Goal: Task Accomplishment & Management: Manage account settings

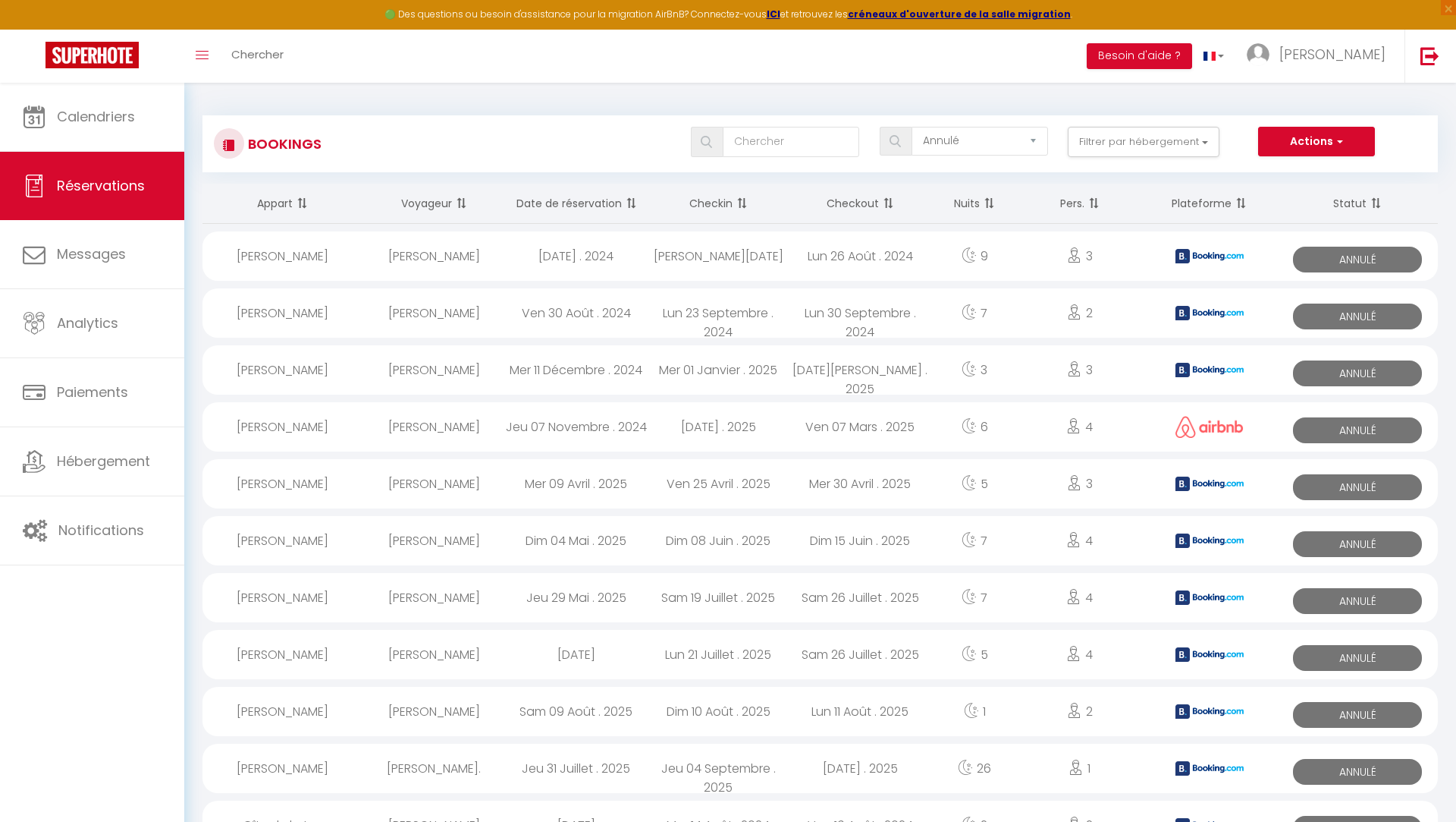
select select "cancelled"
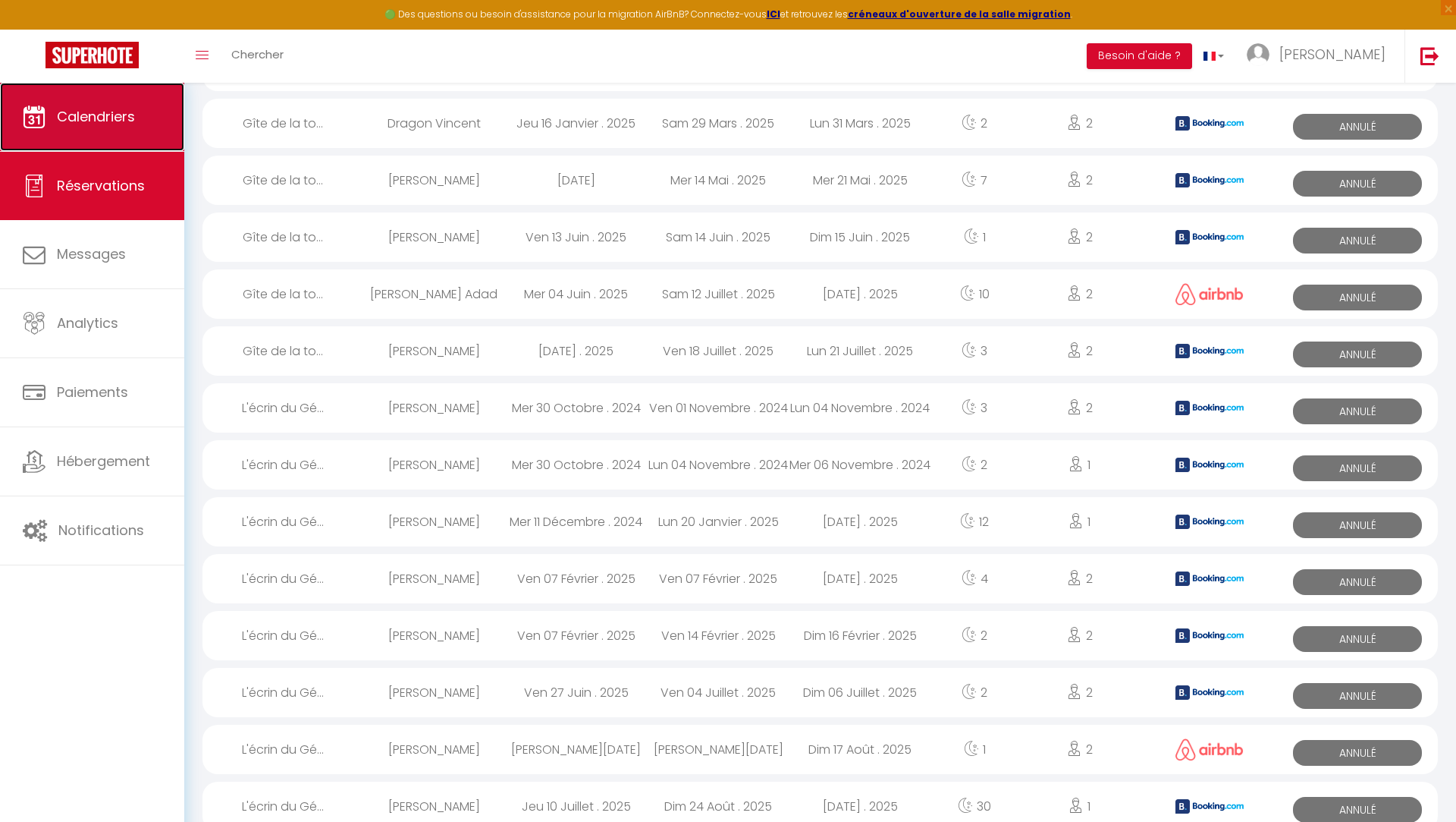
click at [88, 85] on link "Calendriers" at bounding box center [92, 117] width 184 height 69
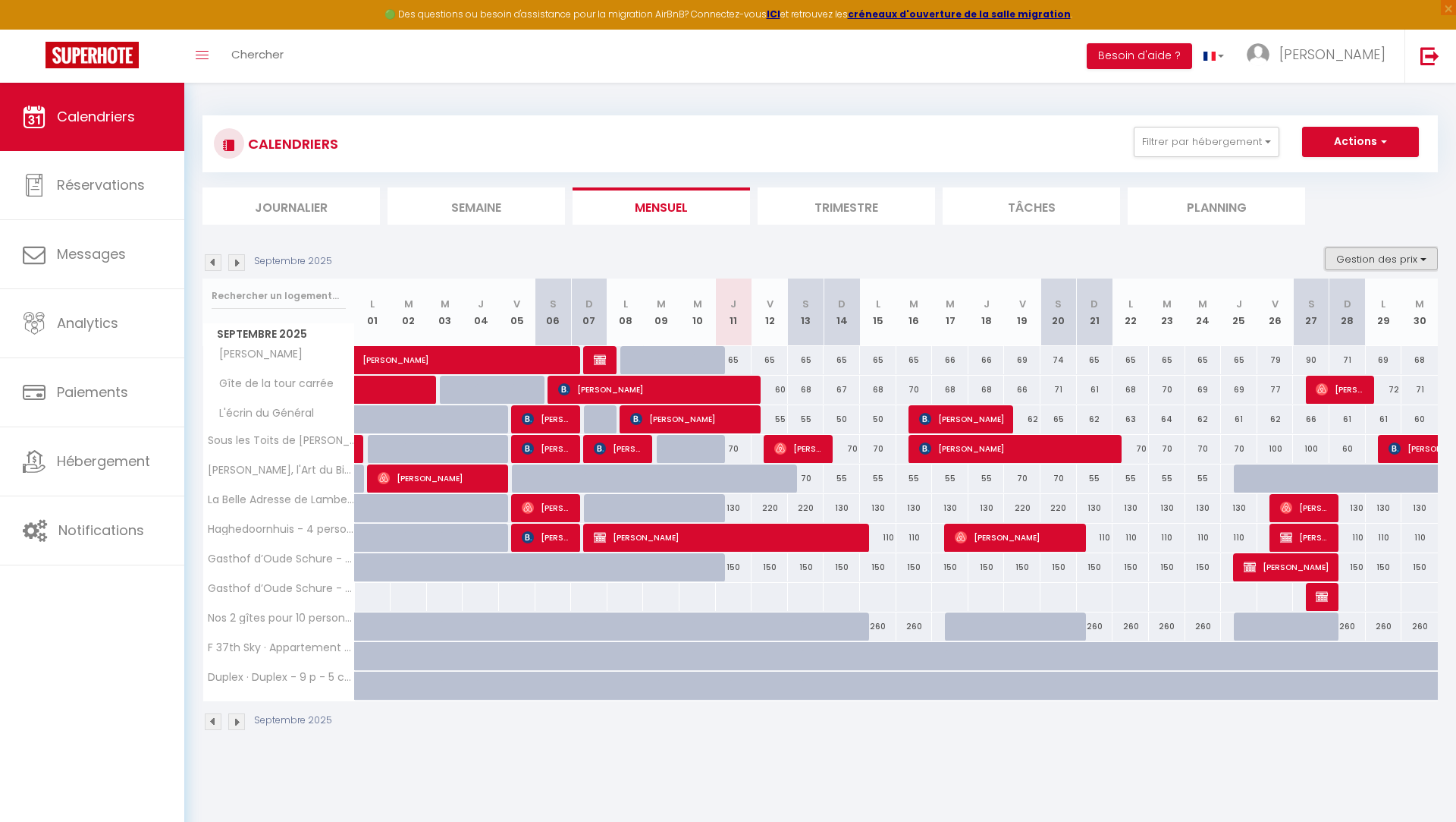
click at [1379, 258] on button "Gestion des prix" at bounding box center [1381, 258] width 113 height 23
click at [1359, 310] on input "Nb Nuits minimum" at bounding box center [1368, 305] width 136 height 15
checkbox input "true"
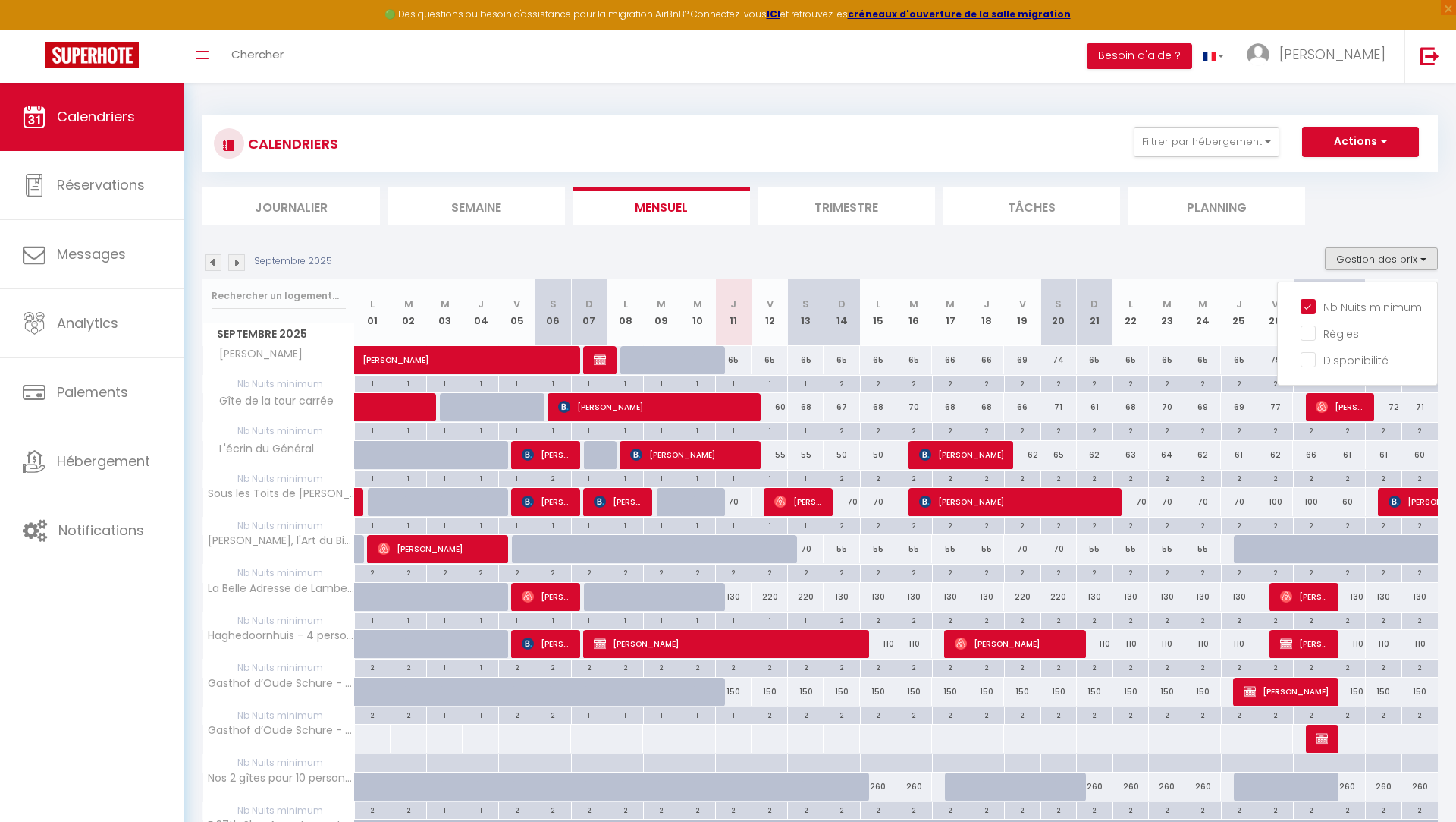
click at [835, 523] on div "2" at bounding box center [842, 525] width 36 height 14
type input "2"
type input "Dim 14 Septembre 2025"
type input "Lun 15 Septembre 2025"
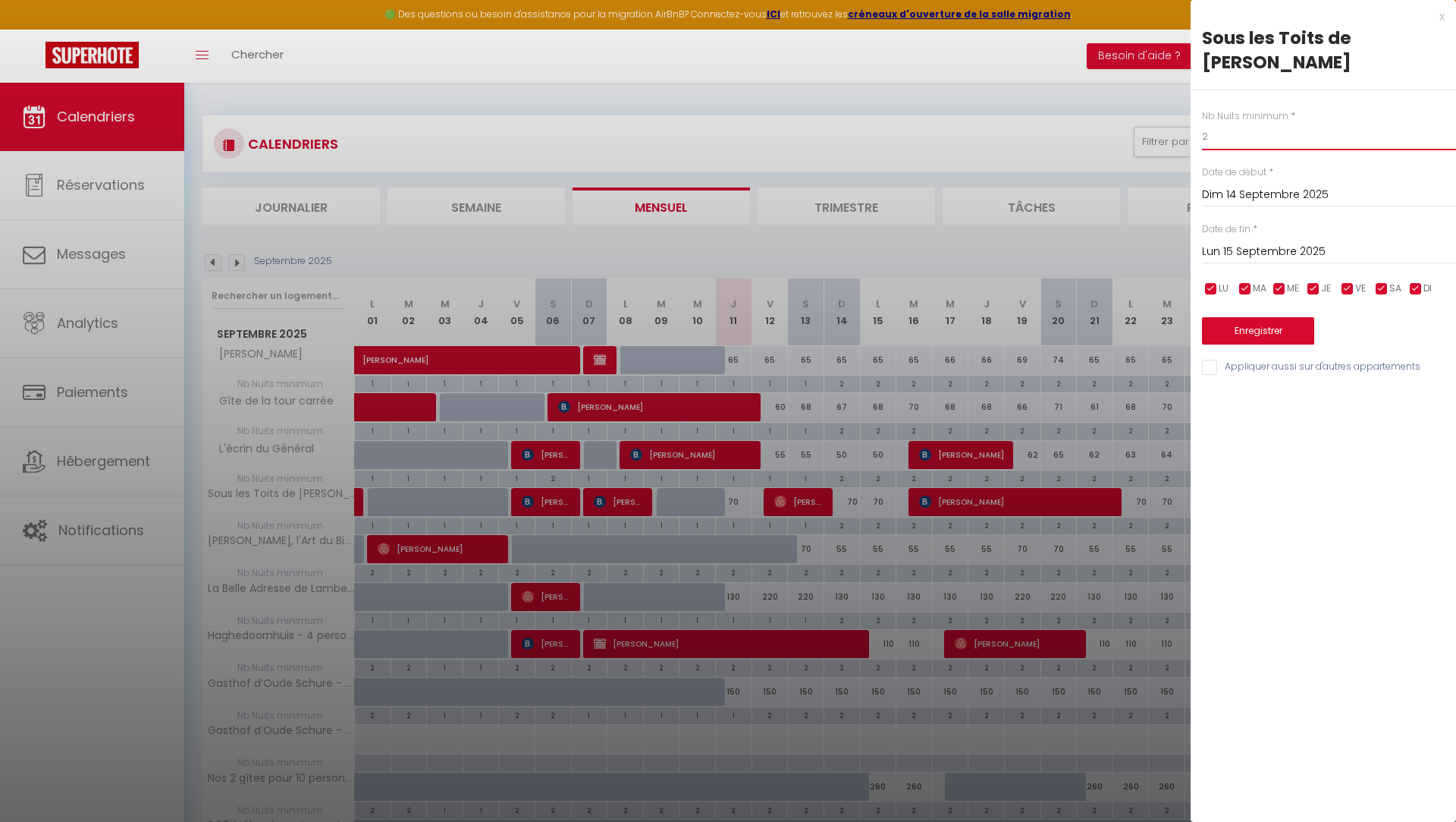
drag, startPoint x: 1229, startPoint y: 139, endPoint x: 1199, endPoint y: 139, distance: 30.0
click at [1199, 139] on div "Nb Nuits minimum * 2 Date de début * Dim 14 Septembre 2025 < Sep 2025 > Dim Lun…" at bounding box center [1323, 234] width 265 height 287
type input "1"
click at [1230, 248] on input "Lun 15 Septembre 2025" at bounding box center [1328, 252] width 254 height 20
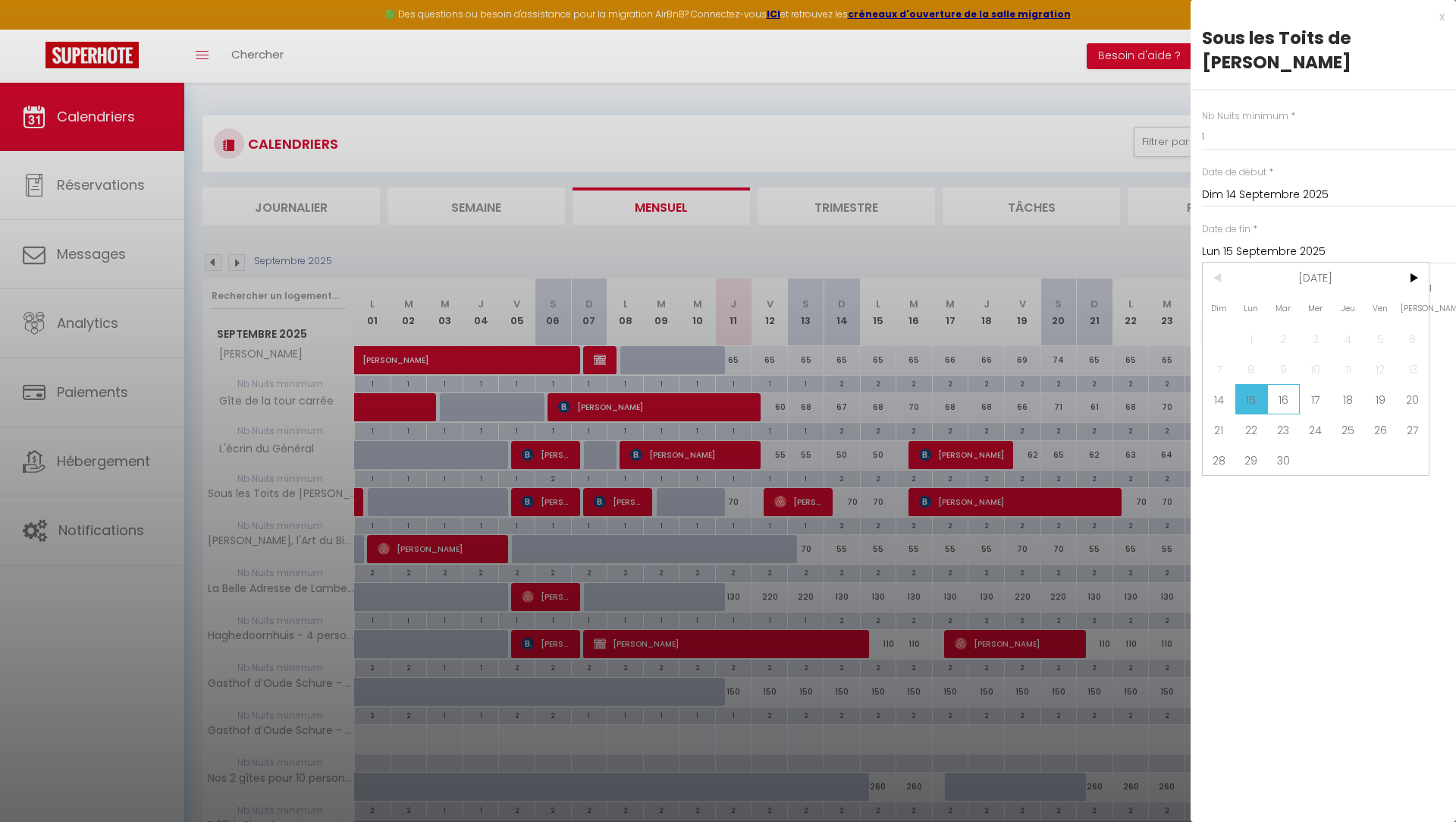
click at [1293, 405] on span "16" at bounding box center [1283, 399] width 33 height 30
type input "[DATE] Septembre 2025"
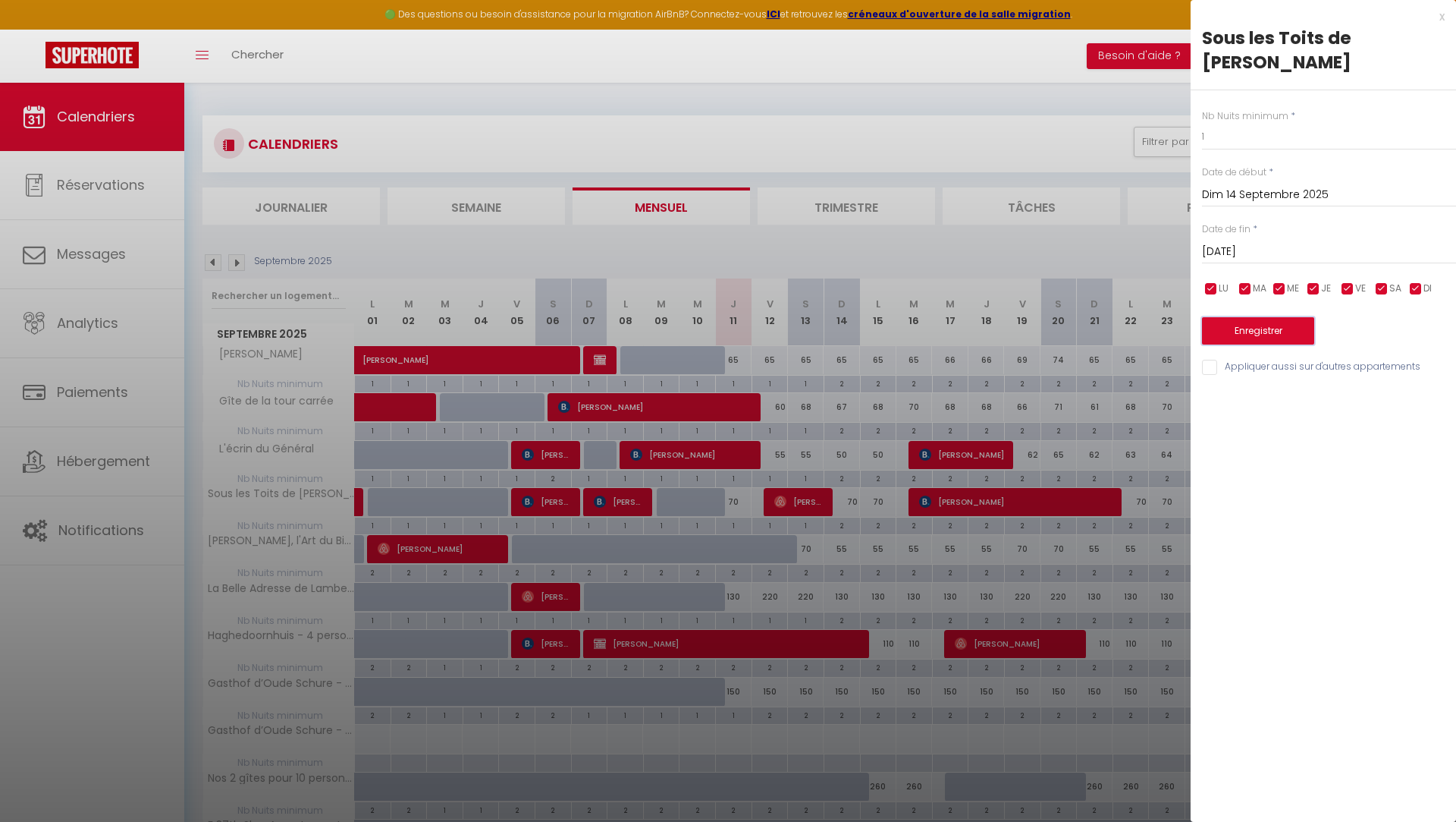
click at [1246, 324] on button "Enregistrer" at bounding box center [1258, 331] width 112 height 27
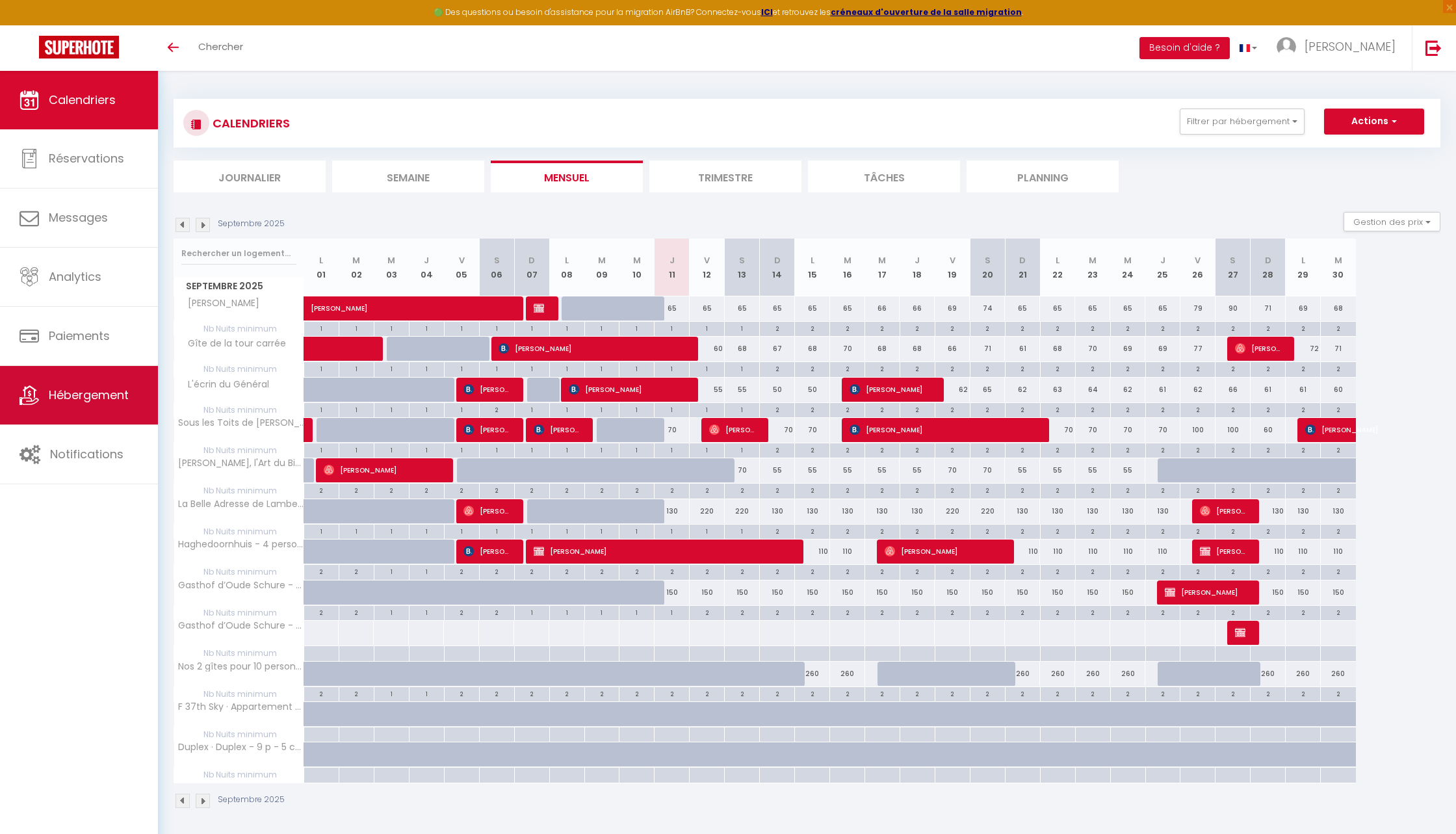
click at [102, 399] on span "Hébergement" at bounding box center [88, 395] width 80 height 16
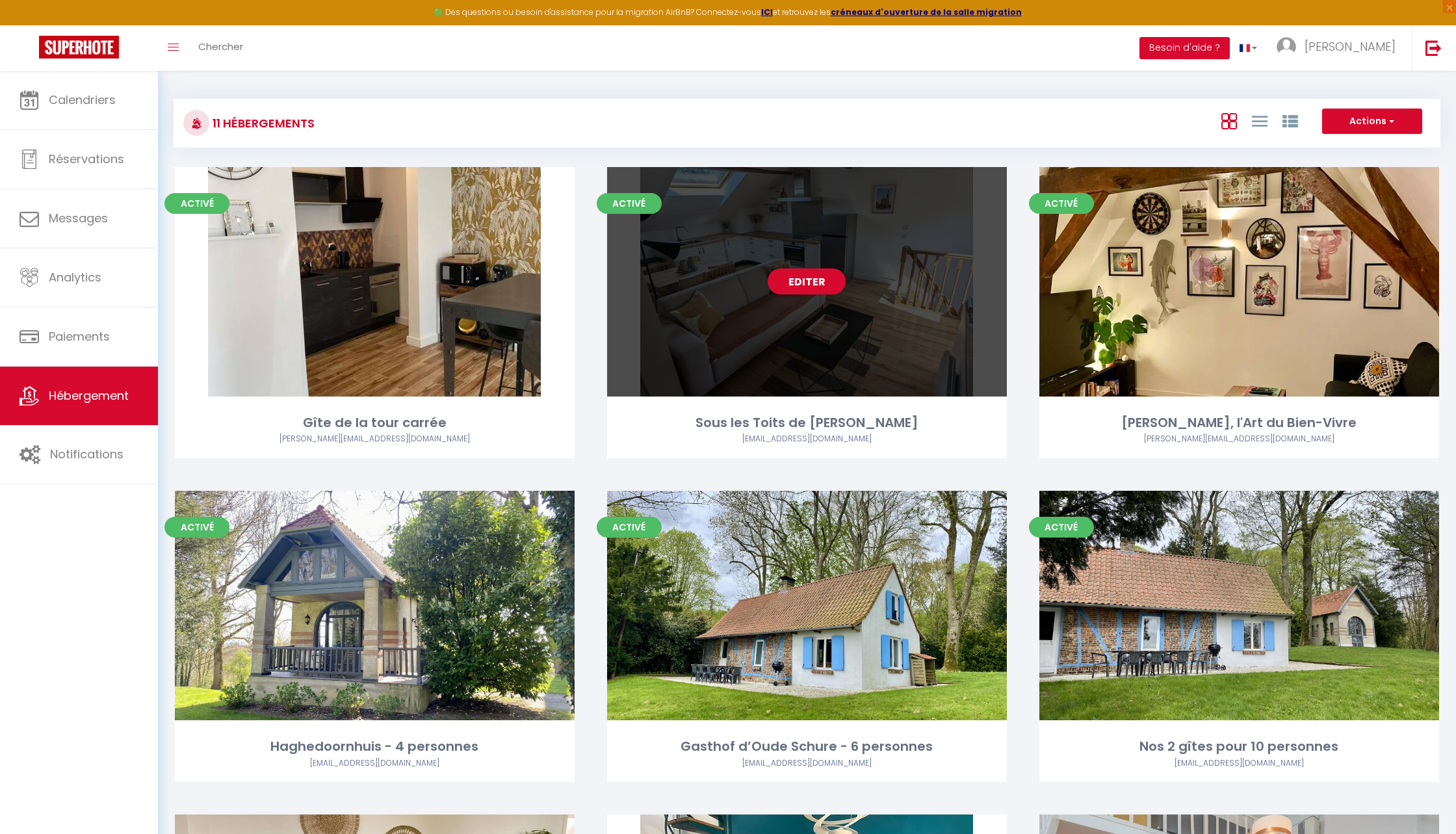
click at [810, 277] on link "Editer" at bounding box center [807, 281] width 78 height 26
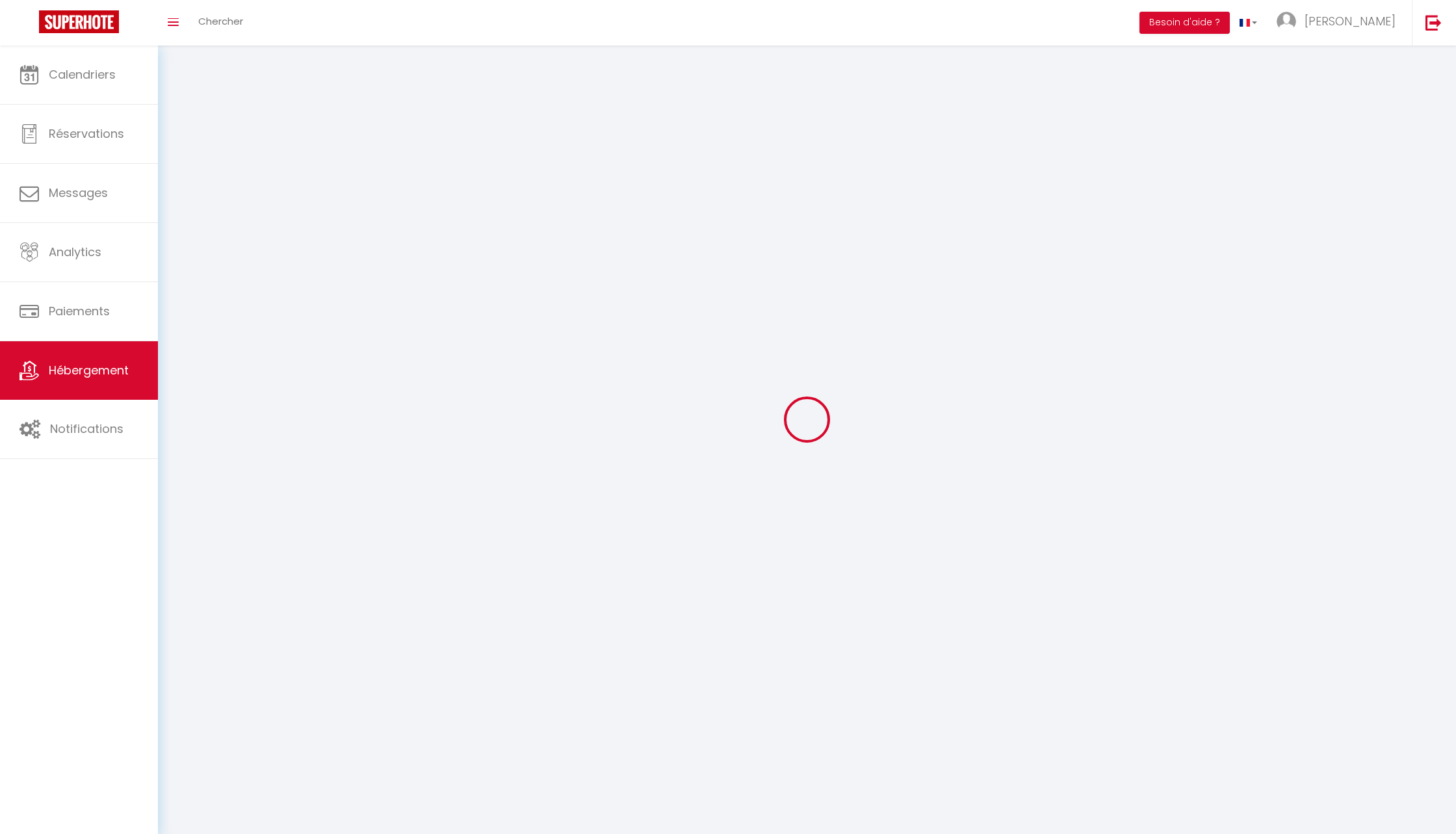
select select "1"
select select
select select "28"
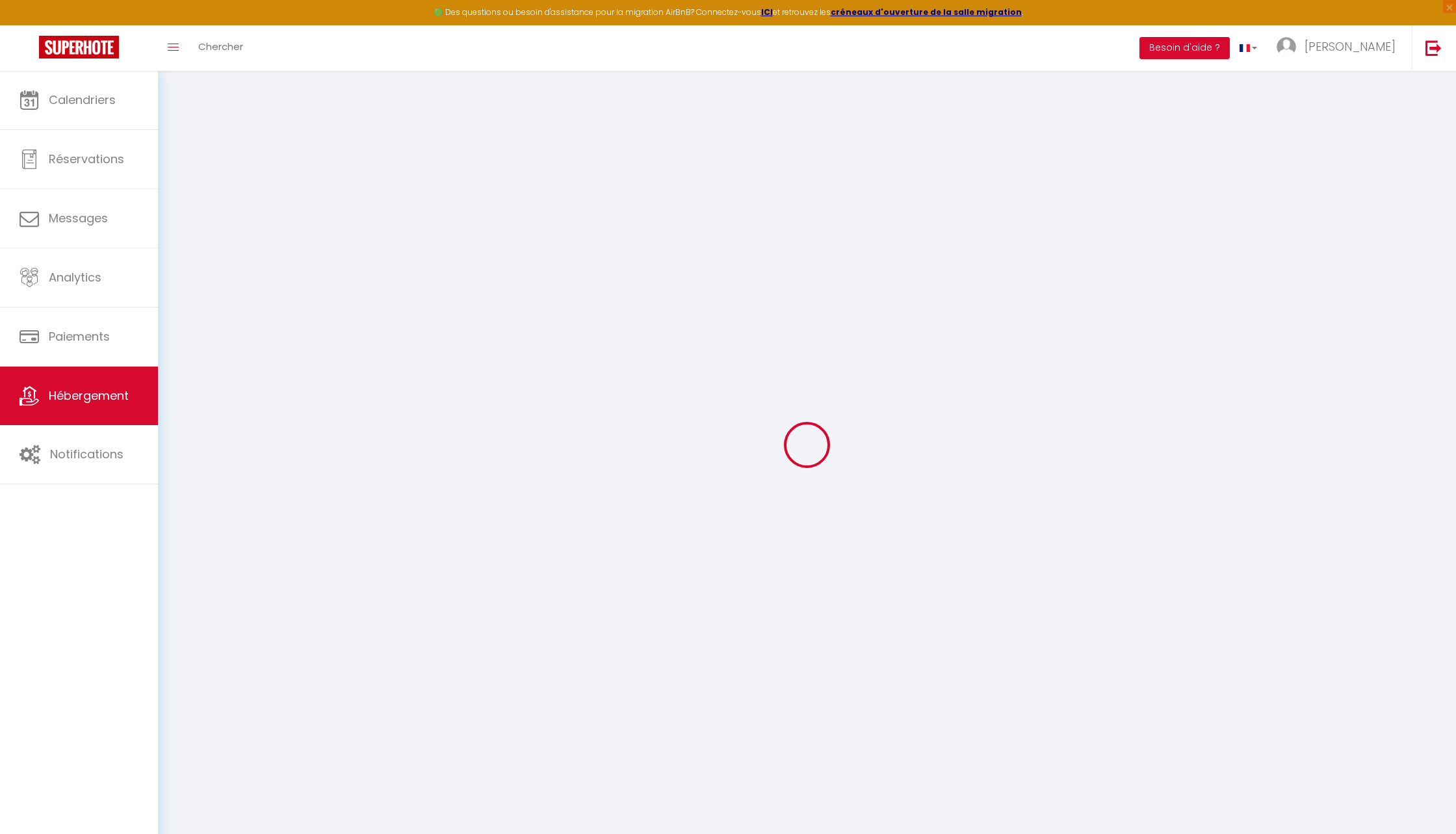
select select
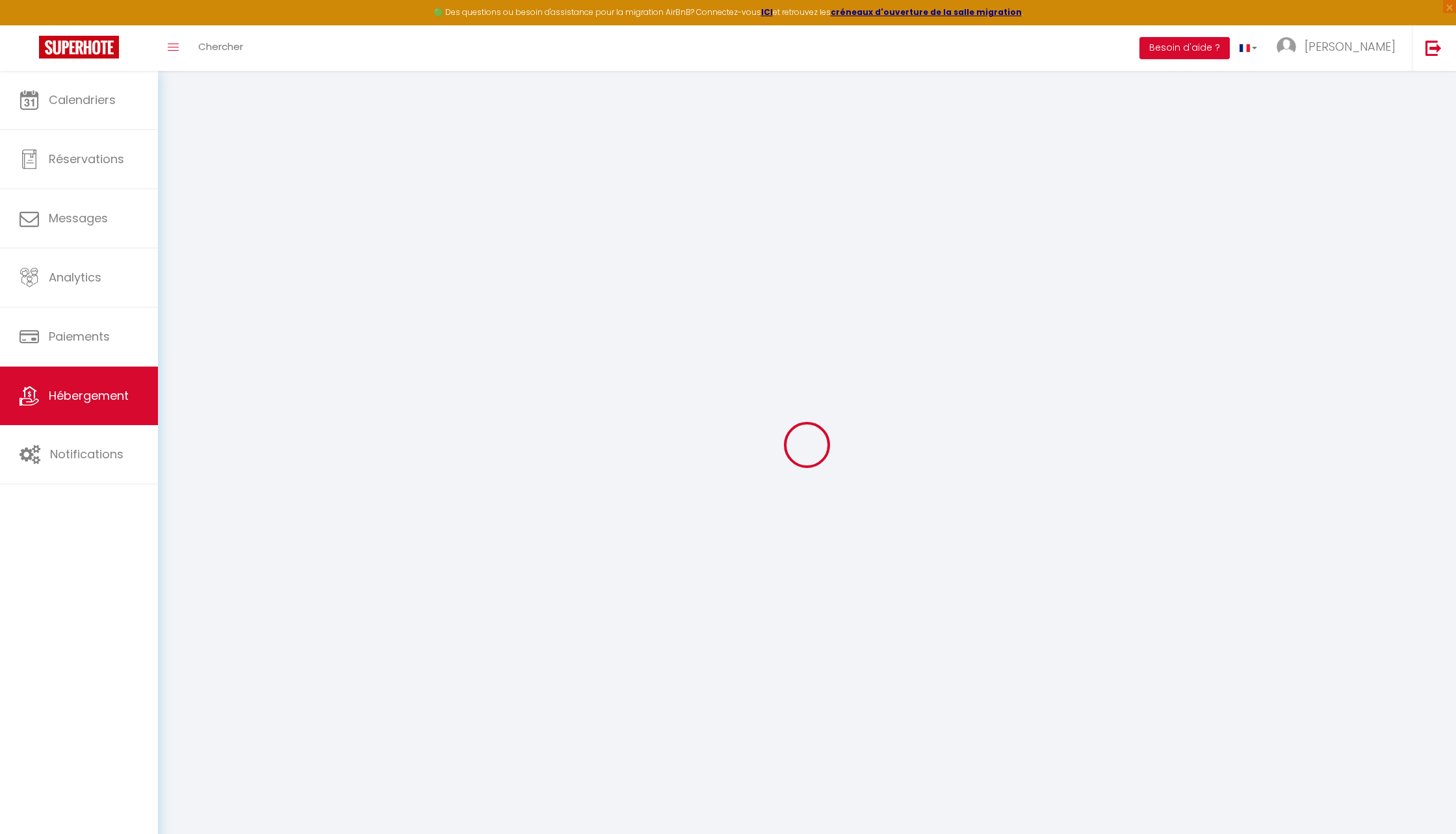
select select
checkbox input "false"
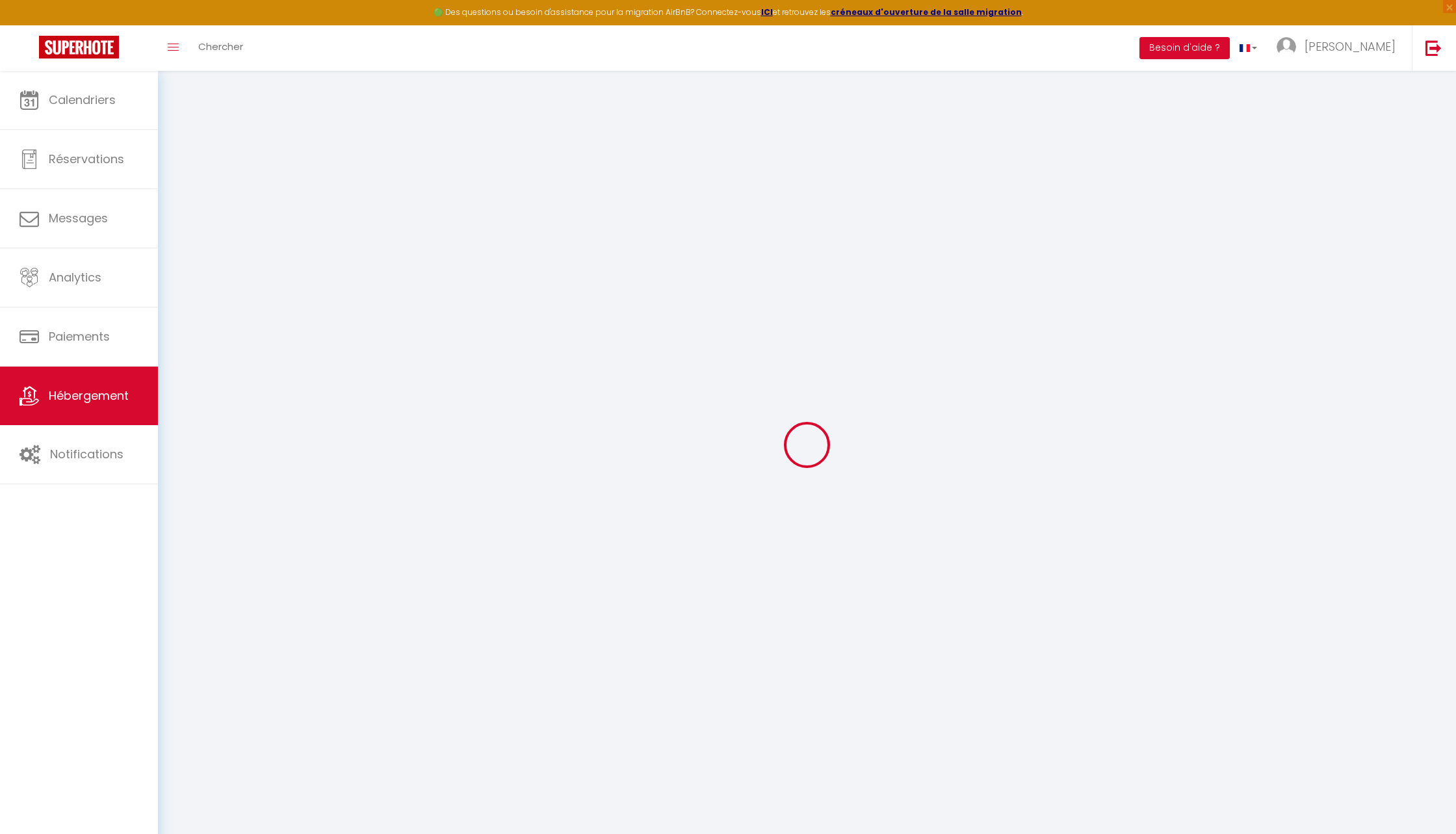
select select
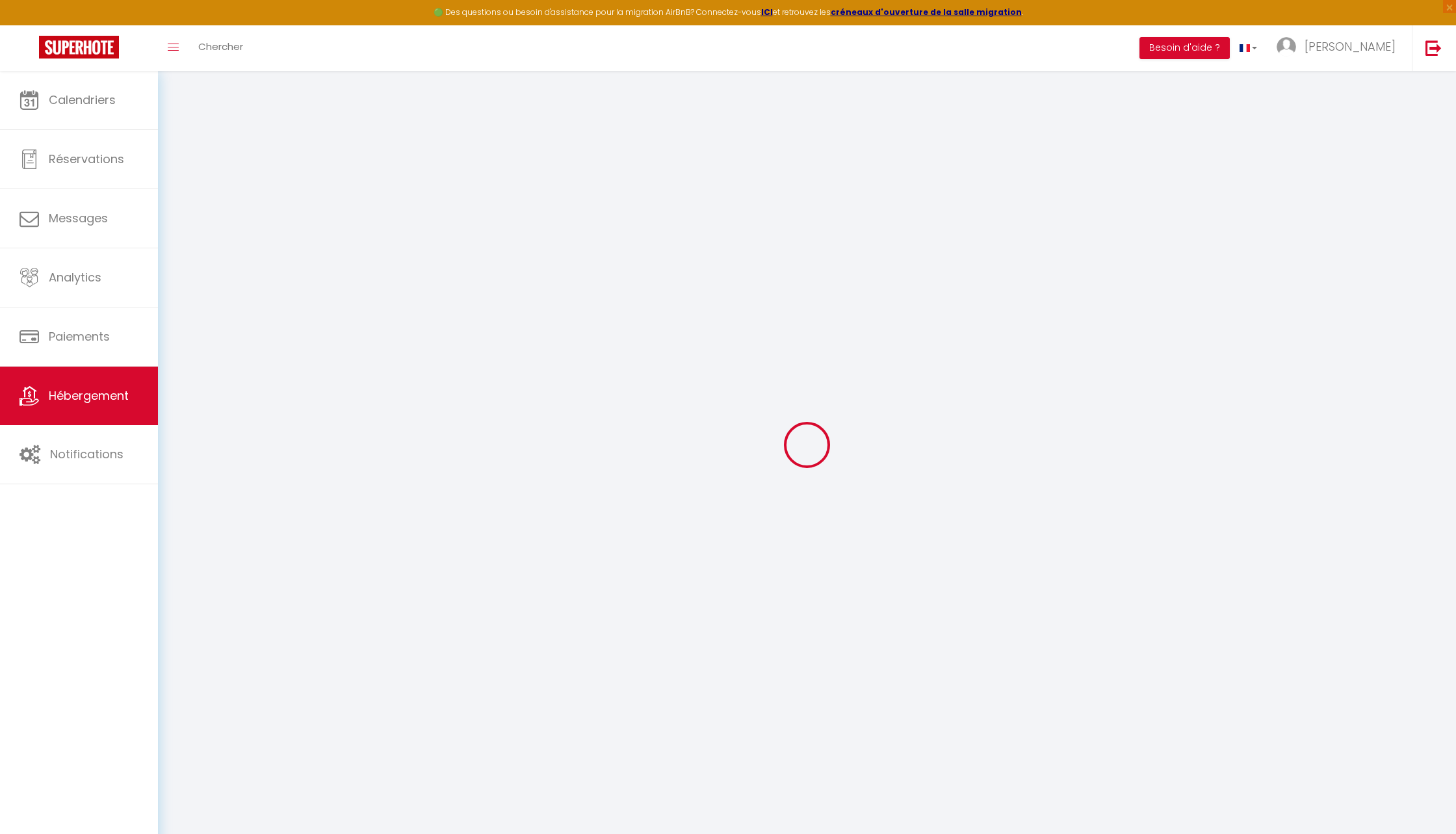
select select
checkbox input "false"
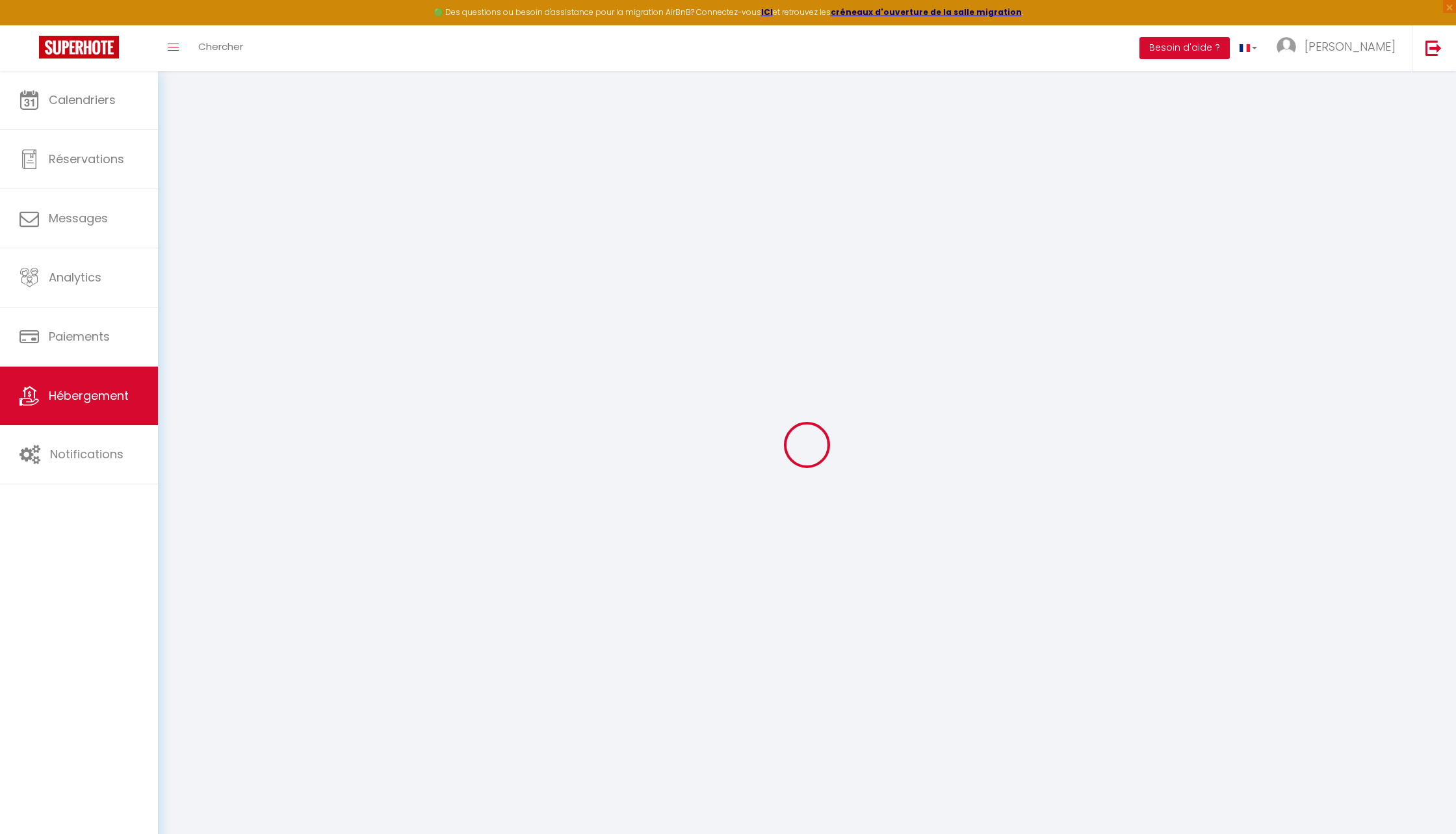
checkbox input "false"
select select
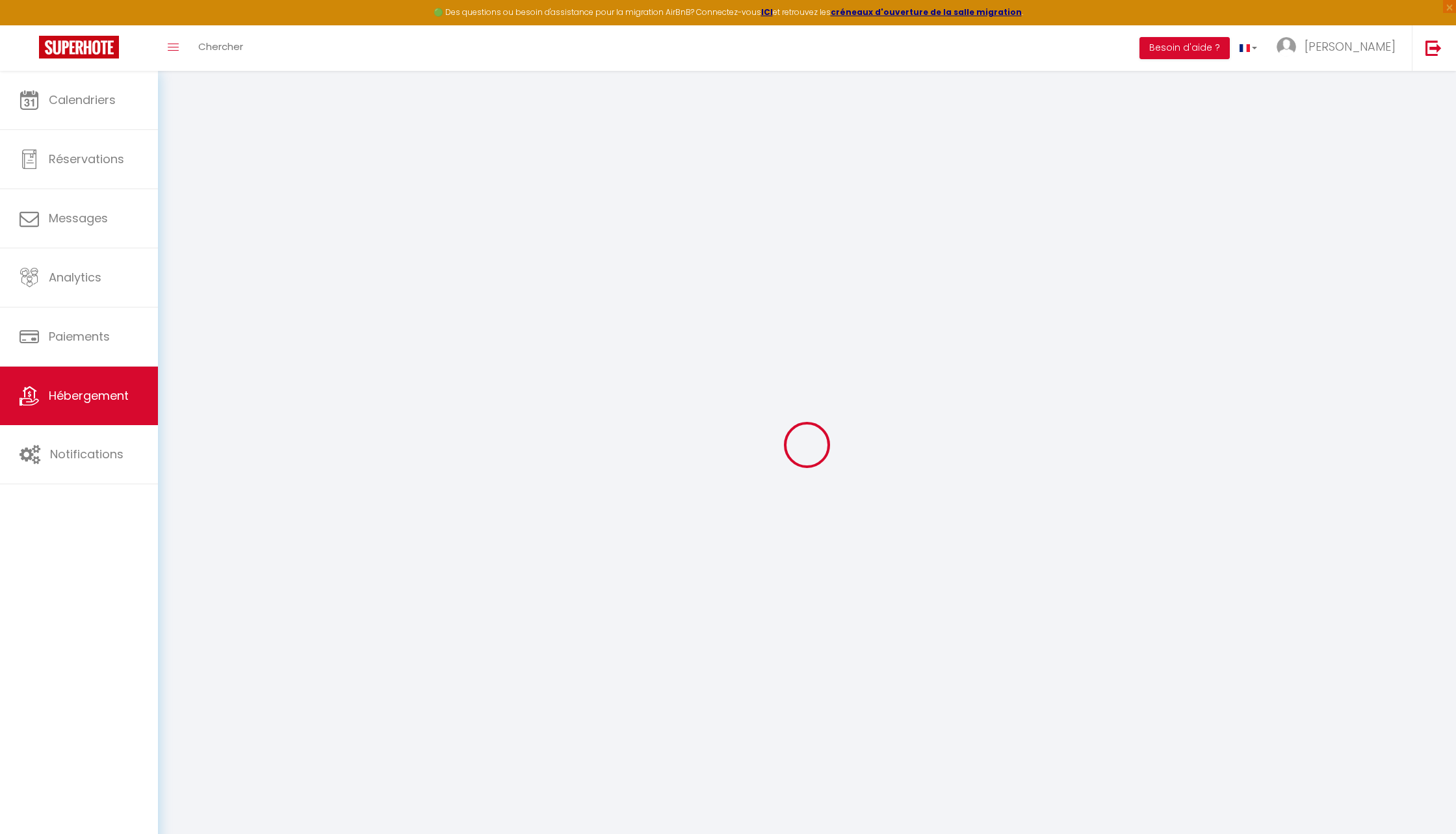
select select
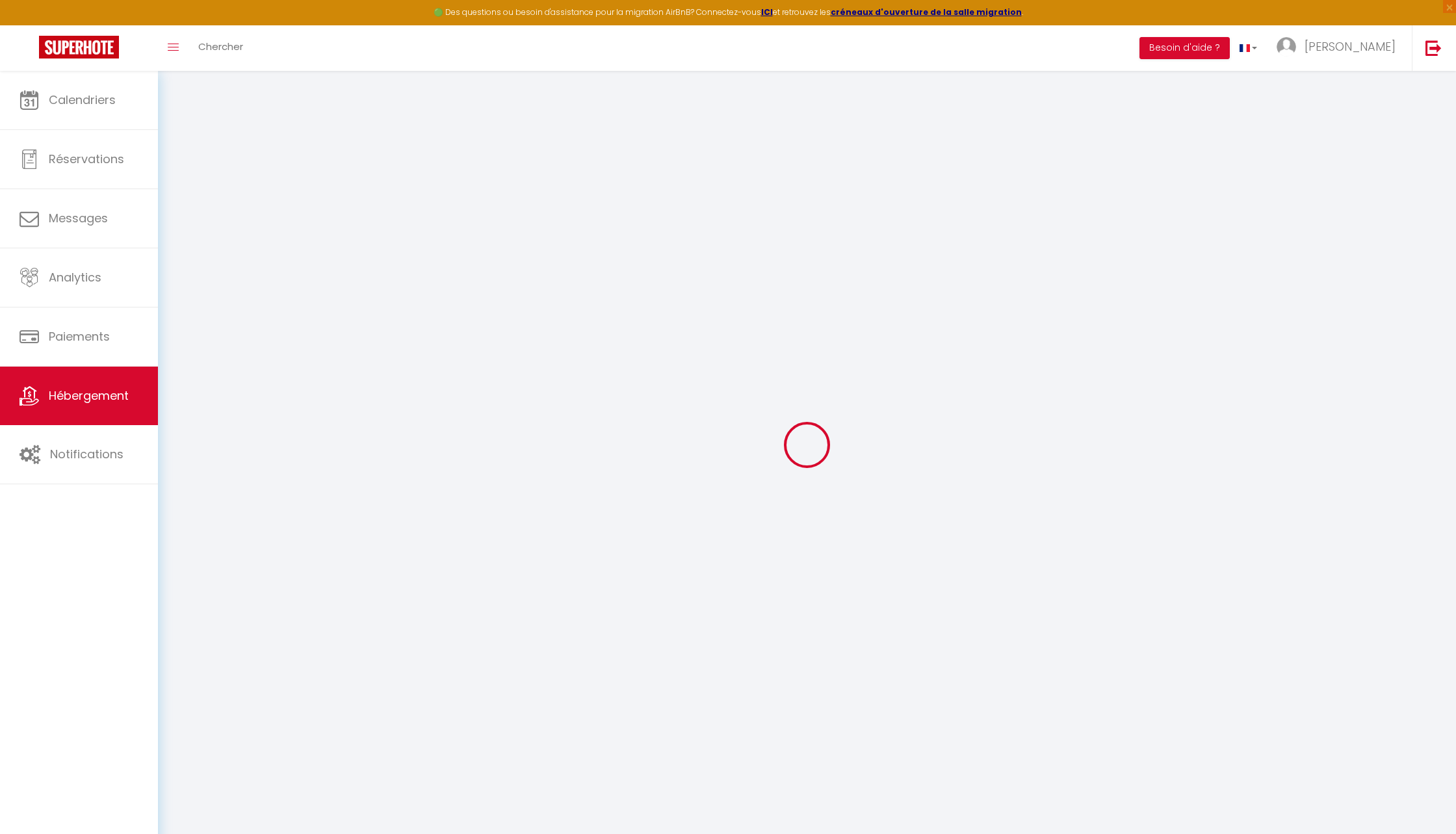
checkbox input "false"
select select
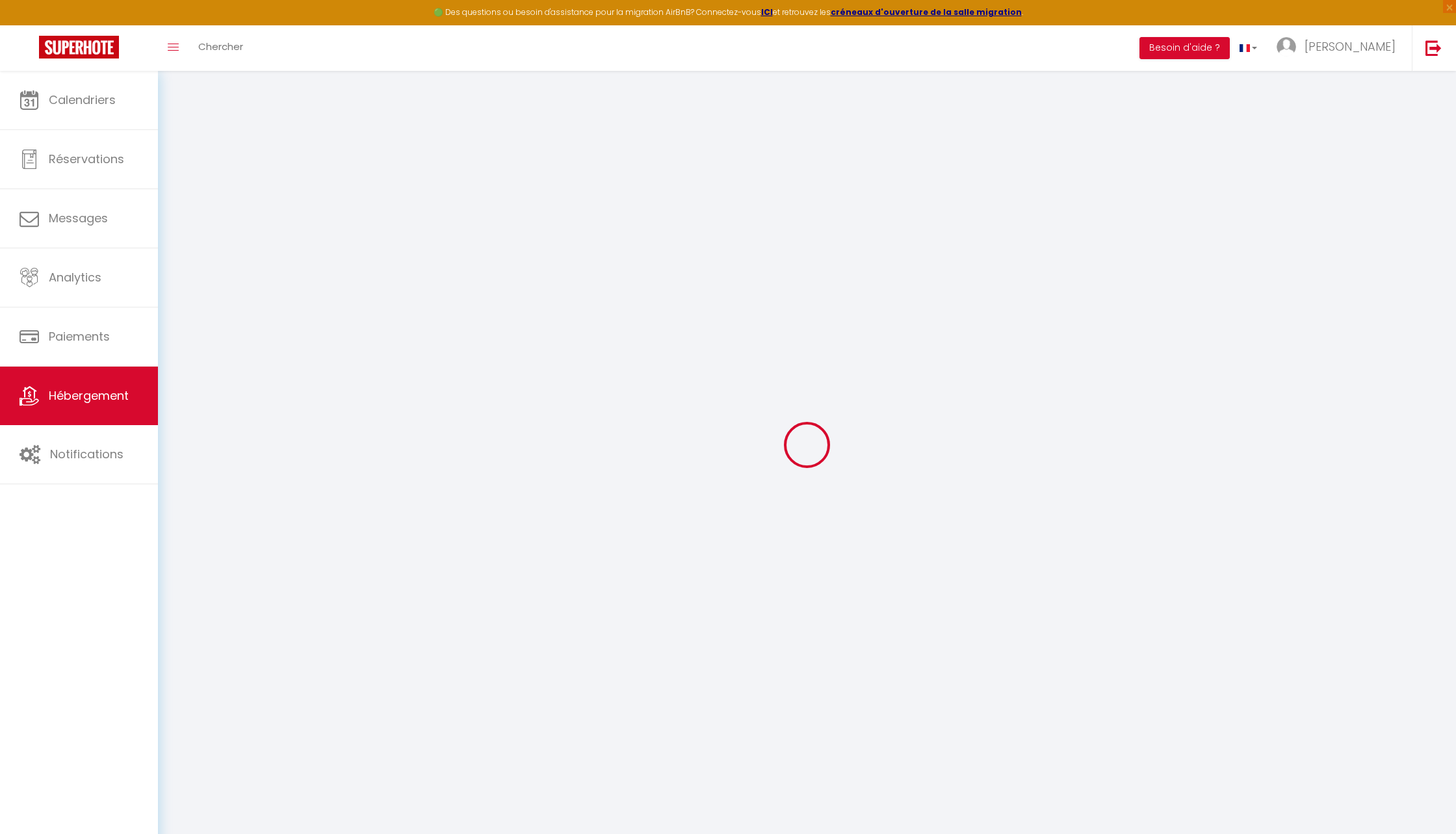
select select
type input "Sous les Toits de [PERSON_NAME]"
type input "[PERSON_NAME]"
select select "houses"
select select "2"
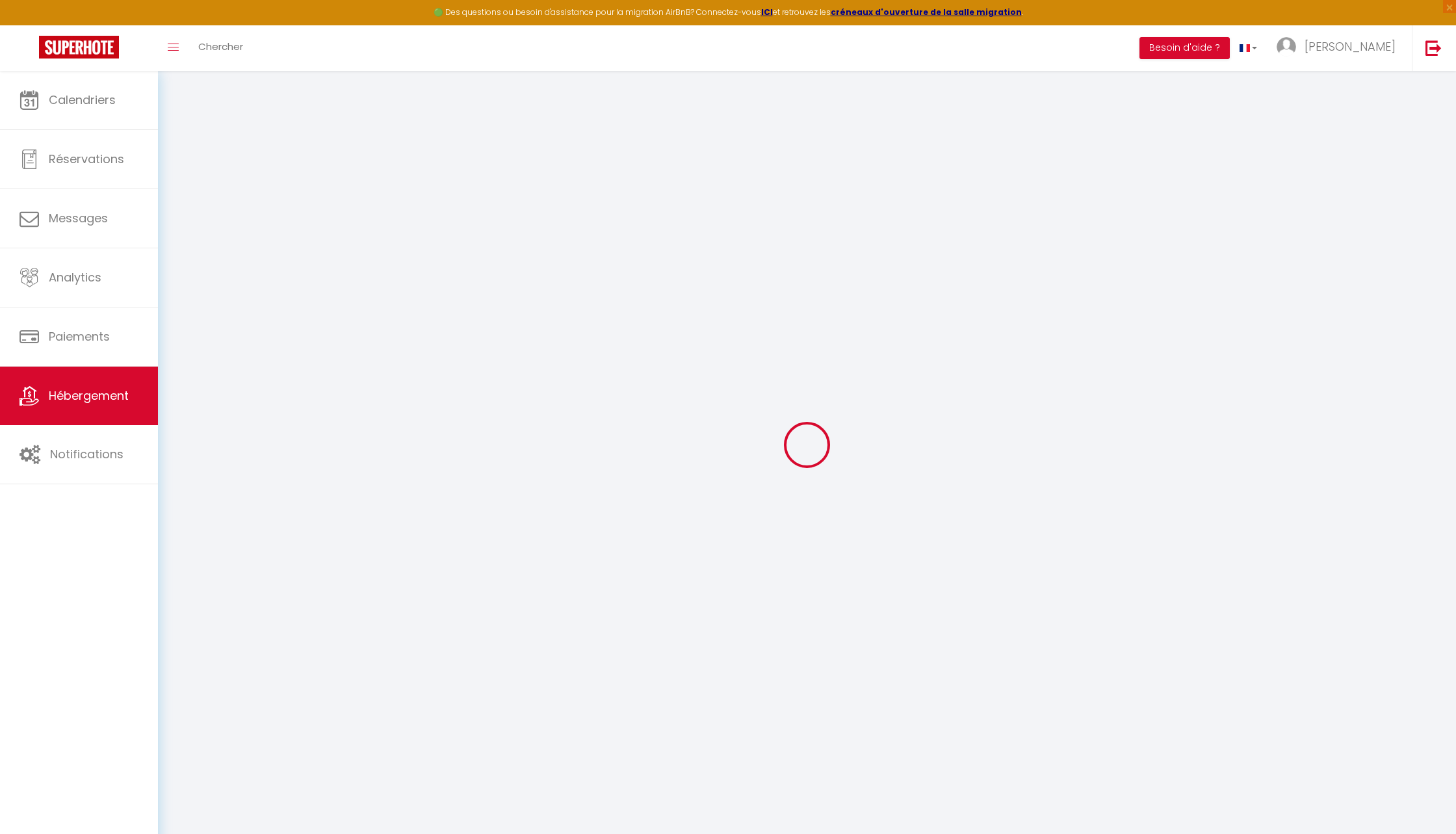
type input "150"
type input "60"
type input "5.5"
type input "5"
type input "600"
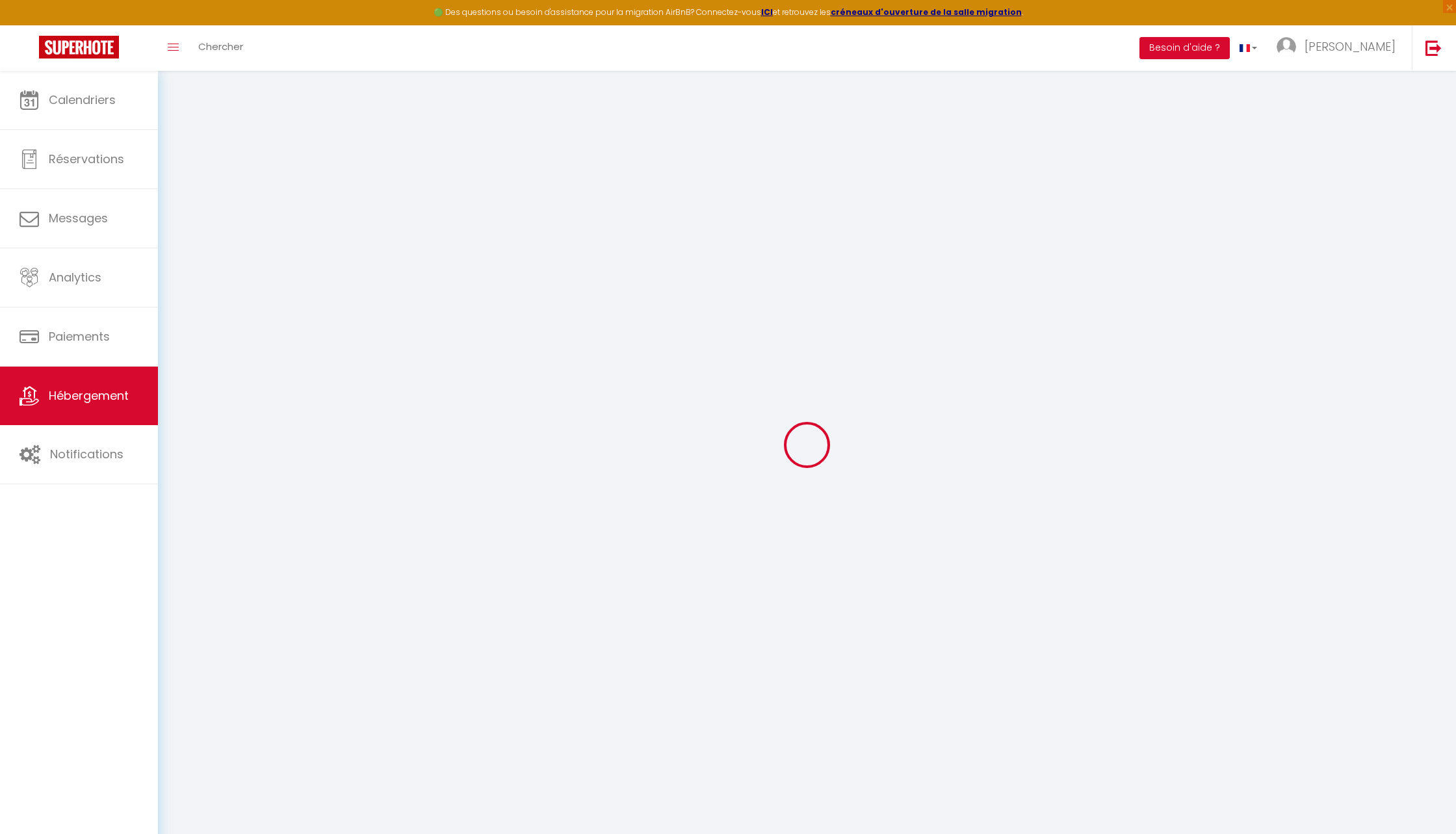
select select
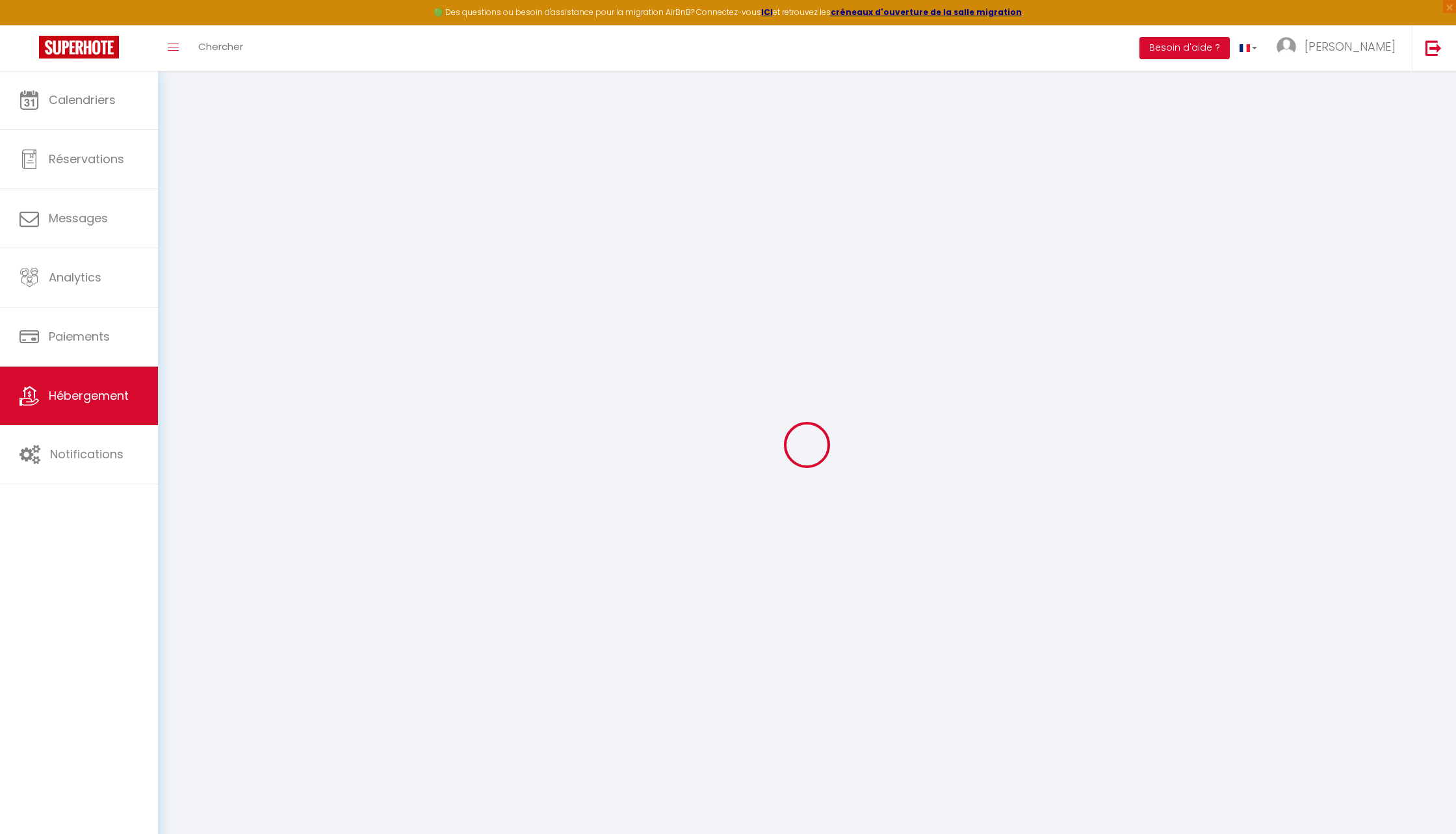
select select
type input "[STREET_ADDRESS]"
type input "59118"
type input "Wambrechies"
type input "[EMAIL_ADDRESS][DOMAIN_NAME]"
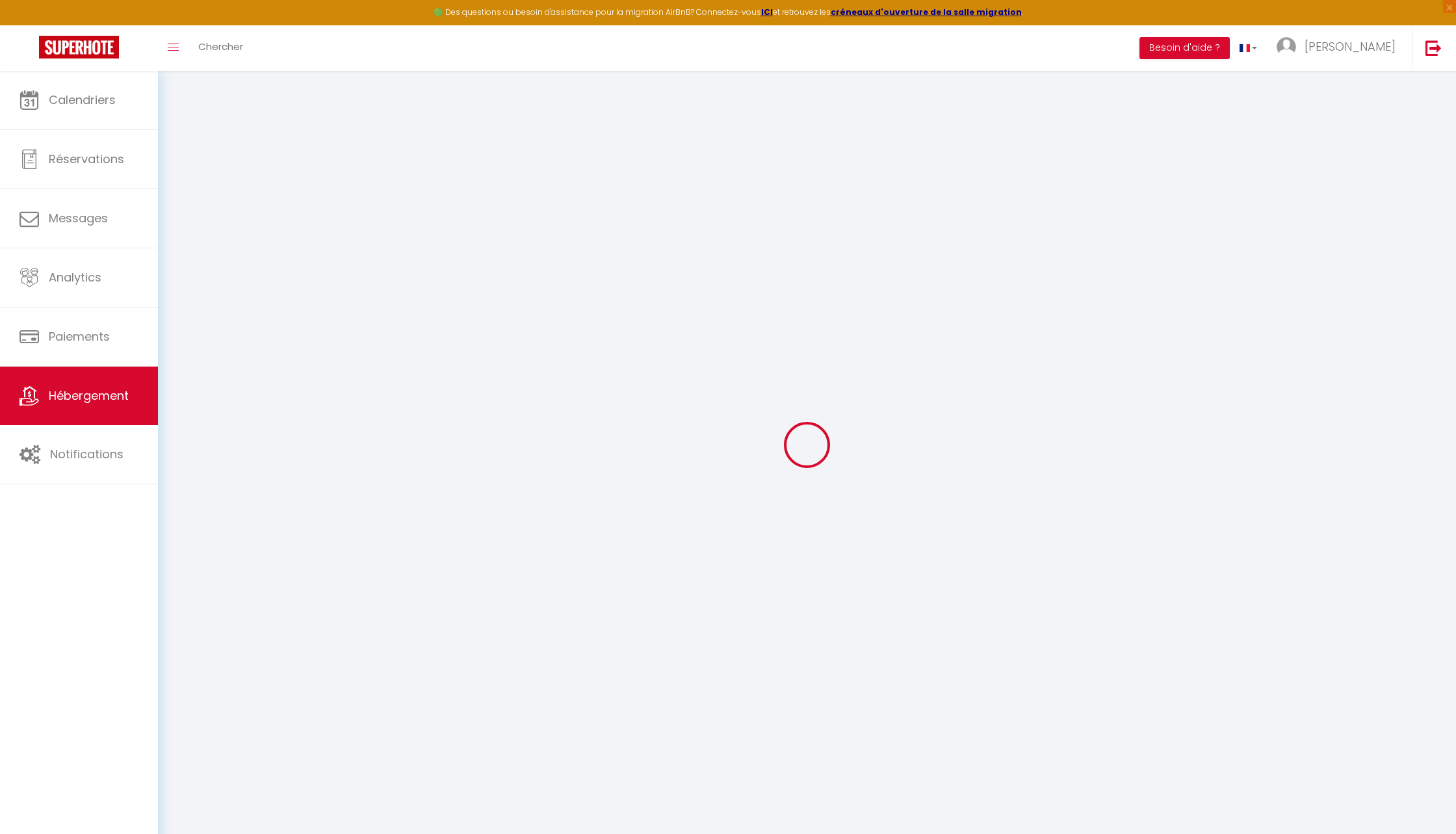
select select "10163"
checkbox input "false"
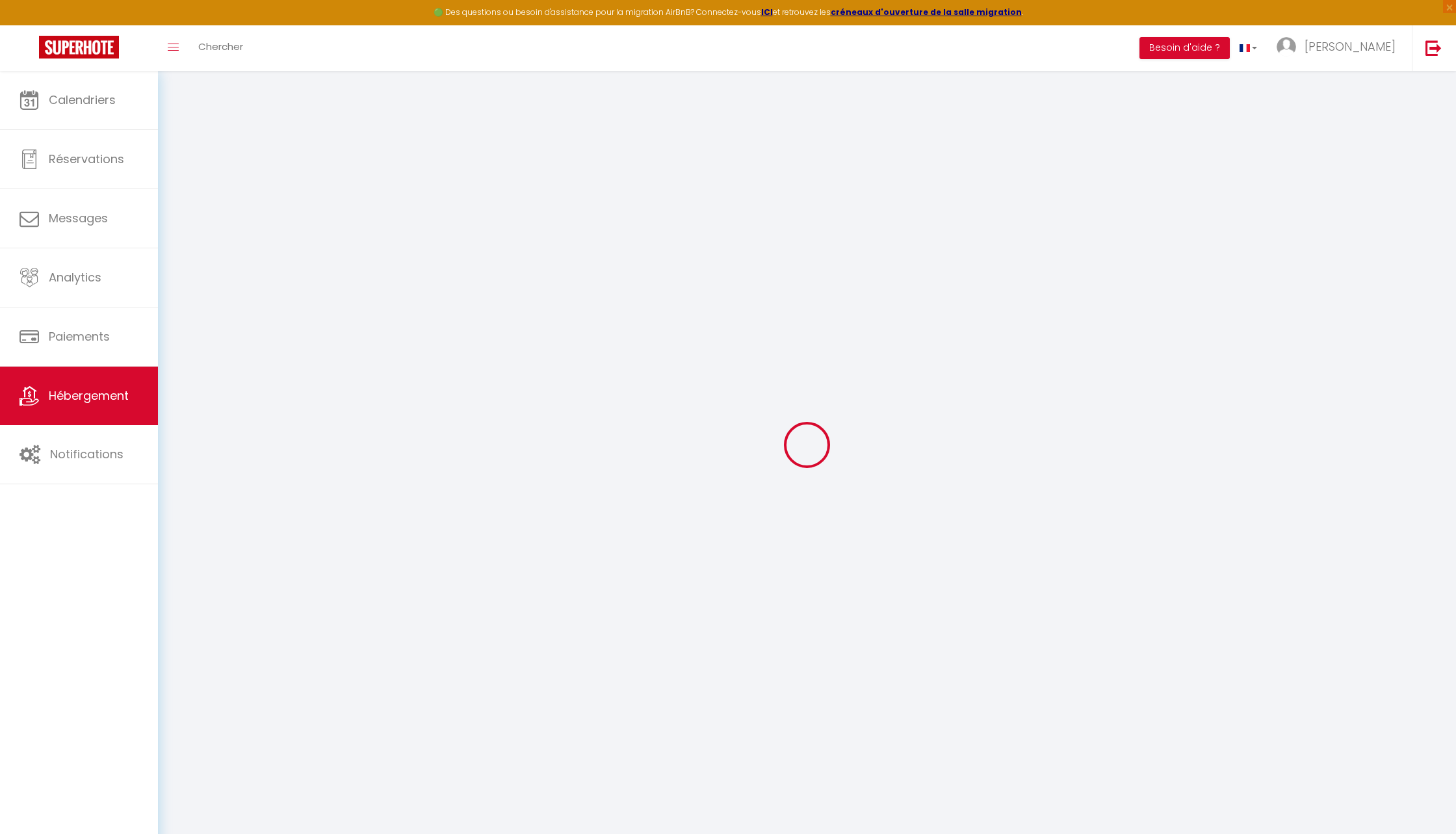
radio input "true"
type input "0"
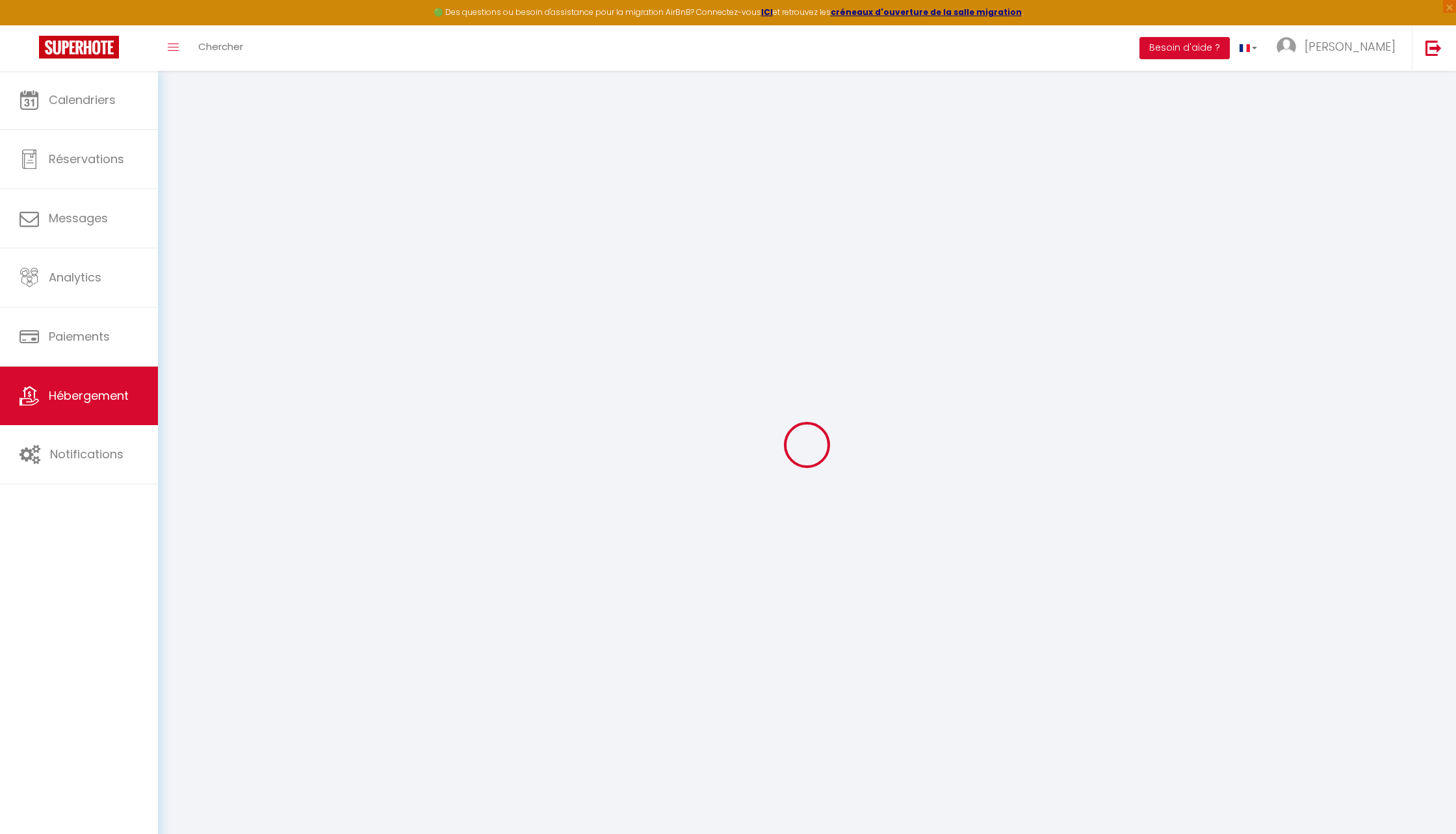
select select
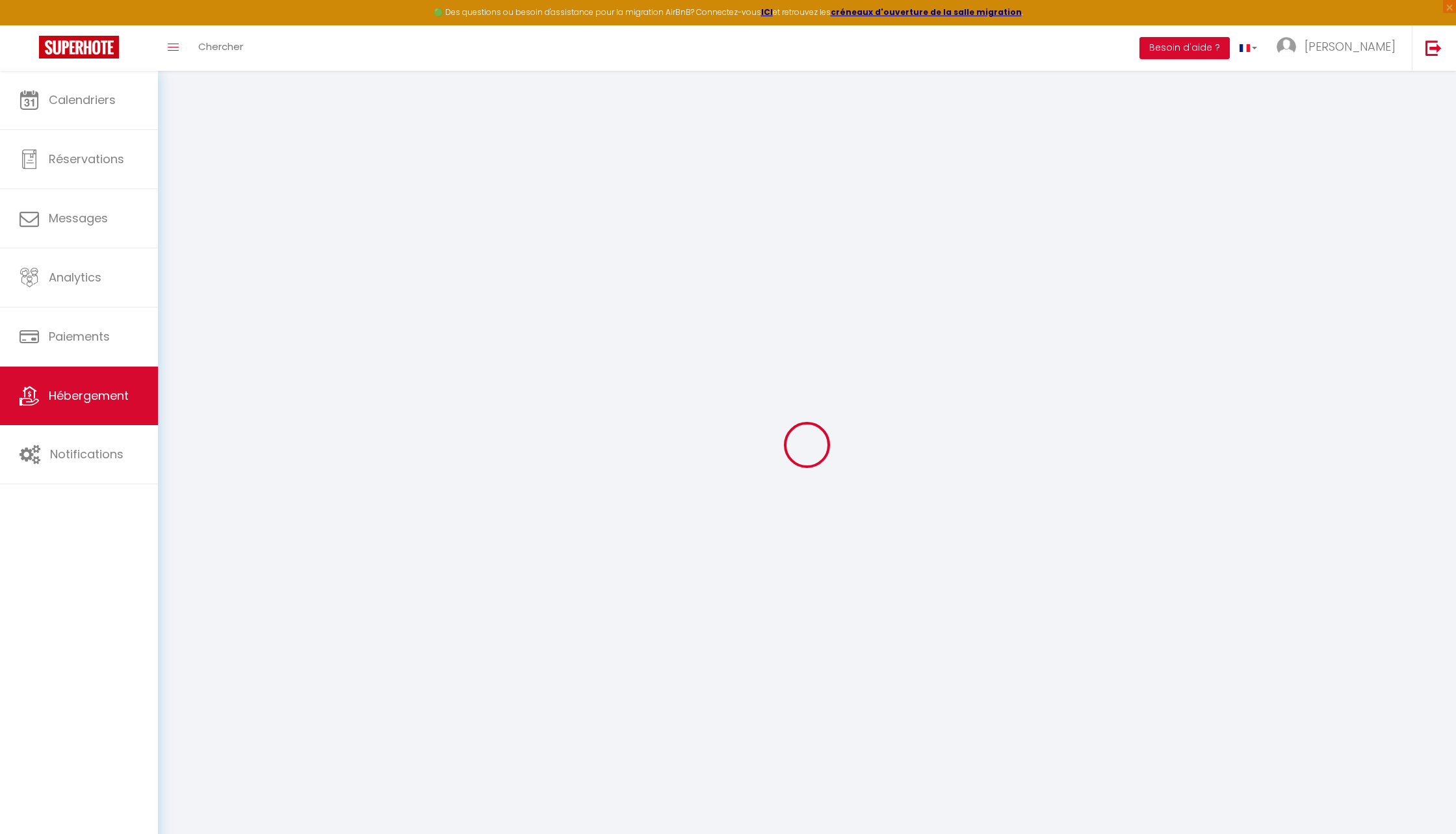
select select
checkbox input "false"
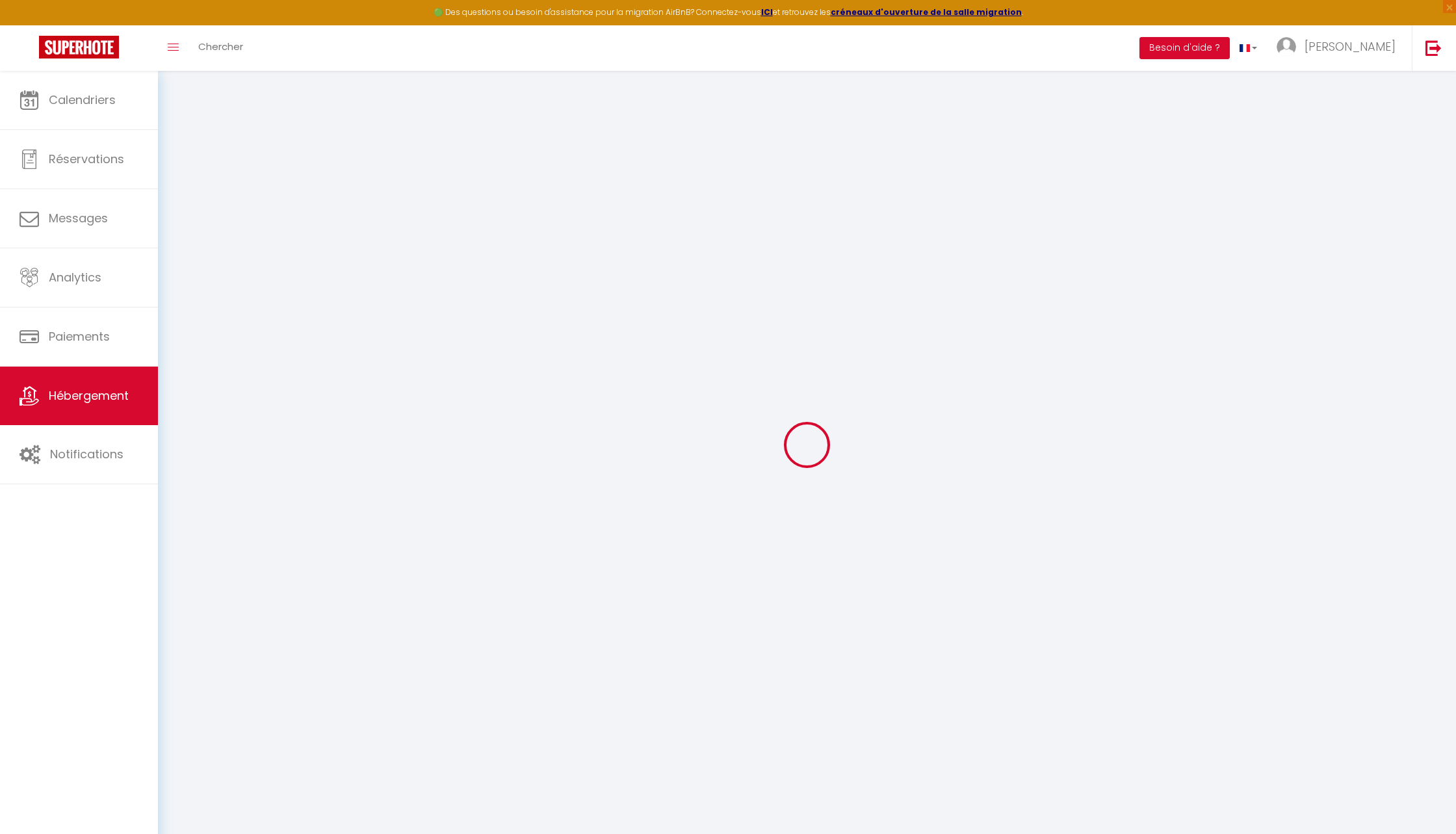
select select
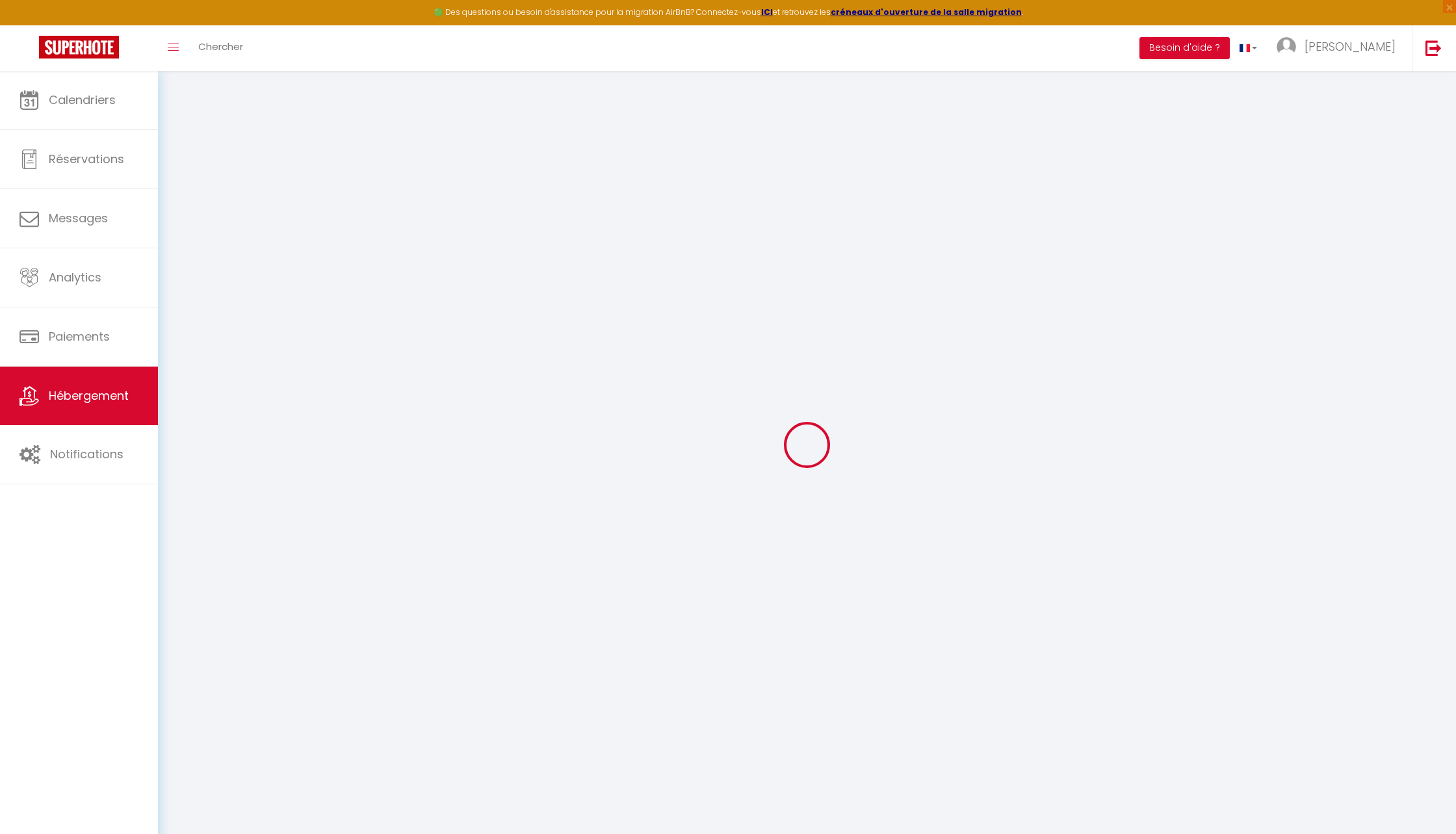
select select
checkbox input "false"
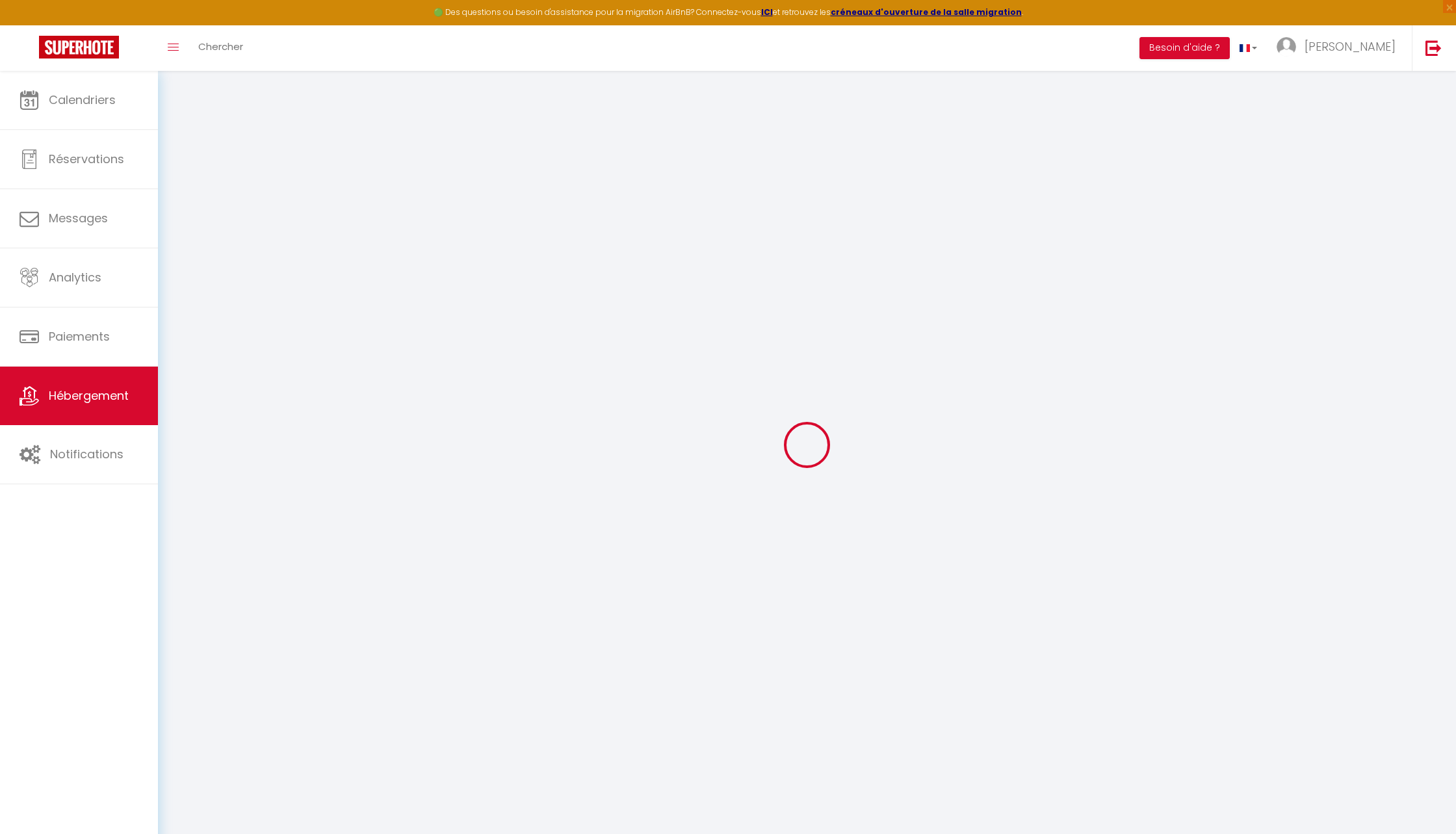
checkbox input "false"
select select "+ 19 %"
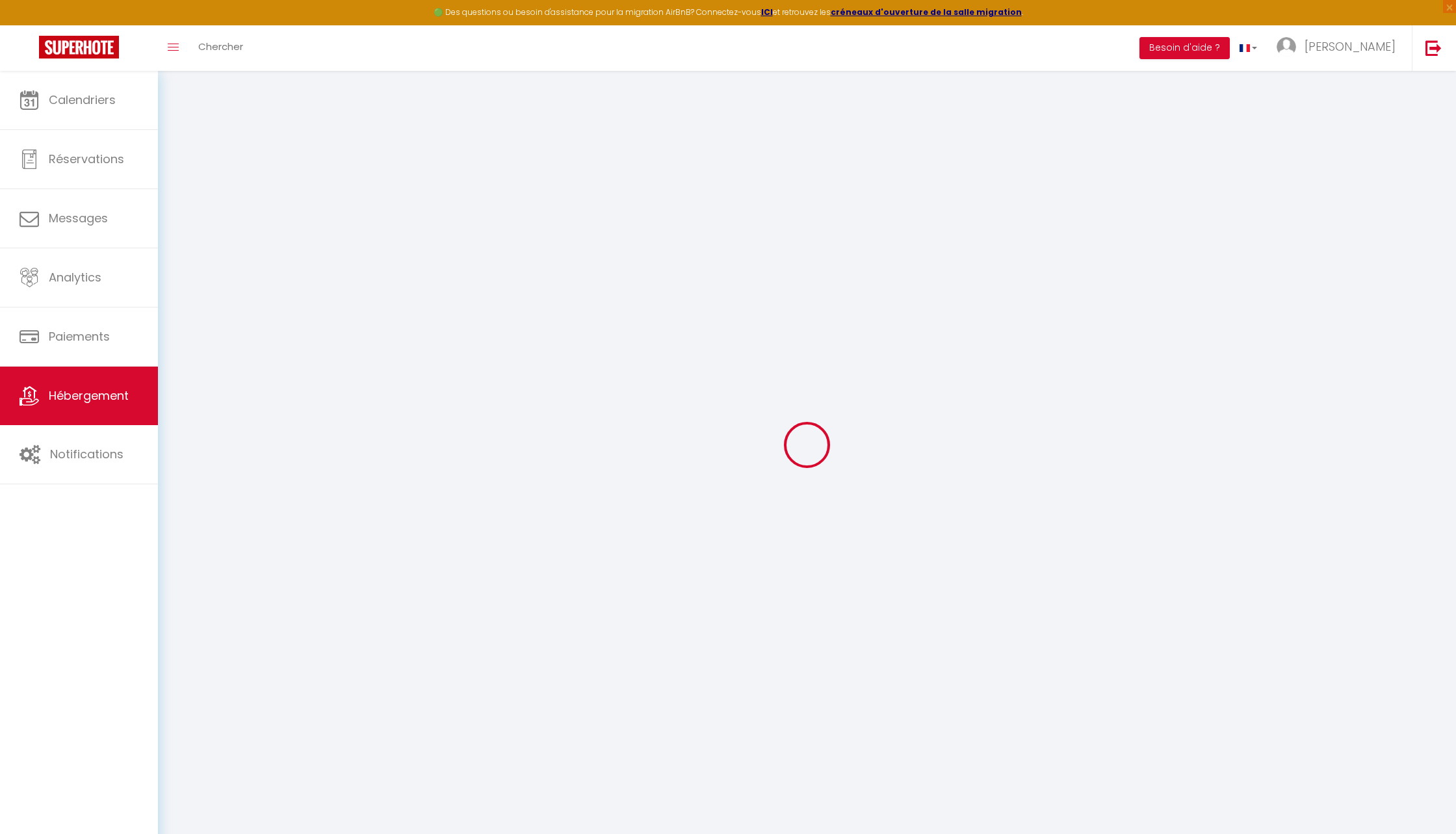
select select "+ 25 %"
select select "+ 2 %"
checkbox input "false"
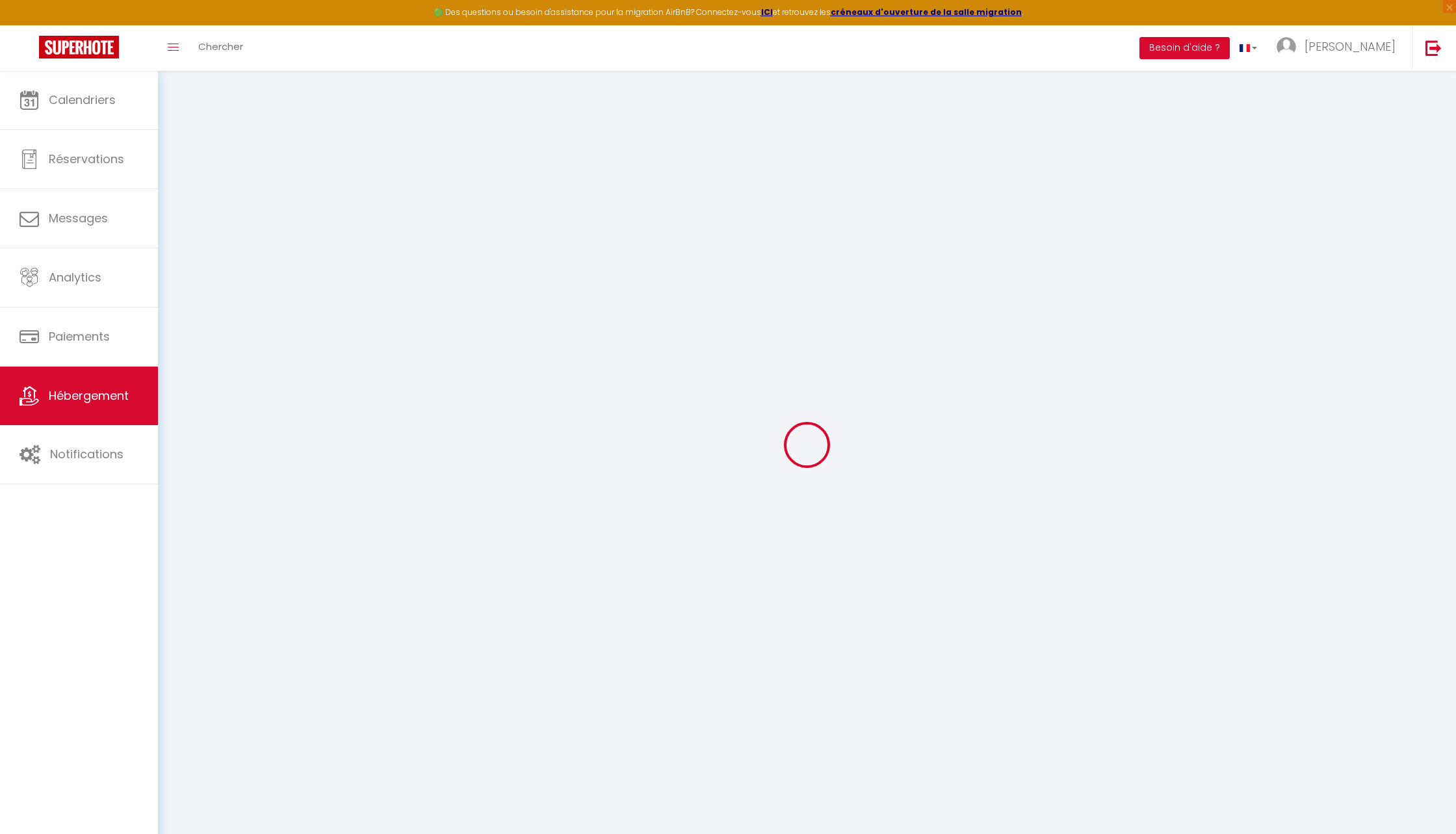
checkbox input "false"
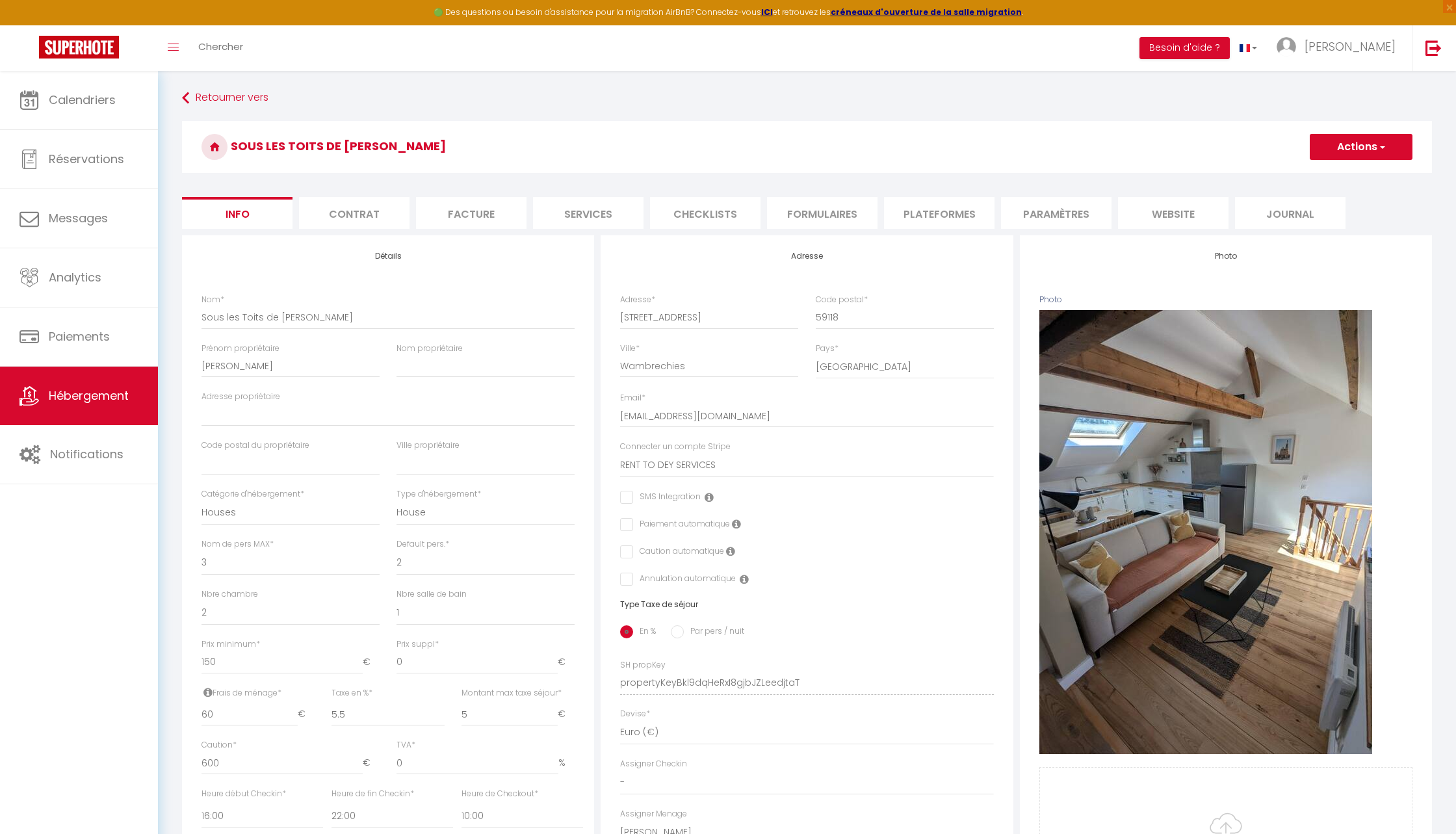
click at [948, 208] on li "Plateformes" at bounding box center [939, 212] width 111 height 32
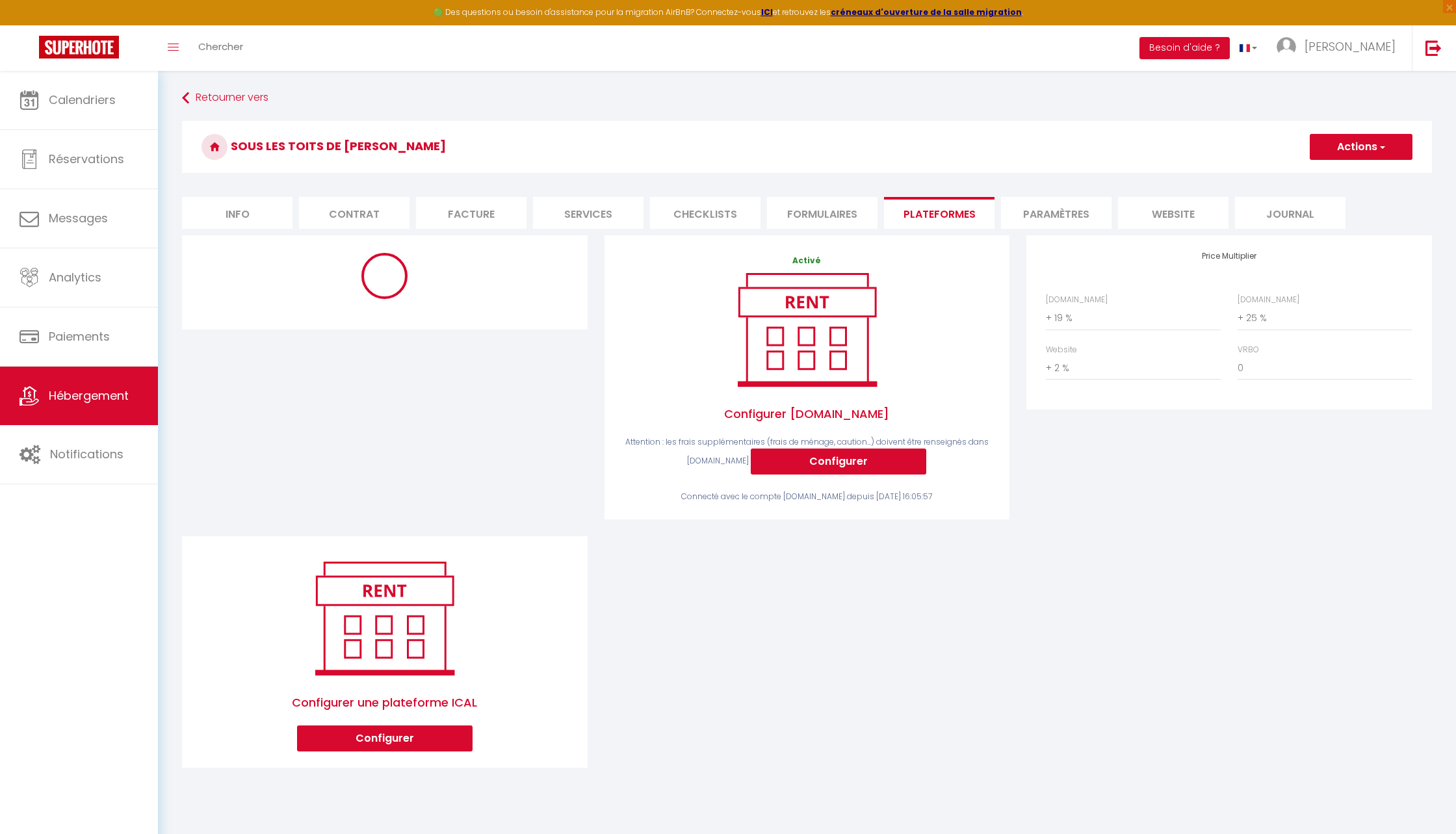
select select "180"
select select "EUR"
select select
select select "5920-1243256497121287542"
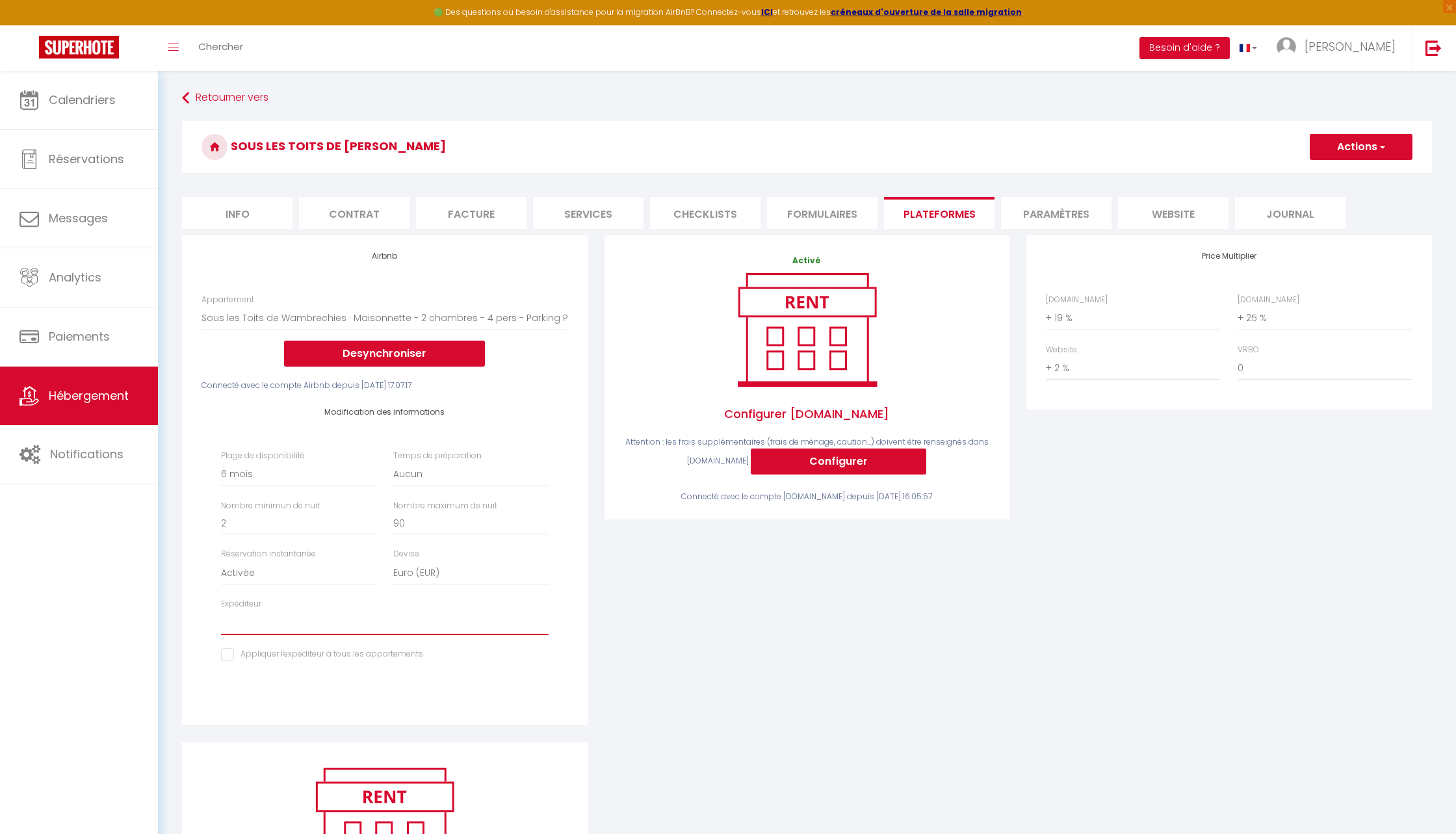
click at [315, 630] on select "renttodeyservices@gmail.com paul.calesse@hotmail.fr gitesdutilleul@gmail.com ma…" at bounding box center [385, 622] width 327 height 25
select select "5920"
click at [221, 610] on select "renttodeyservices@gmail.com paul.calesse@hotmail.fr gitesdutilleul@gmail.com ma…" at bounding box center [385, 622] width 327 height 25
click at [1248, 143] on button "Actions" at bounding box center [1361, 147] width 102 height 26
click at [69, 103] on span "Calendriers" at bounding box center [82, 100] width 67 height 16
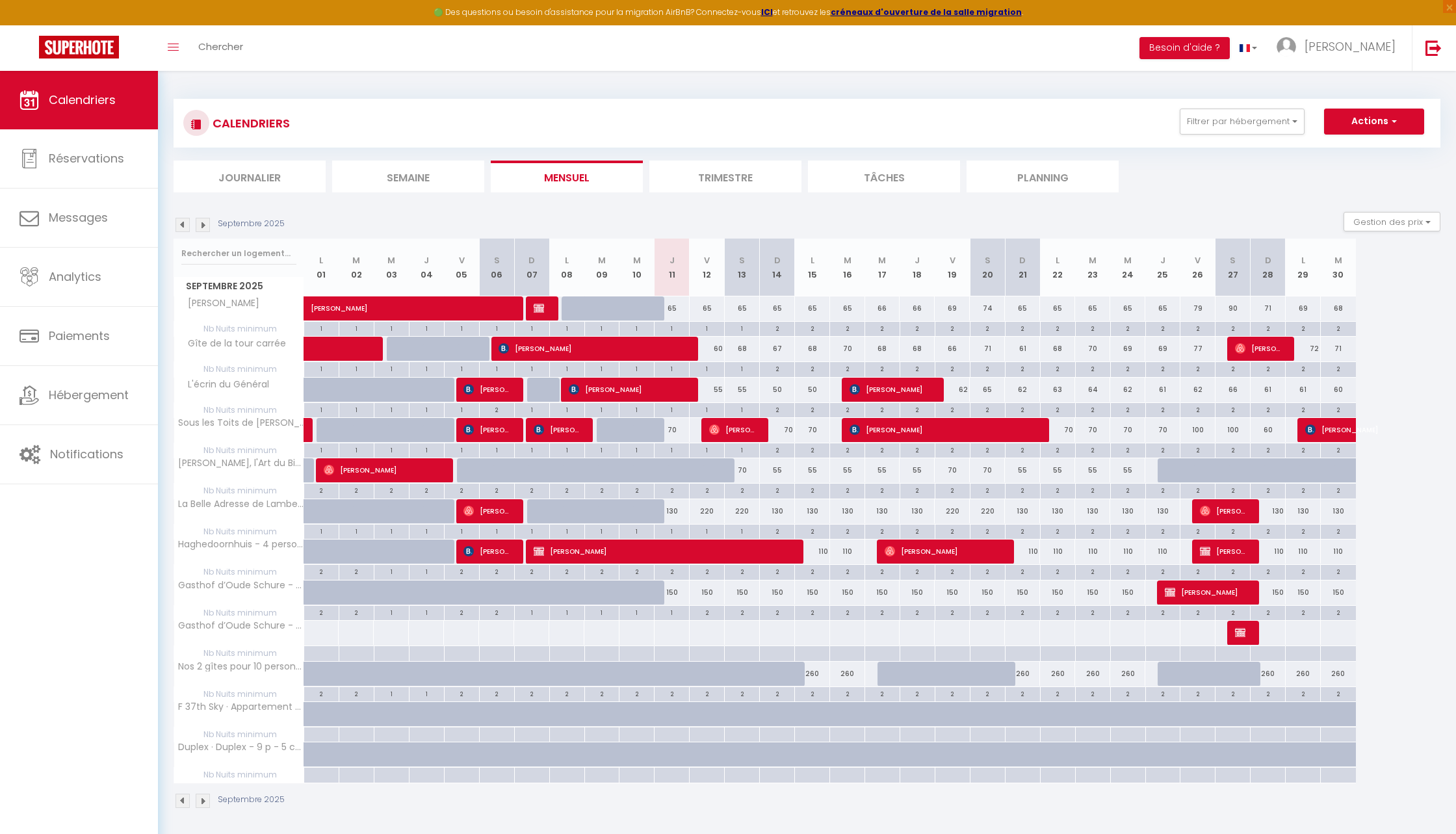
click at [1010, 621] on div at bounding box center [1022, 633] width 36 height 24
type input "150"
type input "Dim 21 Septembre 2025"
type input "Lun 22 Septembre 2025"
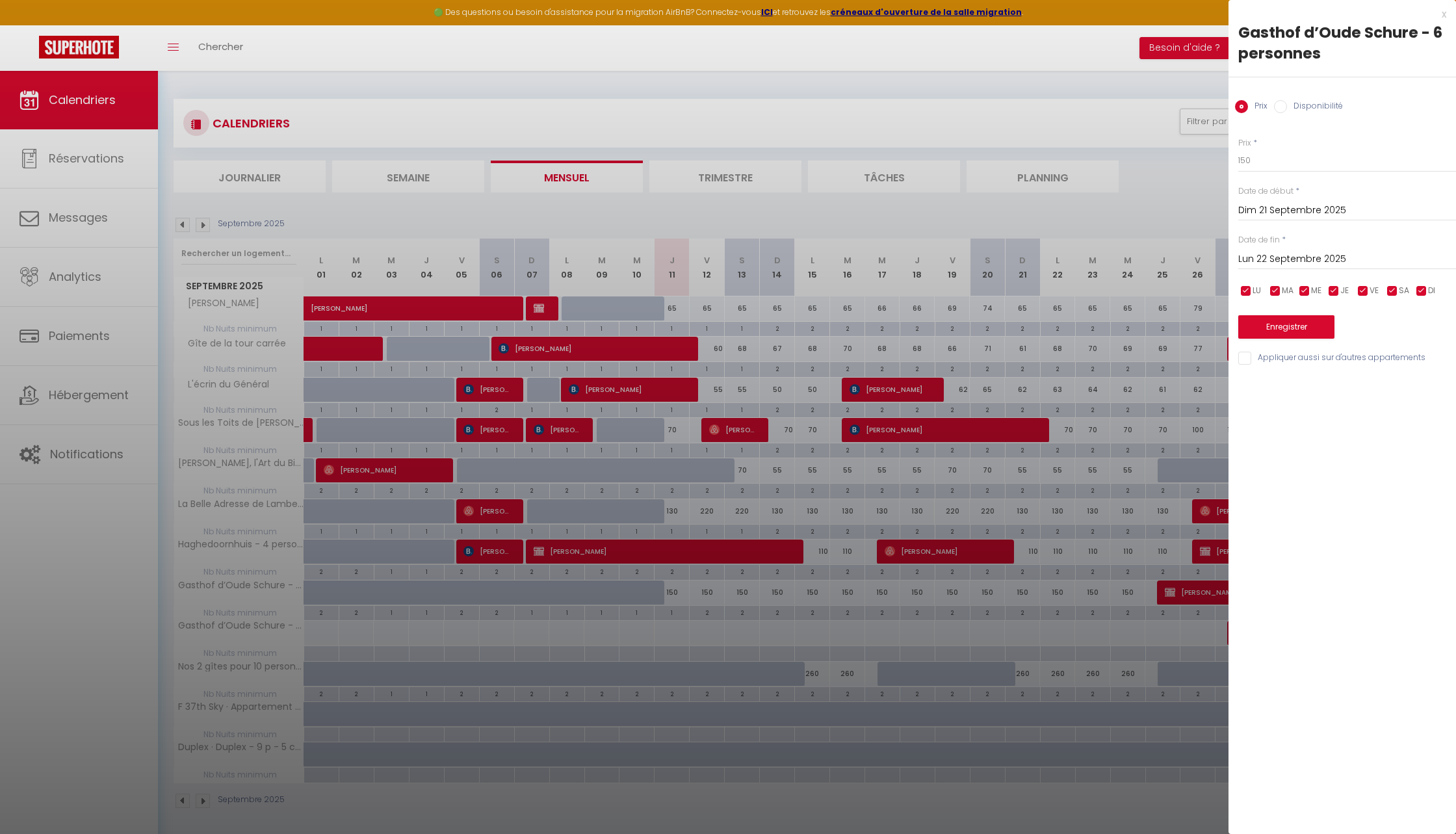
click at [791, 704] on div at bounding box center [728, 417] width 1456 height 834
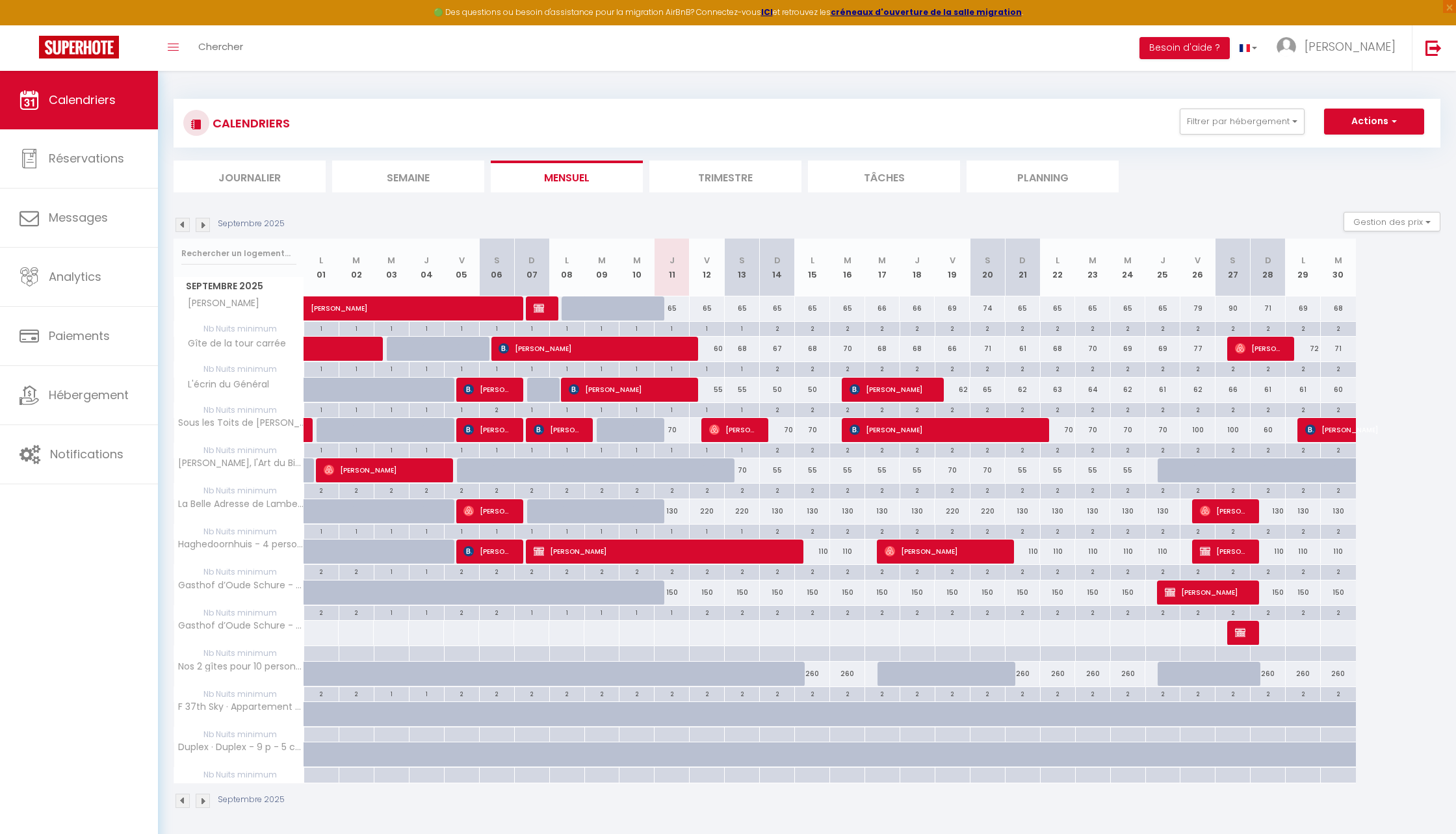
click at [708, 609] on div "2" at bounding box center [707, 612] width 34 height 12
type input "2"
type input "Ven 12 Septembre 2025"
type input "[PERSON_NAME] 13 Septembre 2025"
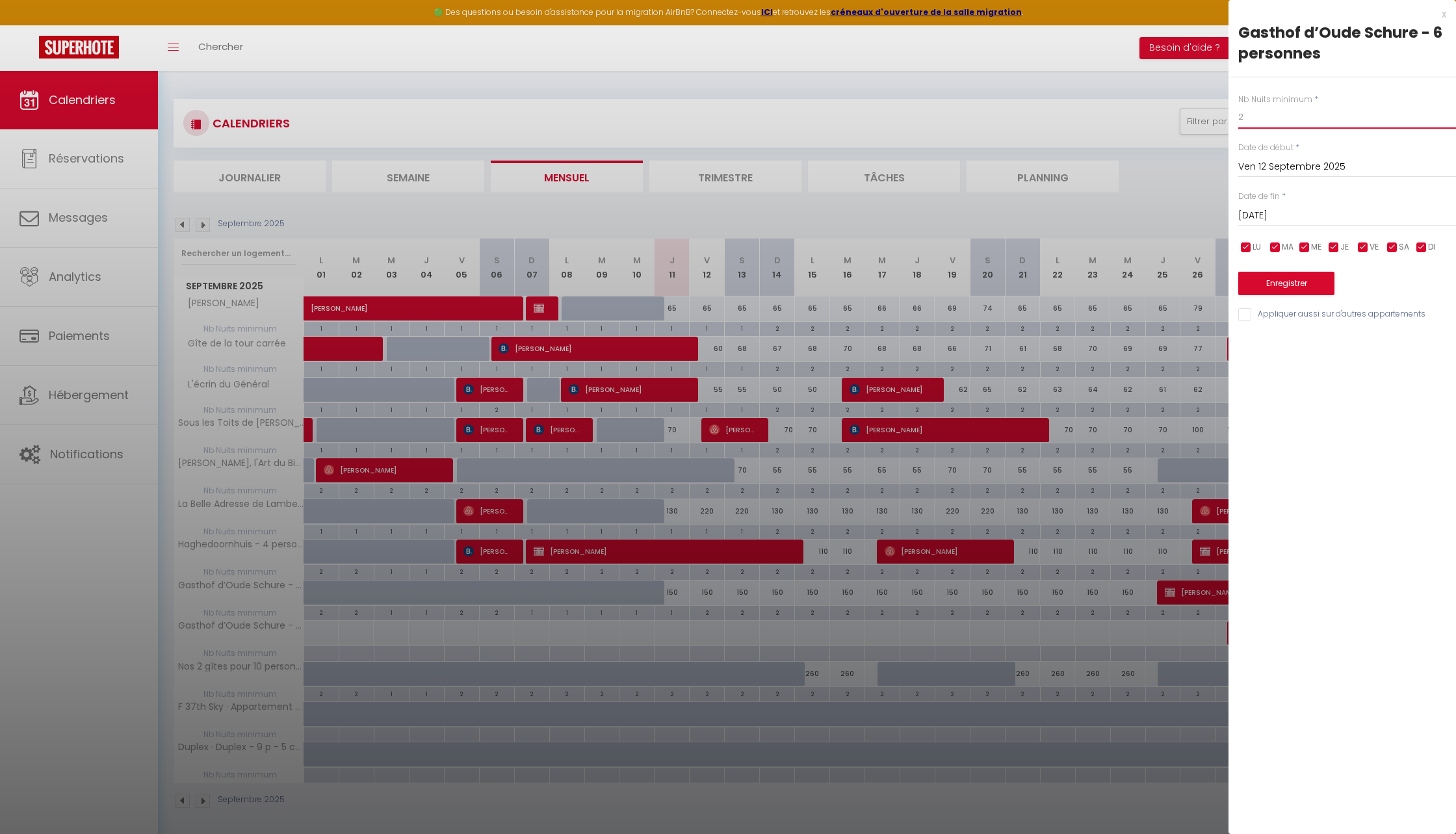
drag, startPoint x: 1281, startPoint y: 113, endPoint x: 1218, endPoint y: 113, distance: 63.0
click at [1218, 113] on body "🟢 Des questions ou besoin d'assistance pour la migration AirBnB? Connectez-vous…" at bounding box center [728, 488] width 1456 height 834
type input "1"
click at [1248, 212] on input "[PERSON_NAME] 13 Septembre 2025" at bounding box center [1347, 216] width 218 height 17
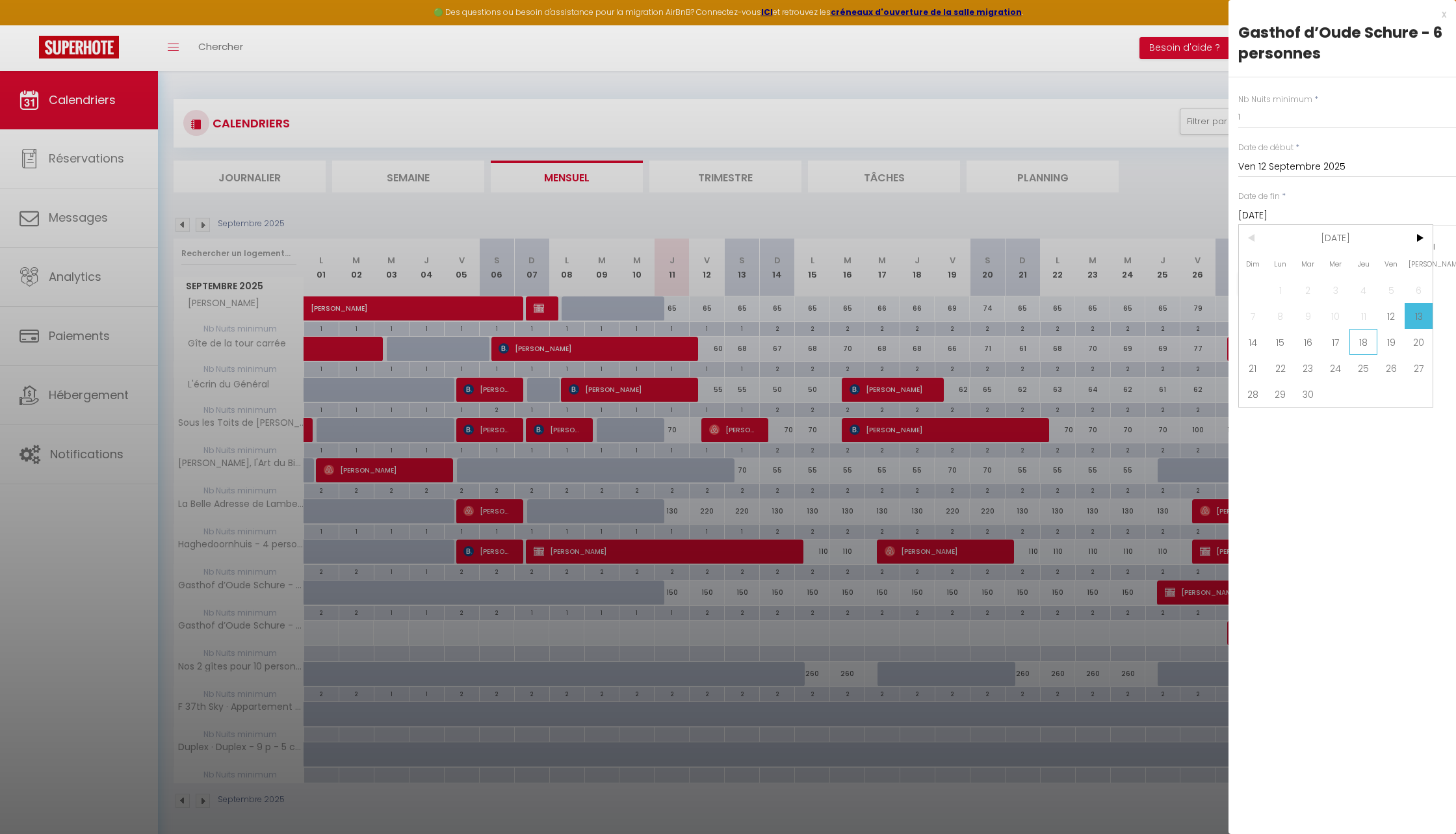
click at [1248, 347] on span "18" at bounding box center [1363, 342] width 28 height 26
type input "Jeu 18 Septembre 2025"
click at [1248, 284] on button "Enregistrer" at bounding box center [1287, 283] width 96 height 23
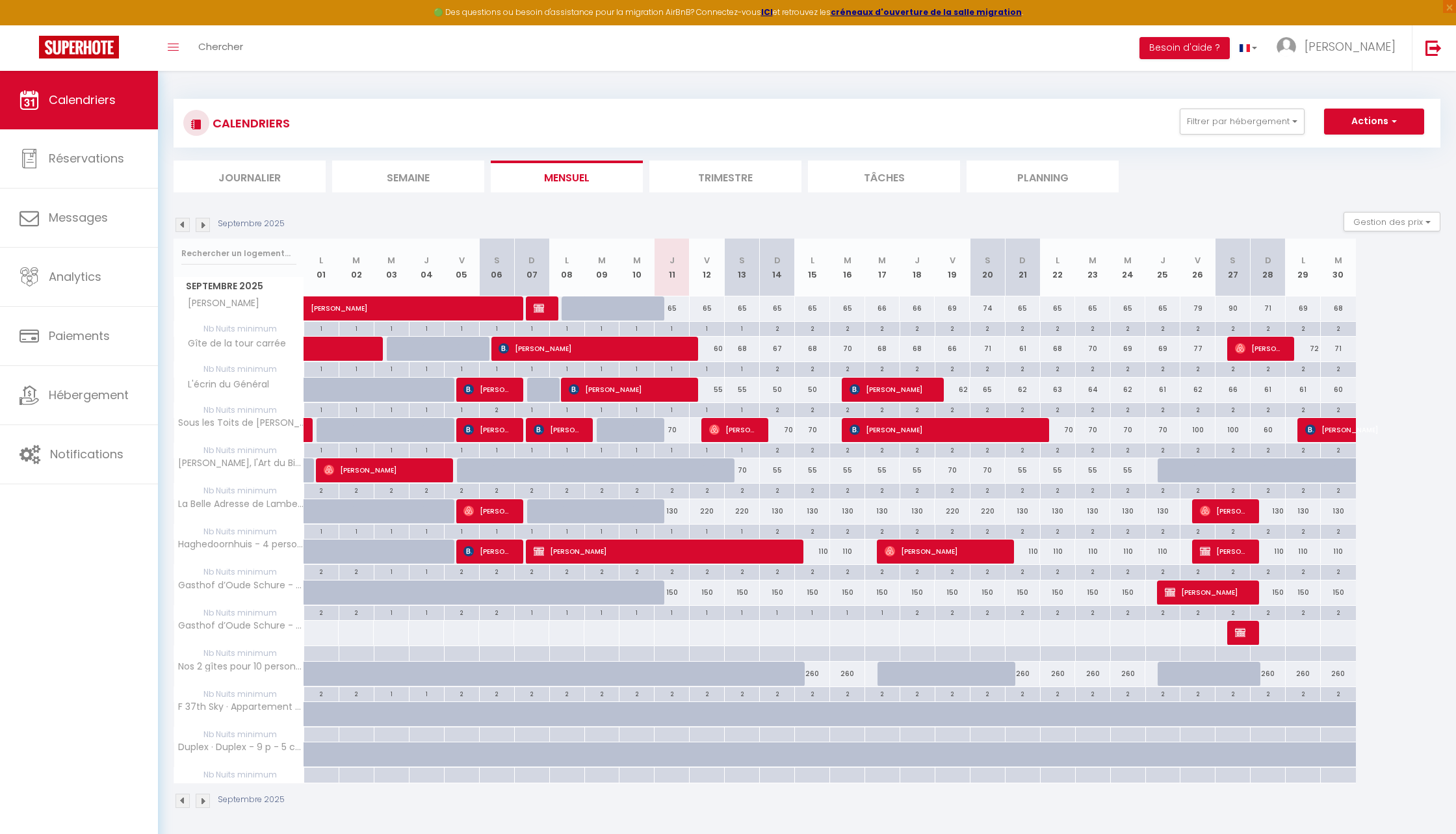
click at [813, 692] on div "2" at bounding box center [812, 693] width 34 height 12
type input "2"
type input "Lun 15 Septembre 2025"
type input "[DATE] Septembre 2025"
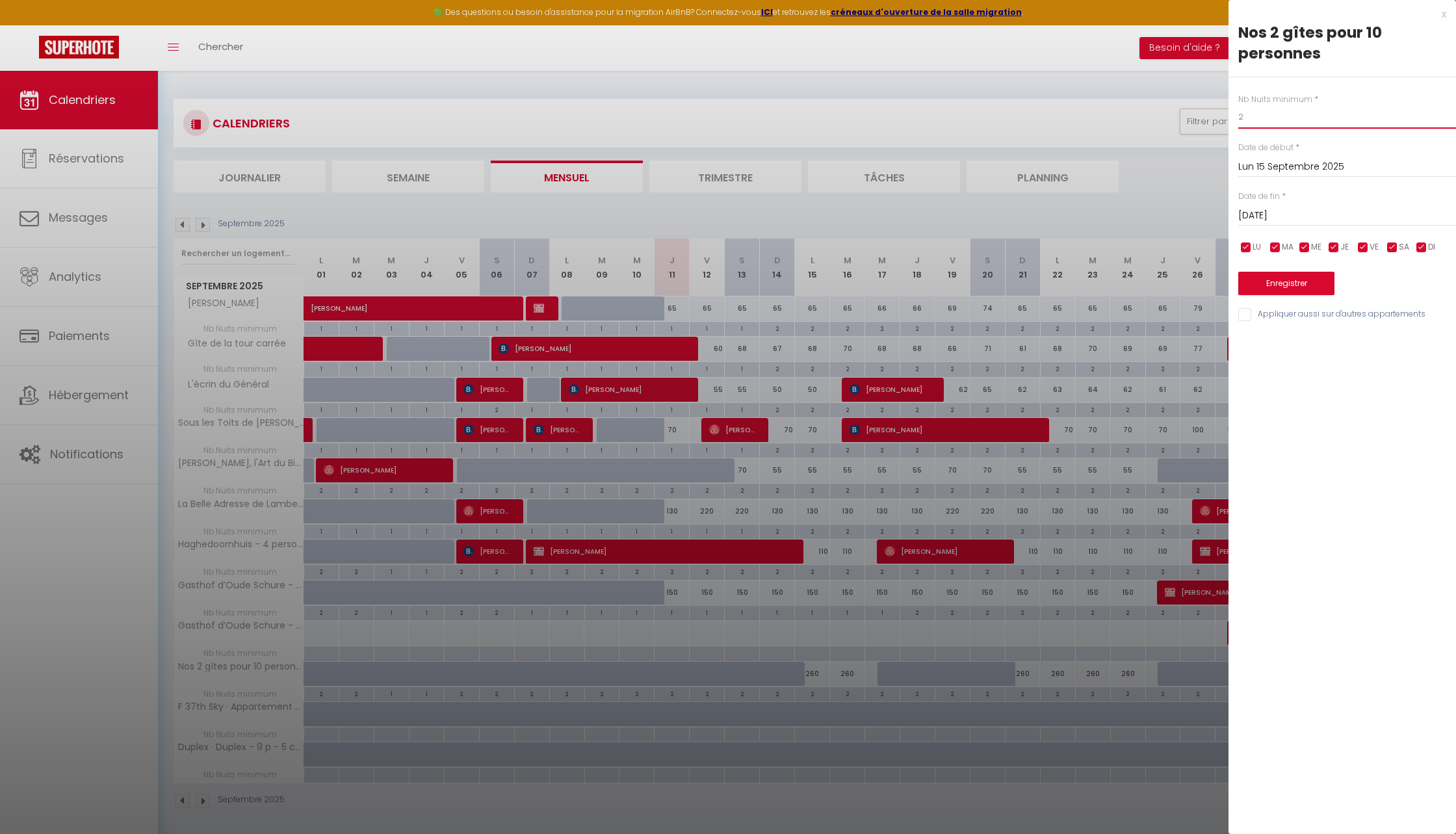
drag, startPoint x: 1263, startPoint y: 114, endPoint x: 1227, endPoint y: 114, distance: 36.0
click at [1227, 114] on body "🟢 Des questions ou besoin d'assistance pour la migration AirBnB? Connectez-vous…" at bounding box center [728, 488] width 1456 height 834
type input "1"
click at [1248, 208] on input "[DATE] Septembre 2025" at bounding box center [1347, 216] width 218 height 17
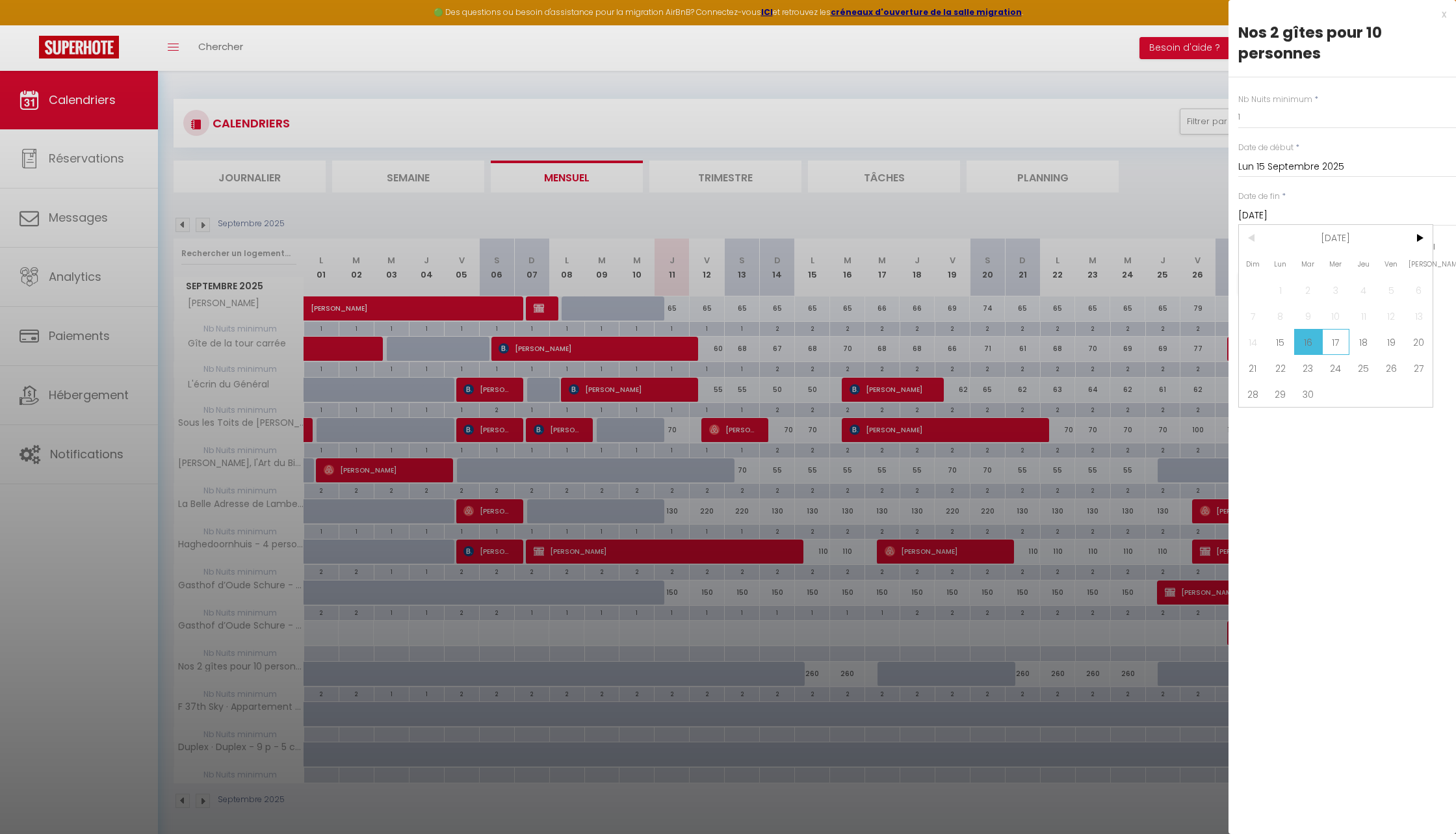
click at [1248, 337] on span "17" at bounding box center [1336, 342] width 28 height 26
type input "Mer 17 Septembre 2025"
click at [1248, 291] on button "Enregistrer" at bounding box center [1287, 283] width 96 height 23
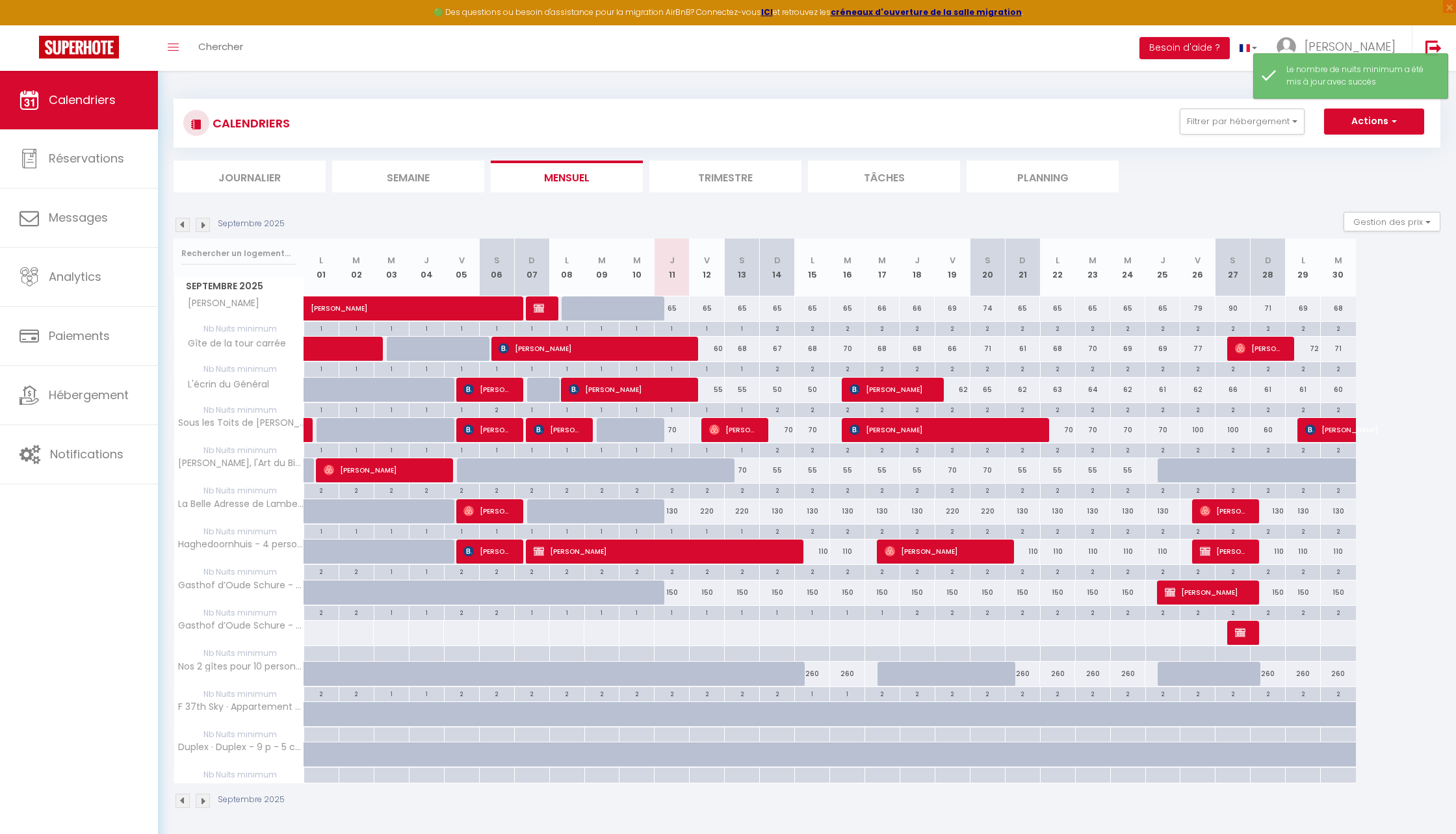
click at [820, 571] on div "2" at bounding box center [812, 571] width 34 height 12
type input "2"
type input "Lun 15 Septembre 2025"
type input "[DATE] Septembre 2025"
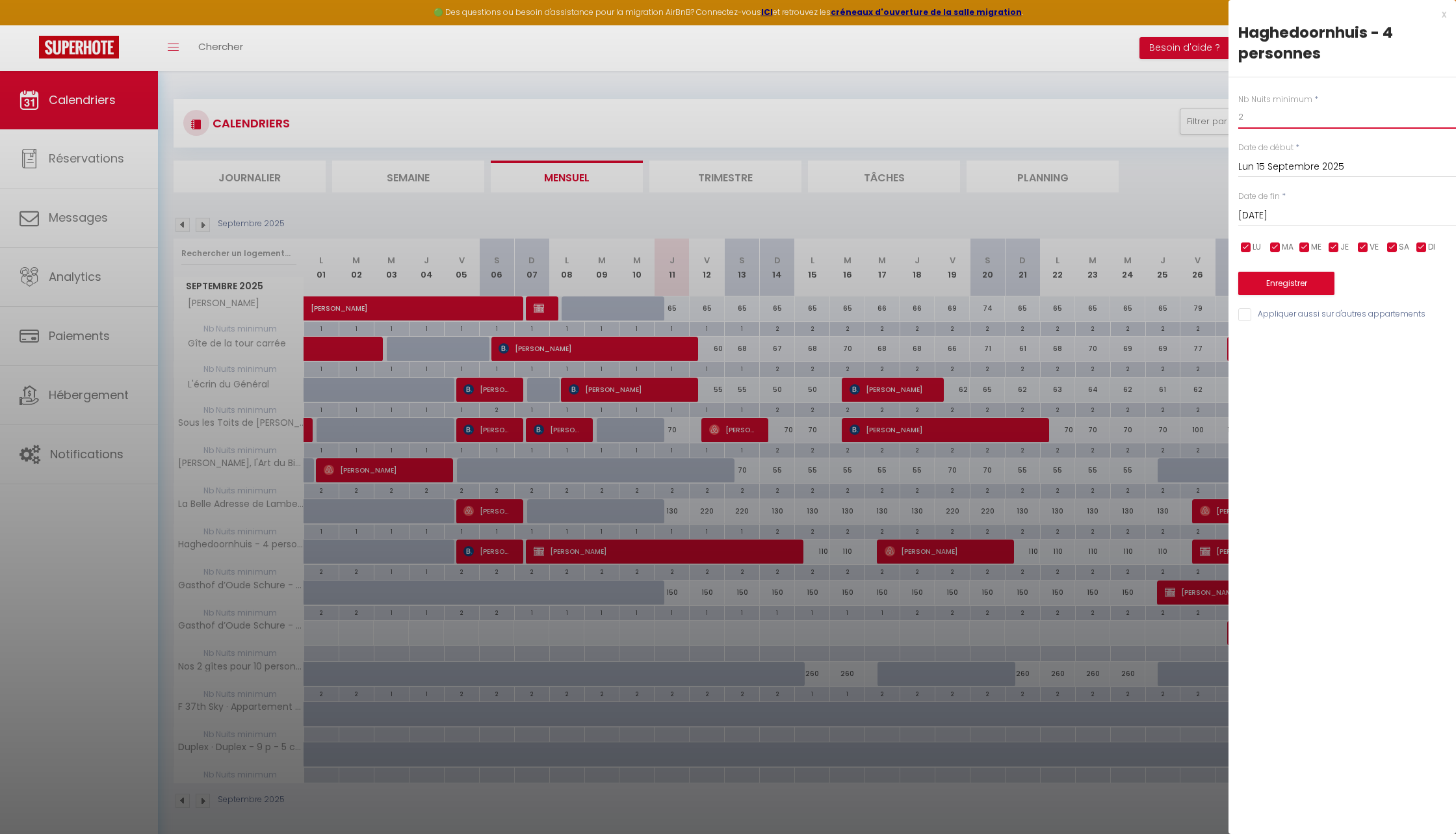
drag, startPoint x: 1254, startPoint y: 113, endPoint x: 1228, endPoint y: 113, distance: 26.0
click at [1228, 113] on div "Nb Nuits minimum * 2 Date de début * Lun 15 Septembre 2025 < Sep 2025 > Dim Lun…" at bounding box center [1342, 200] width 228 height 246
type input "1"
click at [1248, 212] on input "[DATE] Septembre 2025" at bounding box center [1347, 216] width 218 height 17
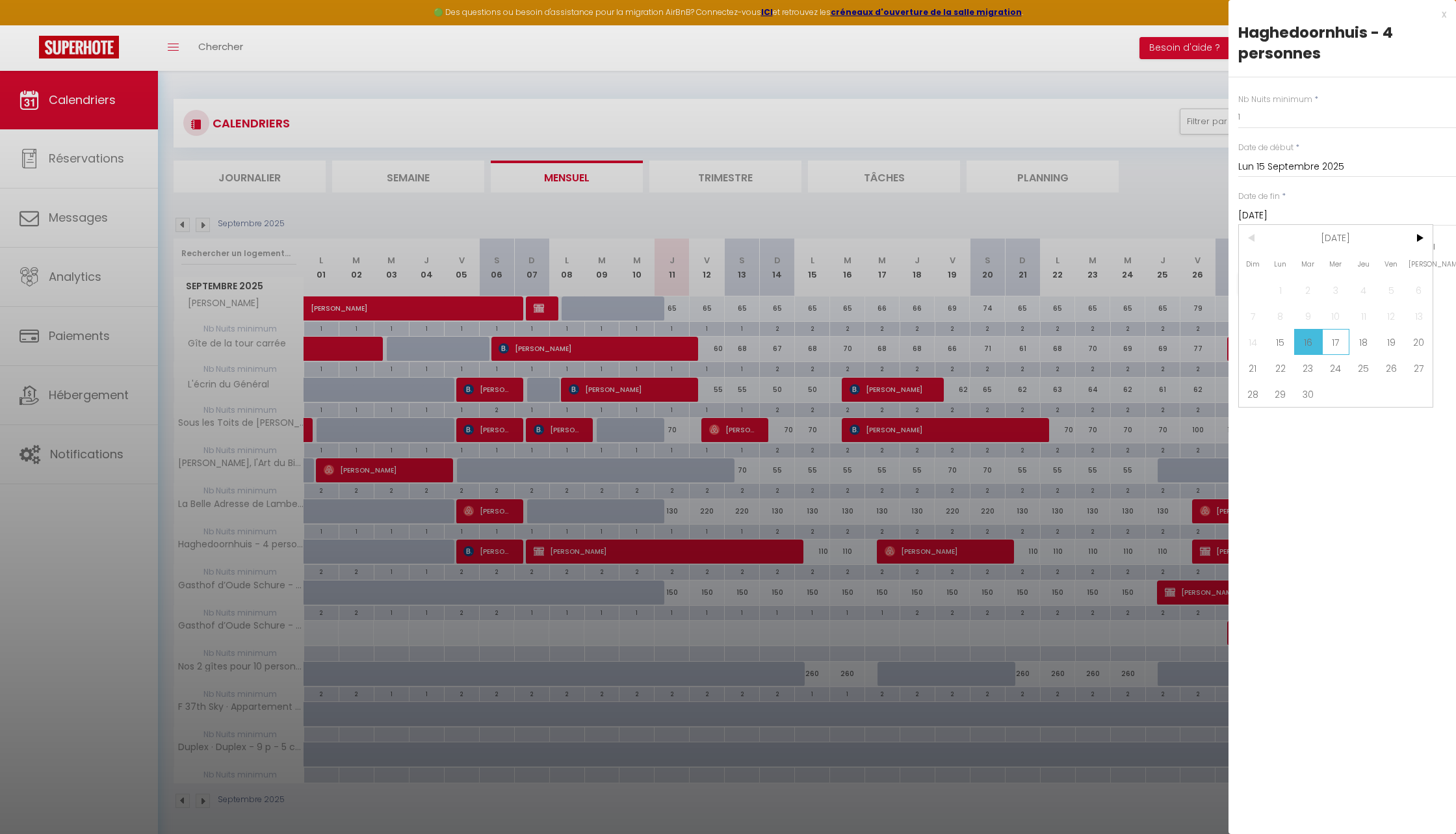
click at [1248, 339] on span "17" at bounding box center [1336, 342] width 28 height 26
type input "Mer 17 Septembre 2025"
click at [1248, 279] on button "Enregistrer" at bounding box center [1287, 283] width 96 height 23
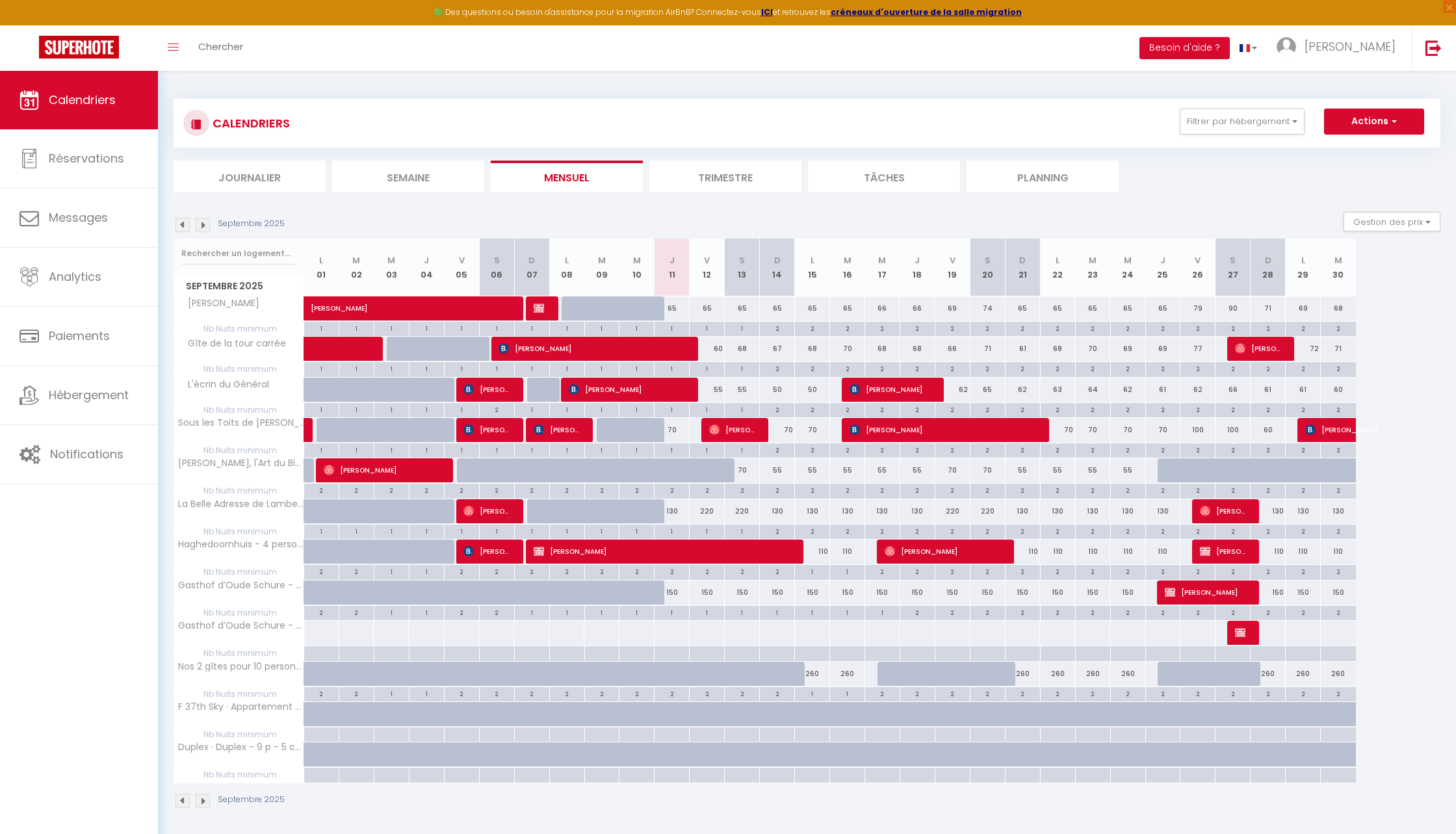
click at [918, 608] on div "2" at bounding box center [918, 612] width 34 height 12
type input "2"
type input "Jeu 18 Septembre 2025"
type input "Ven 19 Septembre 2025"
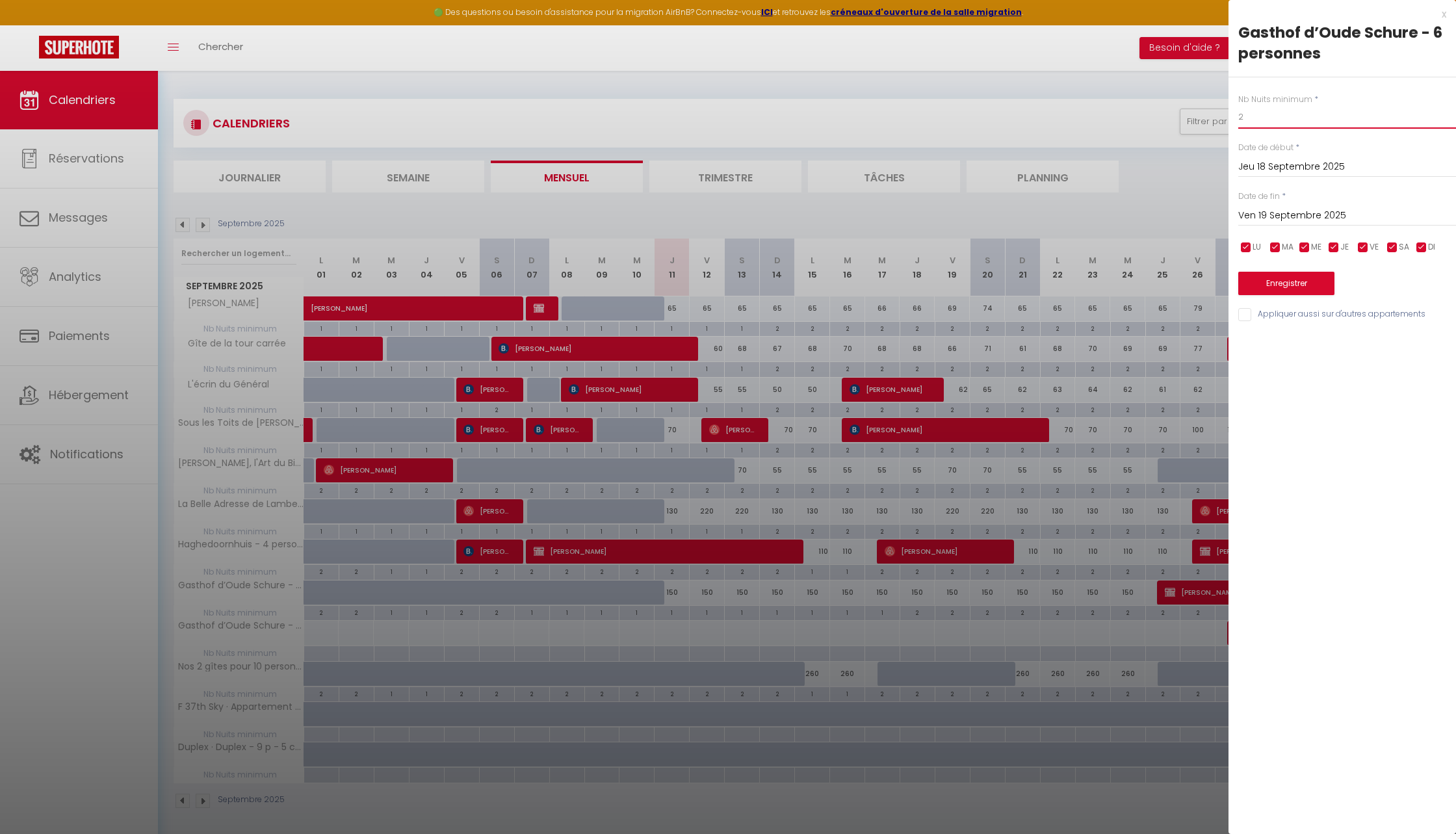
drag, startPoint x: 1267, startPoint y: 120, endPoint x: 1215, endPoint y: 120, distance: 52.0
click at [1215, 120] on body "🟢 Des questions ou besoin d'assistance pour la migration AirBnB? Connectez-vous…" at bounding box center [728, 488] width 1456 height 834
type input "1"
click at [1248, 283] on button "Enregistrer" at bounding box center [1287, 283] width 96 height 23
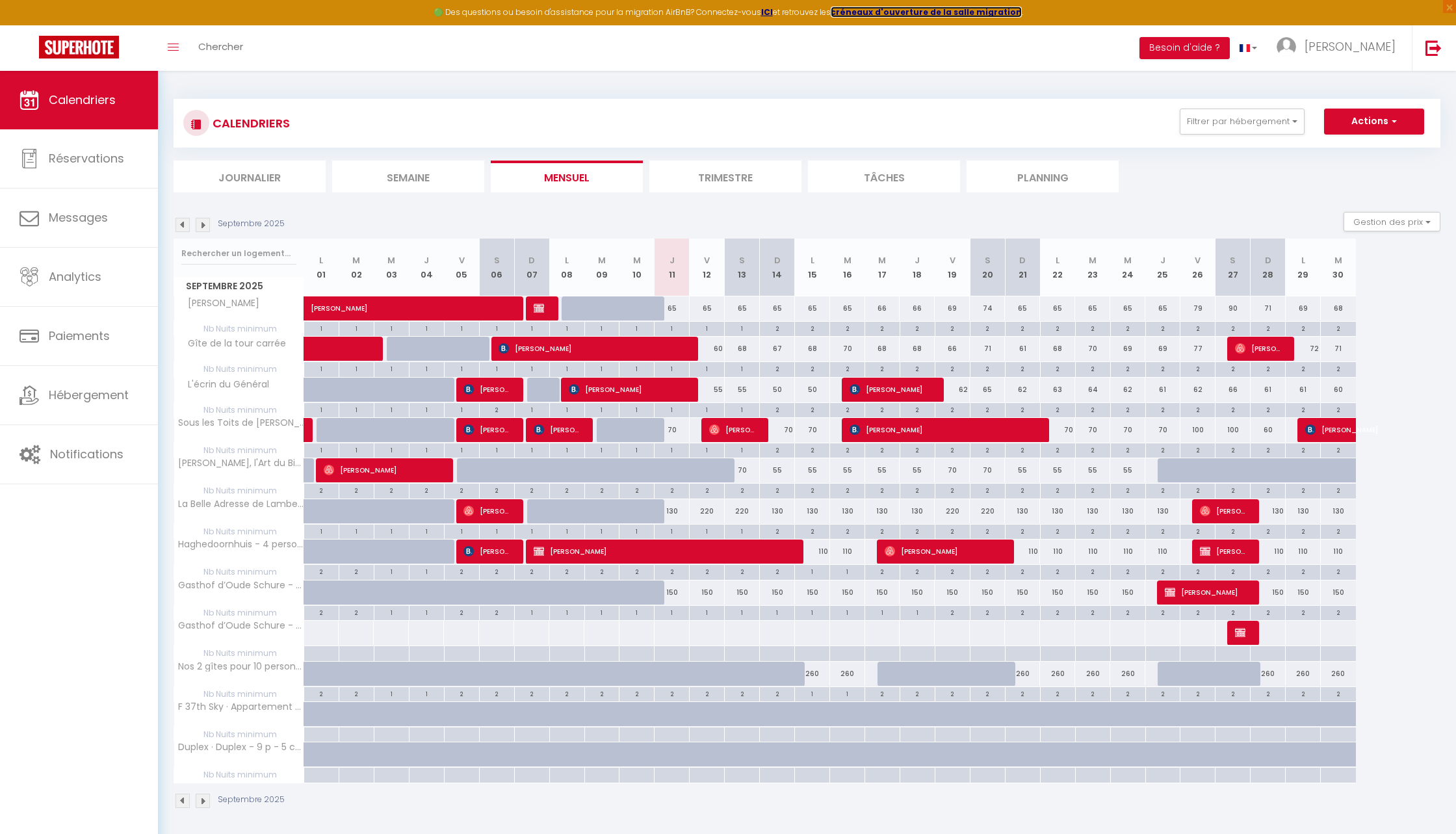
click at [892, 12] on strong "créneaux d'ouverture de la salle migration" at bounding box center [926, 12] width 191 height 11
click at [771, 16] on strong "ICI" at bounding box center [767, 12] width 12 height 11
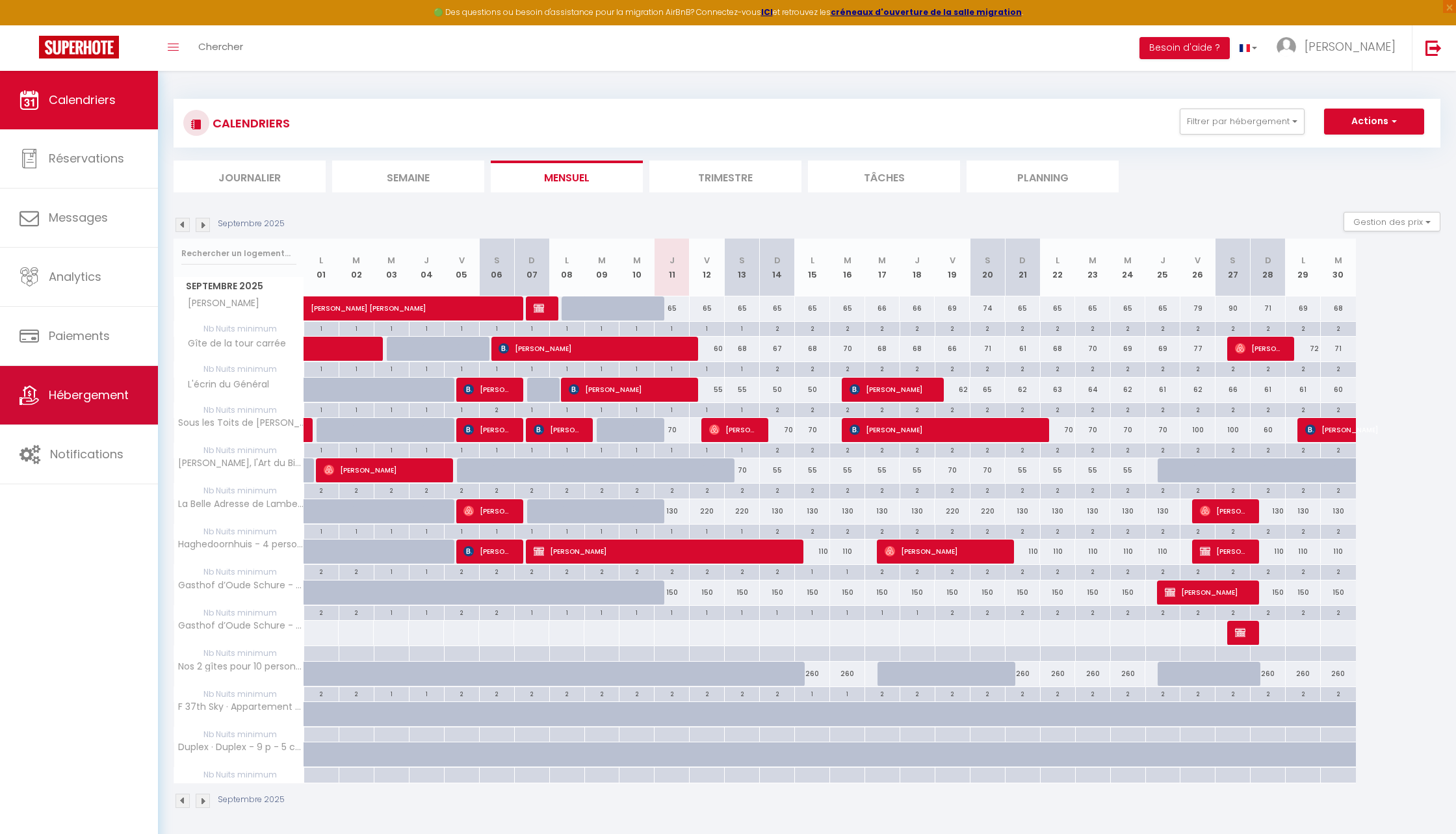
click at [85, 383] on link "Hébergement" at bounding box center [79, 395] width 158 height 59
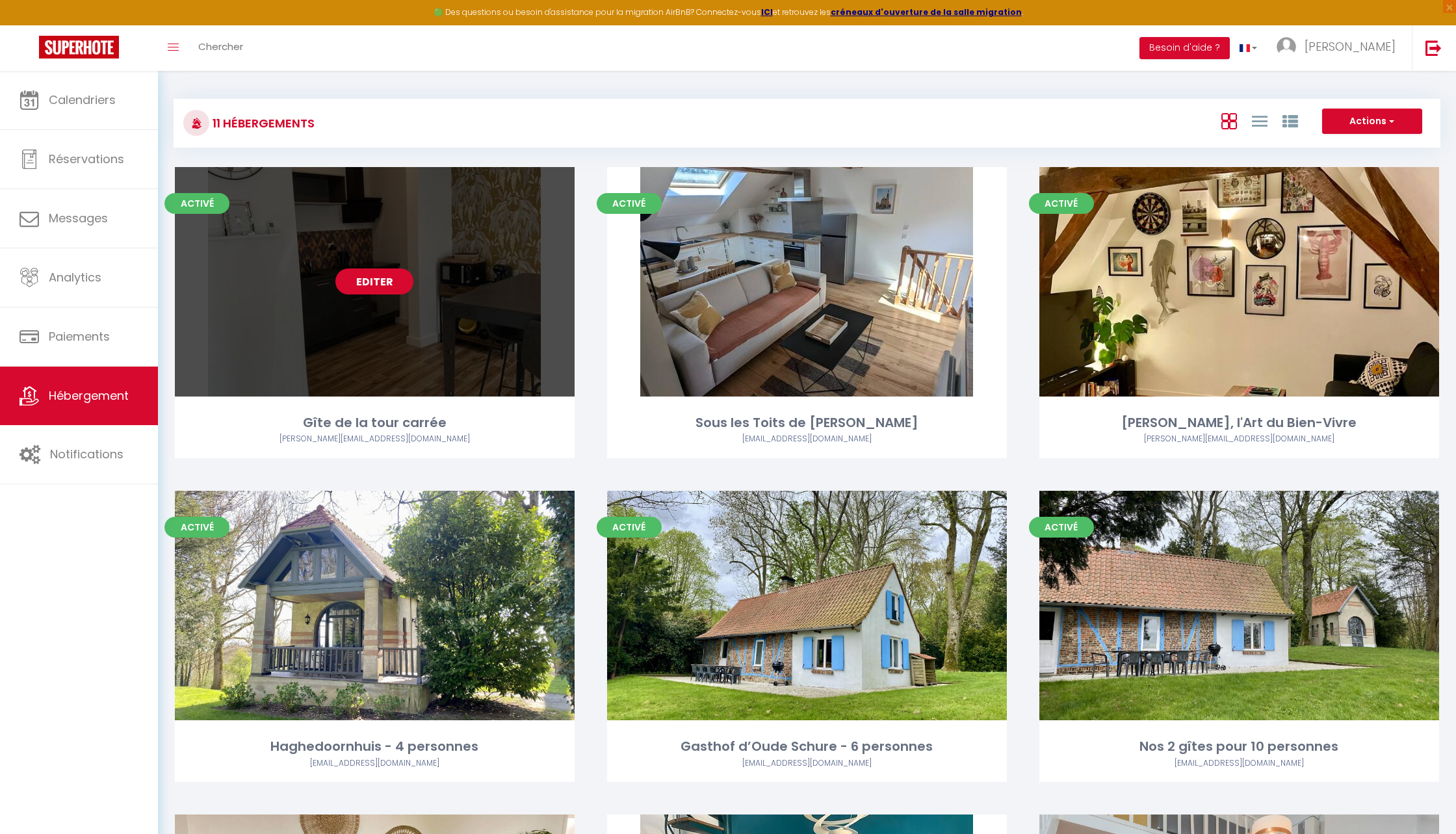
click at [379, 283] on link "Editer" at bounding box center [374, 281] width 78 height 26
select select "3"
select select "2"
select select "1"
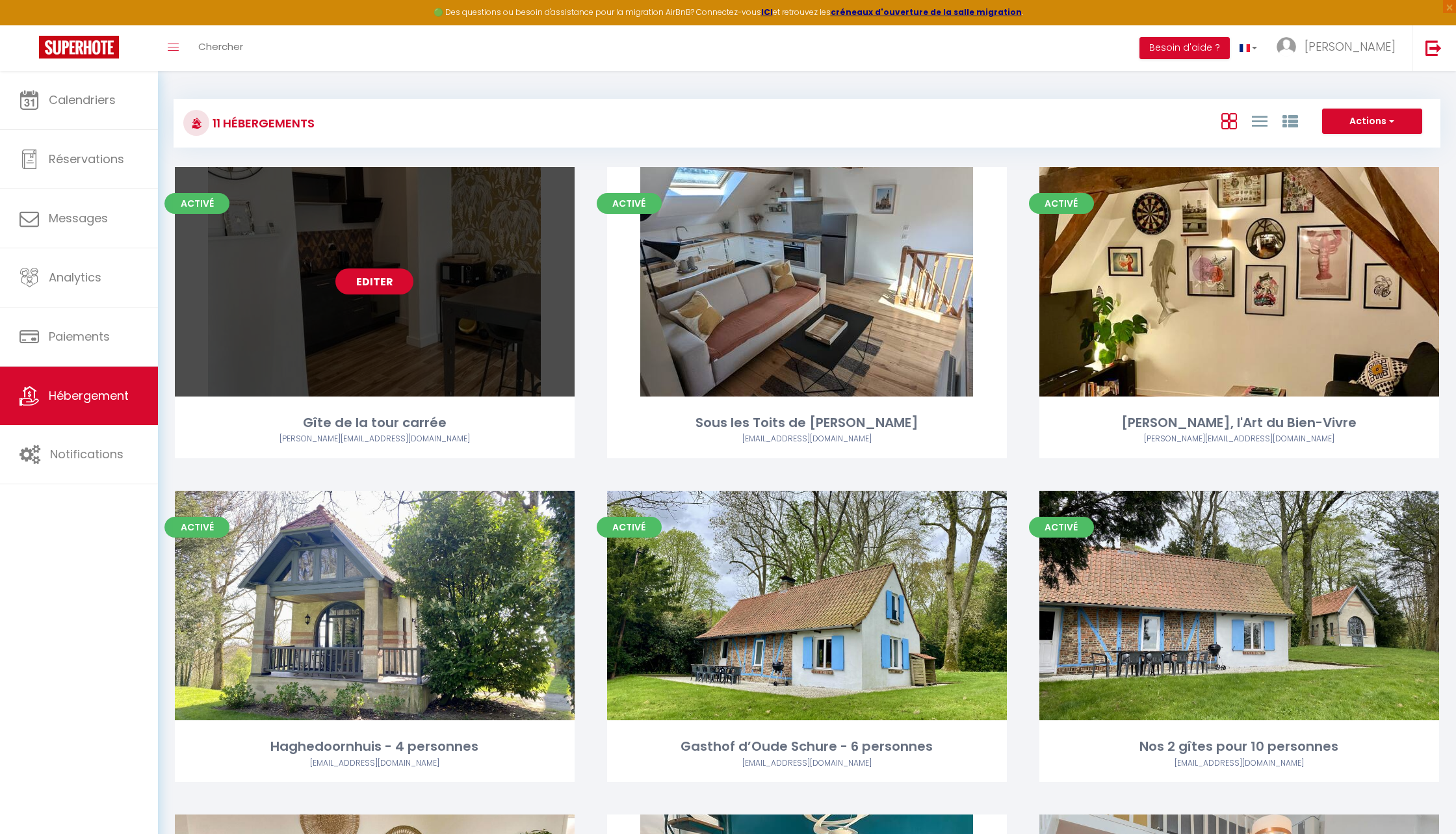
select select
select select "28"
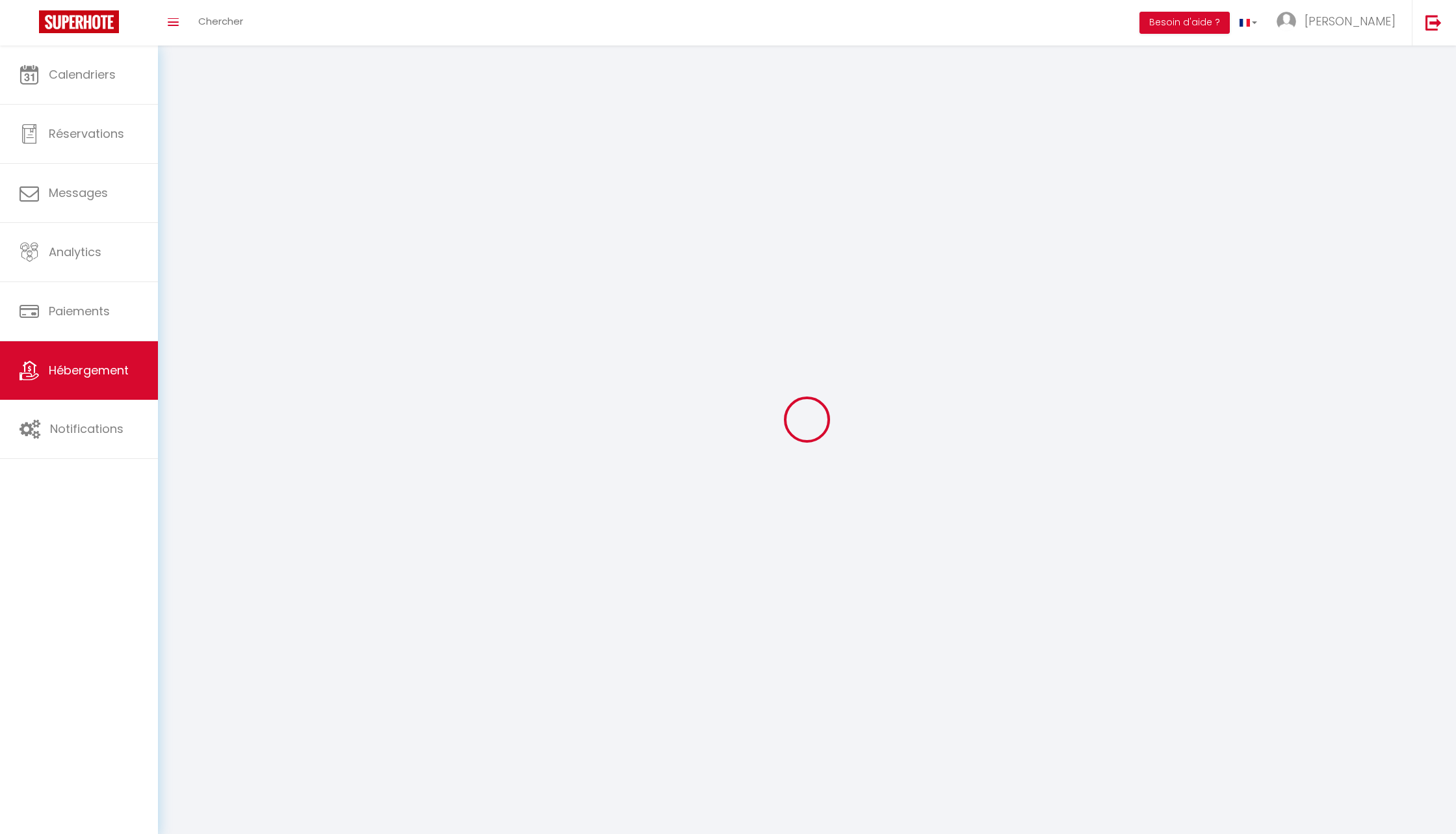
select select
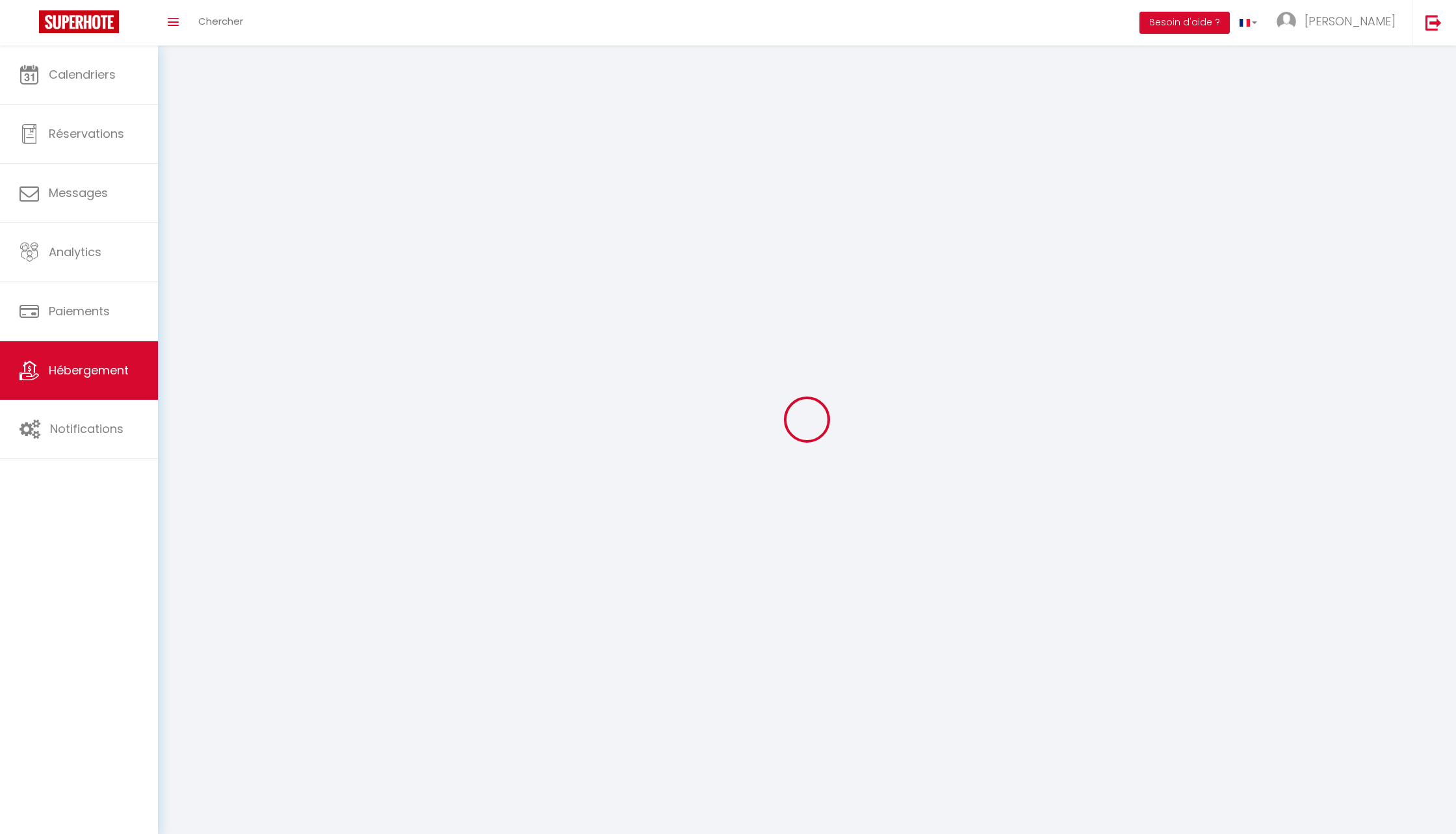
select select
checkbox input "false"
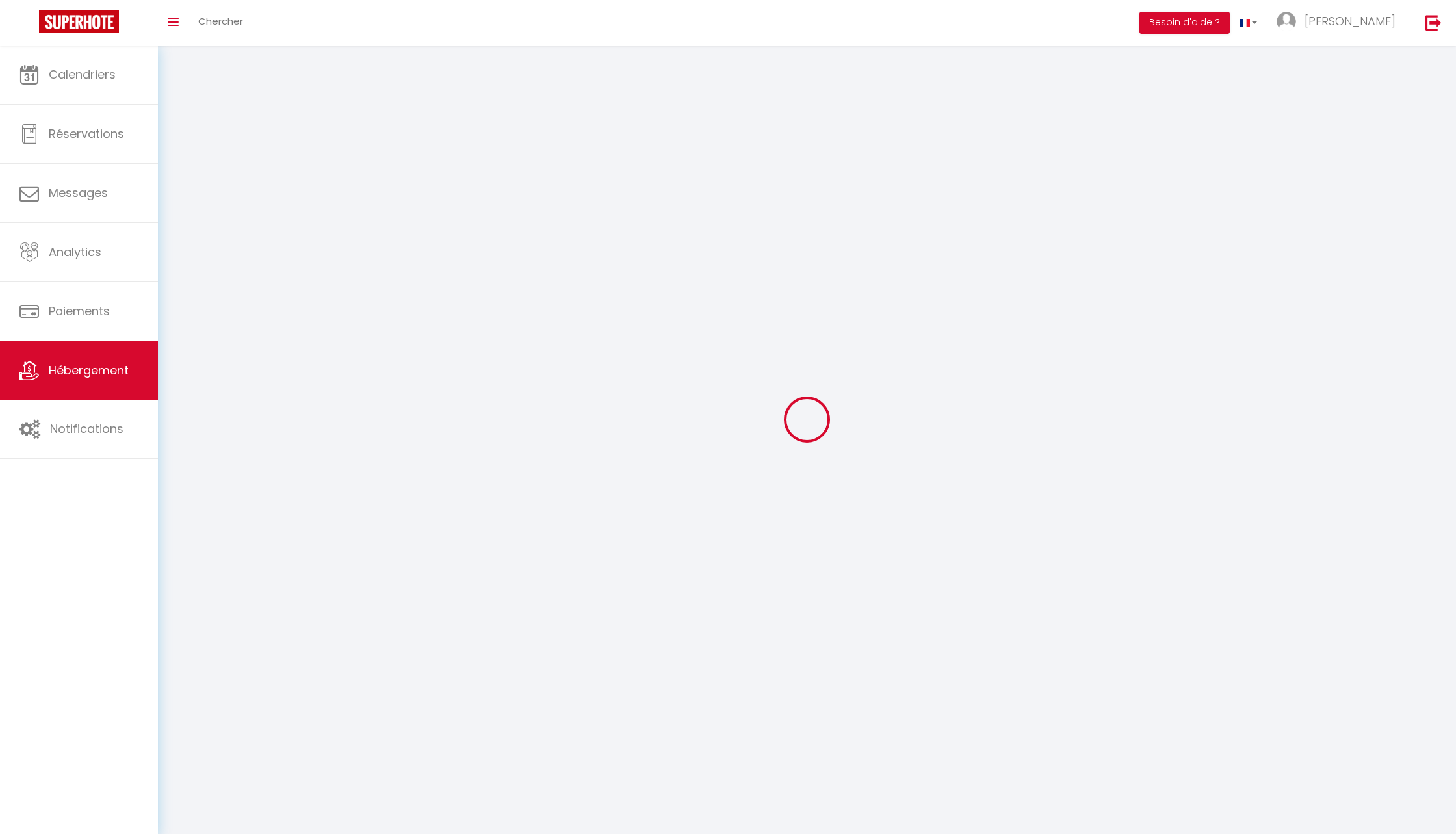
select select
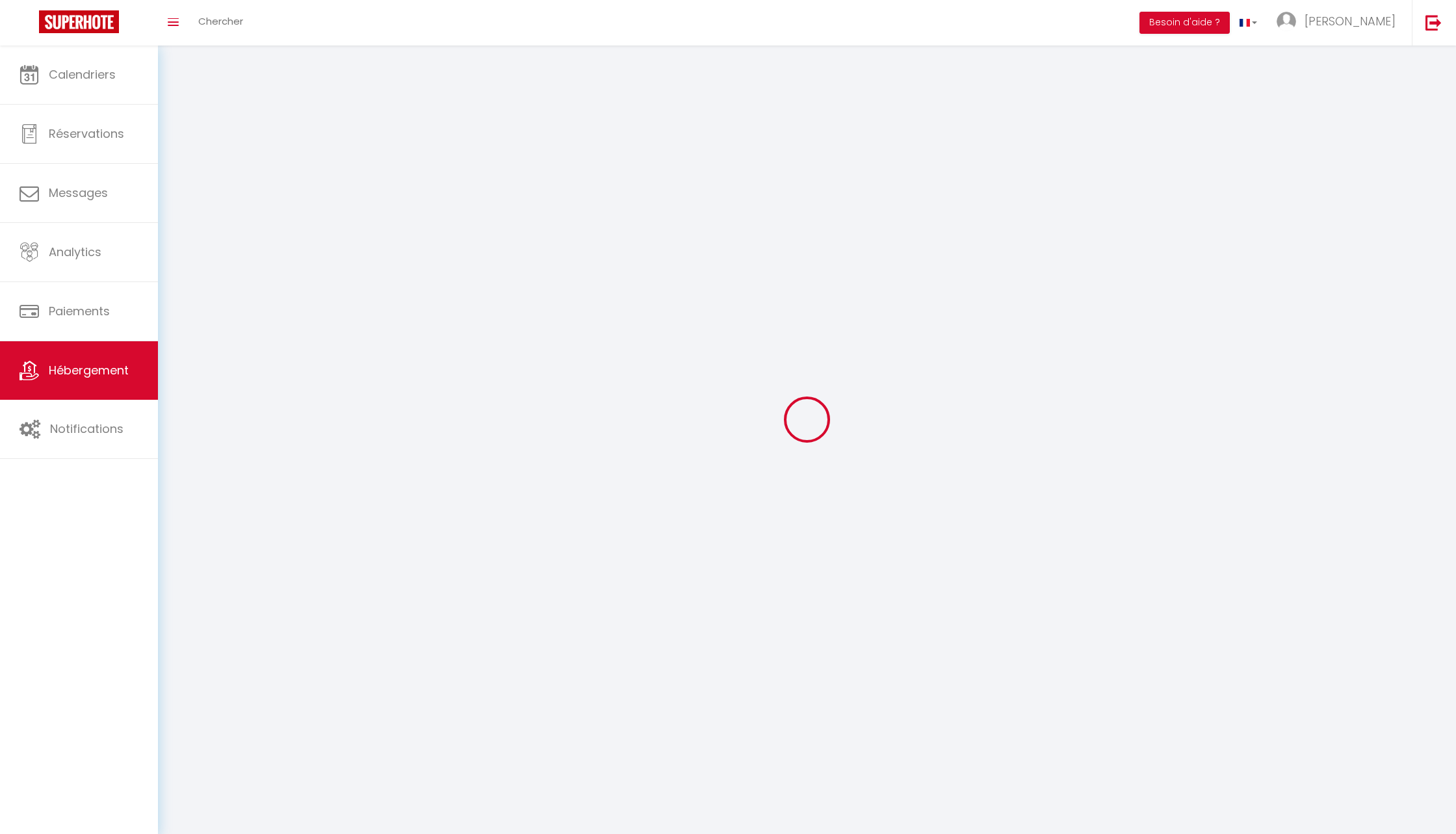
select select
checkbox input "false"
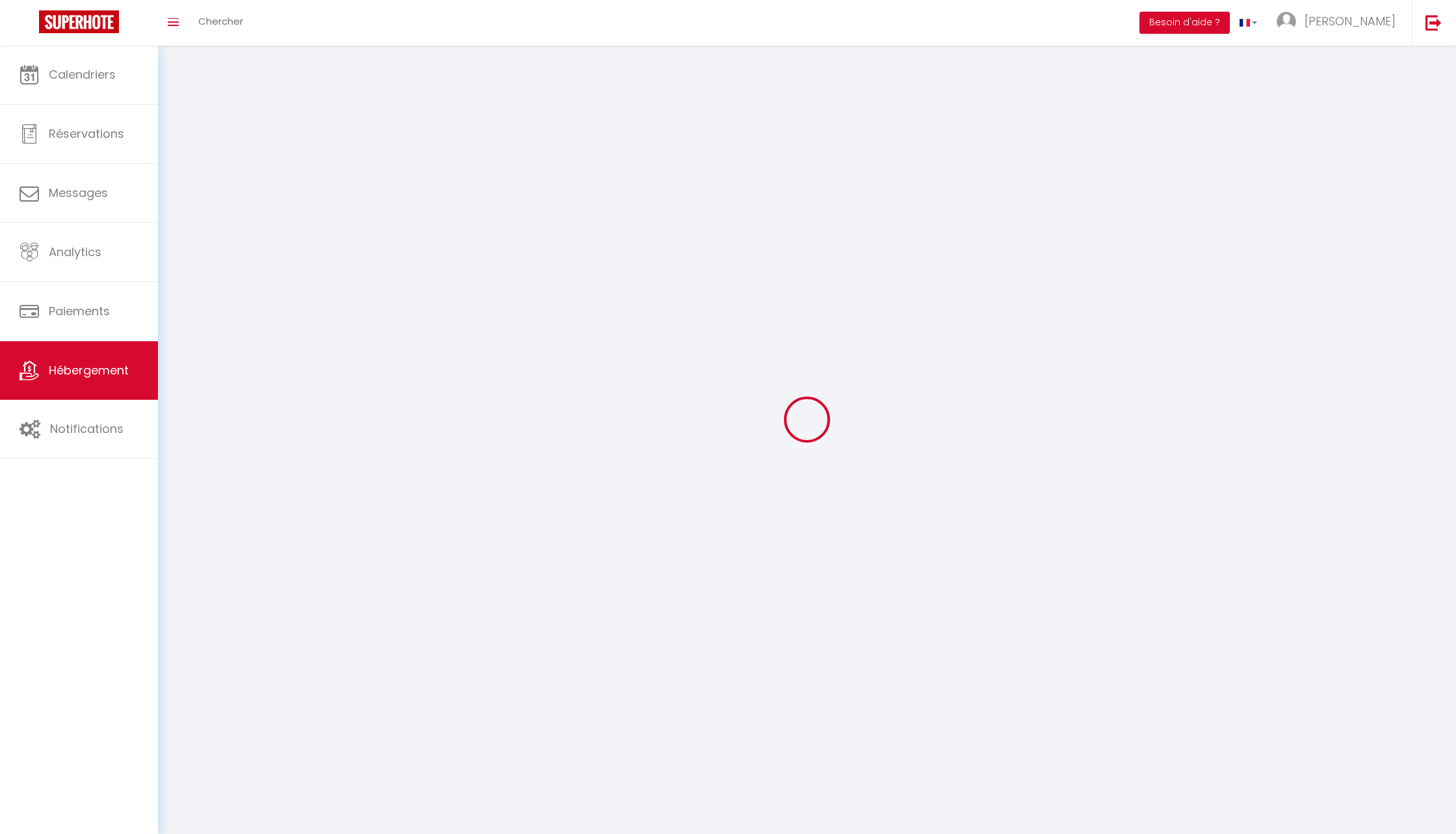
checkbox input "false"
select select
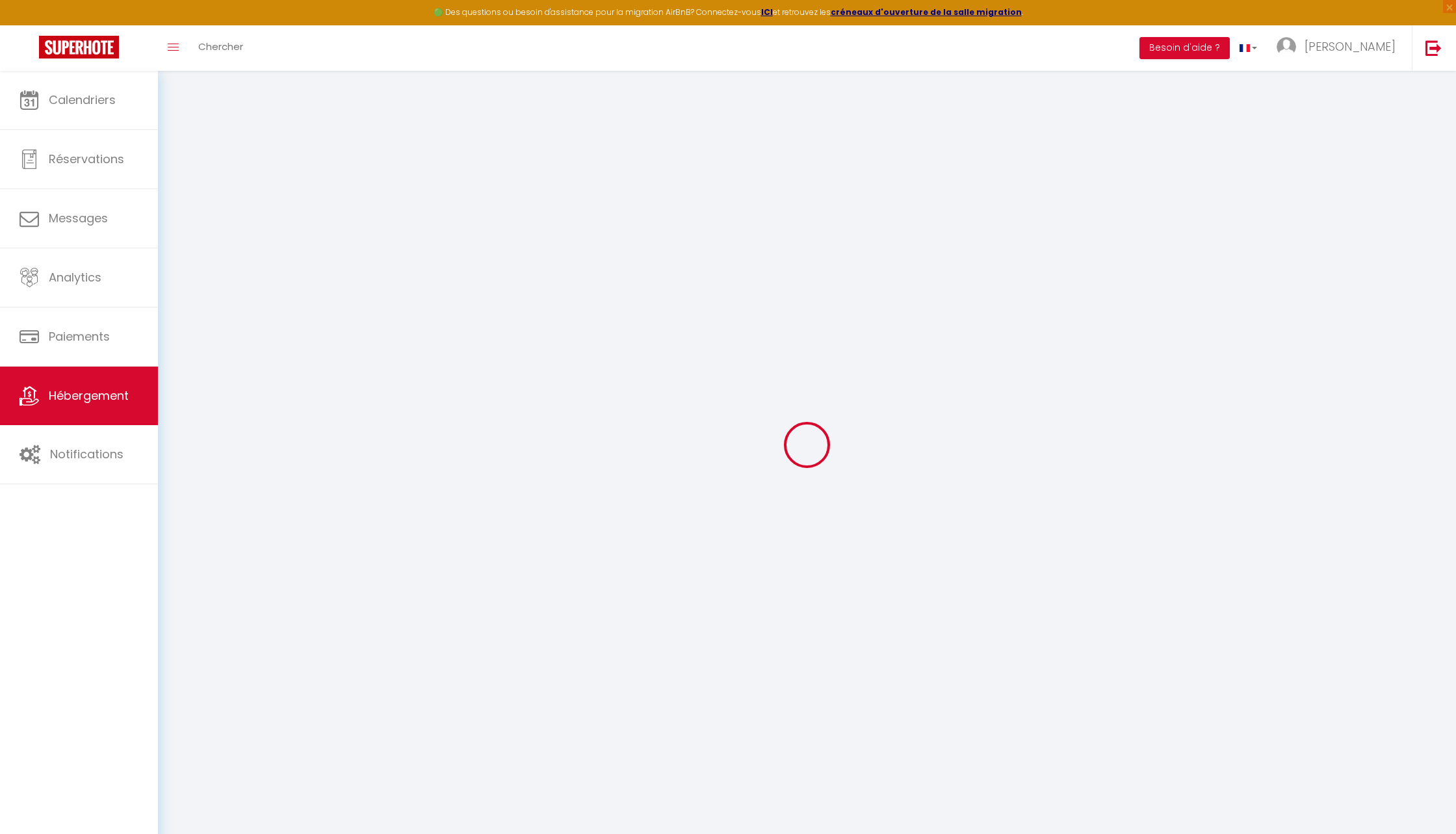
select select
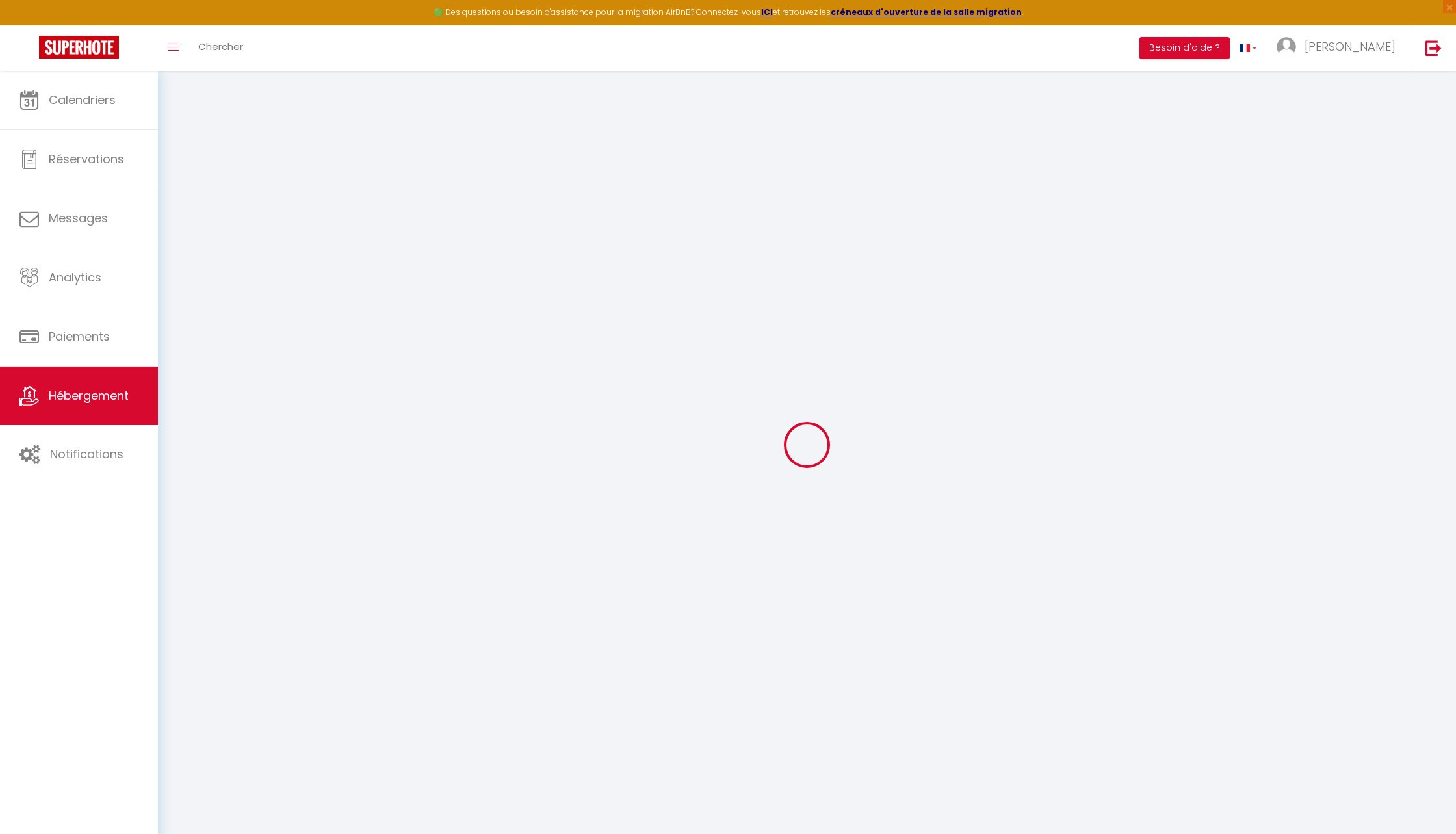
select select
checkbox input "false"
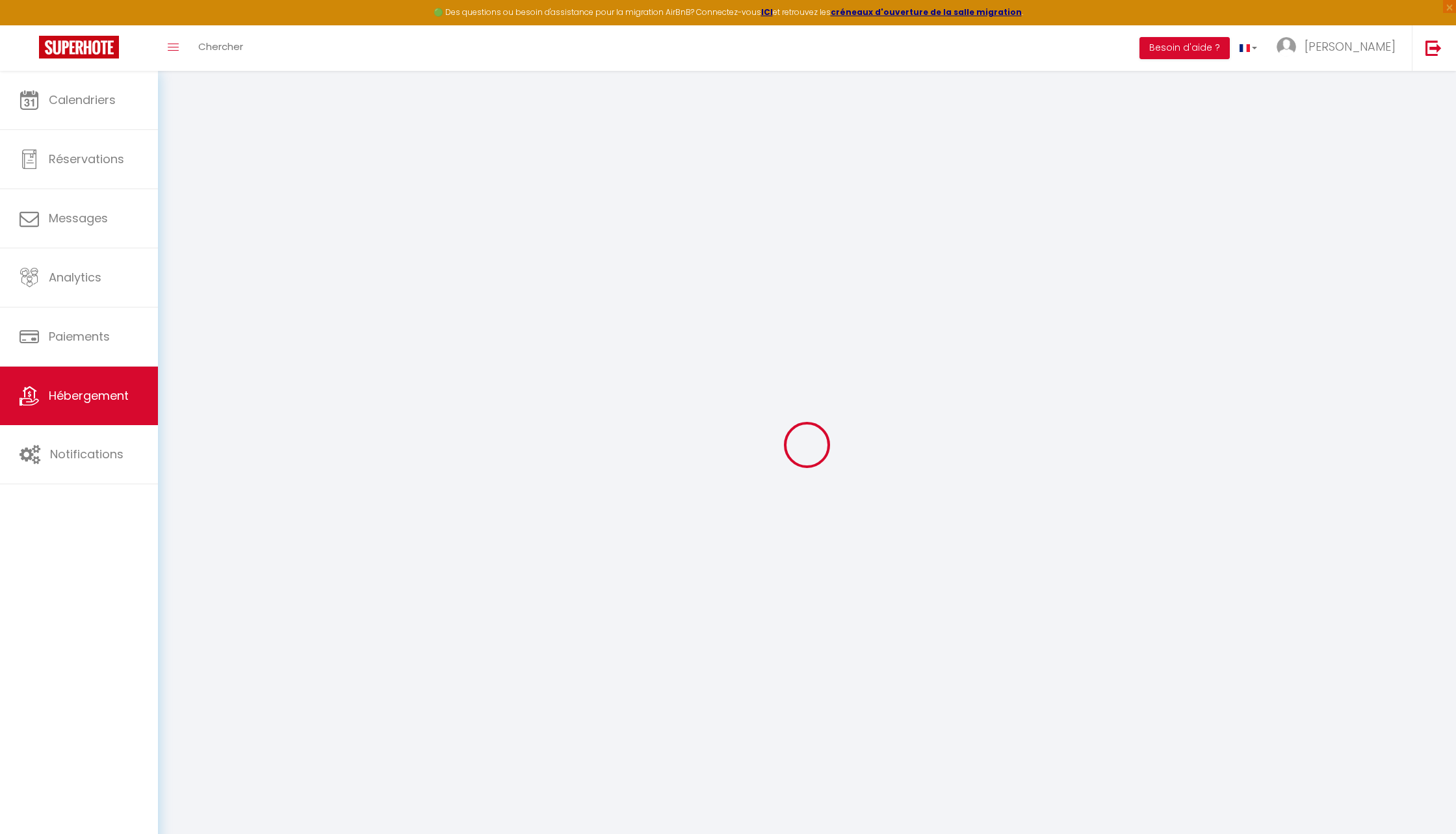
select select
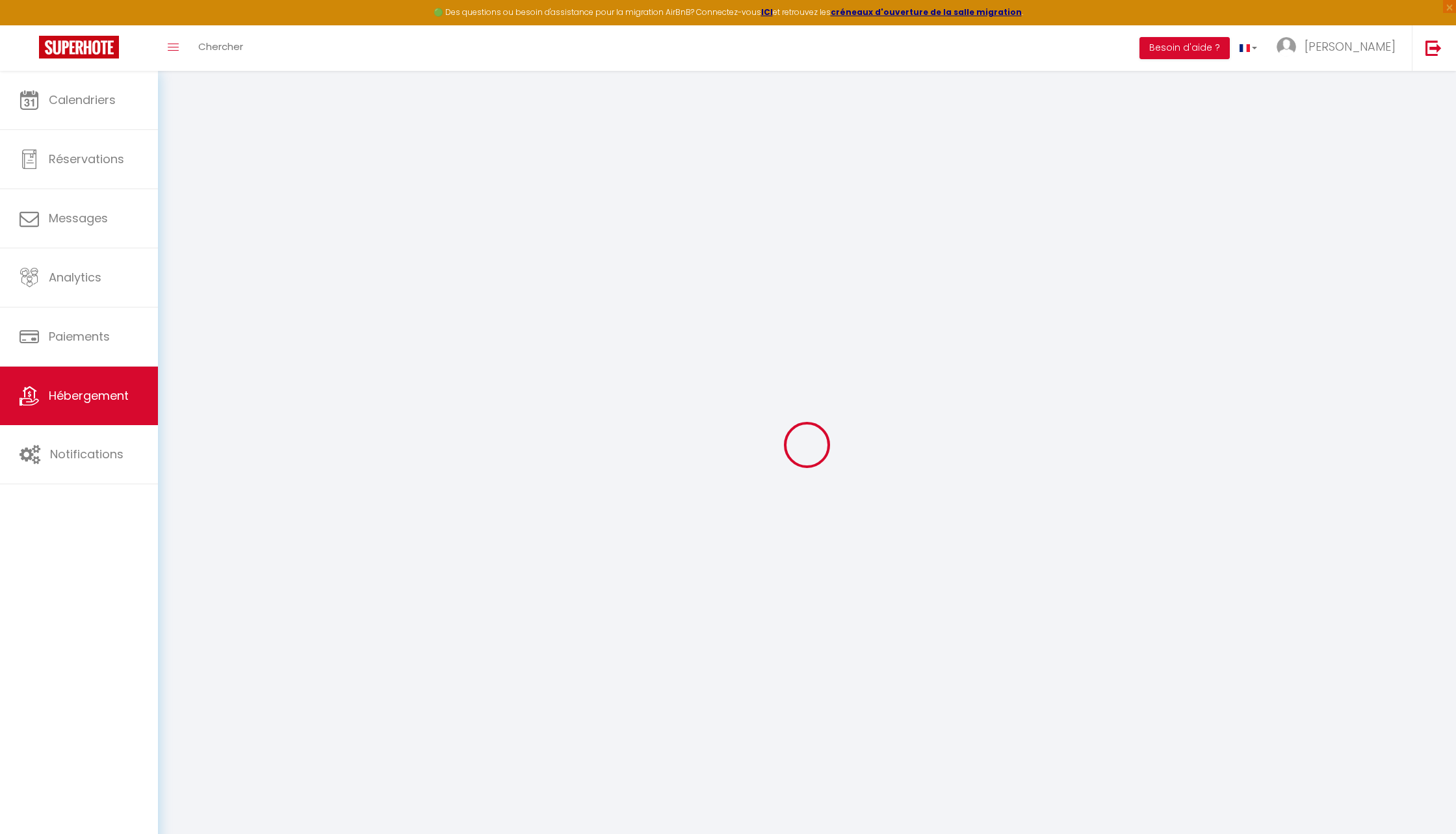
select select
checkbox input "false"
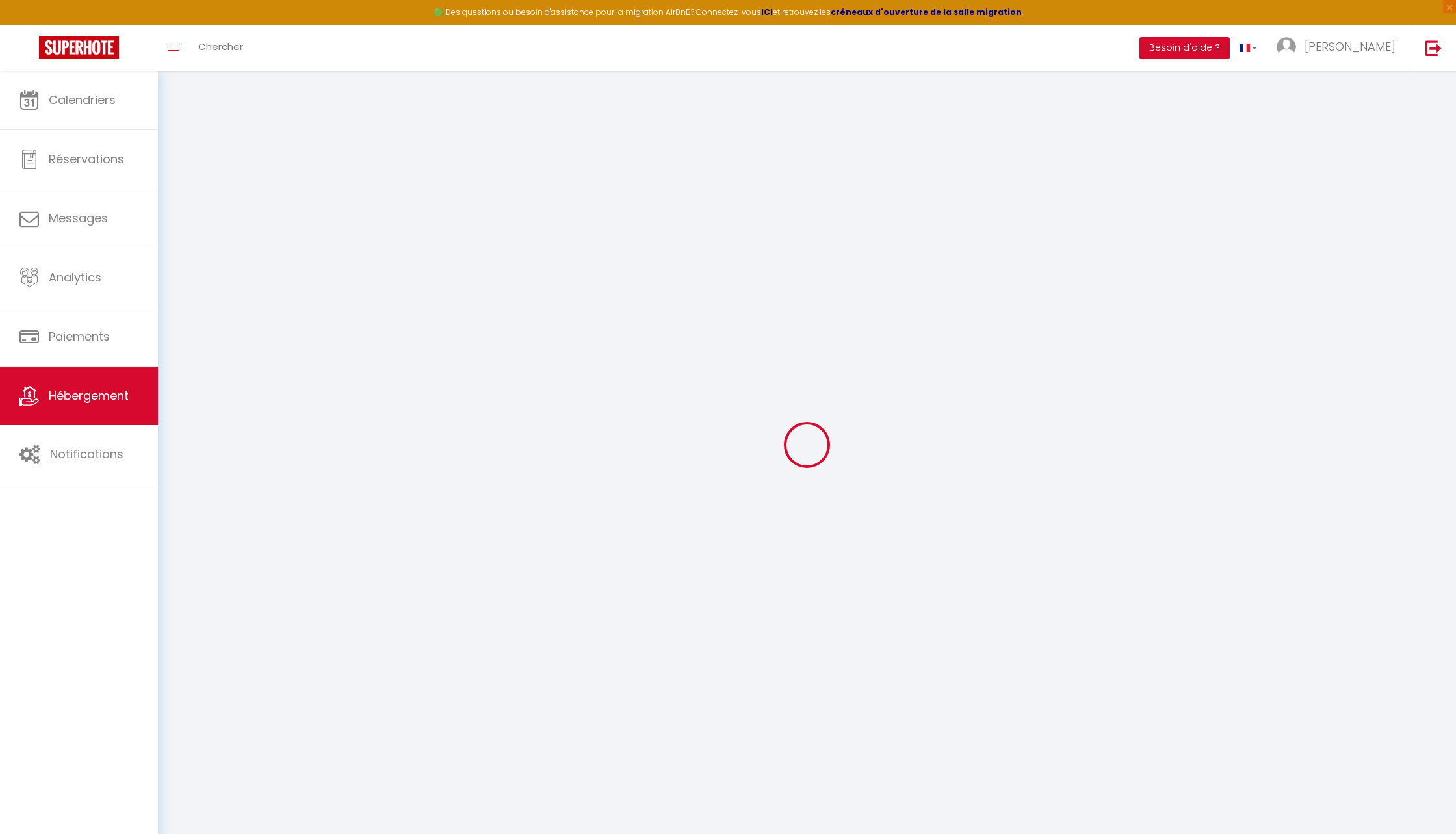
checkbox input "false"
select select
type input "Gîte de la tour carrée"
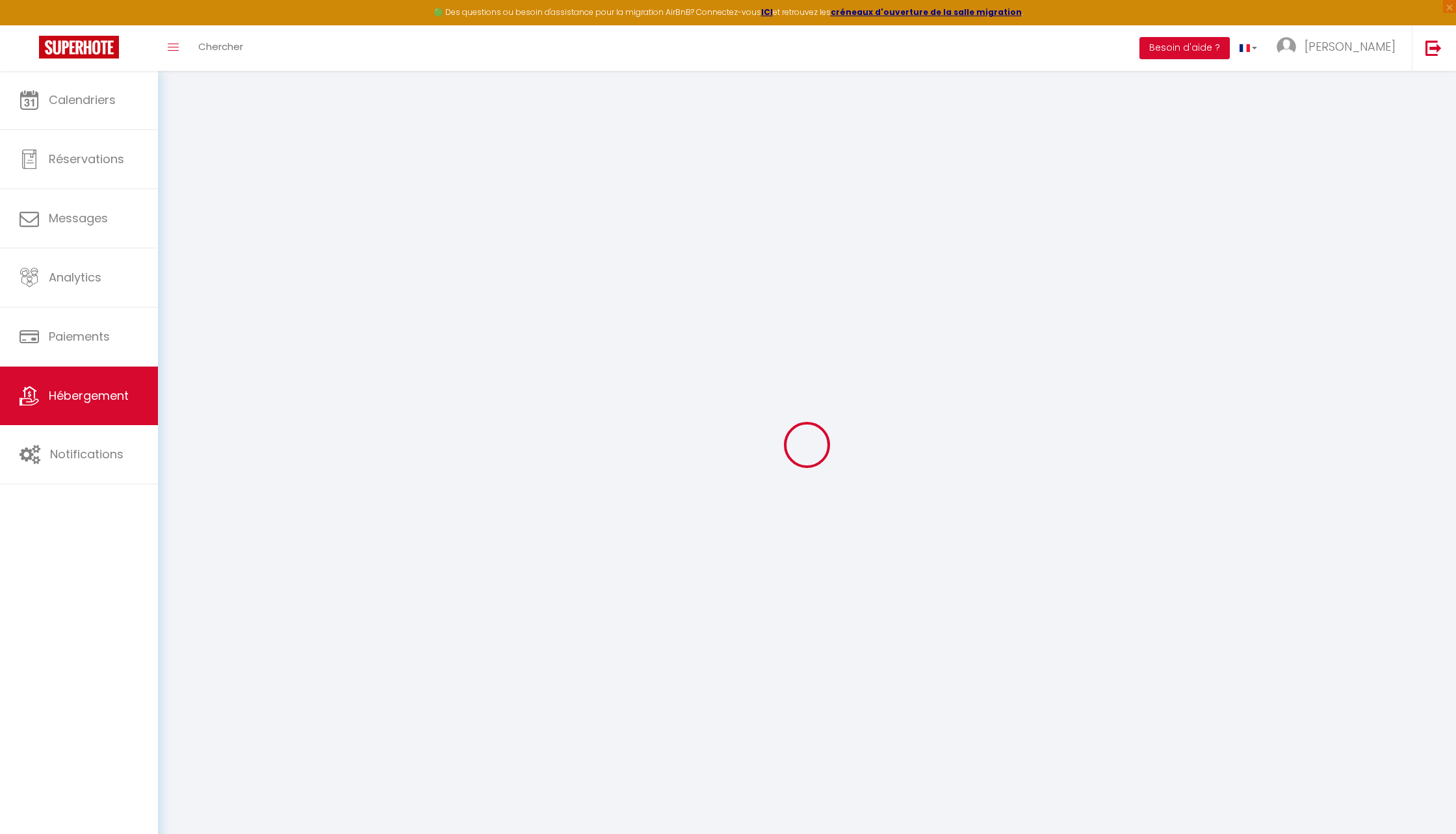
type input "SCI"
type input "DBV&CO"
type input "[STREET_ADDRESS]"
type input "59380"
type input "Bergues"
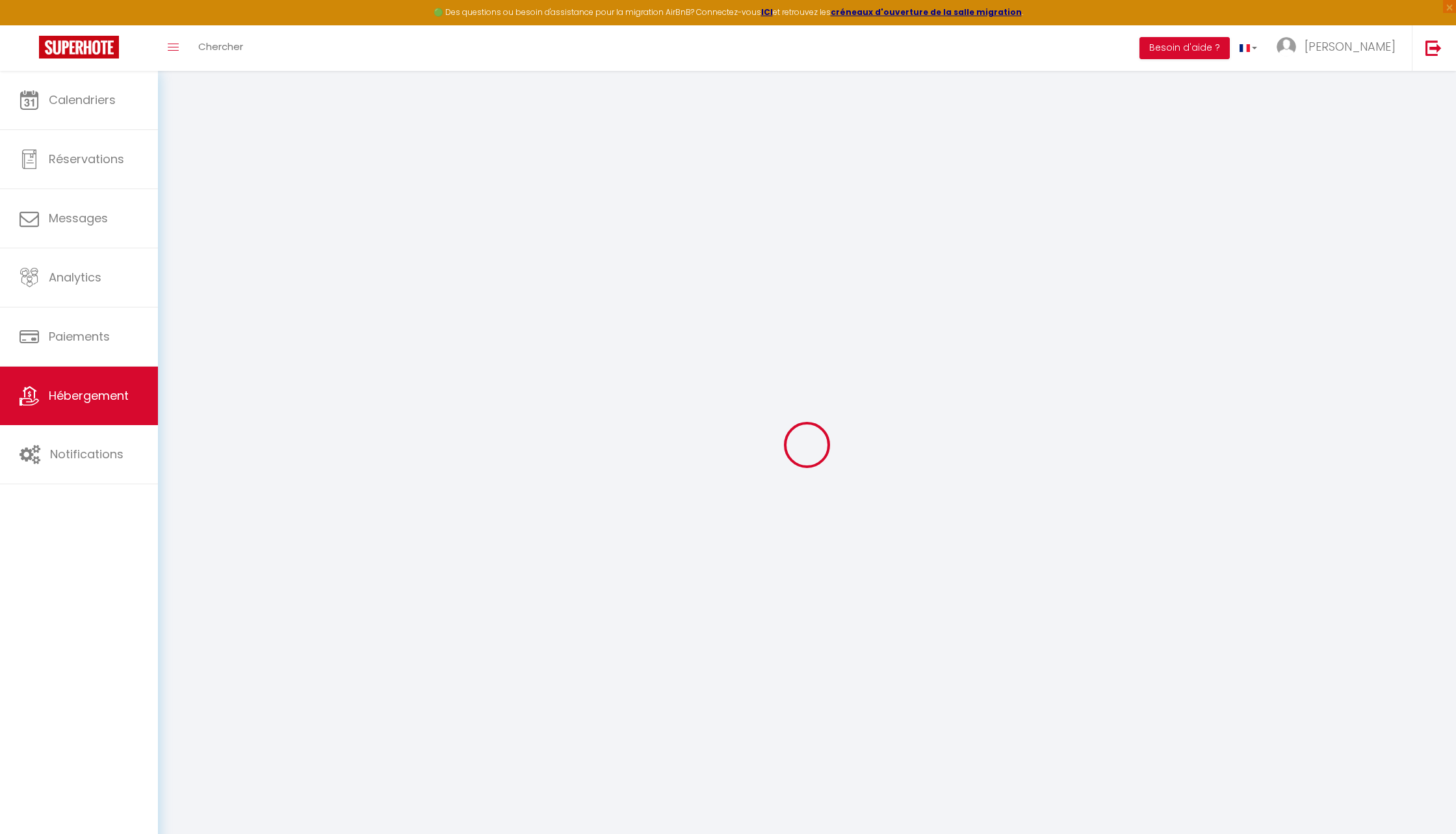
select select "houses"
select select "2"
type input "90"
type input "50"
type input "1.10"
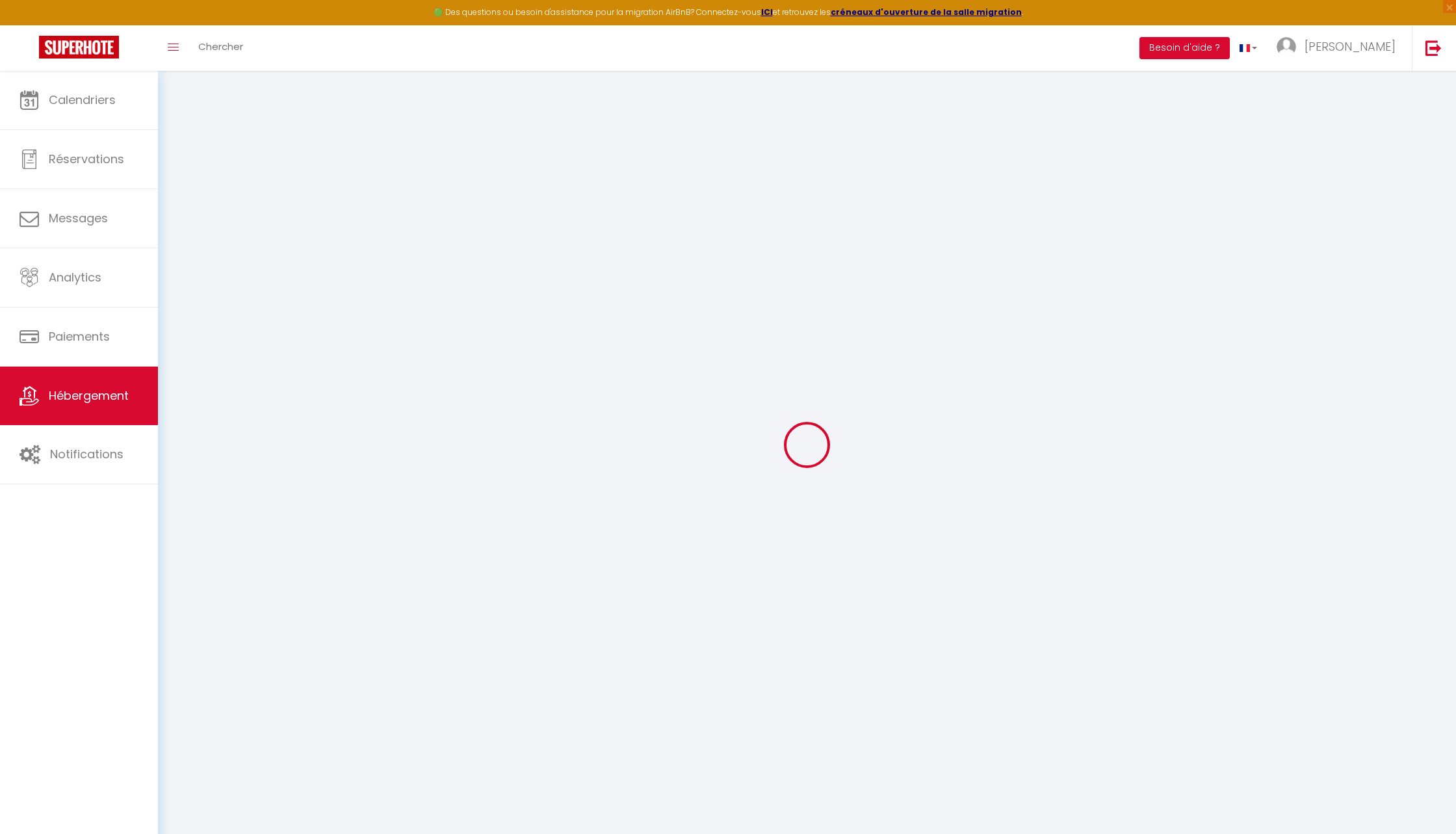
type input "500"
select select
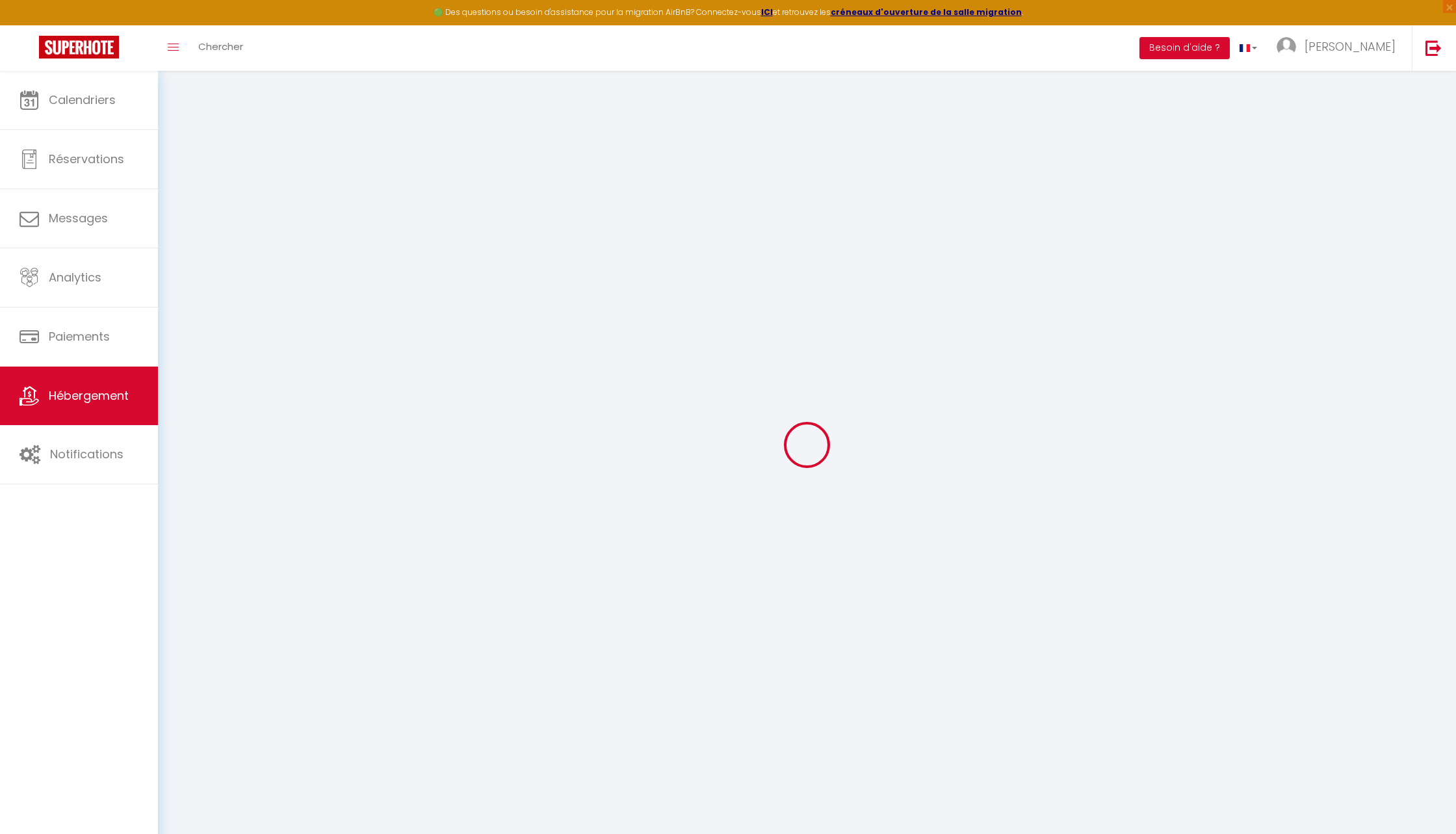
select select
type input "[STREET_ADDRESS]"
type input "59380"
type input "Bergues"
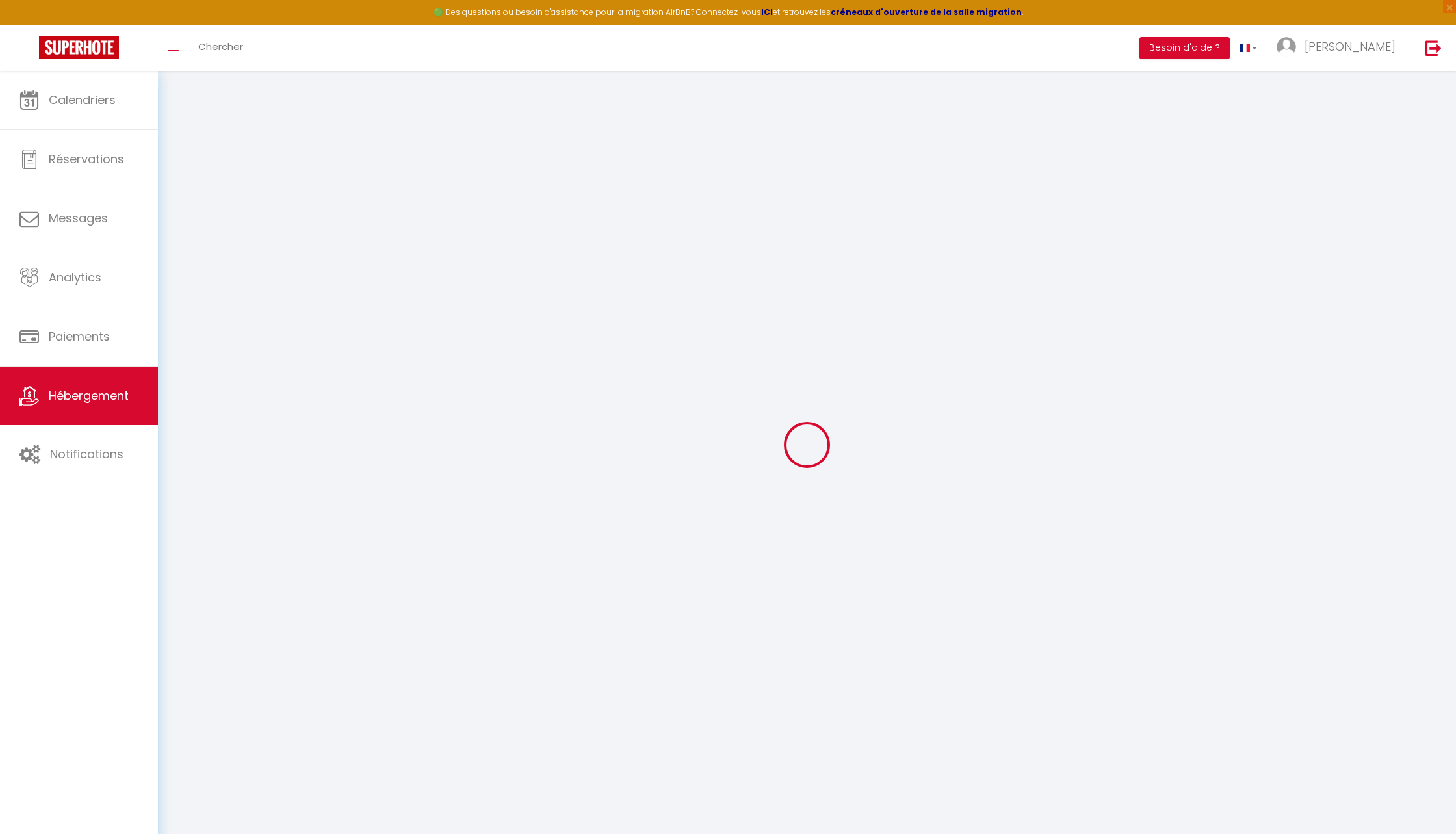
type input "[EMAIL_ADDRESS][DOMAIN_NAME]"
select select
checkbox input "false"
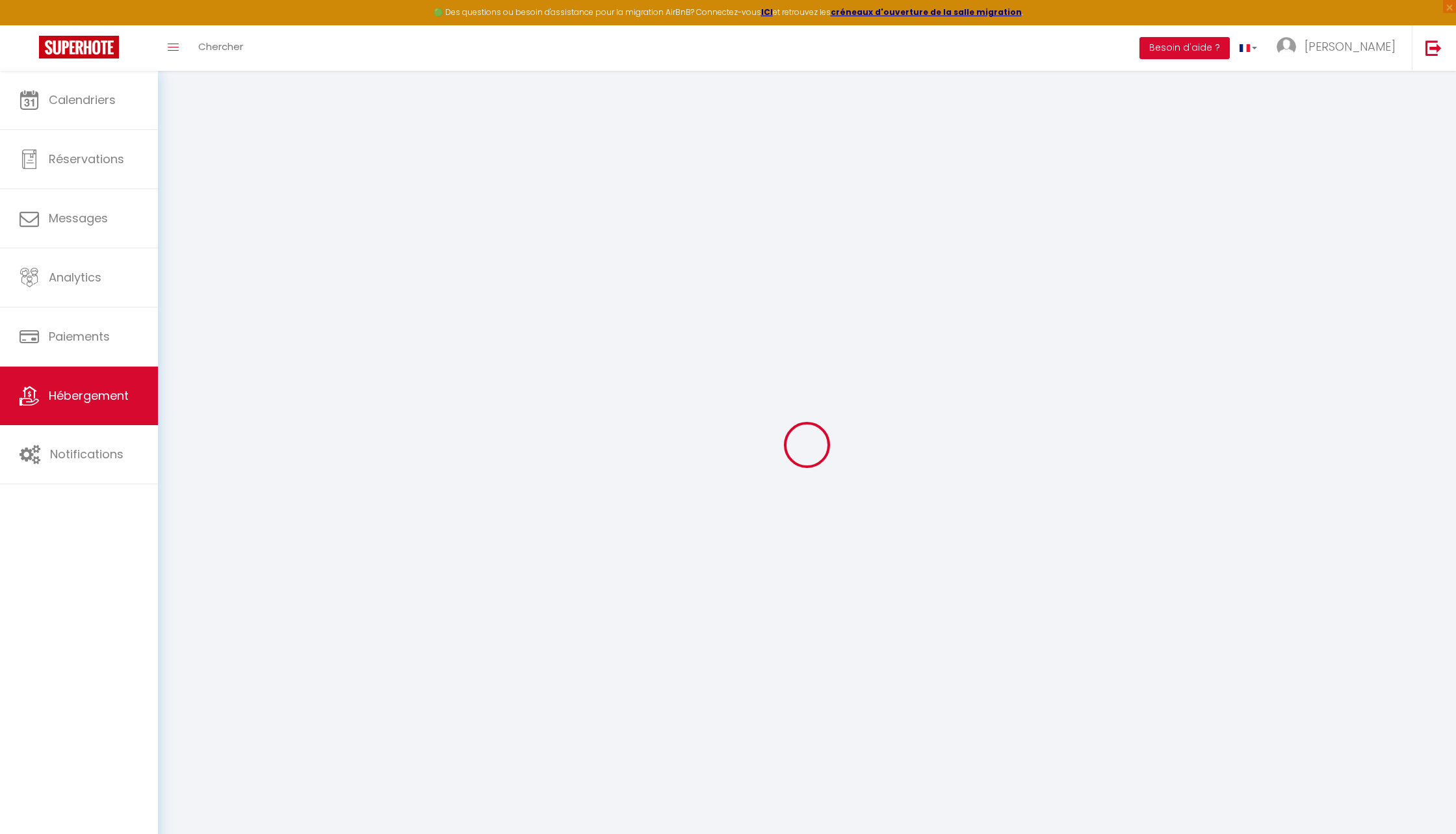
checkbox input "false"
type input "10"
type input "40.8"
type input "0"
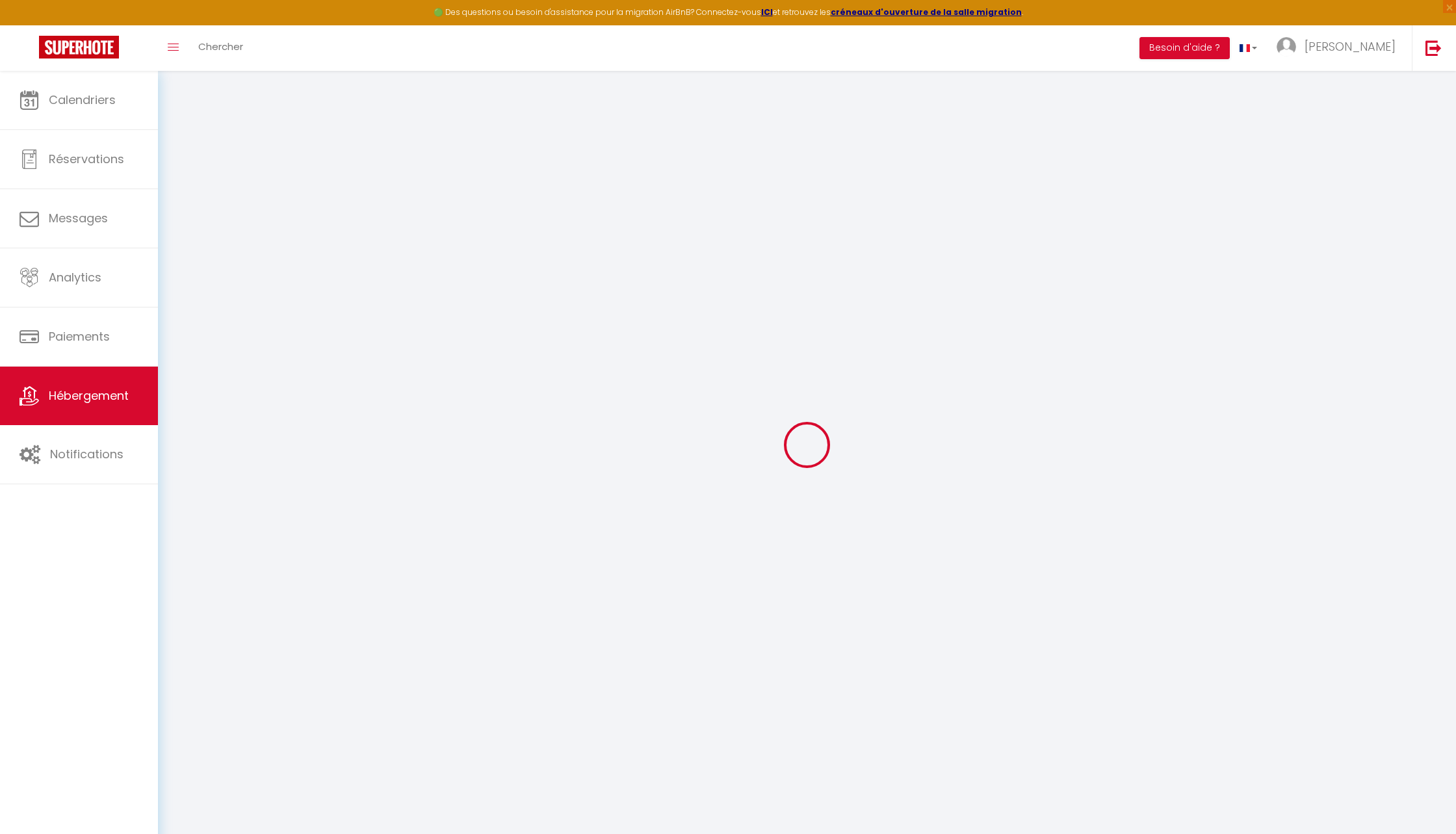
type input "0"
select select
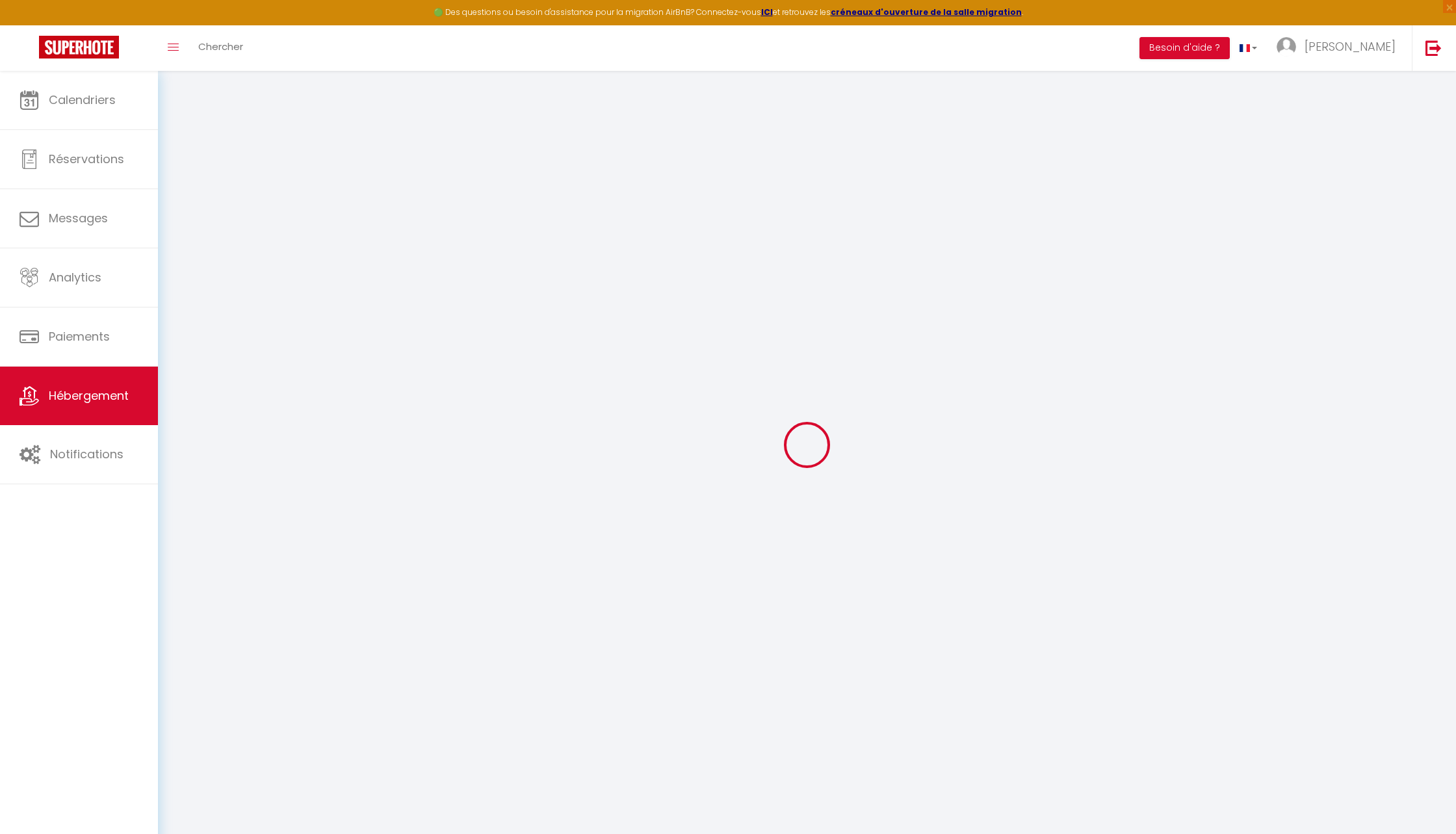
select select
checkbox input "false"
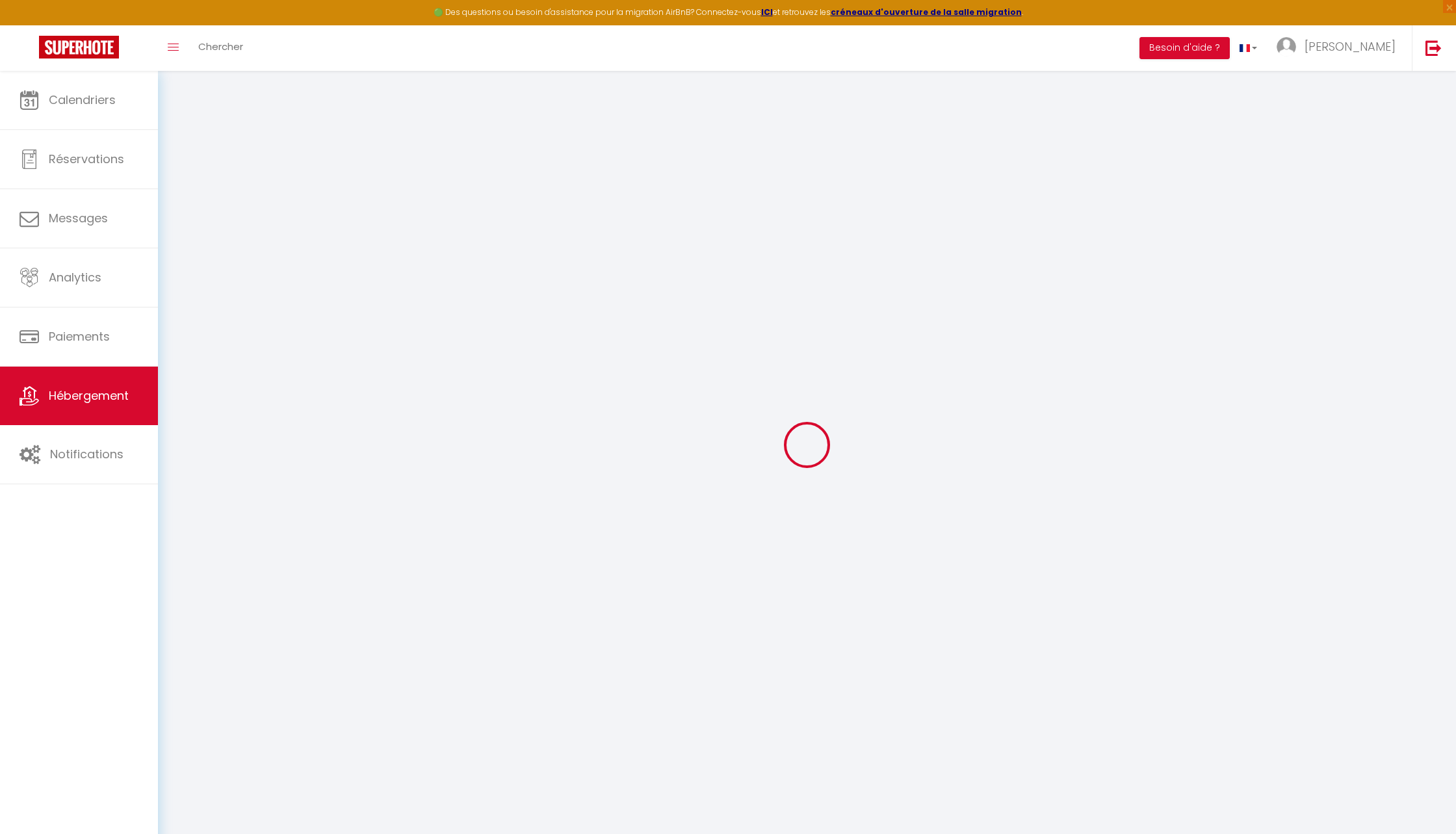
checkbox input "false"
select select
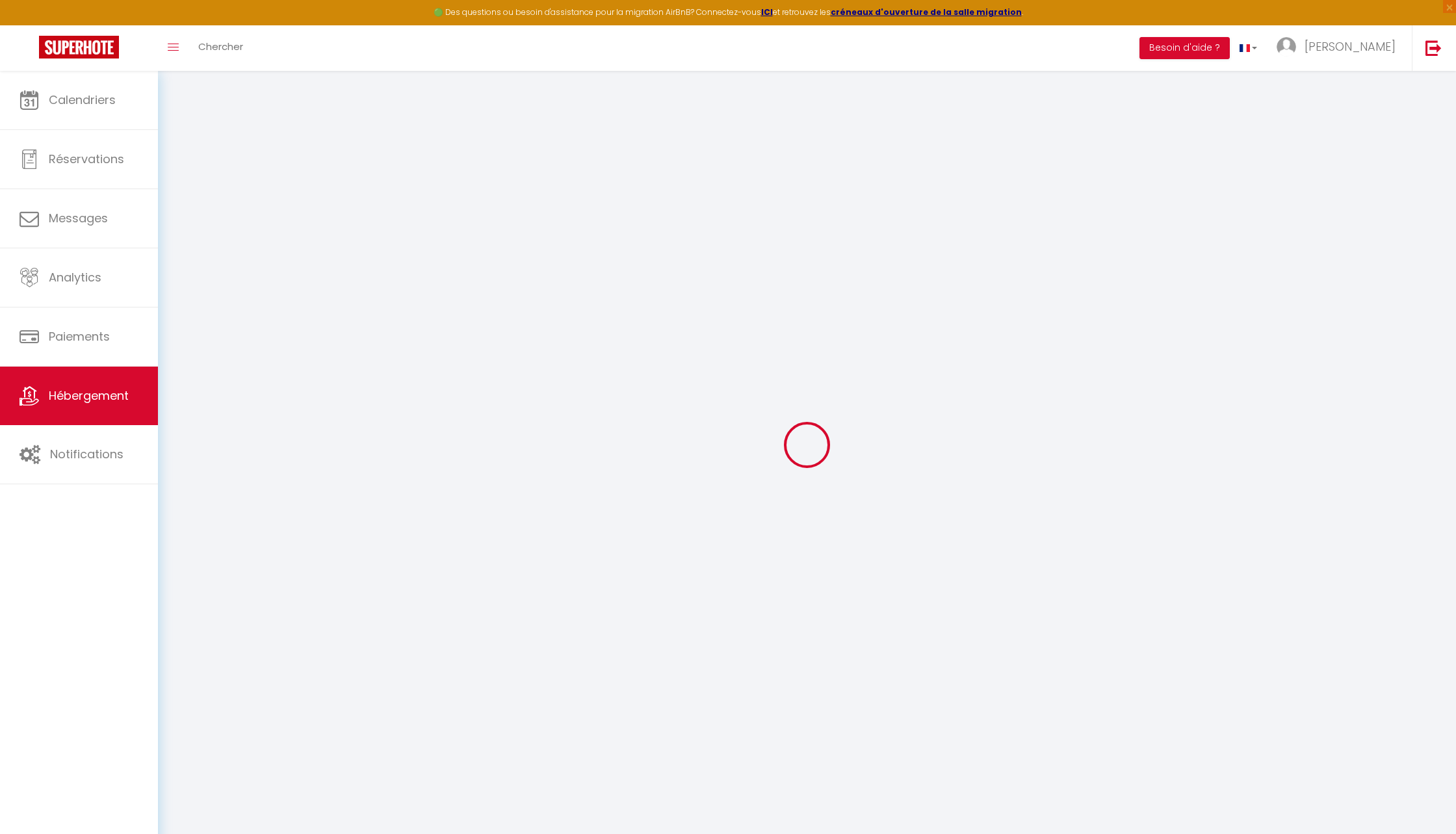
select select
checkbox input "false"
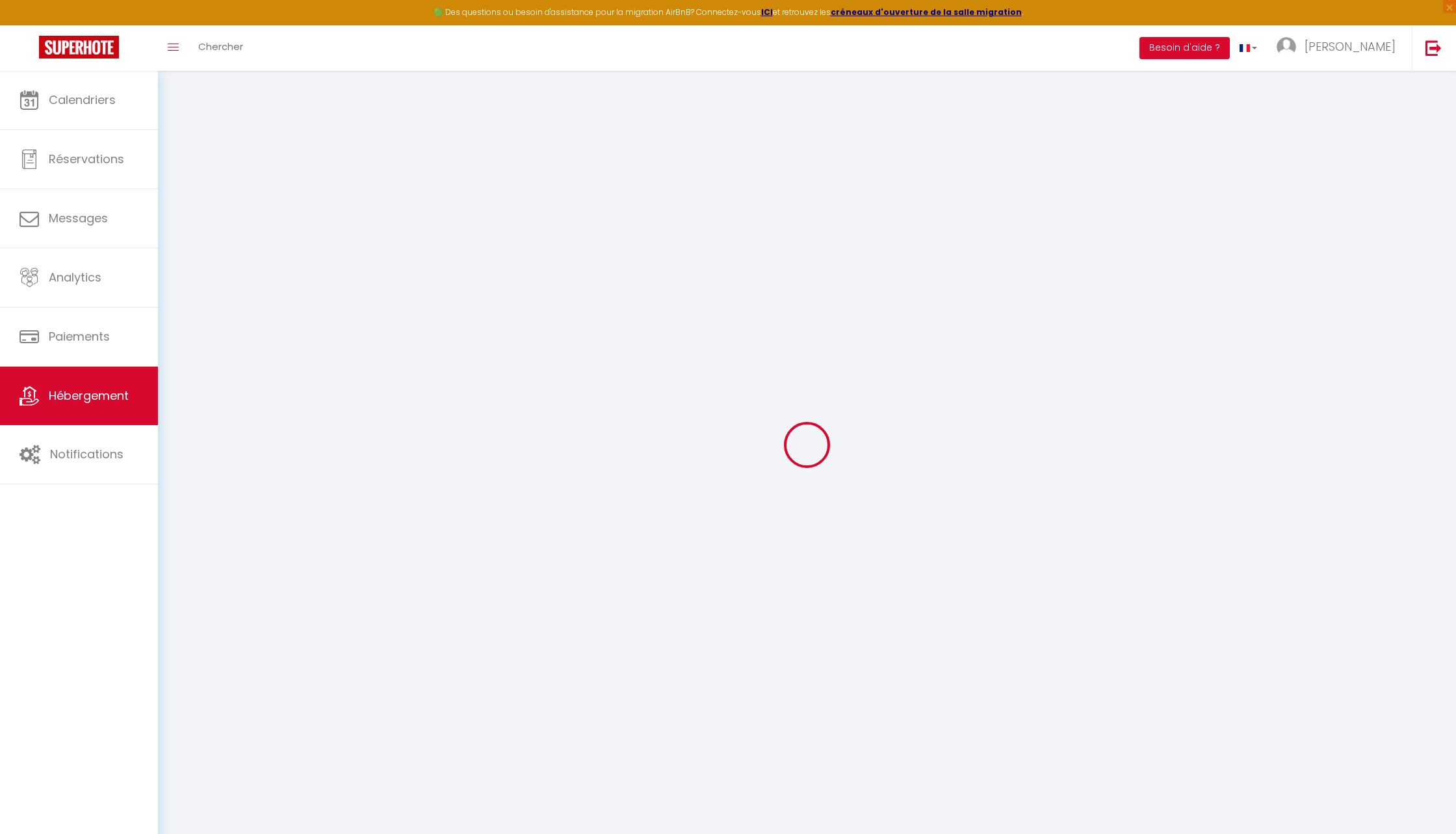
checkbox input "false"
select select "+ 15 %"
select select "+ 30 %"
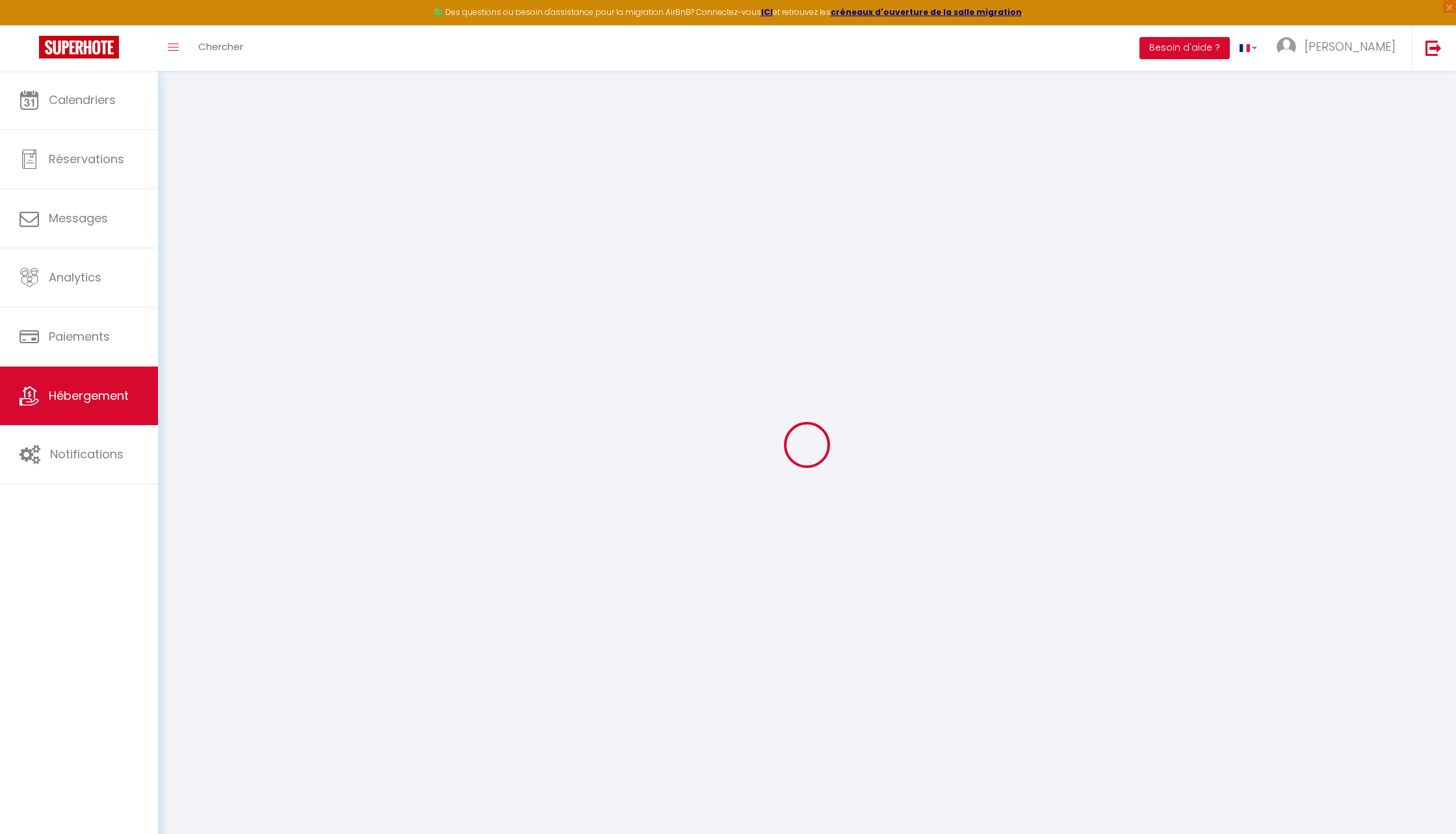
select select "+ 2 %"
select select "+ 5 %"
select select
checkbox input "false"
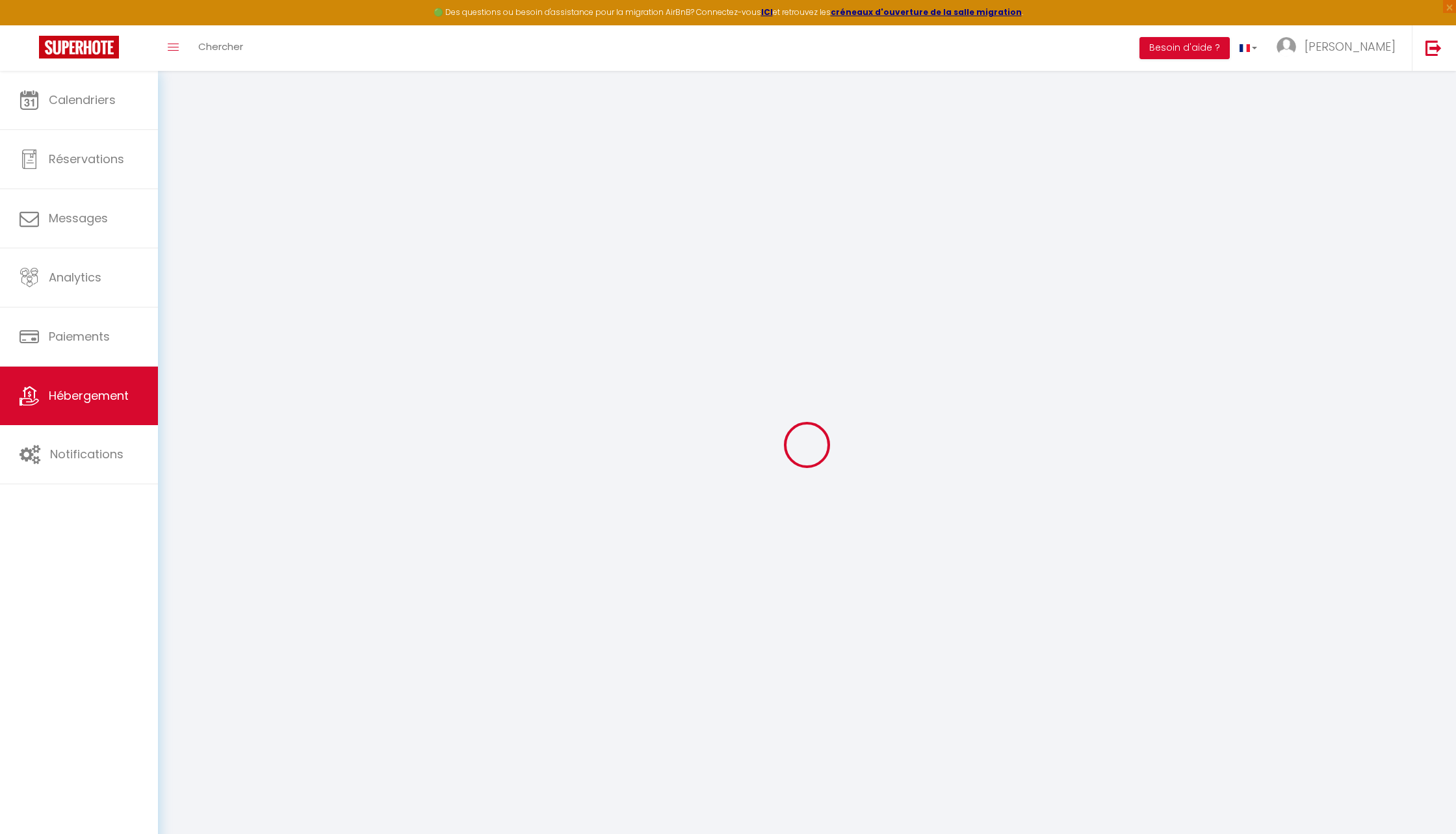
checkbox input "false"
select select "16:00"
select select "23:45"
select select "10:00"
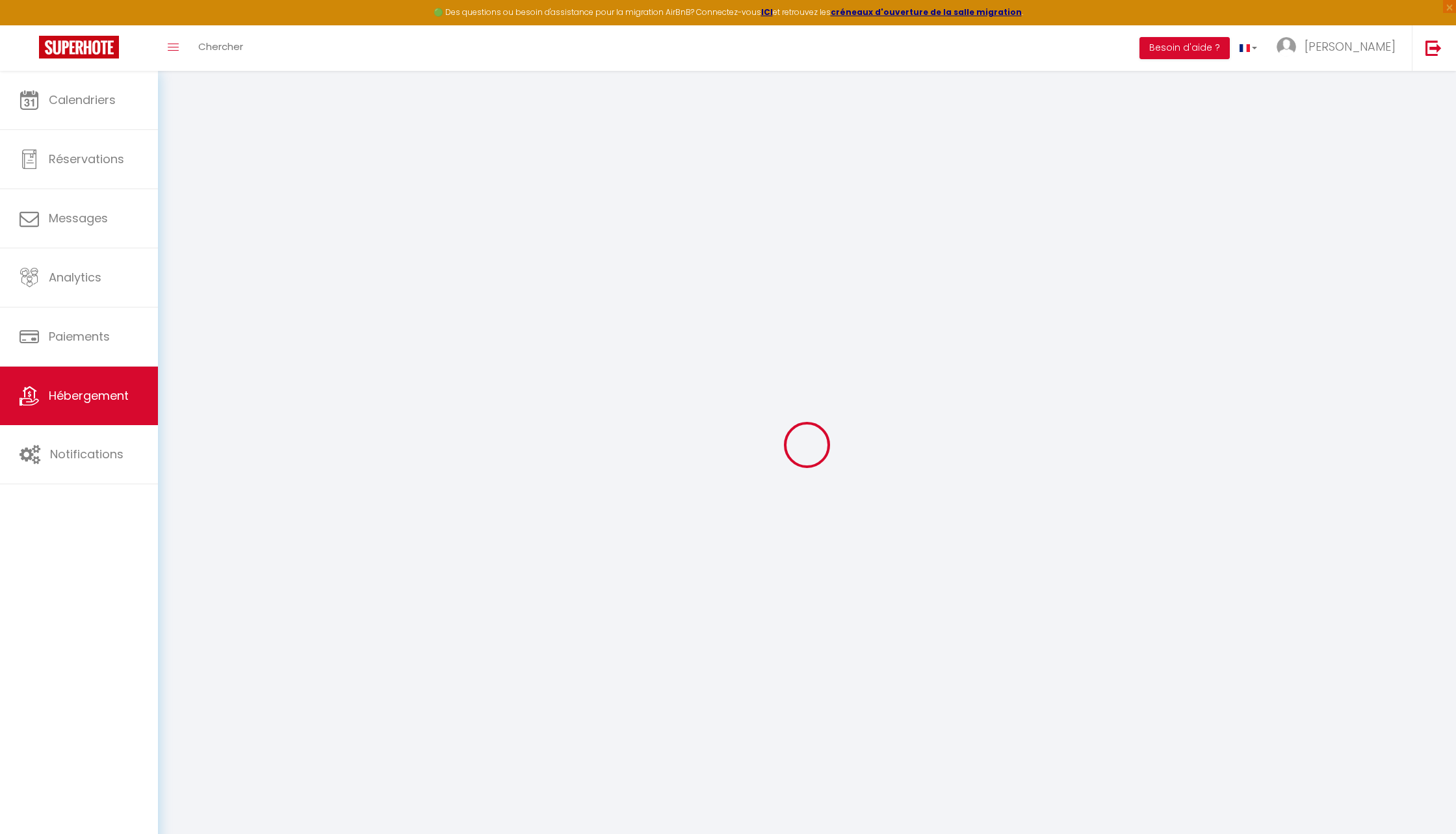
select select "30"
select select "120"
select select "22:00"
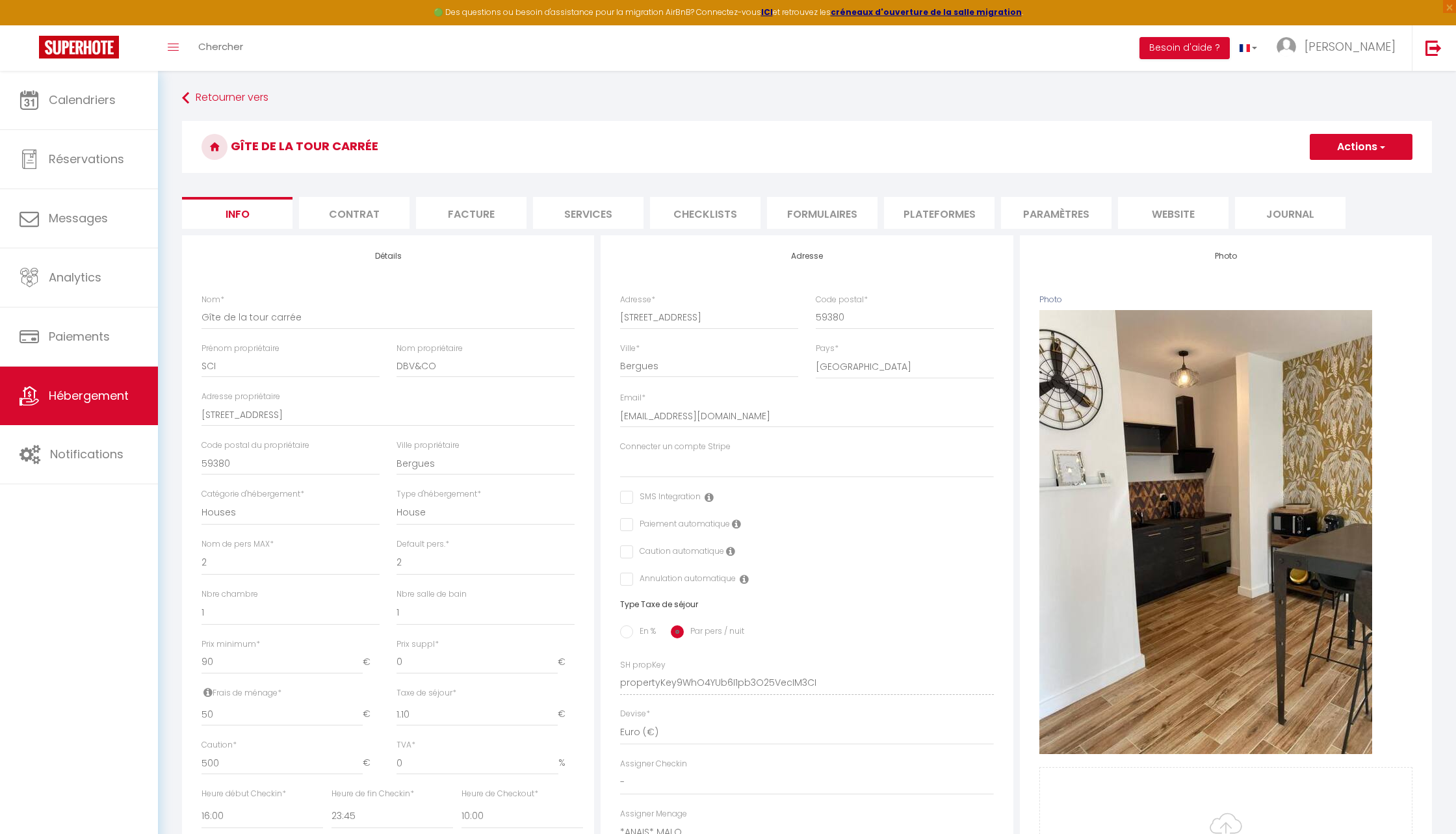
select select
checkbox input "false"
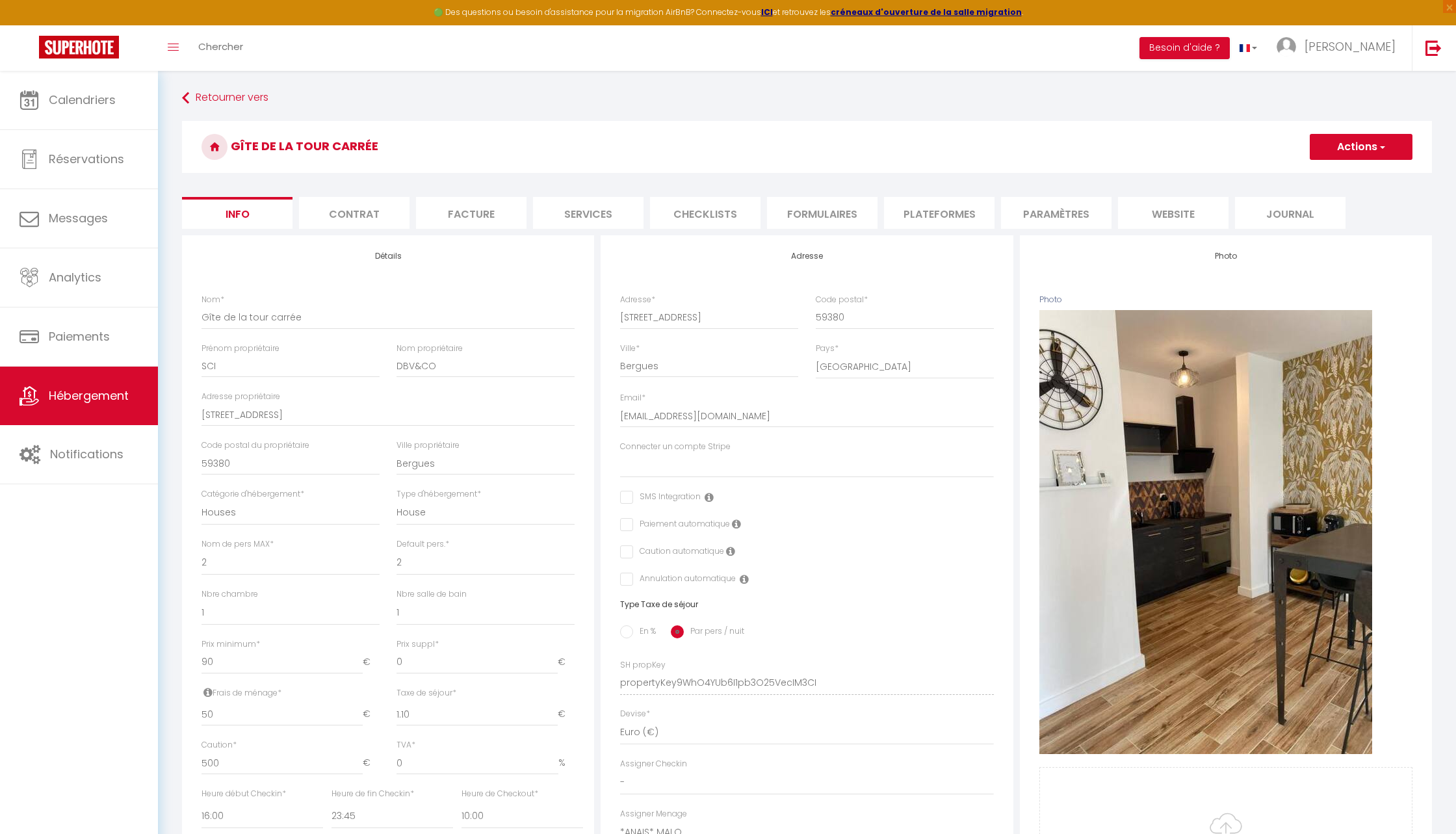
select select "365"
select select "EUR"
select select "10782-1190321138491473014"
click at [938, 210] on li "Plateformes" at bounding box center [939, 212] width 111 height 32
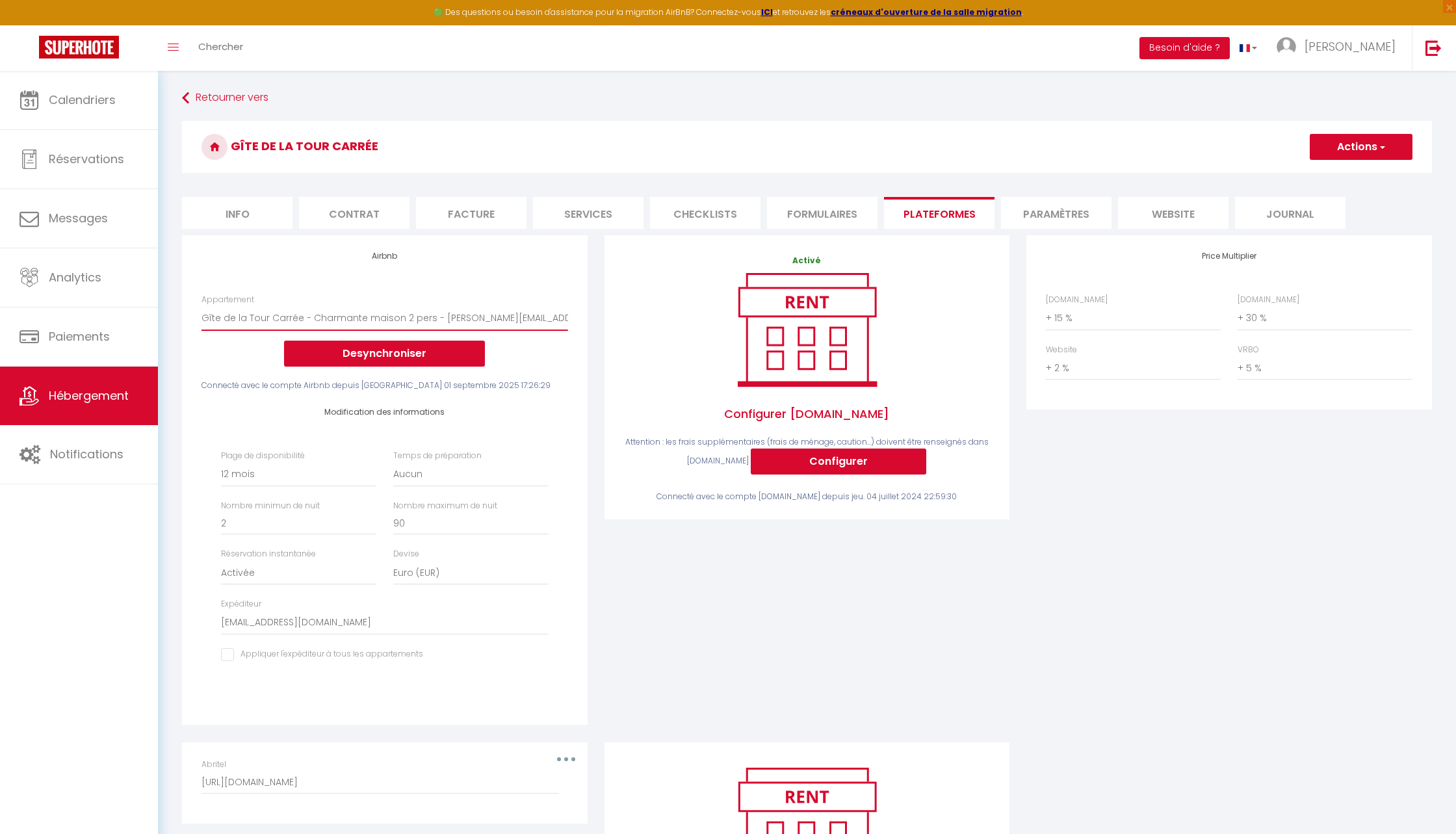
click at [492, 316] on select "Chez [PERSON_NAME] · Chez [PERSON_NAME] - 2 bedroom house with confort - 4 p - …" at bounding box center [385, 318] width 366 height 25
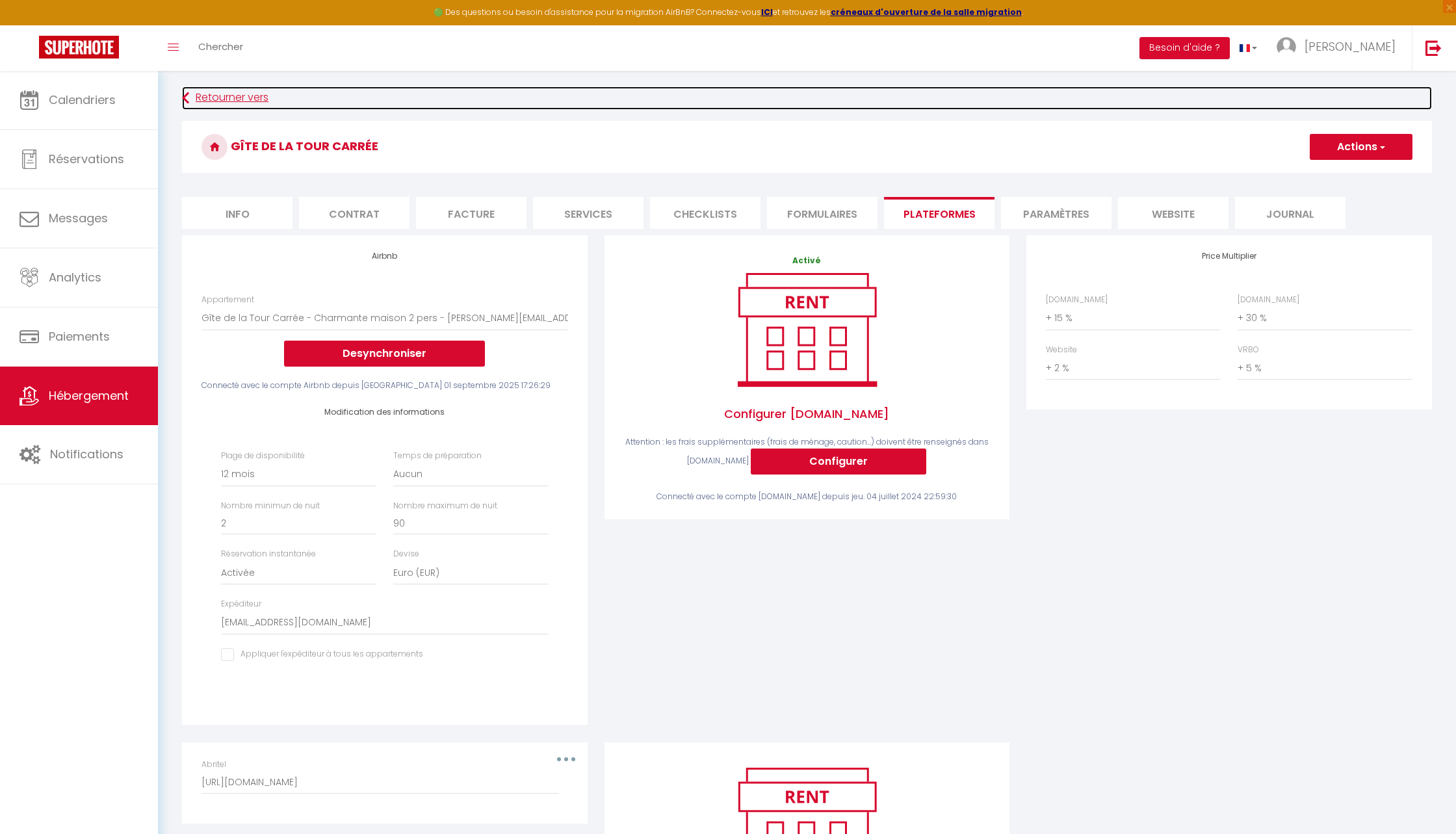
click at [228, 105] on link "Retourner vers" at bounding box center [807, 98] width 1250 height 23
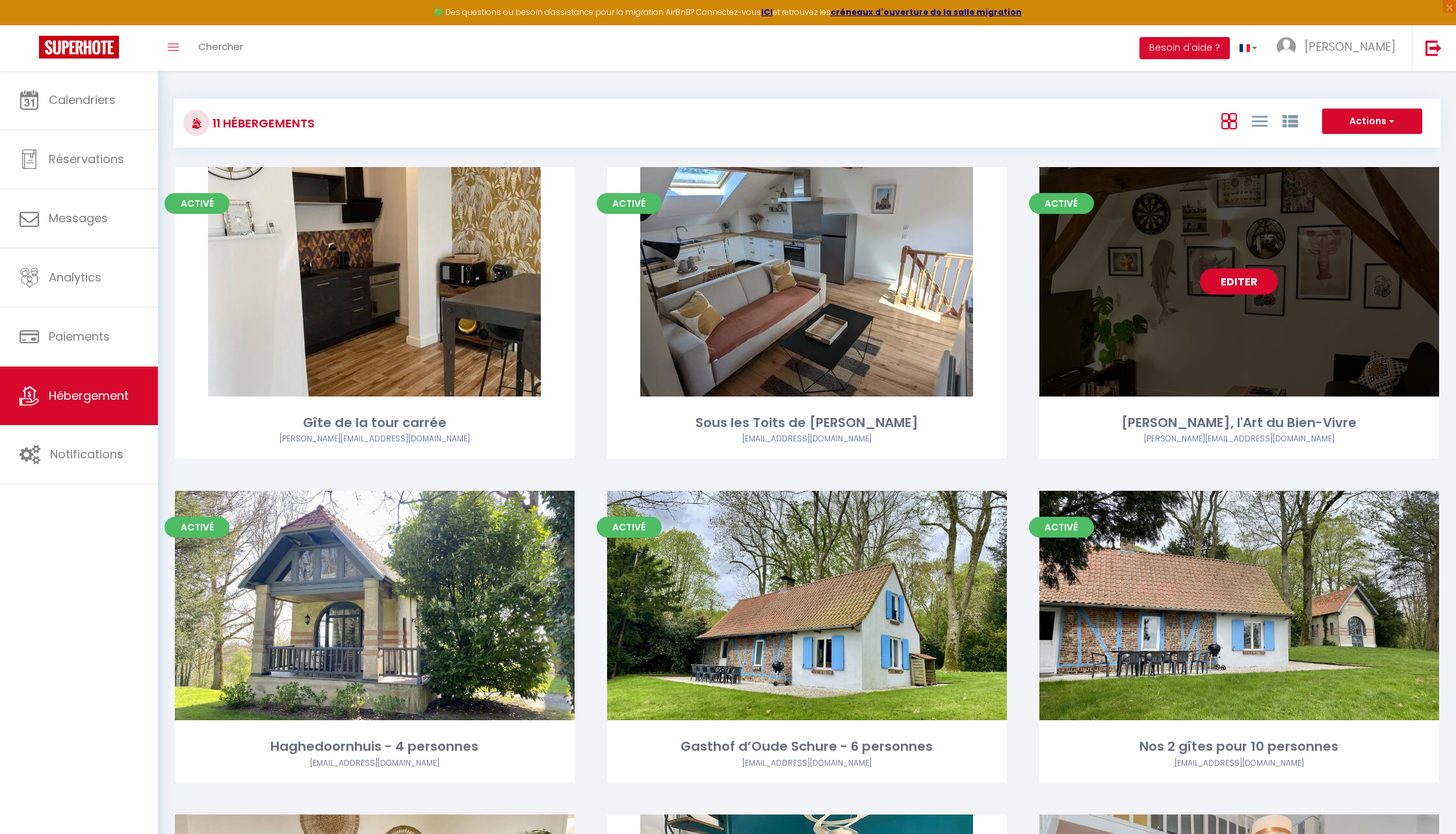
click at [1235, 286] on link "Editer" at bounding box center [1239, 281] width 78 height 26
select select "3"
select select "2"
select select "1"
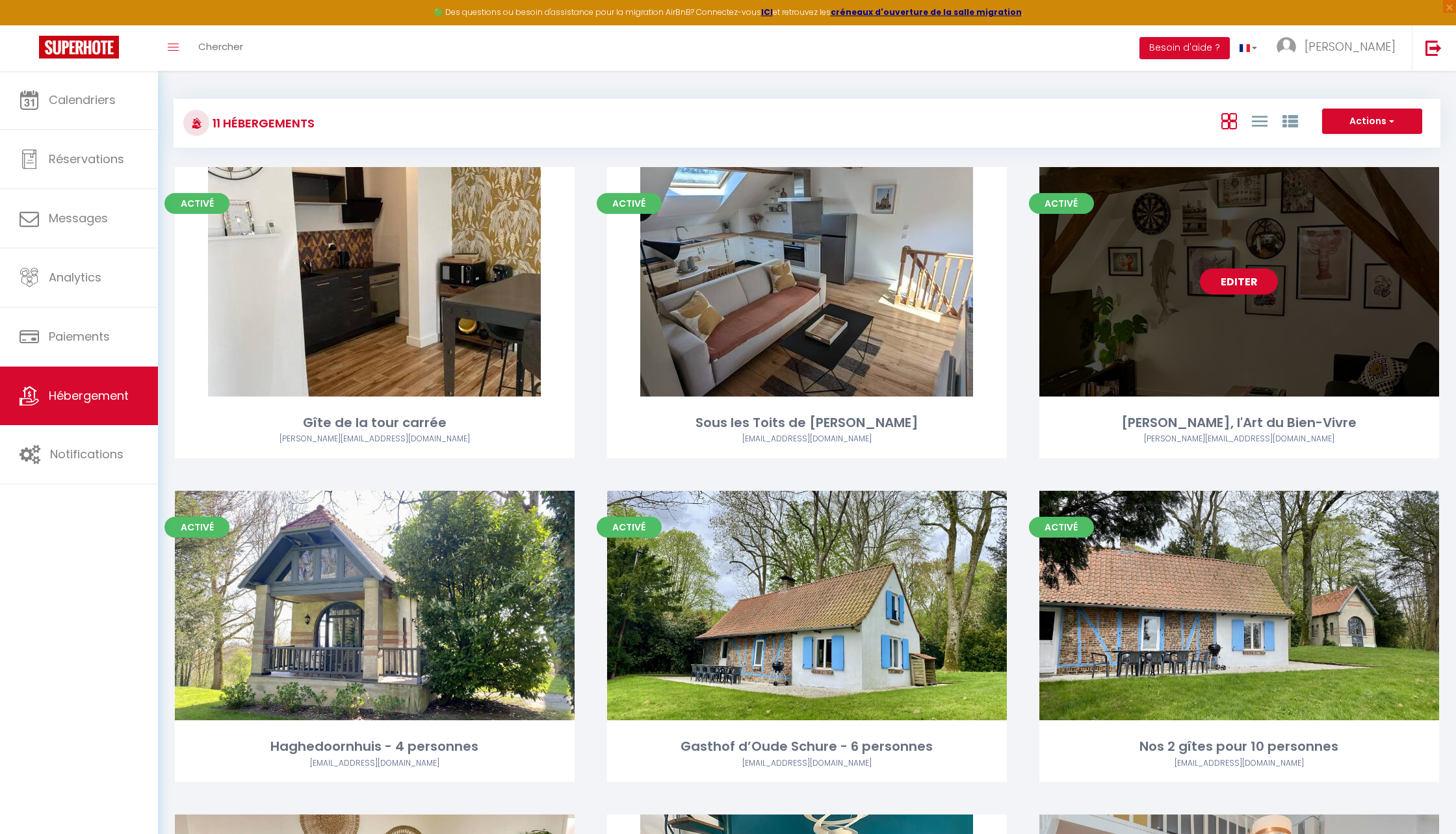
select select
select select "28"
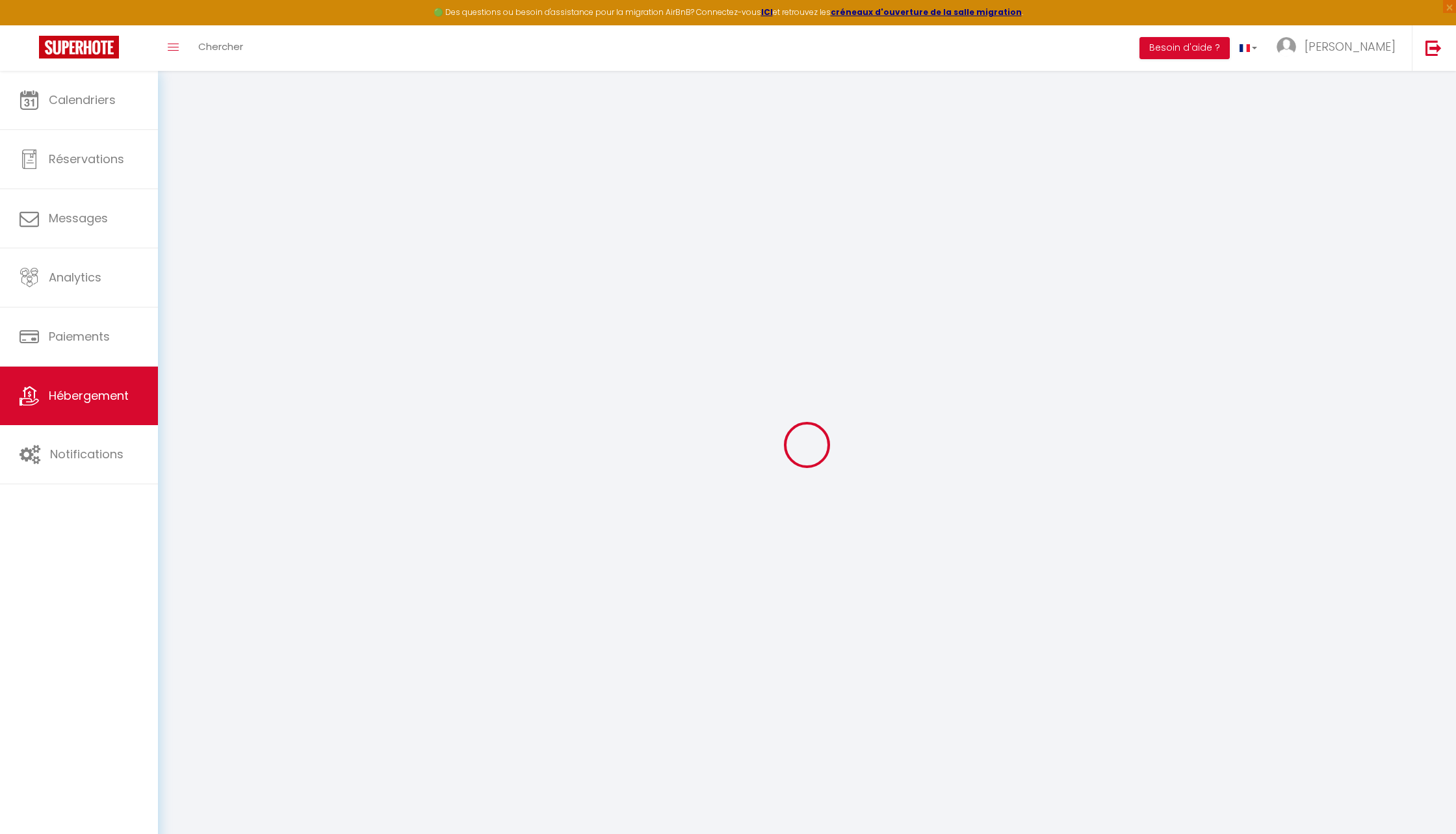
select select
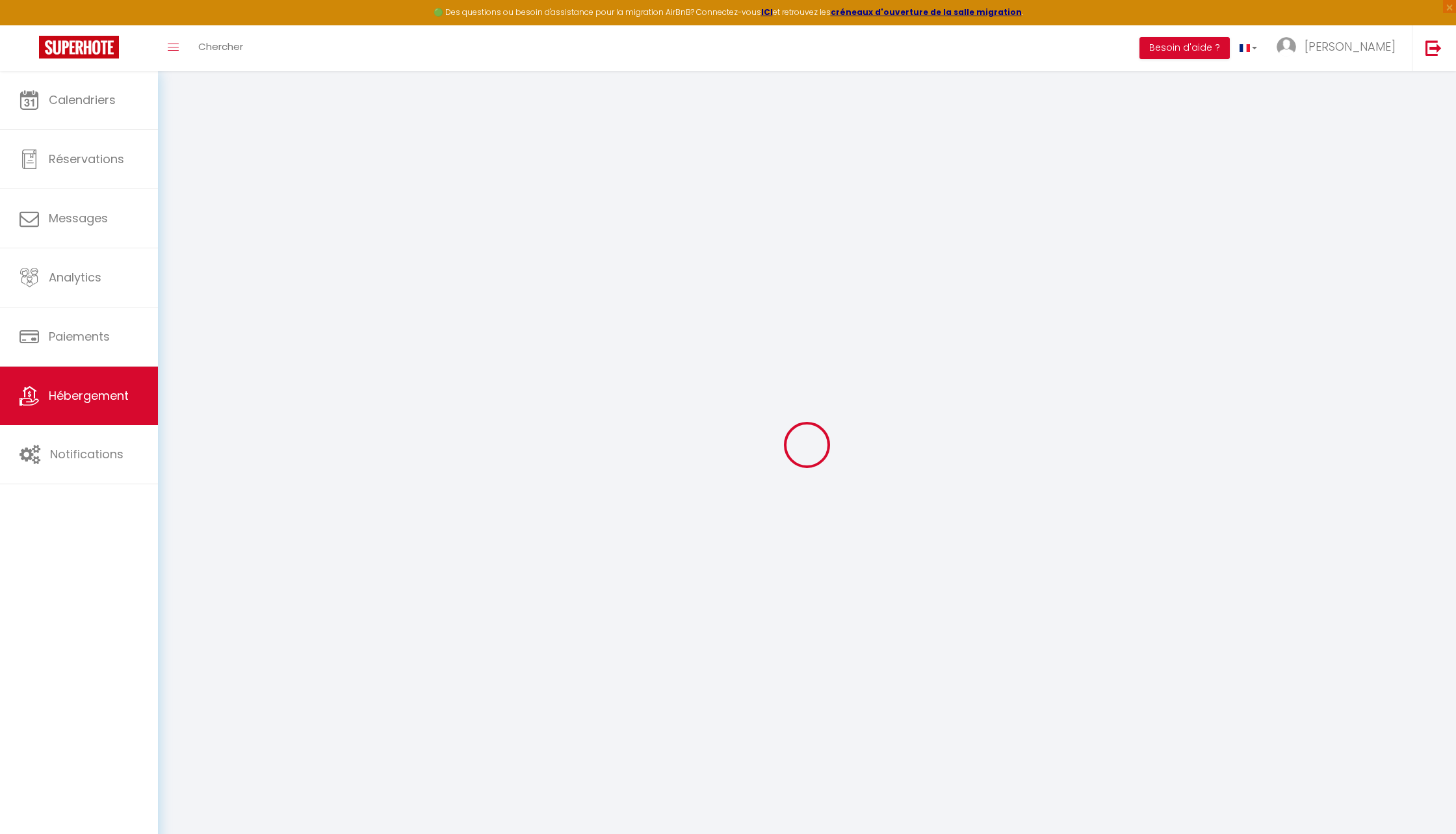
select select
checkbox input "false"
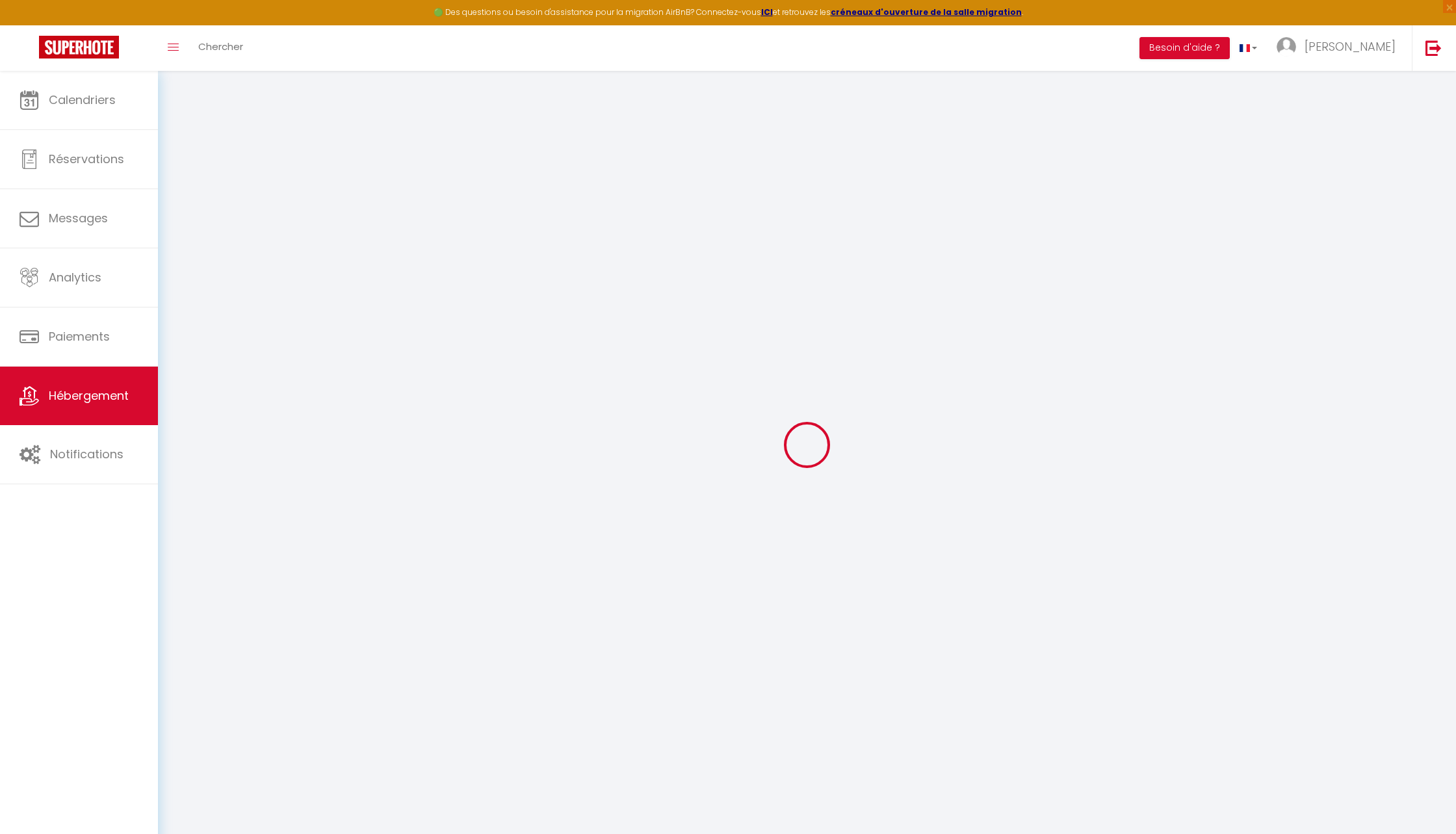
select select
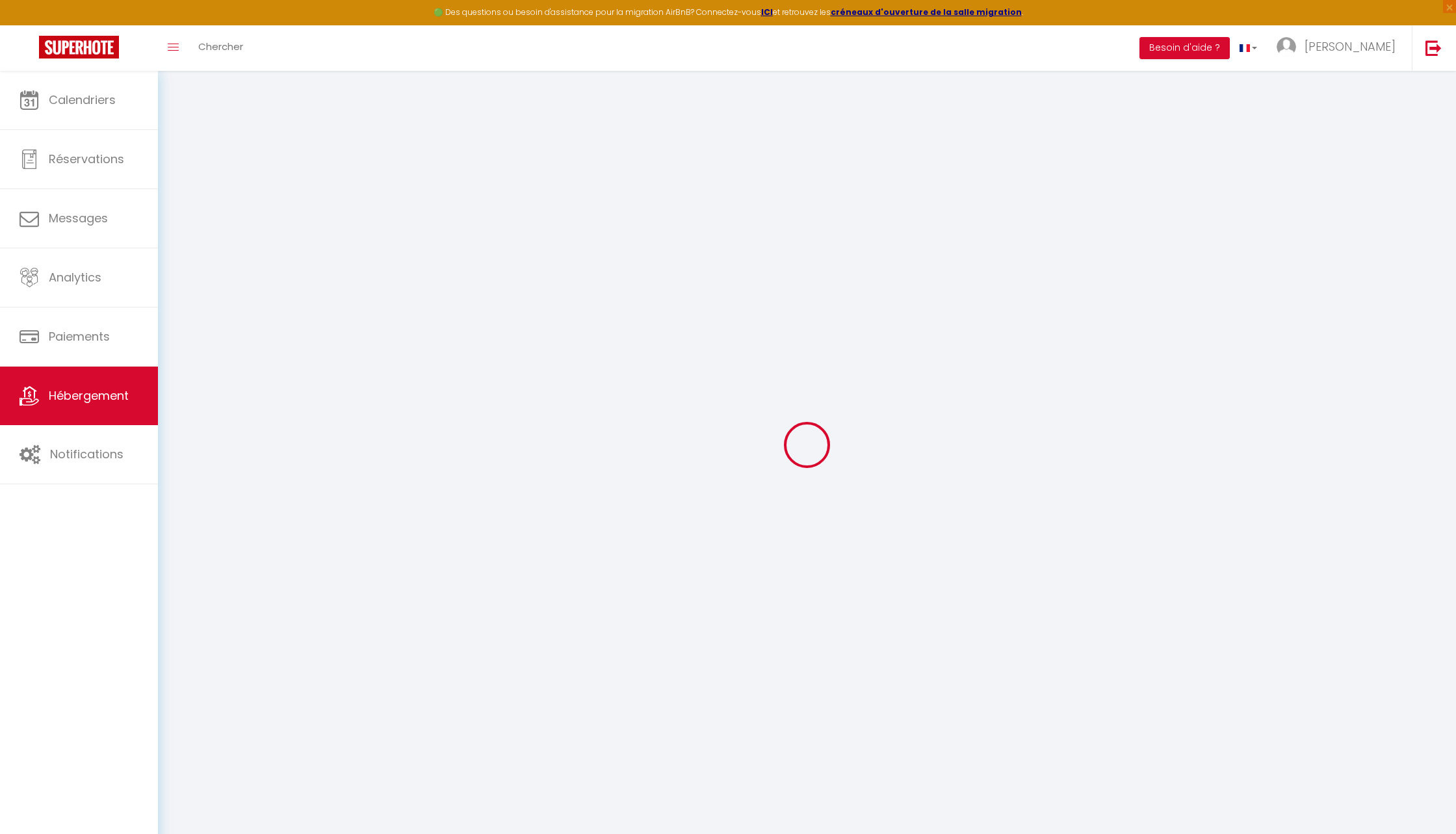
select select
checkbox input "false"
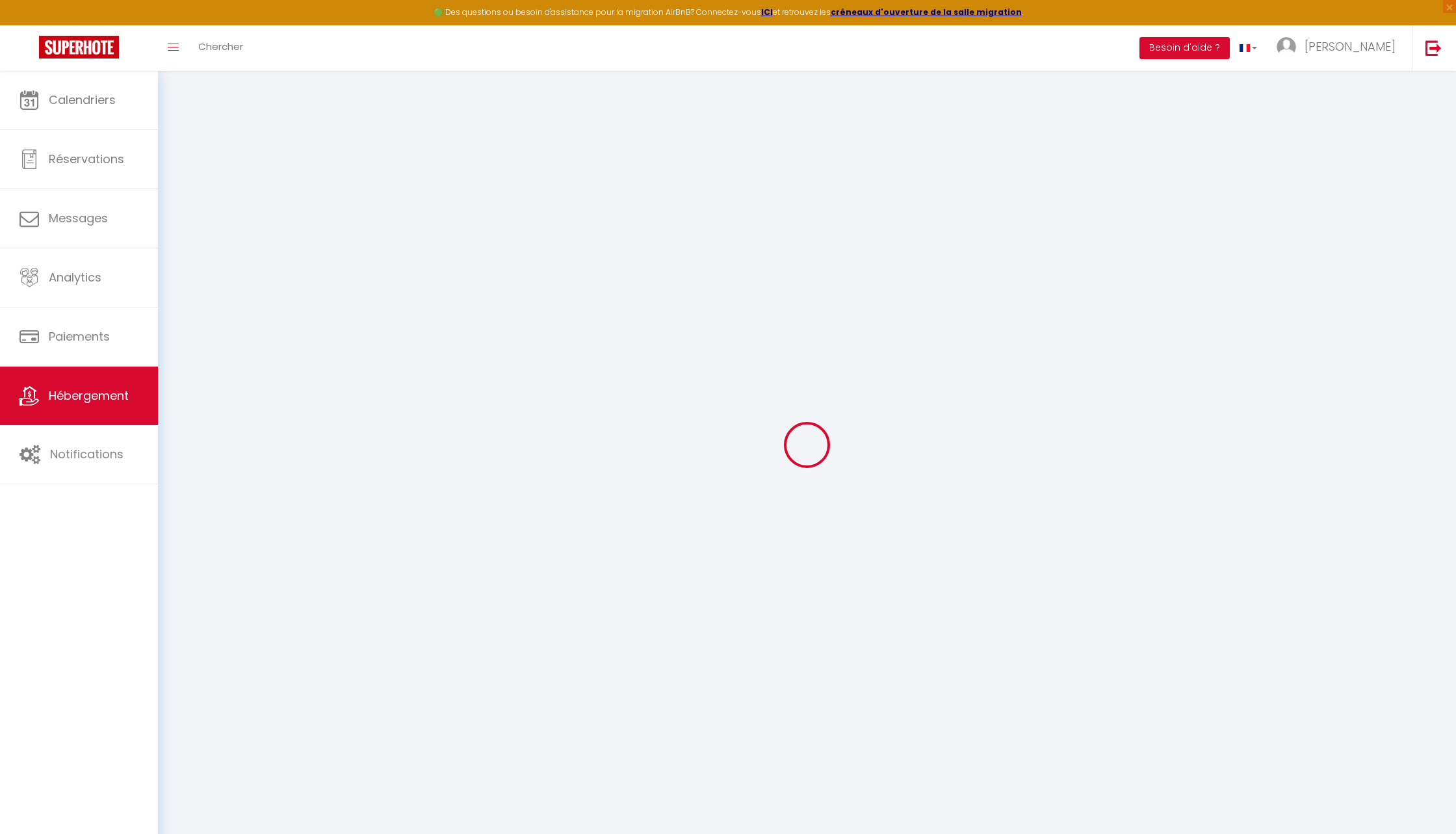
checkbox input "false"
select select
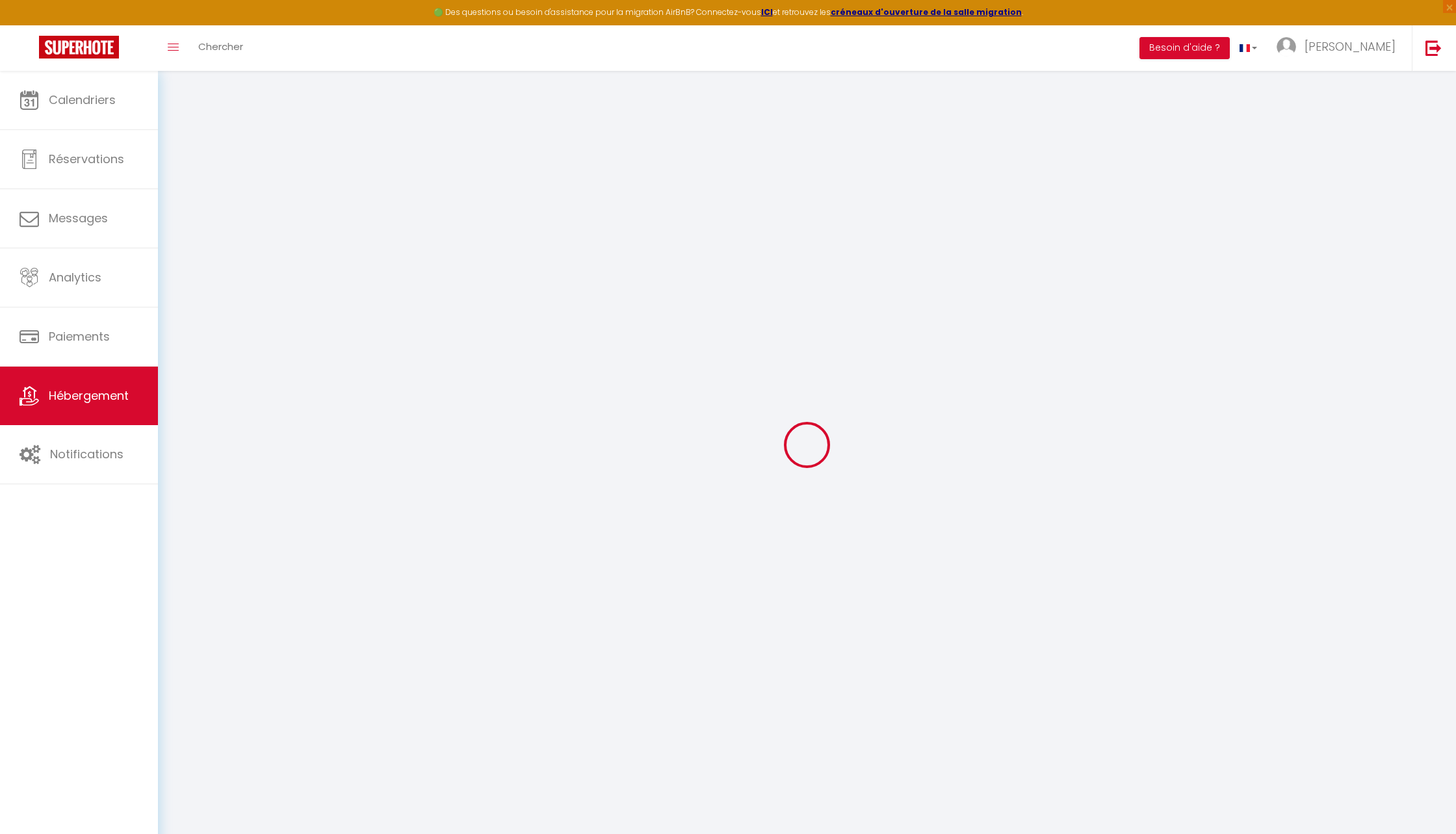
select select
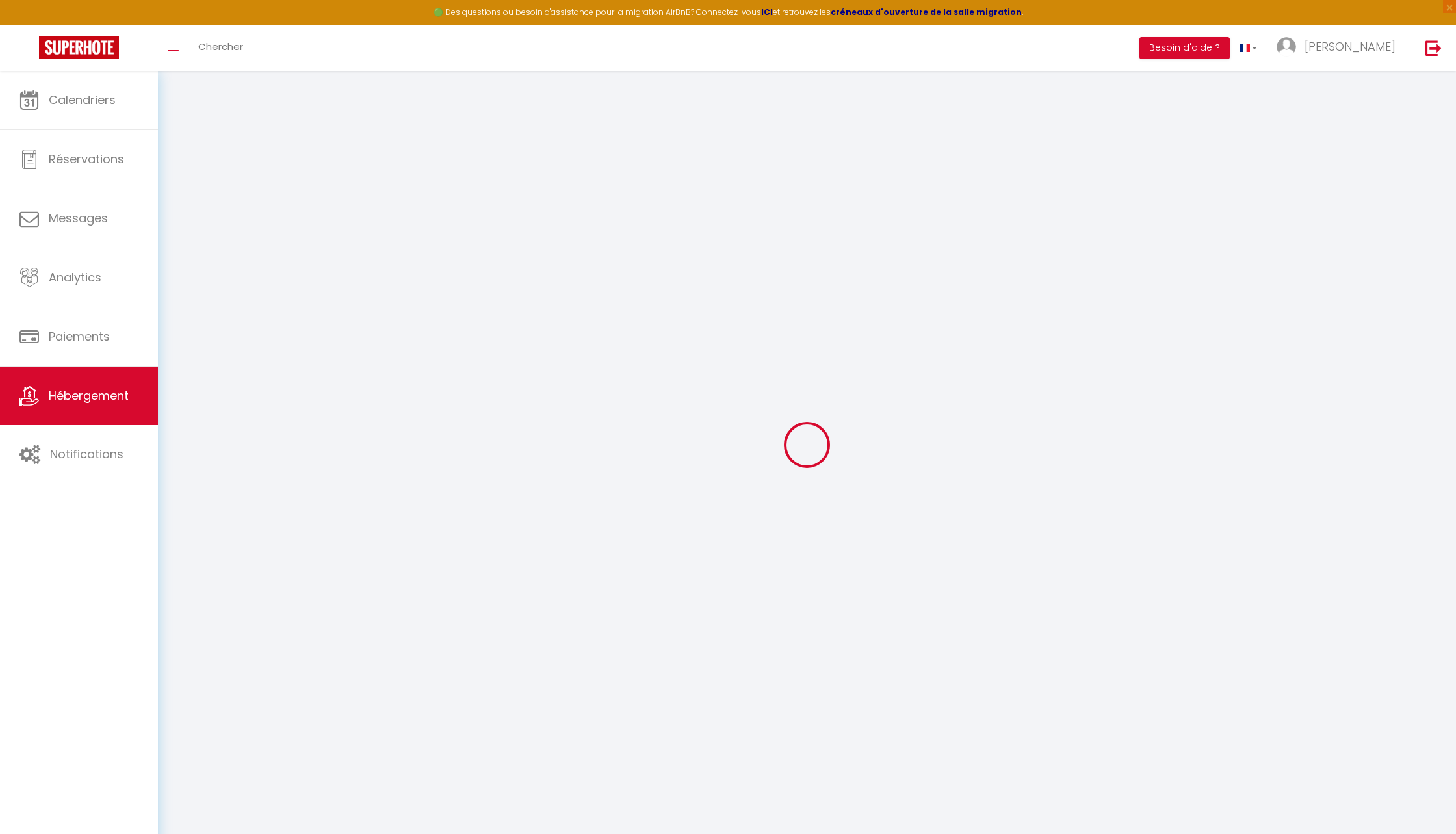
checkbox input "false"
select select
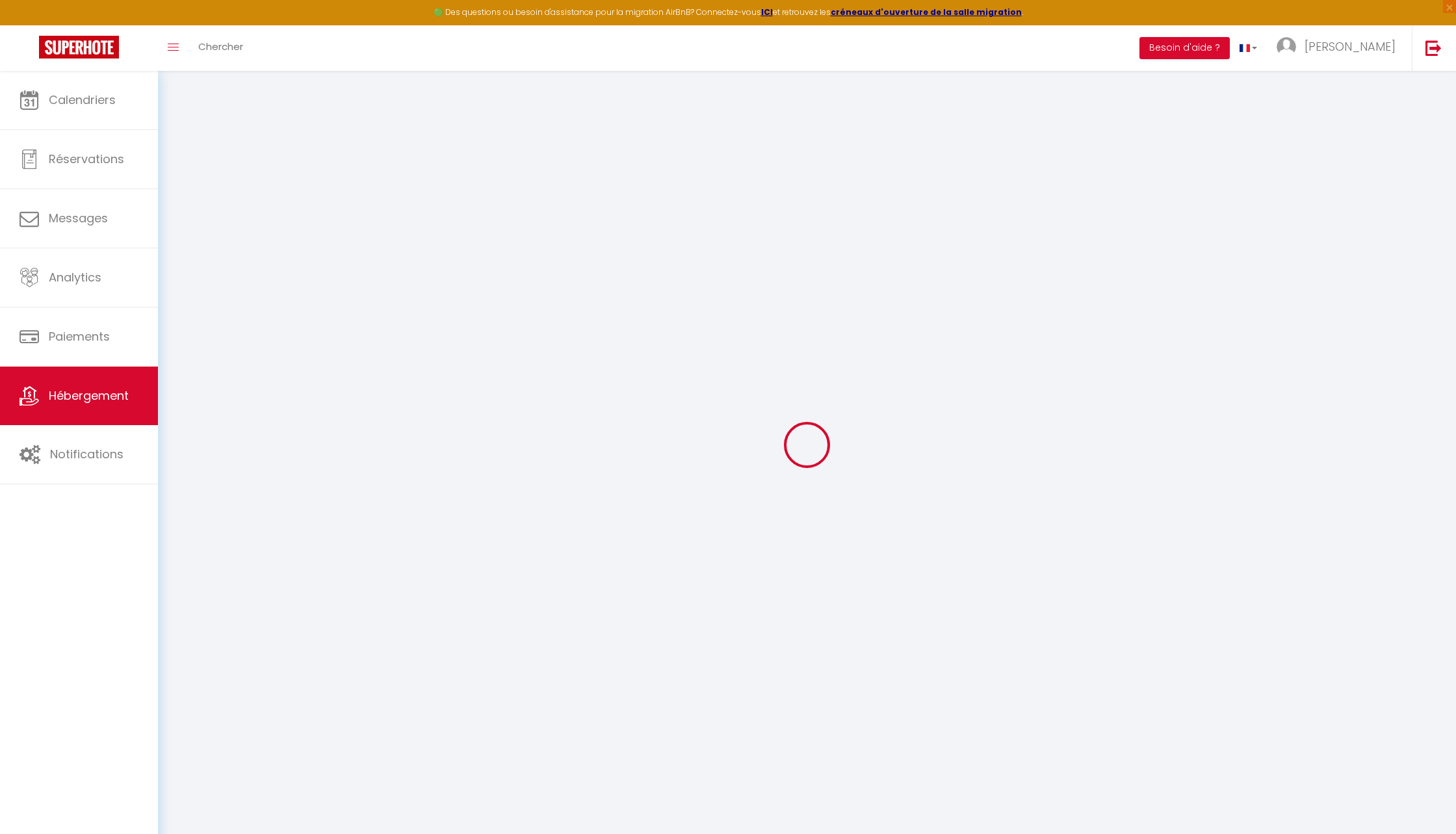
select select
type input "[PERSON_NAME], l'Art du Bien-Vivre"
select select "2"
type input "96"
type input "40"
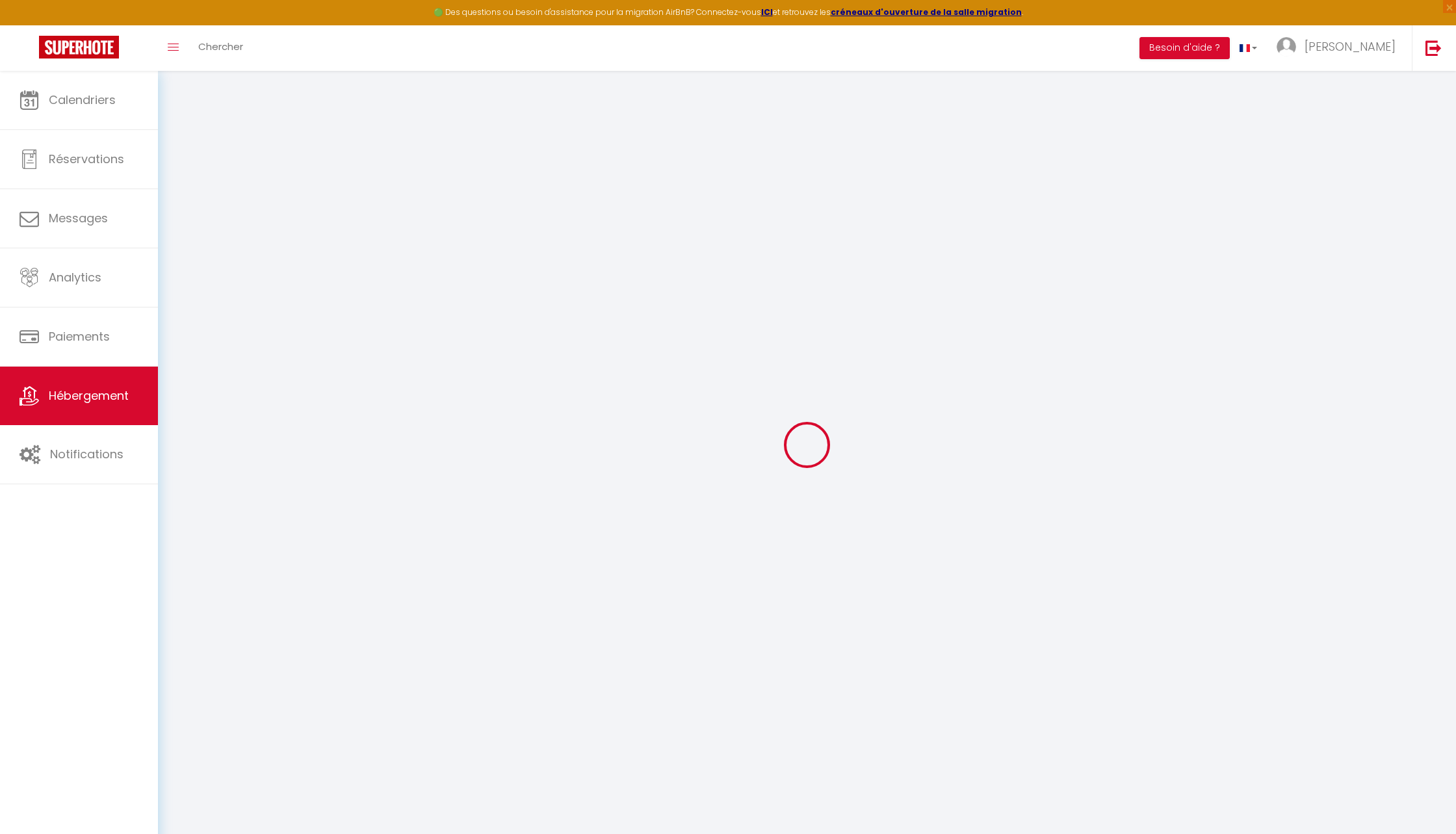
type input "5.5"
type input "0"
select select
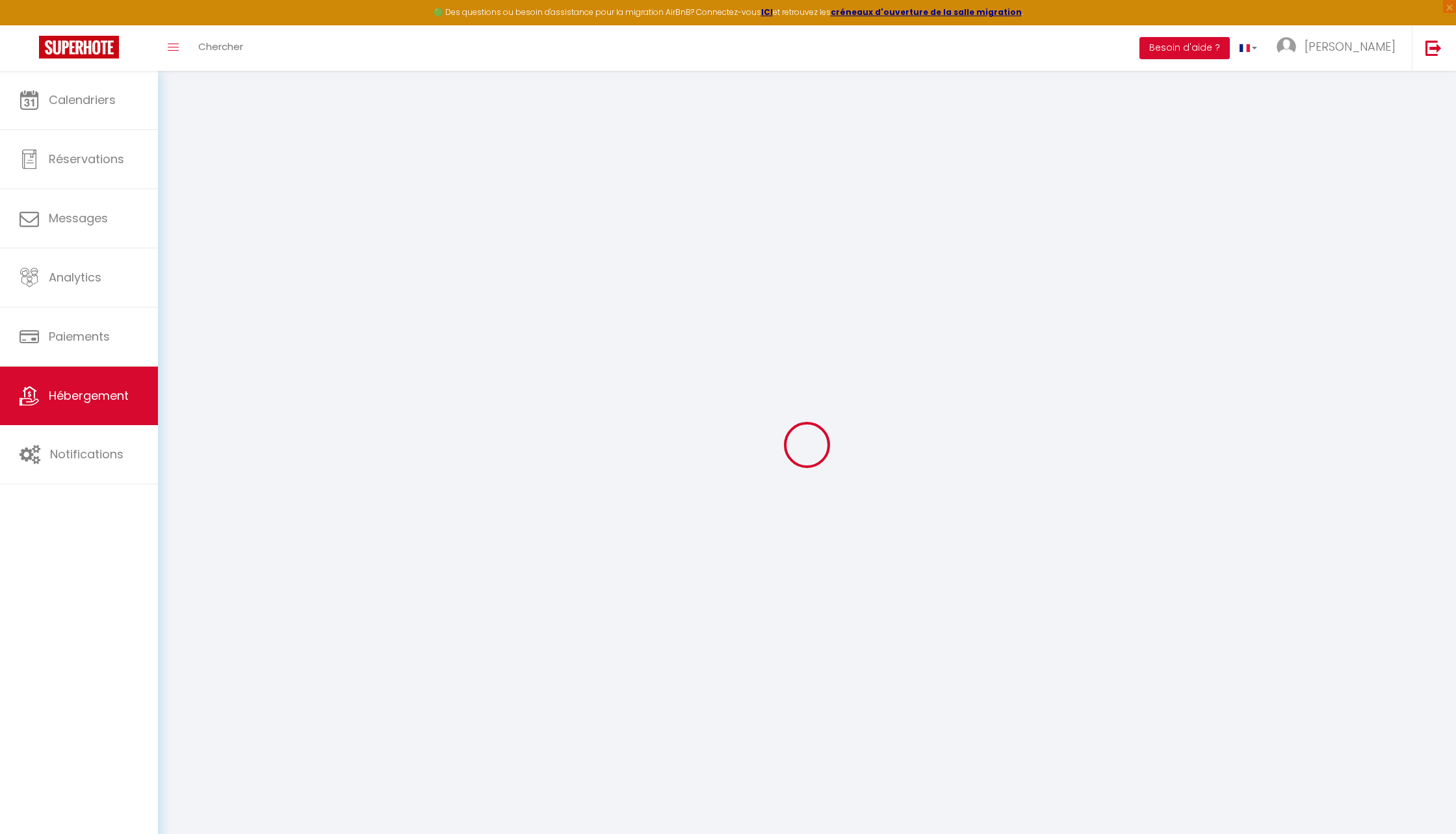
select select
type input "[STREET_ADDRESS][PERSON_NAME]"
type input "59800"
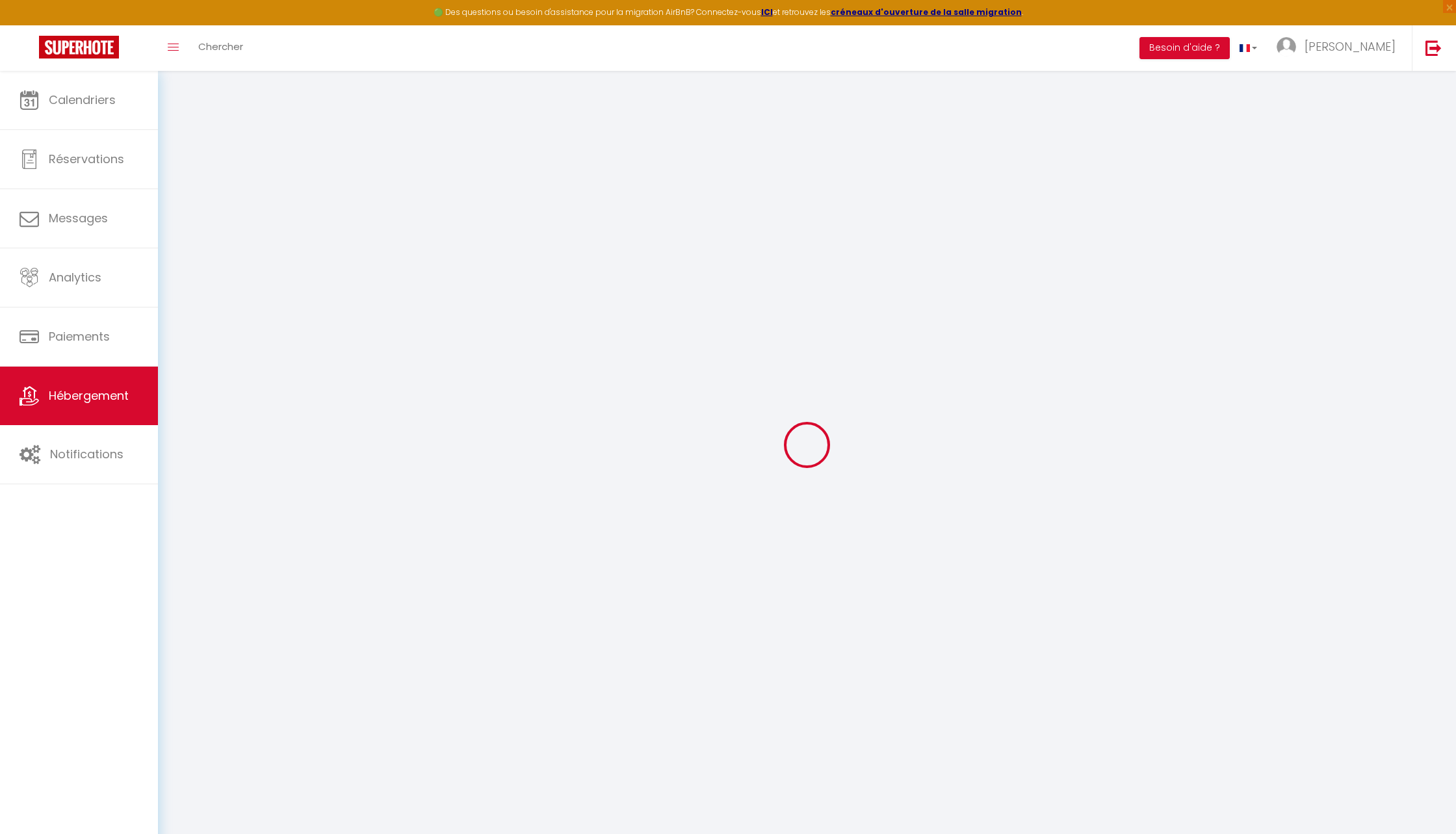
type input "Lille"
type input "[EMAIL_ADDRESS][DOMAIN_NAME]"
select select
checkbox input "false"
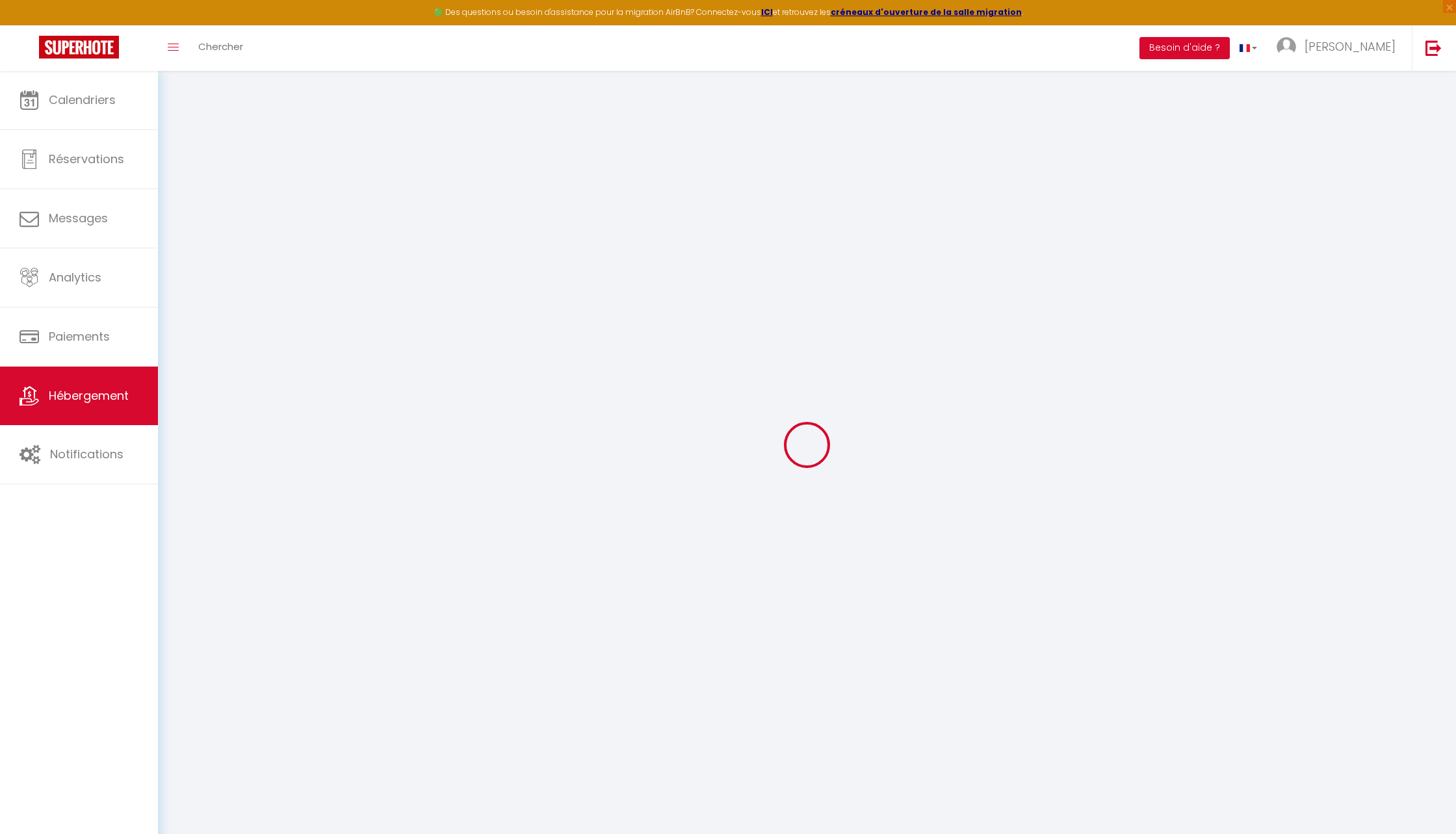
checkbox input "false"
radio input "true"
type input "0"
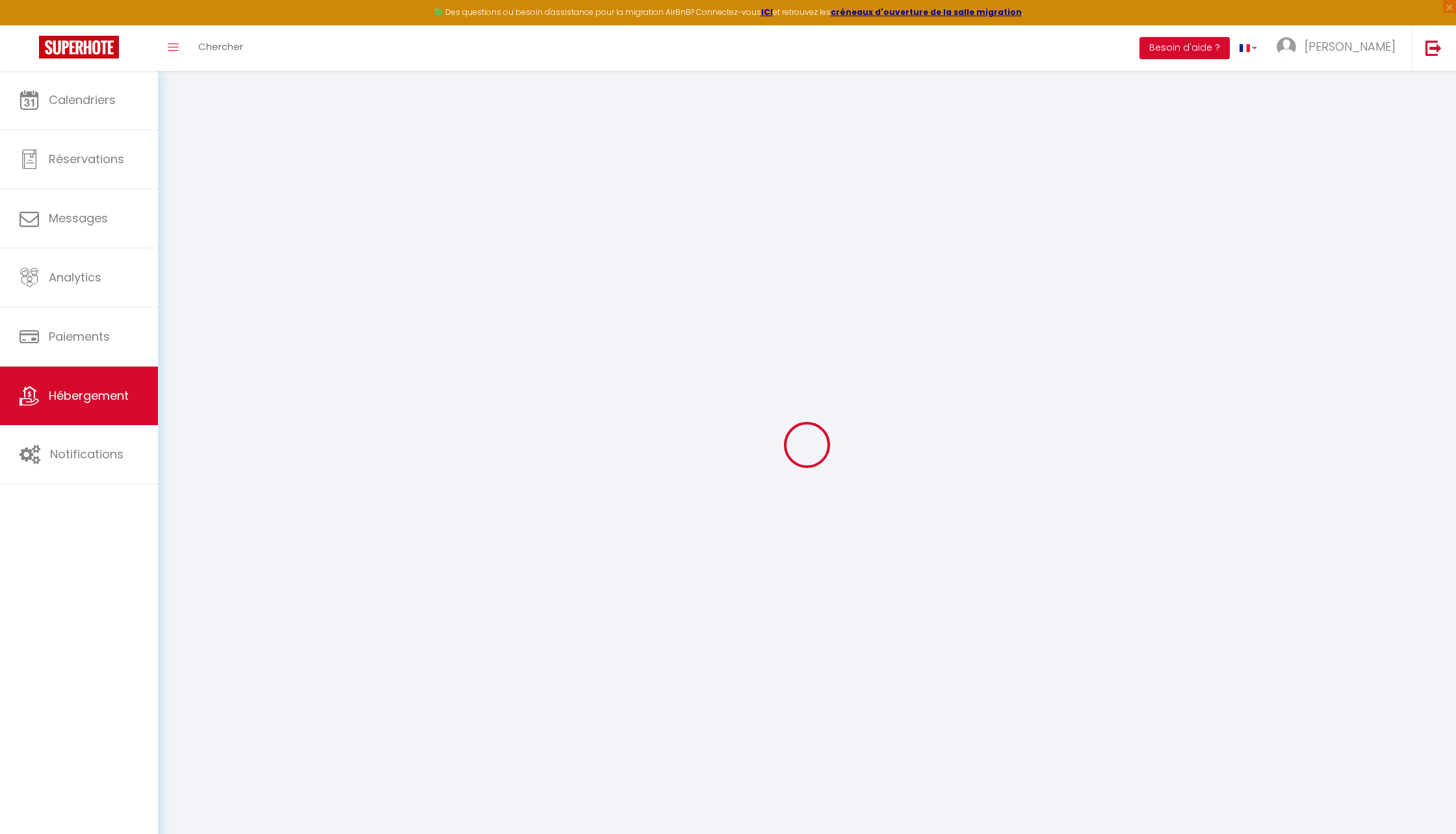
type input "0"
select select "34696"
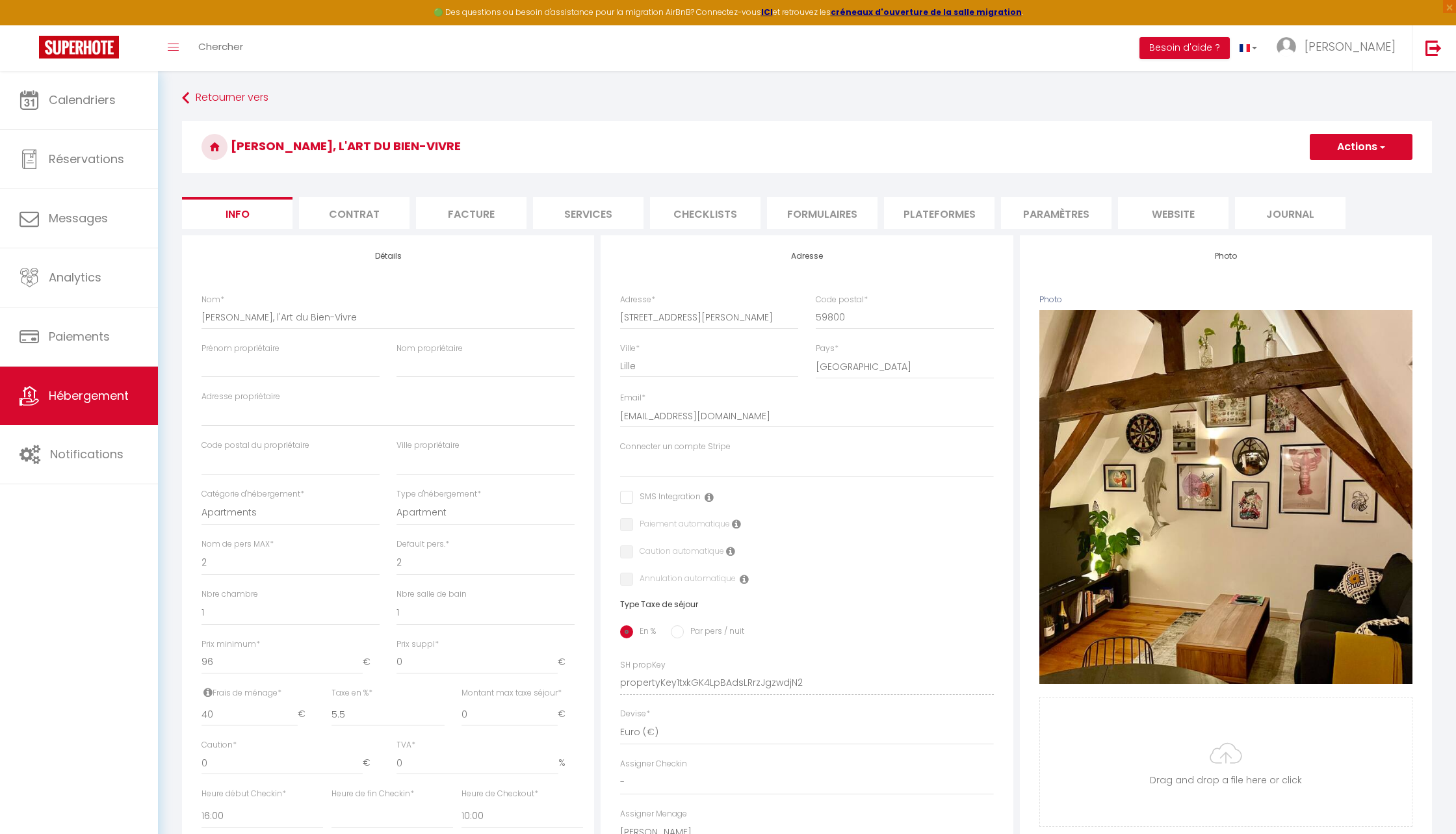
click at [1062, 206] on li "Paramètres" at bounding box center [1056, 212] width 111 height 32
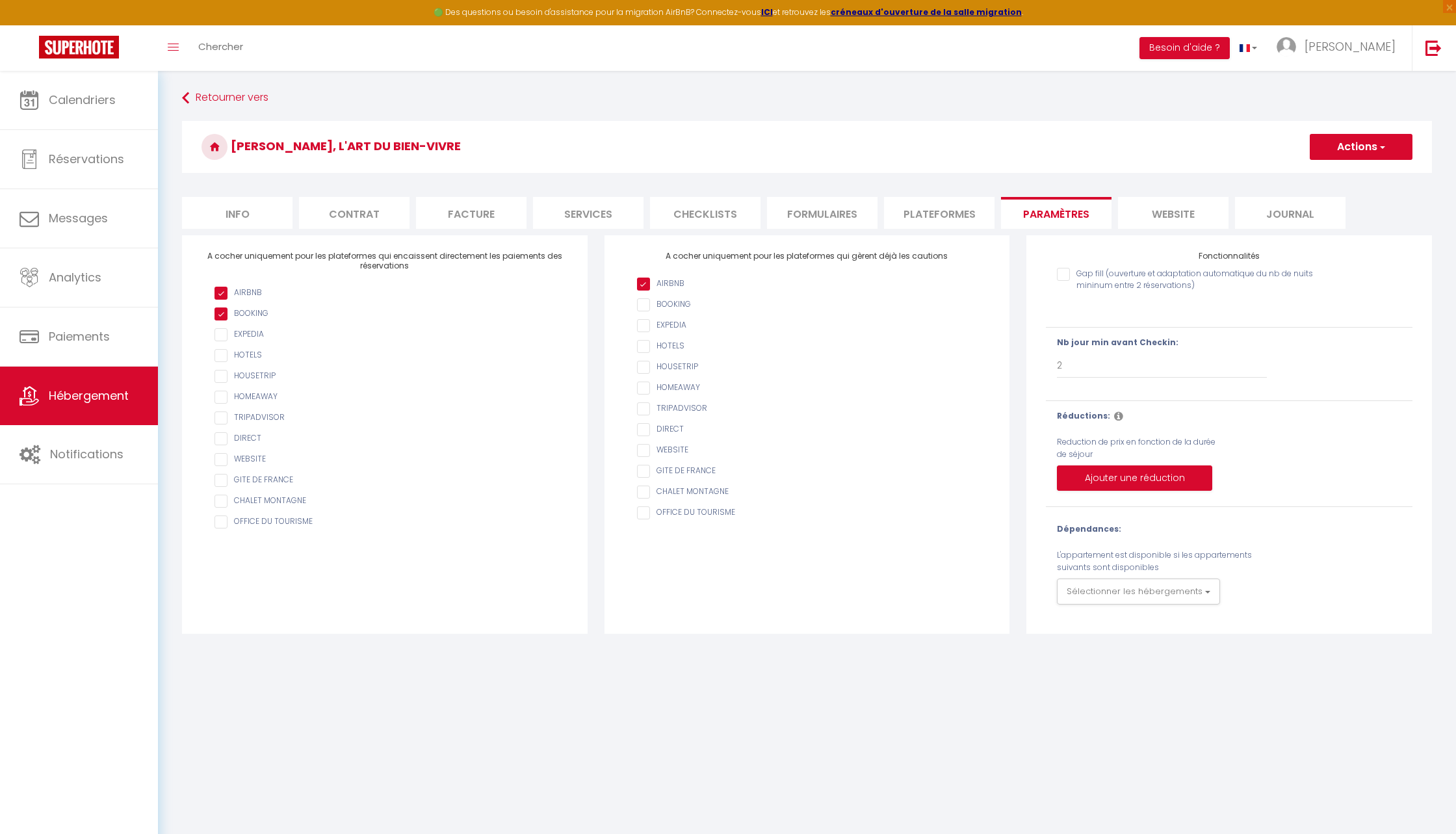
click at [946, 214] on li "Plateformes" at bounding box center [939, 212] width 111 height 32
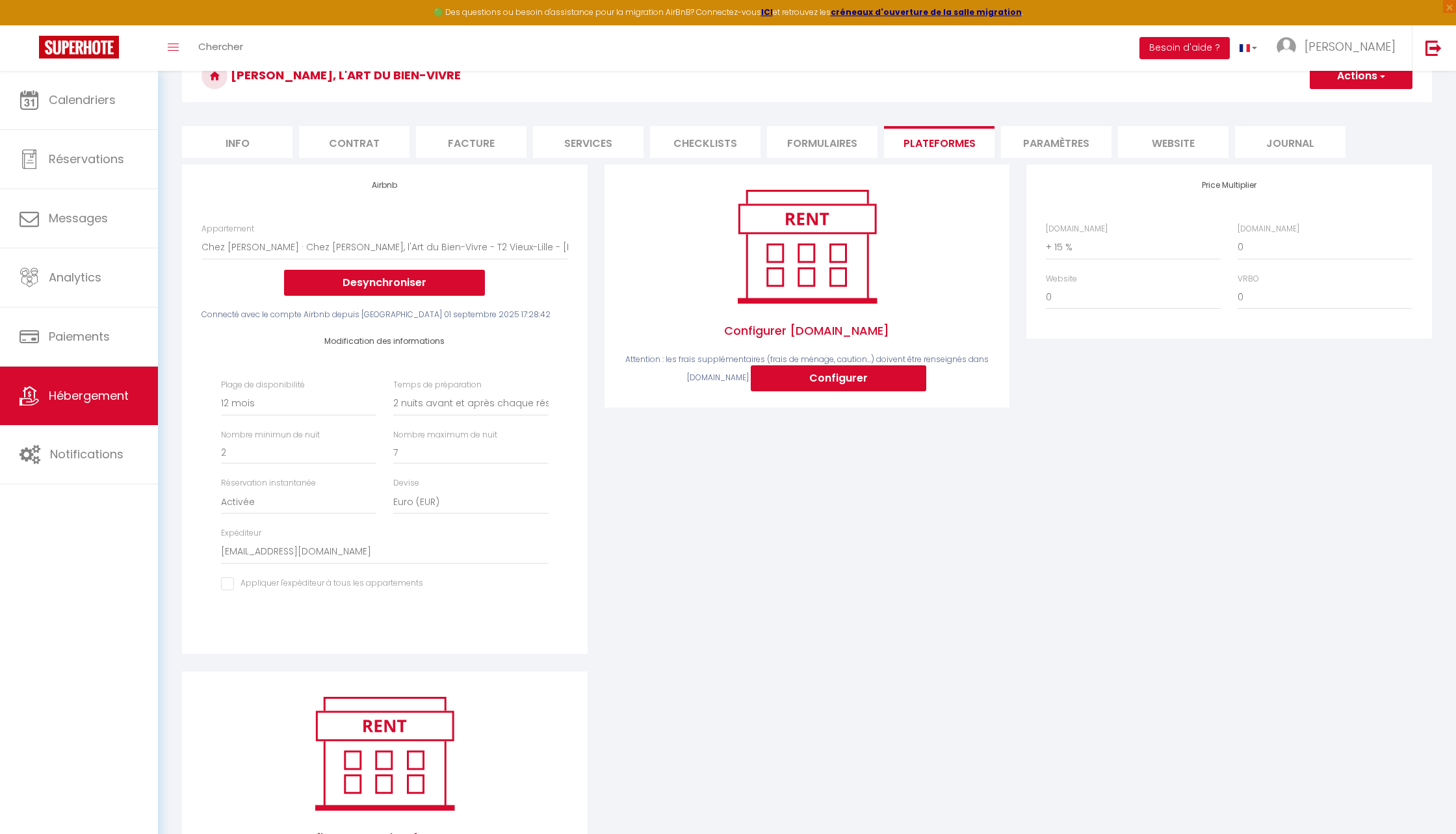
scroll to position [171, 0]
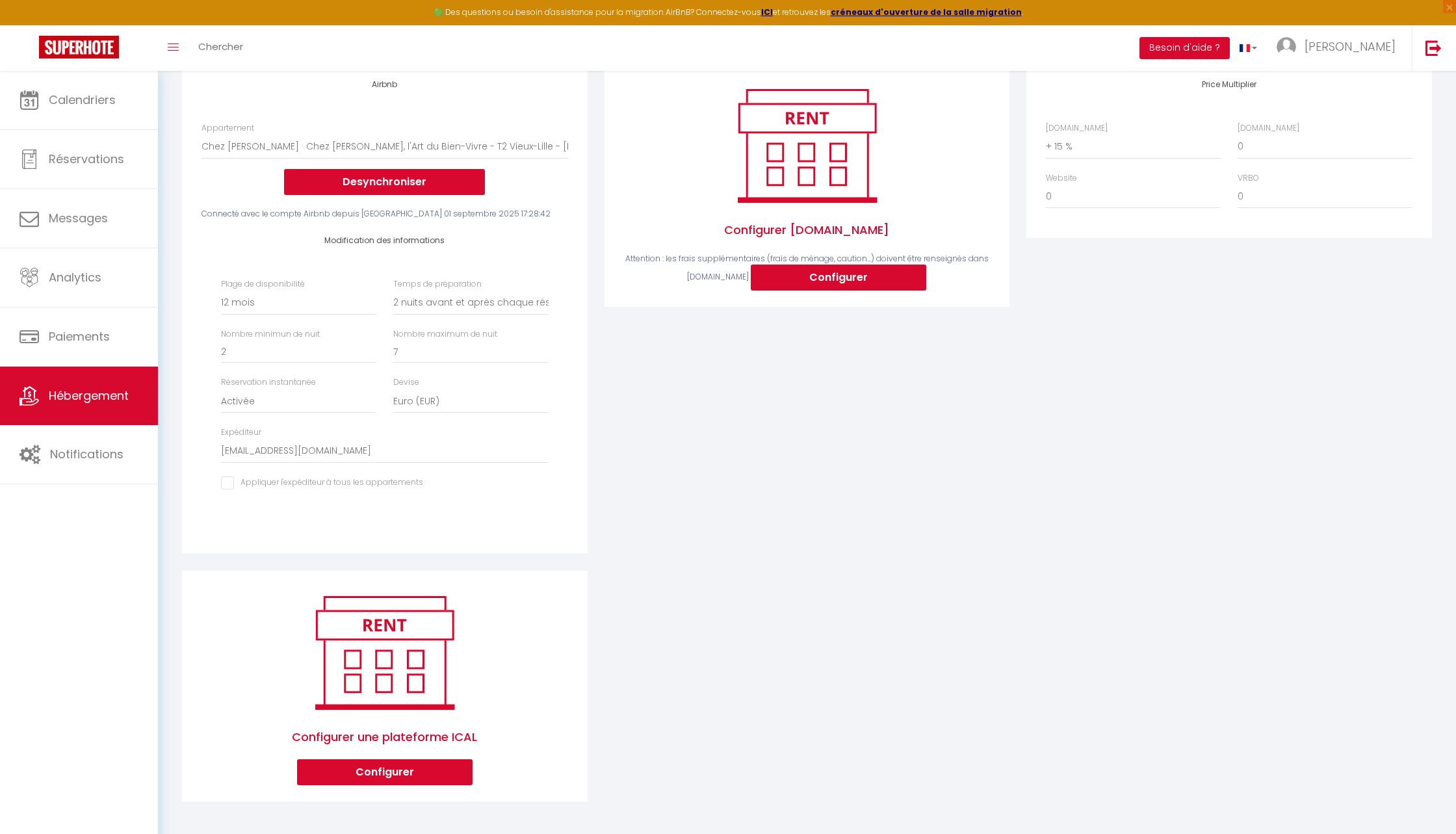
click at [228, 484] on input "checkbox" at bounding box center [322, 482] width 202 height 13
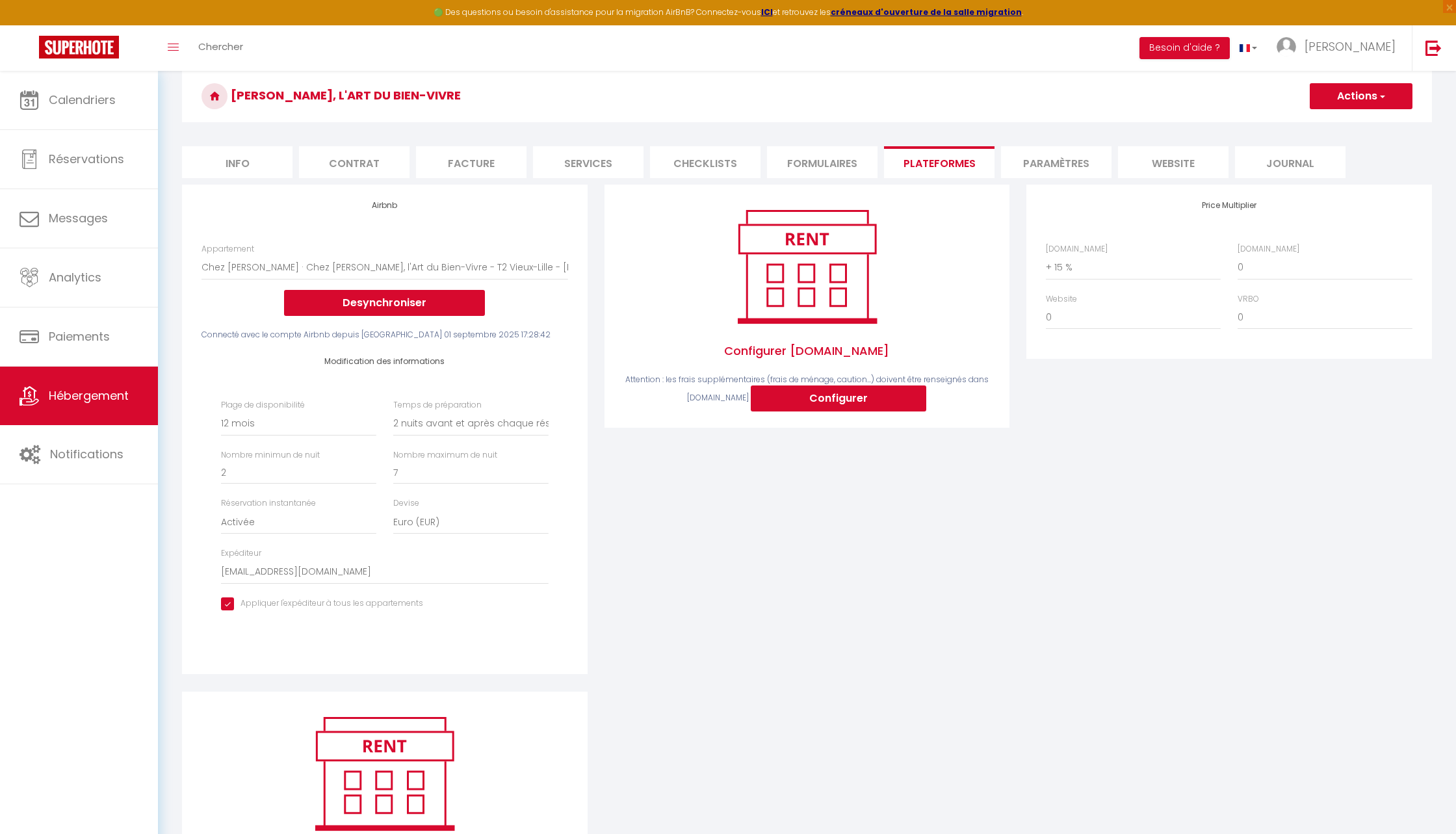
scroll to position [0, 0]
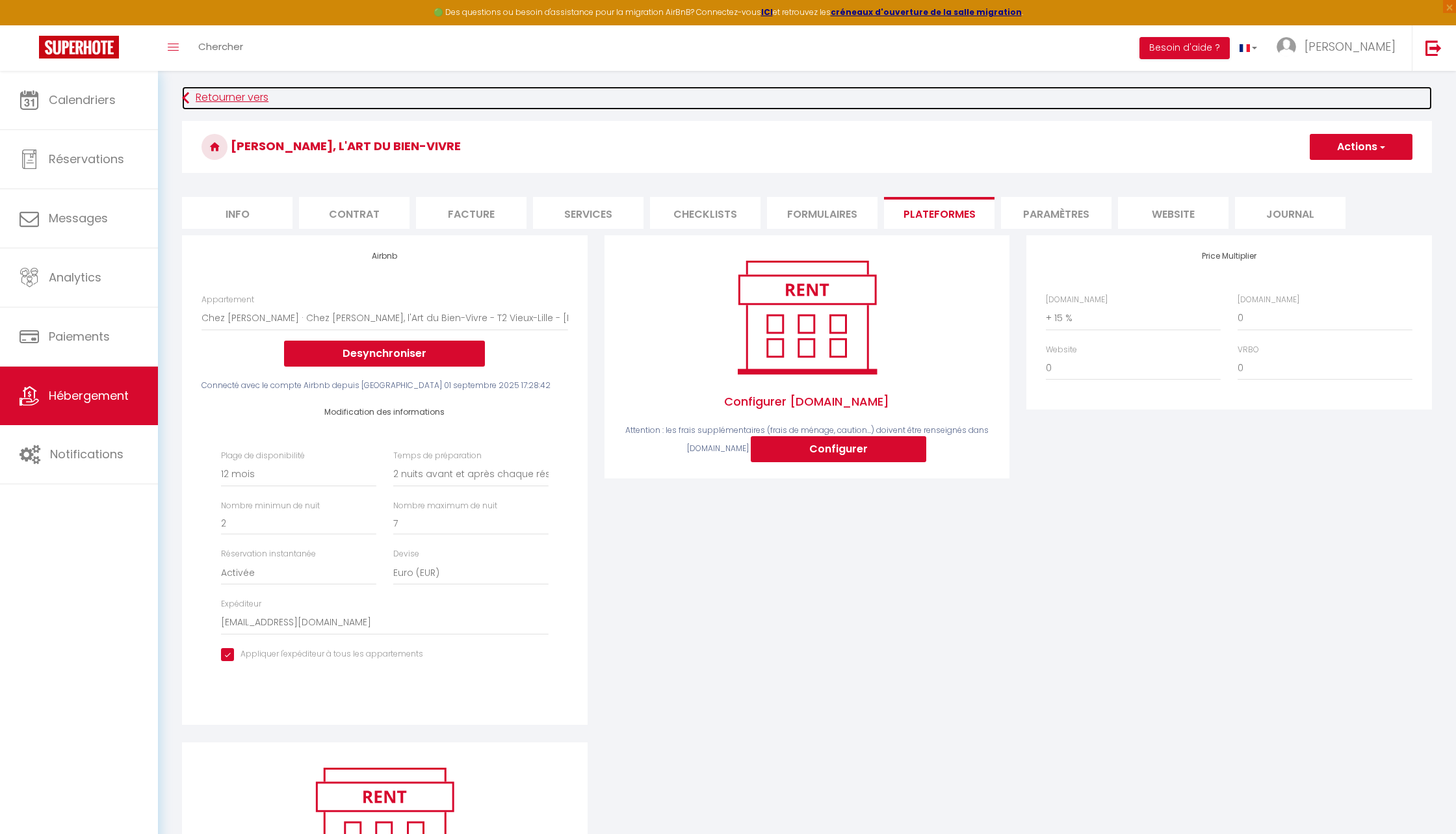
click at [213, 101] on link "Retourner vers" at bounding box center [807, 98] width 1250 height 23
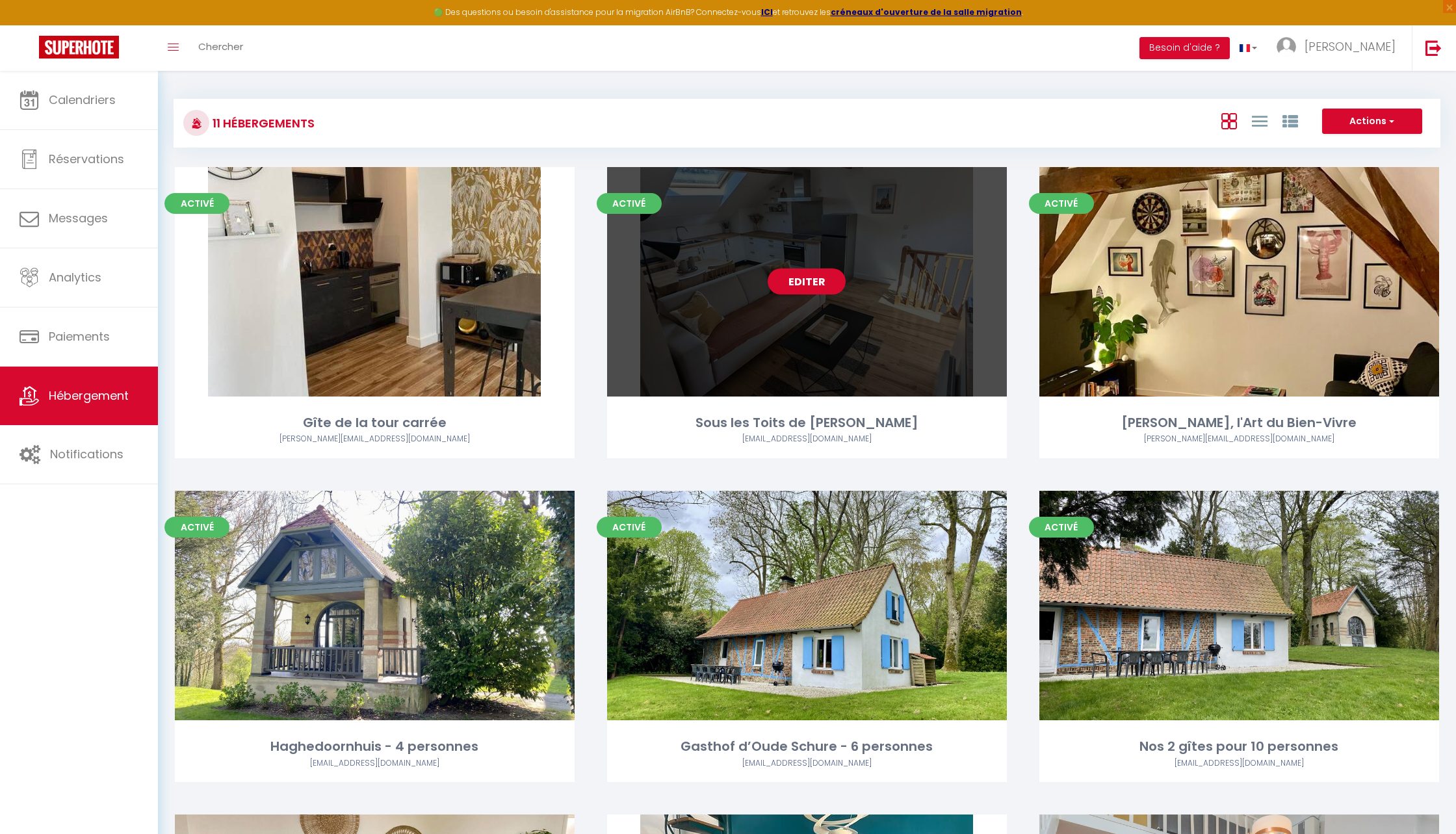
click at [810, 290] on link "Editer" at bounding box center [807, 281] width 78 height 26
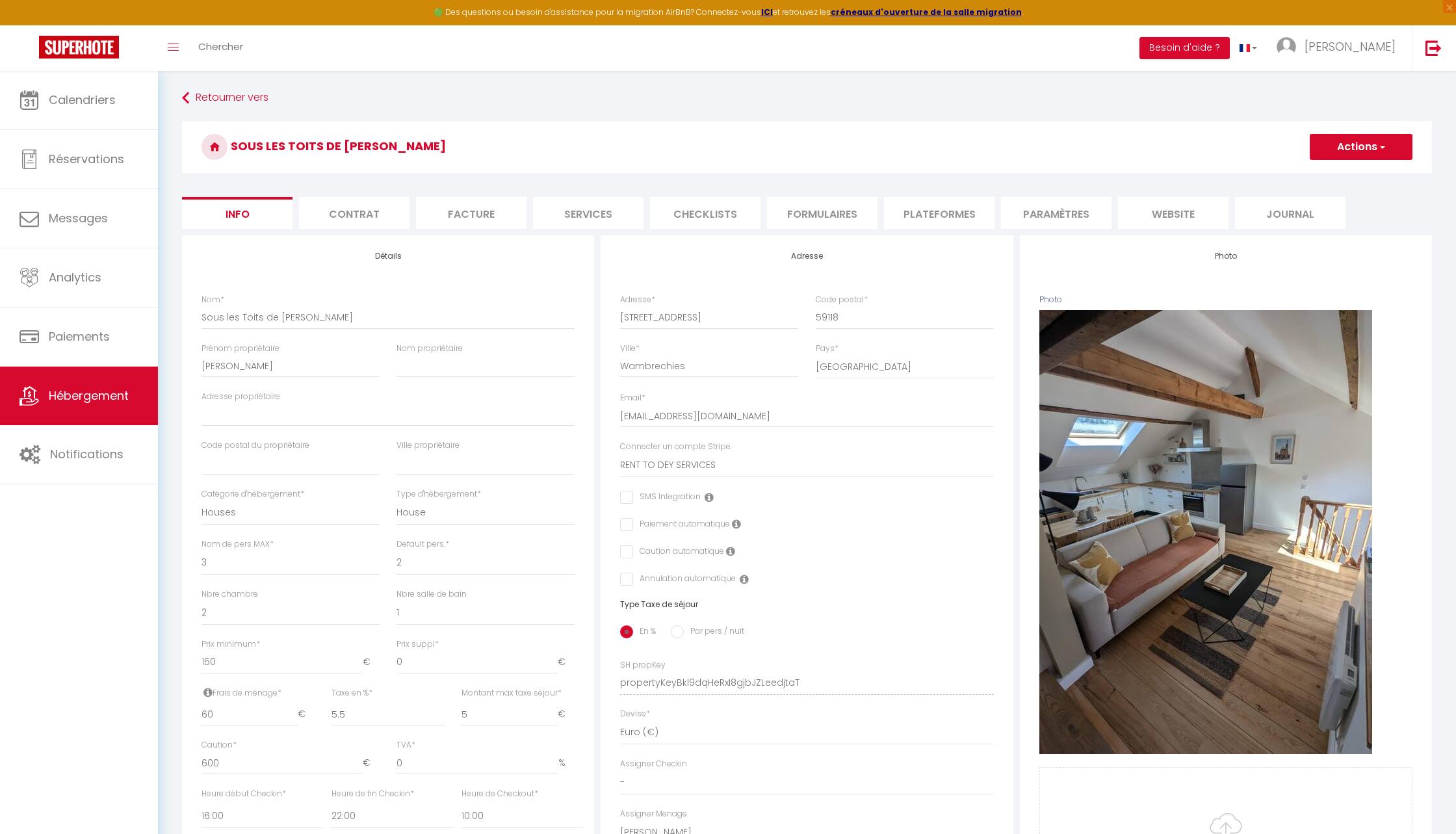
click at [963, 214] on li "Plateformes" at bounding box center [939, 212] width 111 height 32
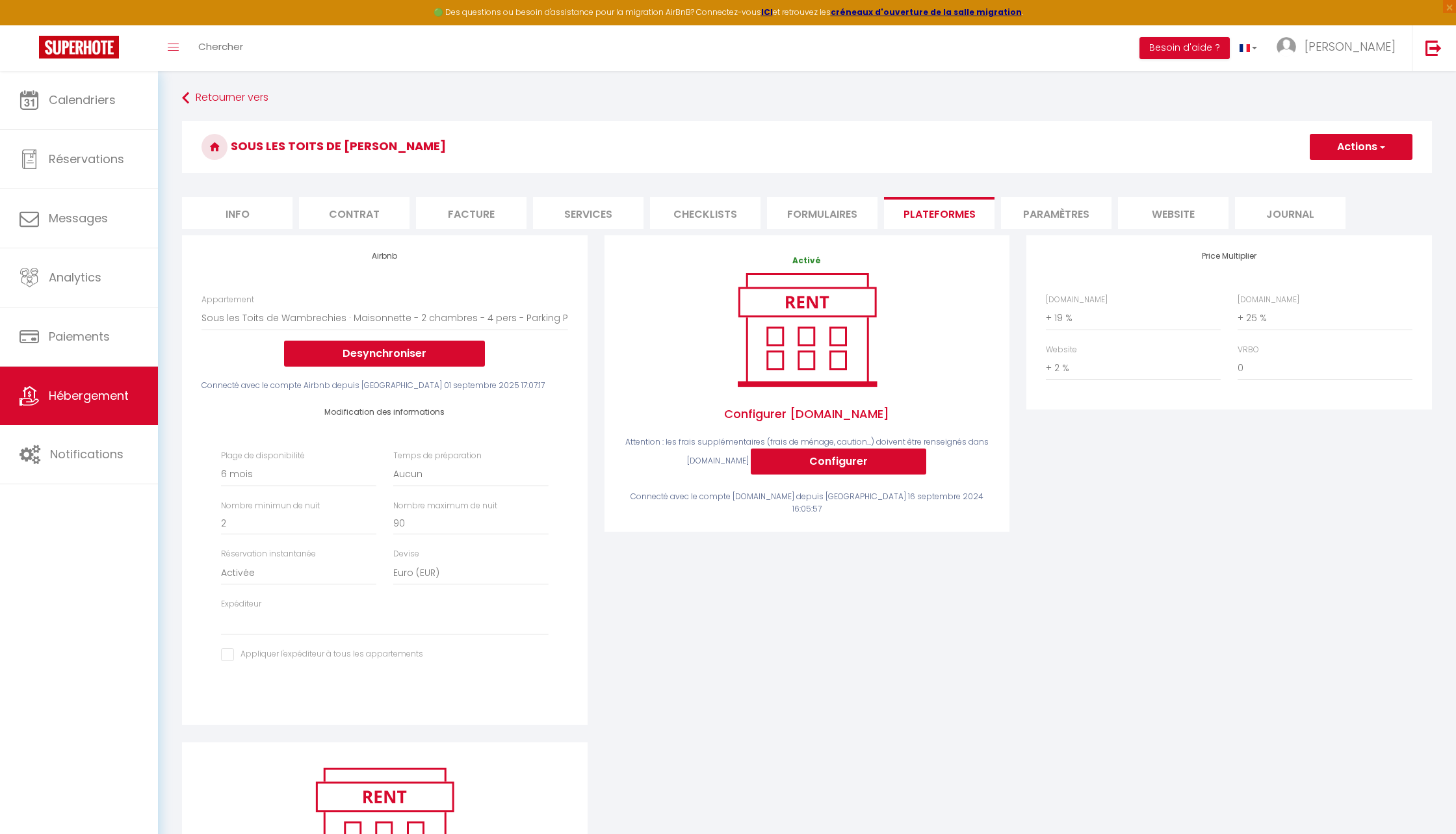
click at [873, 625] on div "Activé Configurer [DOMAIN_NAME] Attention : les frais supplémentaires (frais de…" at bounding box center [808, 488] width 423 height 506
click at [120, 102] on link "Calendriers" at bounding box center [79, 100] width 158 height 59
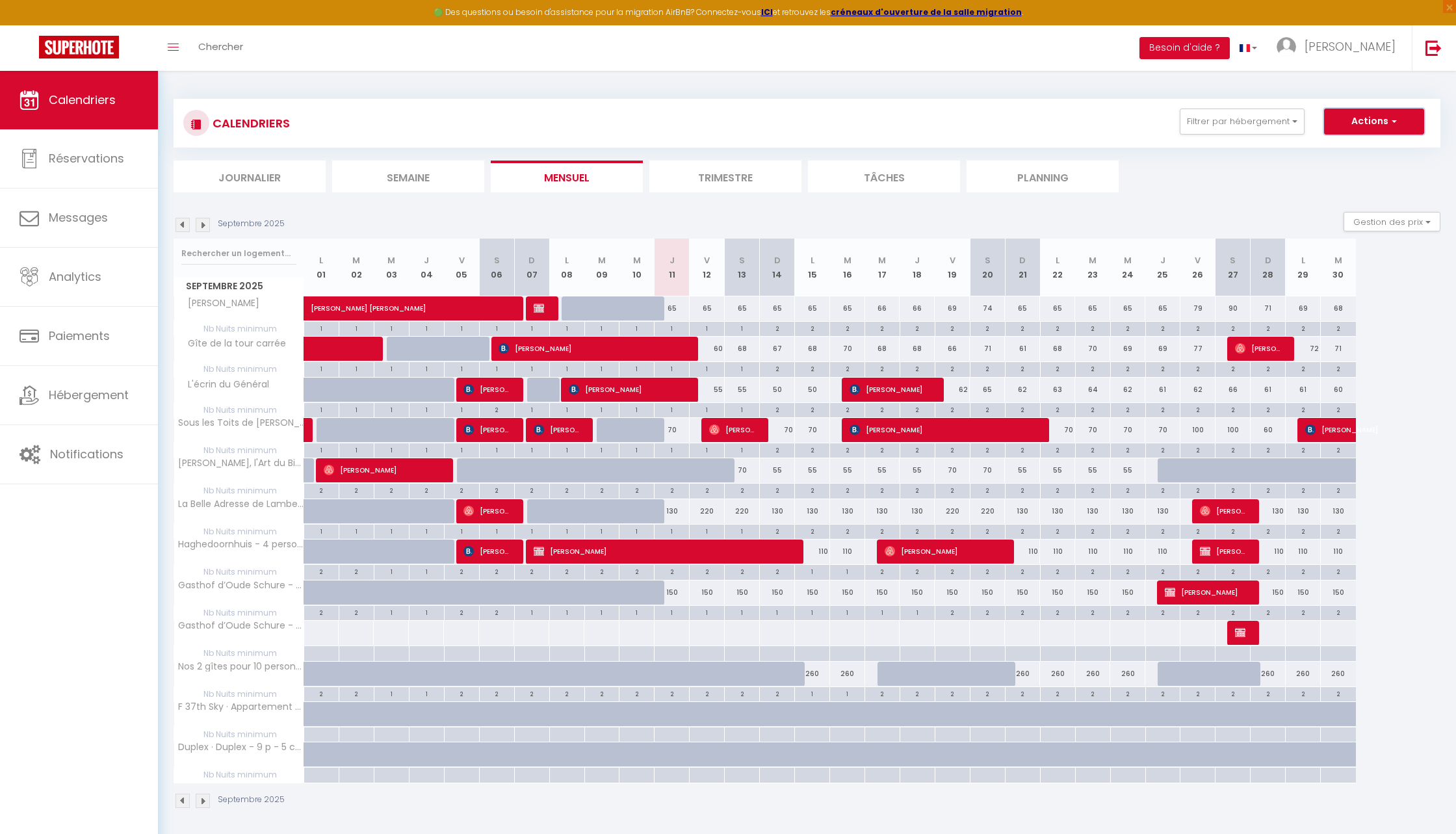
click at [1377, 121] on button "Actions" at bounding box center [1374, 122] width 100 height 26
click at [713, 351] on div "60" at bounding box center [707, 348] width 35 height 24
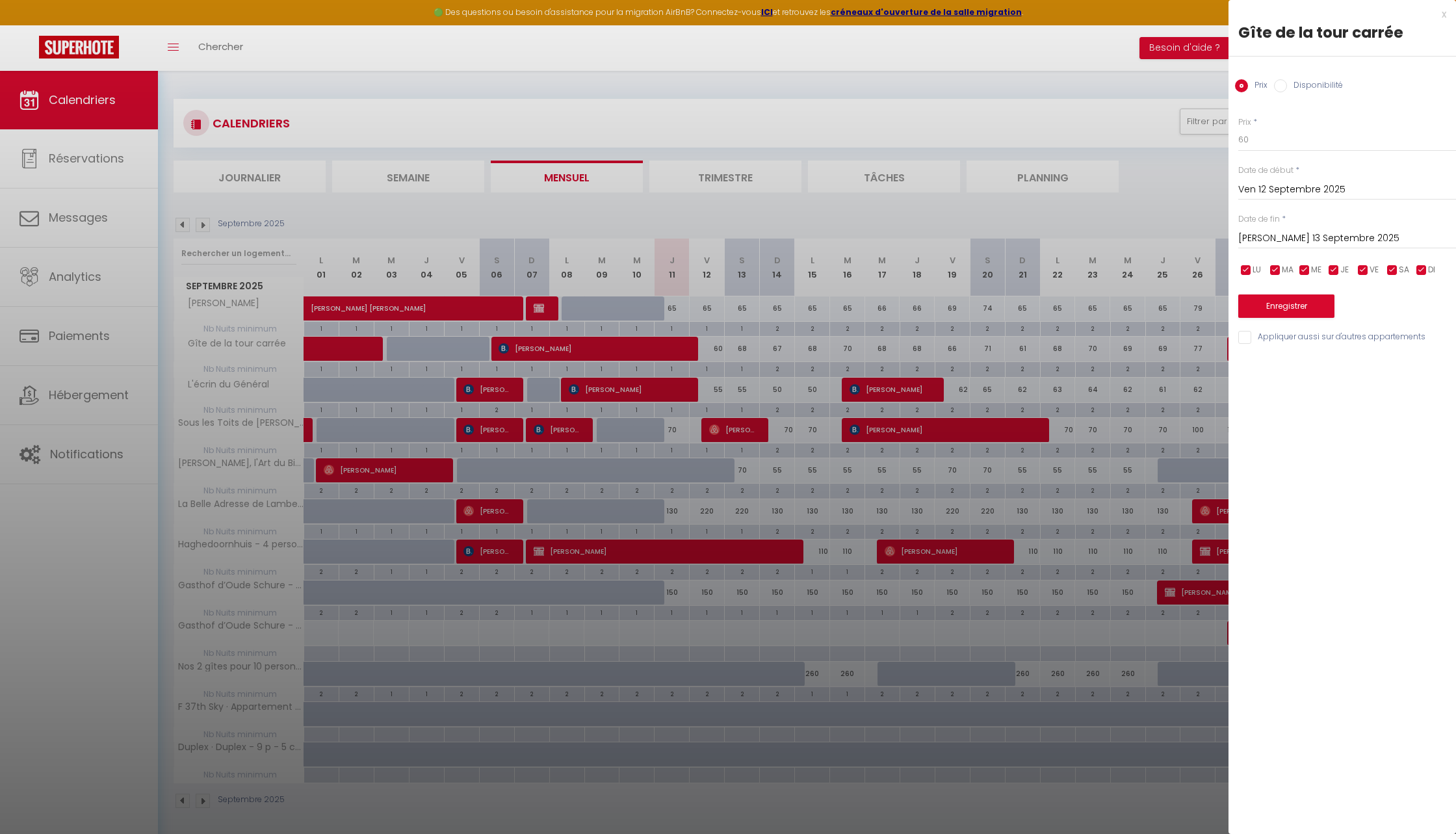
click at [1308, 89] on label "Disponibilité" at bounding box center [1315, 86] width 56 height 14
click at [1287, 89] on input "Disponibilité" at bounding box center [1280, 85] width 13 height 13
click at [1289, 139] on select "Disponible Indisponible" at bounding box center [1347, 140] width 218 height 25
click at [1280, 236] on input "[PERSON_NAME] 13 Septembre 2025" at bounding box center [1347, 240] width 218 height 17
click at [1419, 266] on span ">" at bounding box center [1418, 262] width 28 height 26
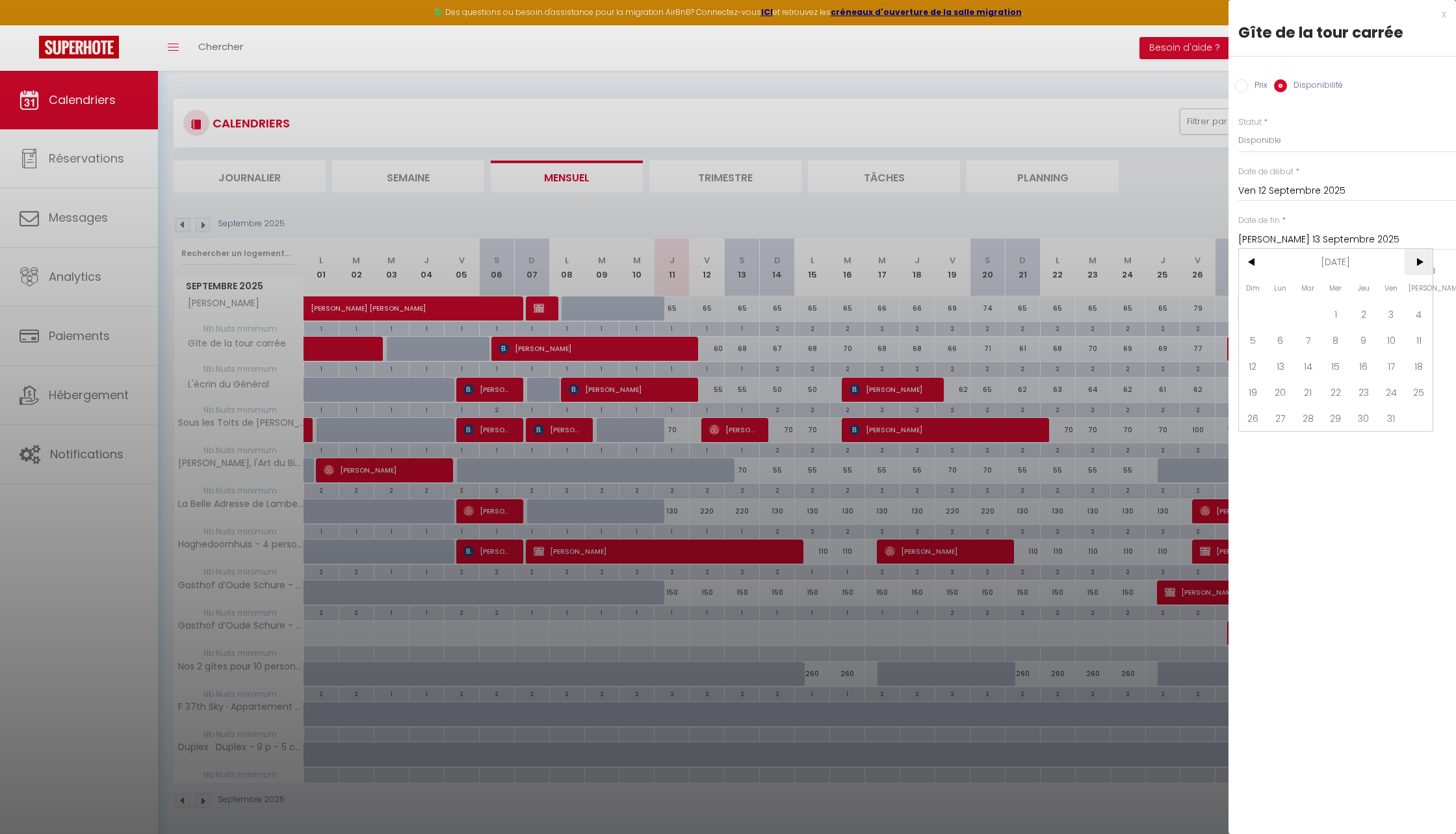
click at [1419, 266] on span ">" at bounding box center [1418, 262] width 28 height 26
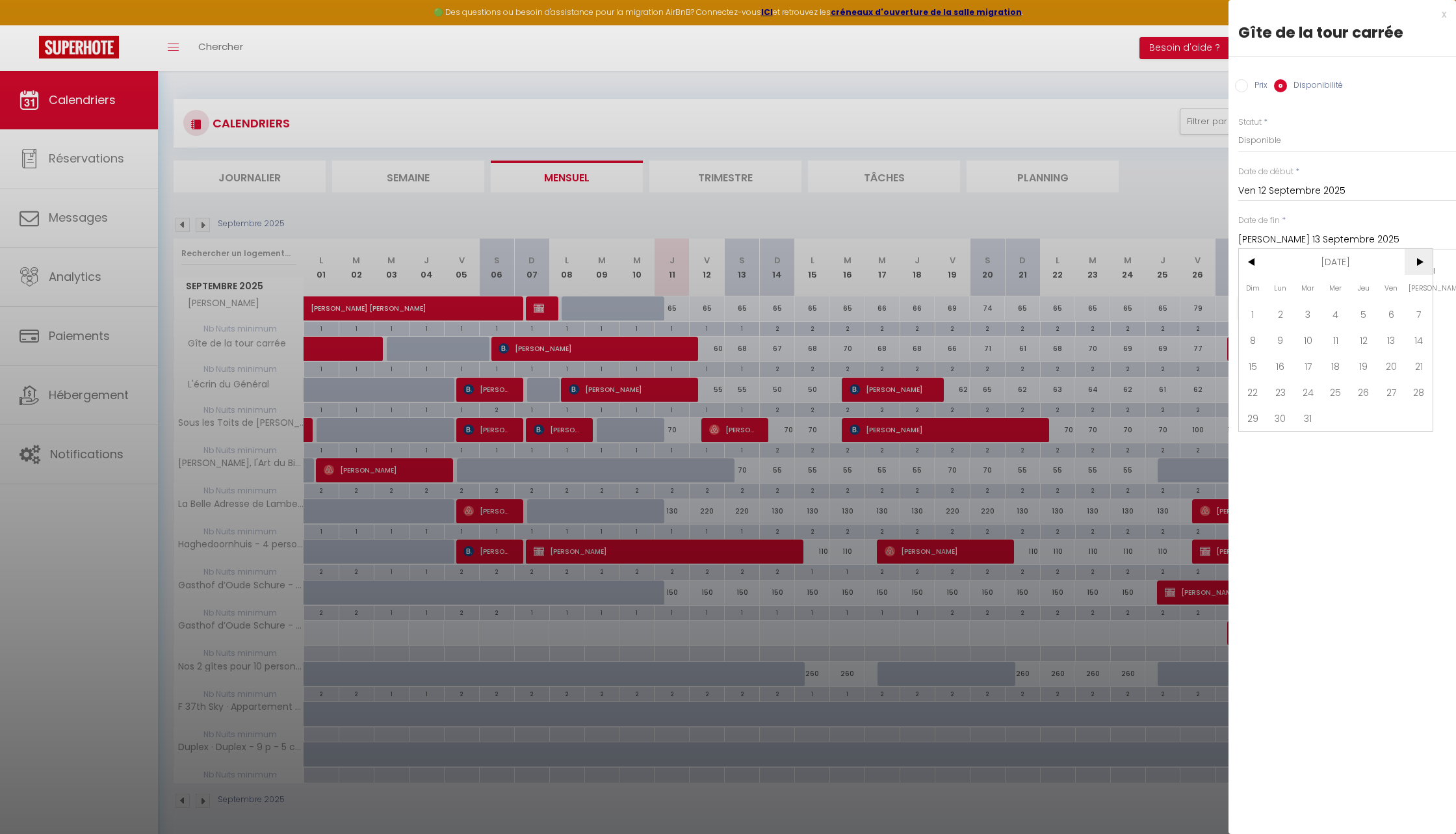
click at [1419, 266] on span ">" at bounding box center [1418, 262] width 28 height 26
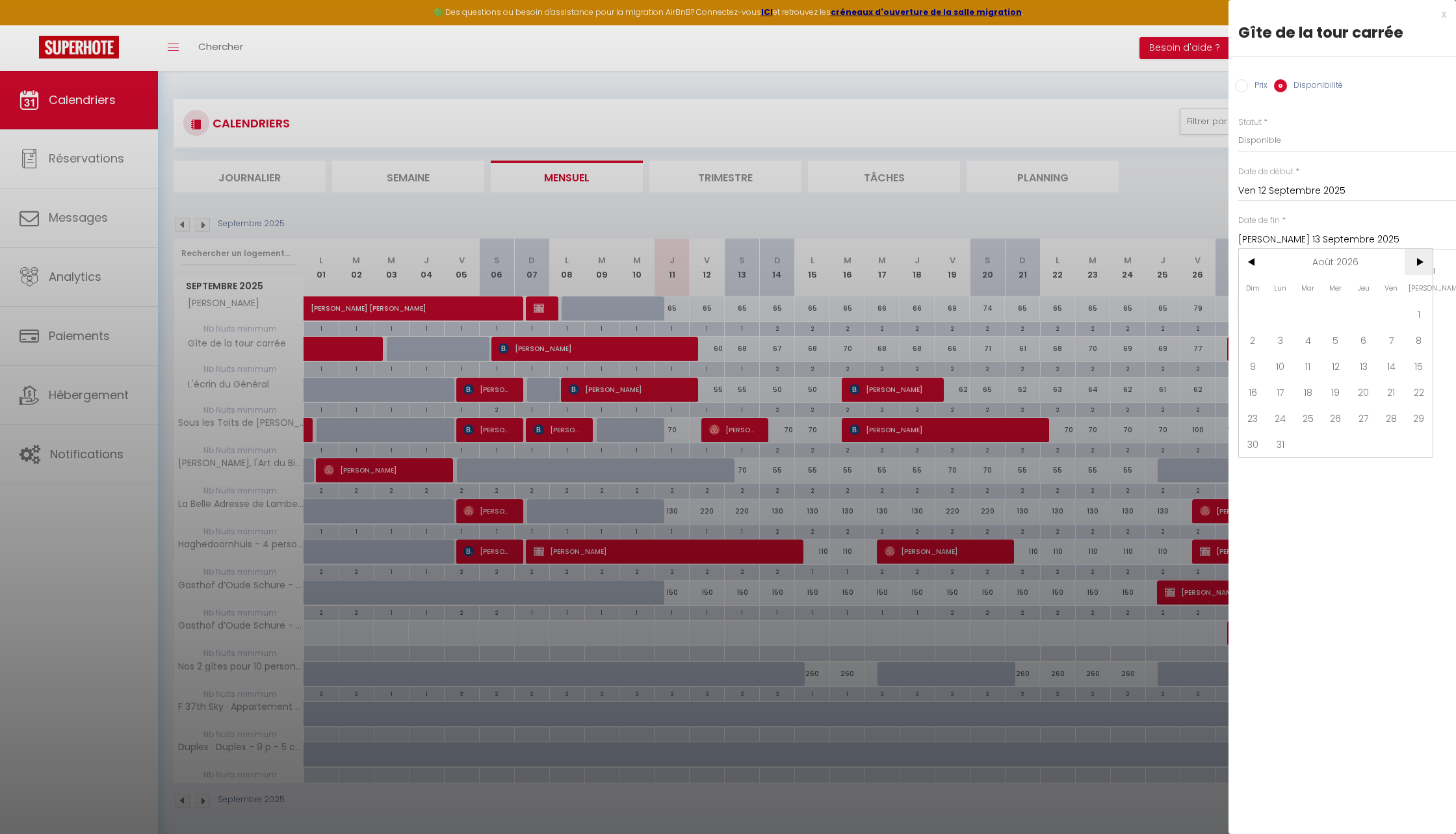
click at [1419, 266] on span ">" at bounding box center [1418, 262] width 28 height 26
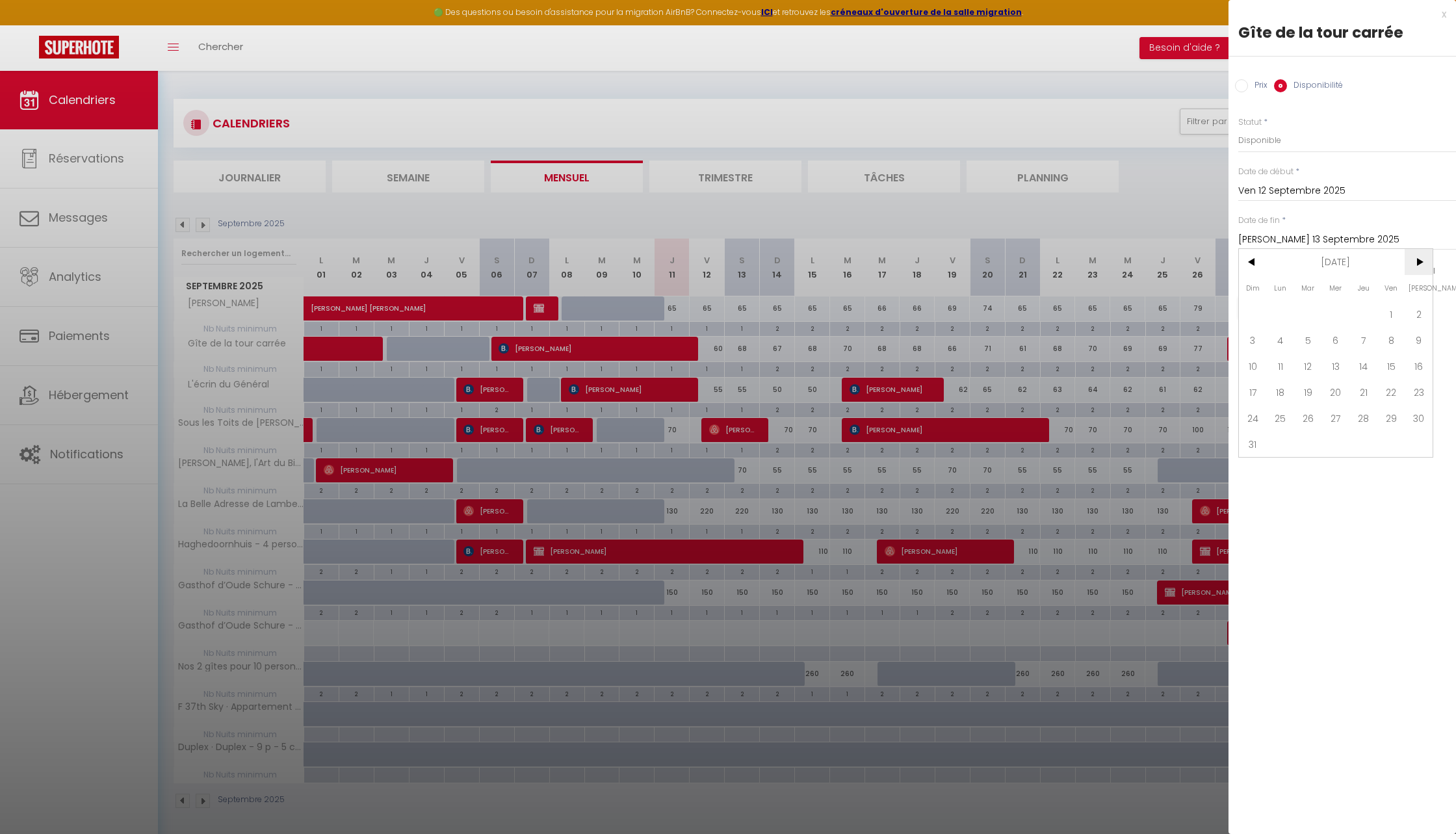
click at [1419, 266] on span ">" at bounding box center [1418, 262] width 28 height 26
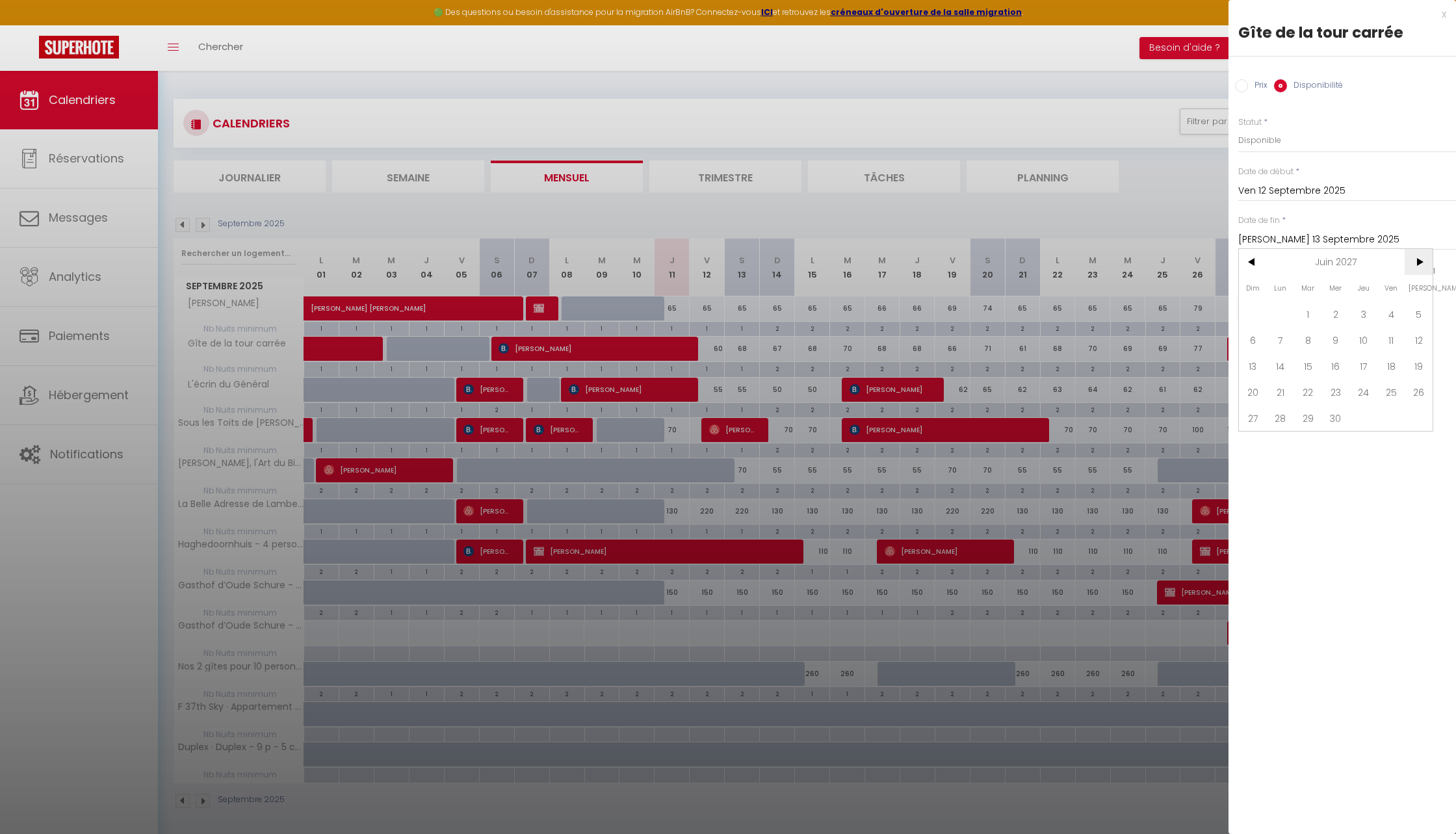
click at [1419, 266] on span ">" at bounding box center [1418, 262] width 28 height 26
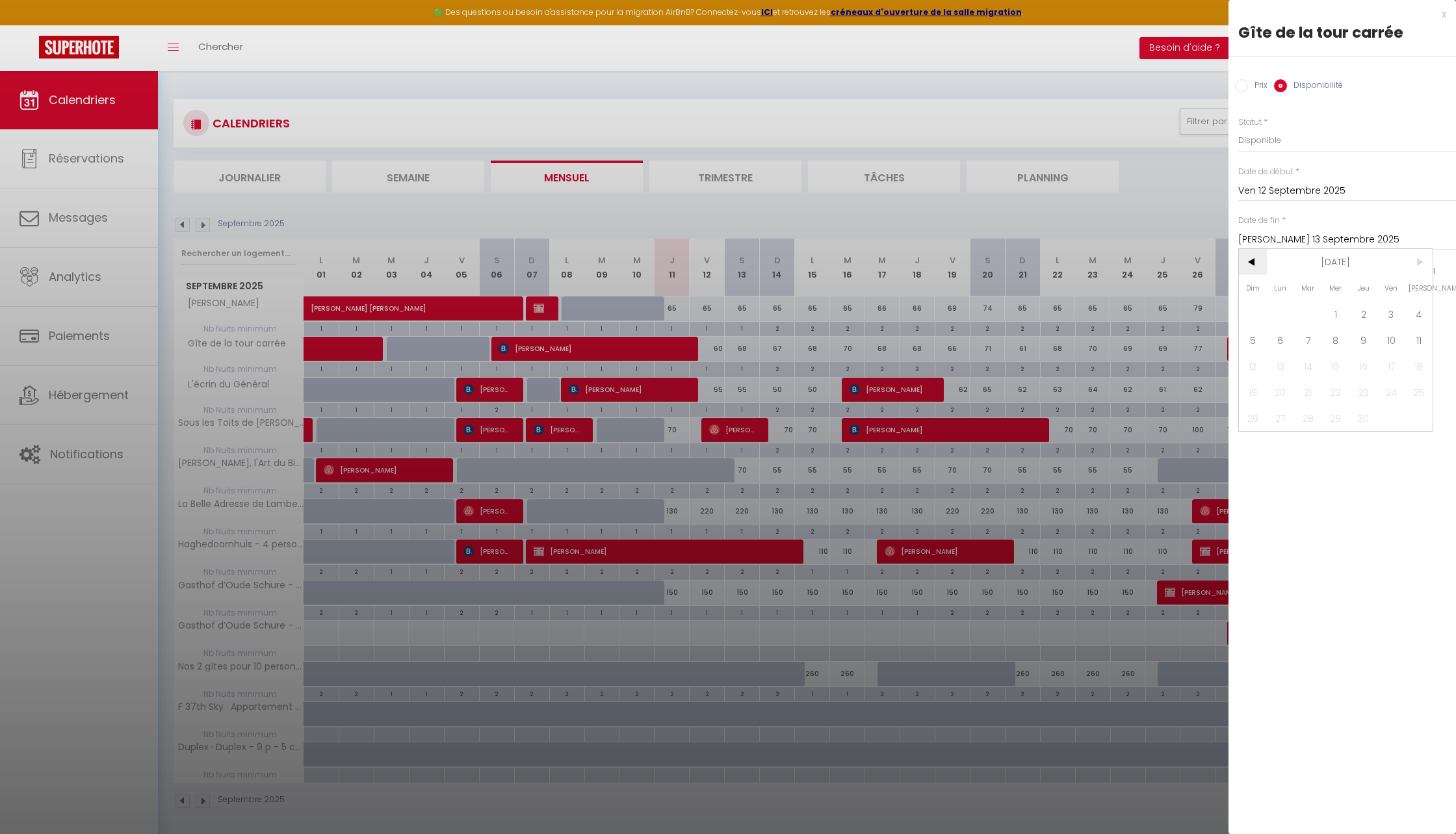
click at [1253, 263] on span "<" at bounding box center [1253, 262] width 28 height 26
click at [1293, 441] on span "31" at bounding box center [1281, 444] width 28 height 26
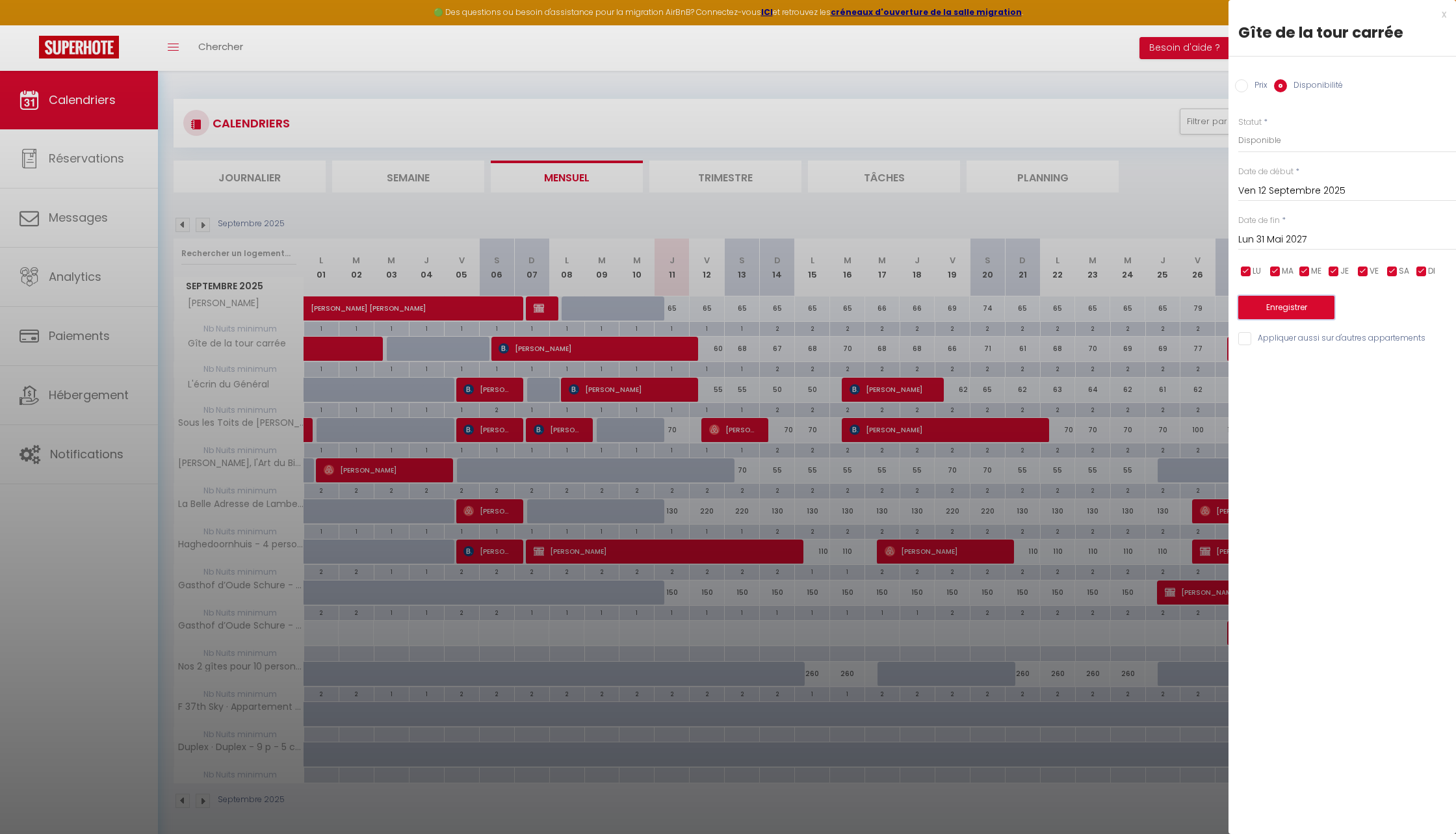
click at [1303, 308] on button "Enregistrer" at bounding box center [1287, 307] width 96 height 23
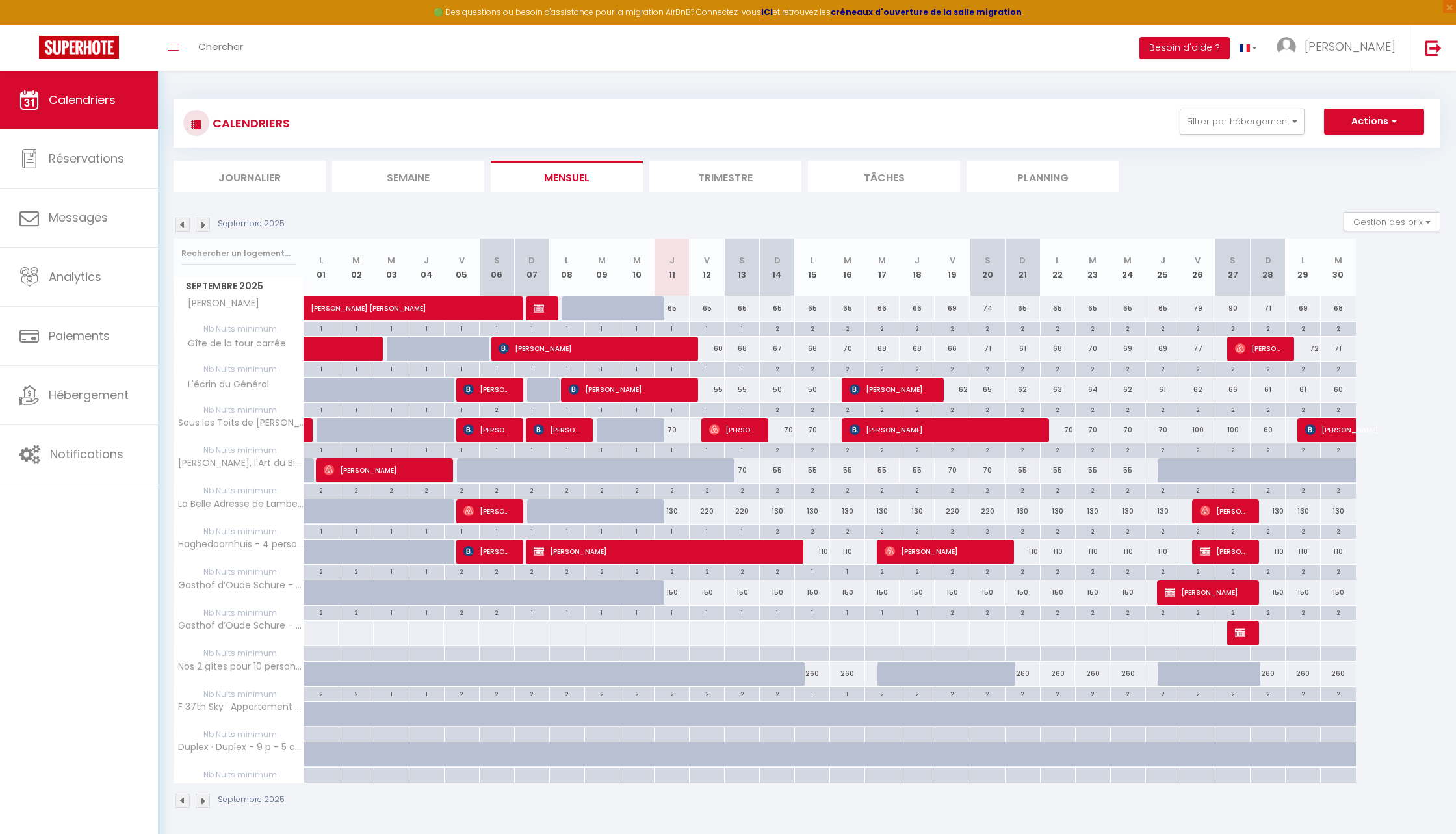
click at [713, 395] on div "55" at bounding box center [707, 389] width 35 height 24
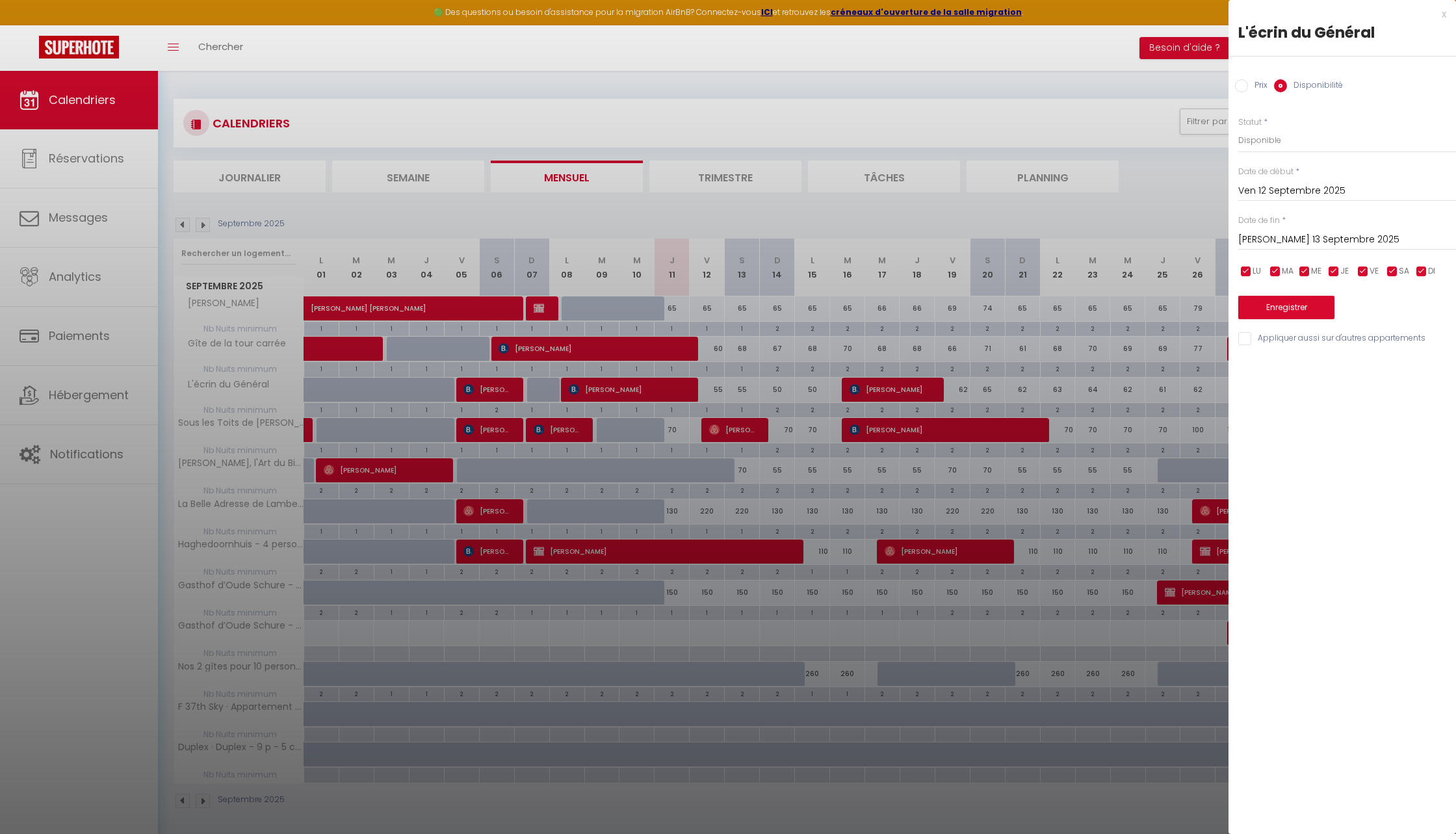
click at [1254, 240] on input "[PERSON_NAME] 13 Septembre 2025" at bounding box center [1347, 240] width 218 height 17
click at [1311, 363] on span "16" at bounding box center [1308, 366] width 28 height 26
click at [1270, 310] on button "Enregistrer" at bounding box center [1287, 307] width 96 height 23
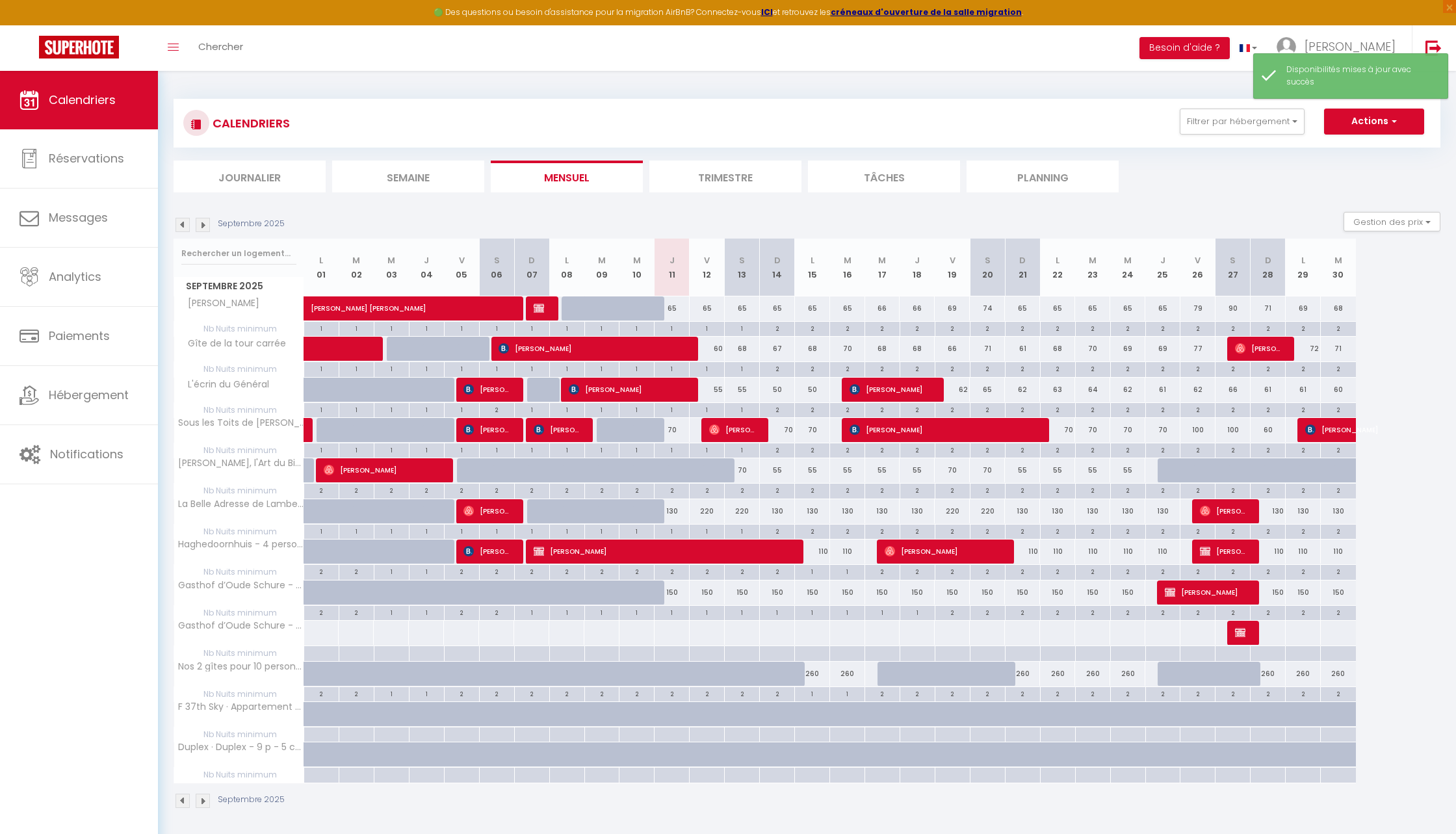
click at [747, 484] on div "2" at bounding box center [742, 490] width 34 height 12
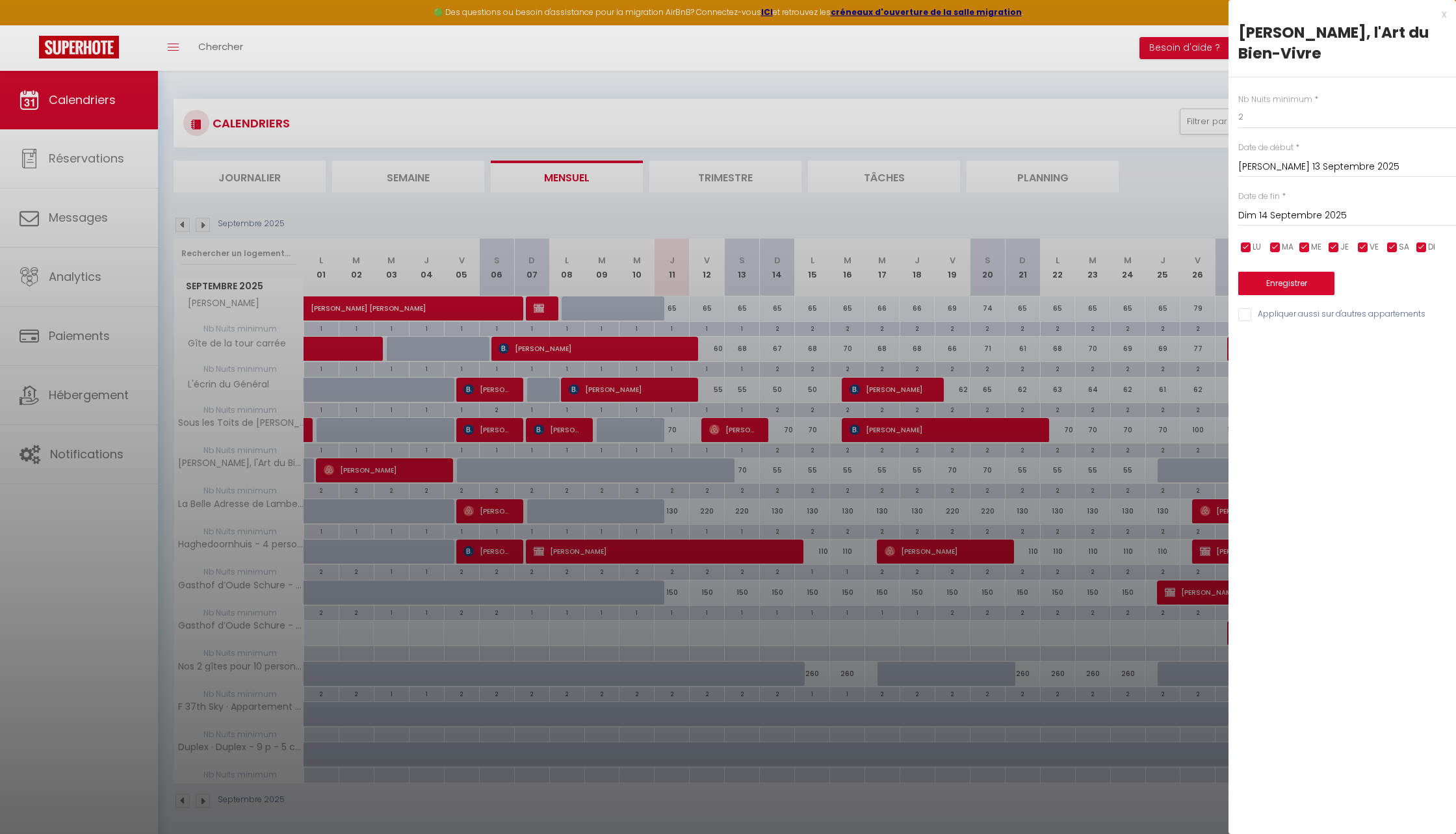
click at [766, 477] on div at bounding box center [728, 417] width 1456 height 834
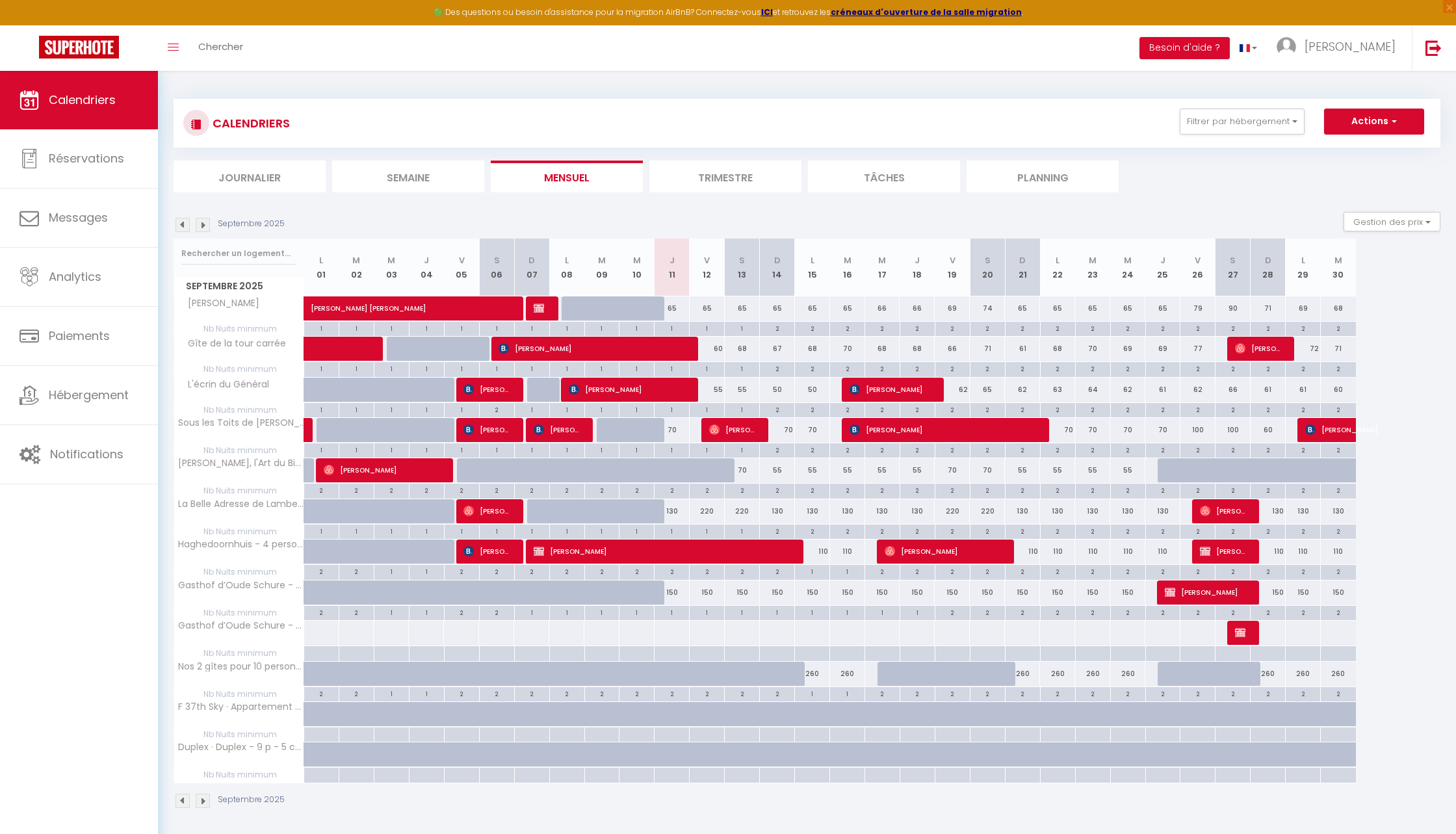
click at [749, 467] on div "70" at bounding box center [742, 470] width 35 height 24
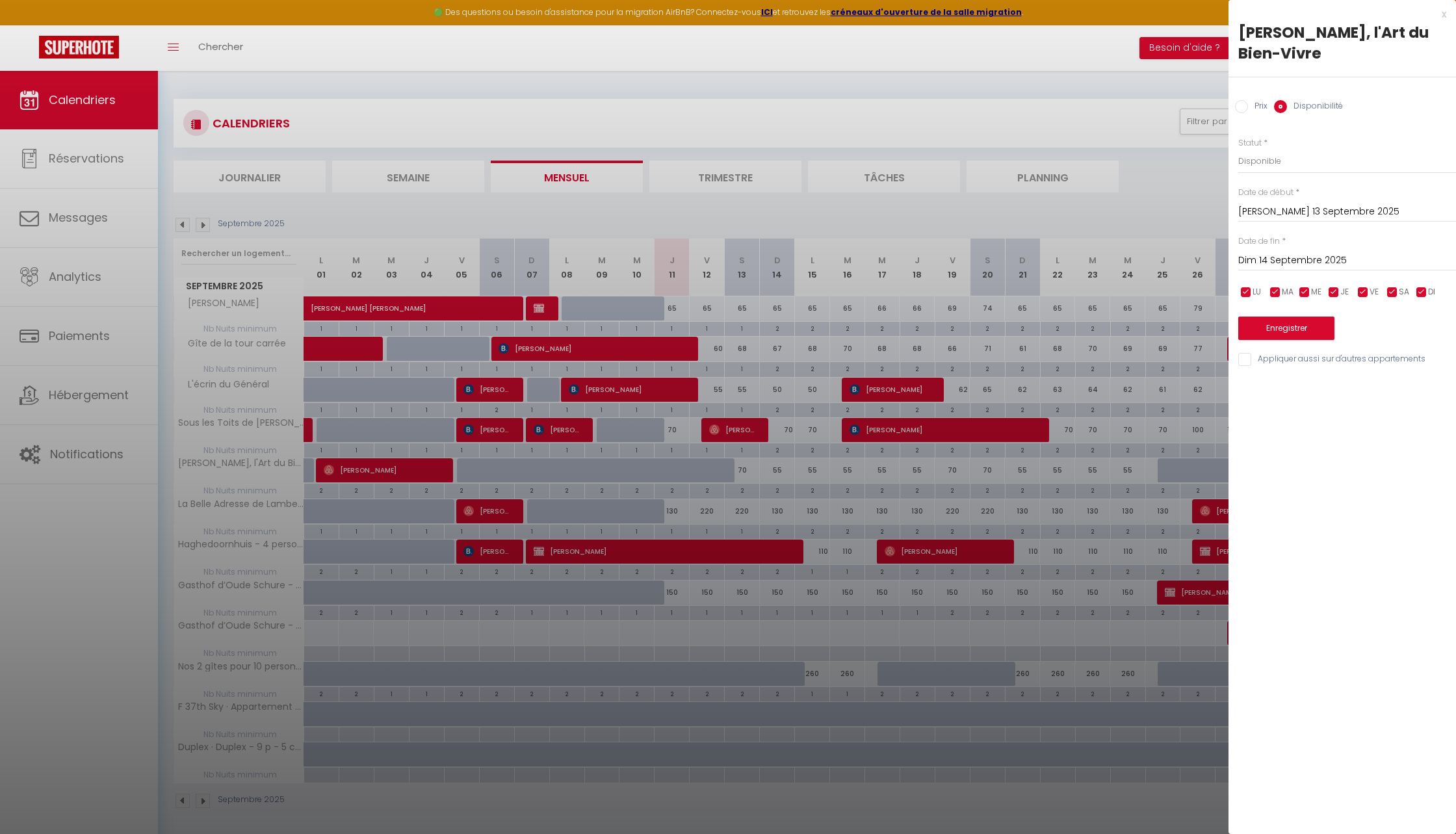
click at [1254, 251] on div "Dim 14 Septembre 2025 < [DATE] > Dim Lun Mar Mer Jeu Ven Sam 1 2 3 4 5 6 7 8 9 …" at bounding box center [1347, 260] width 218 height 23
click at [1259, 266] on input "Dim 14 Septembre 2025" at bounding box center [1347, 260] width 218 height 17
click at [1364, 417] on span "25" at bounding box center [1363, 413] width 28 height 26
click at [1302, 326] on button "Enregistrer" at bounding box center [1287, 328] width 96 height 23
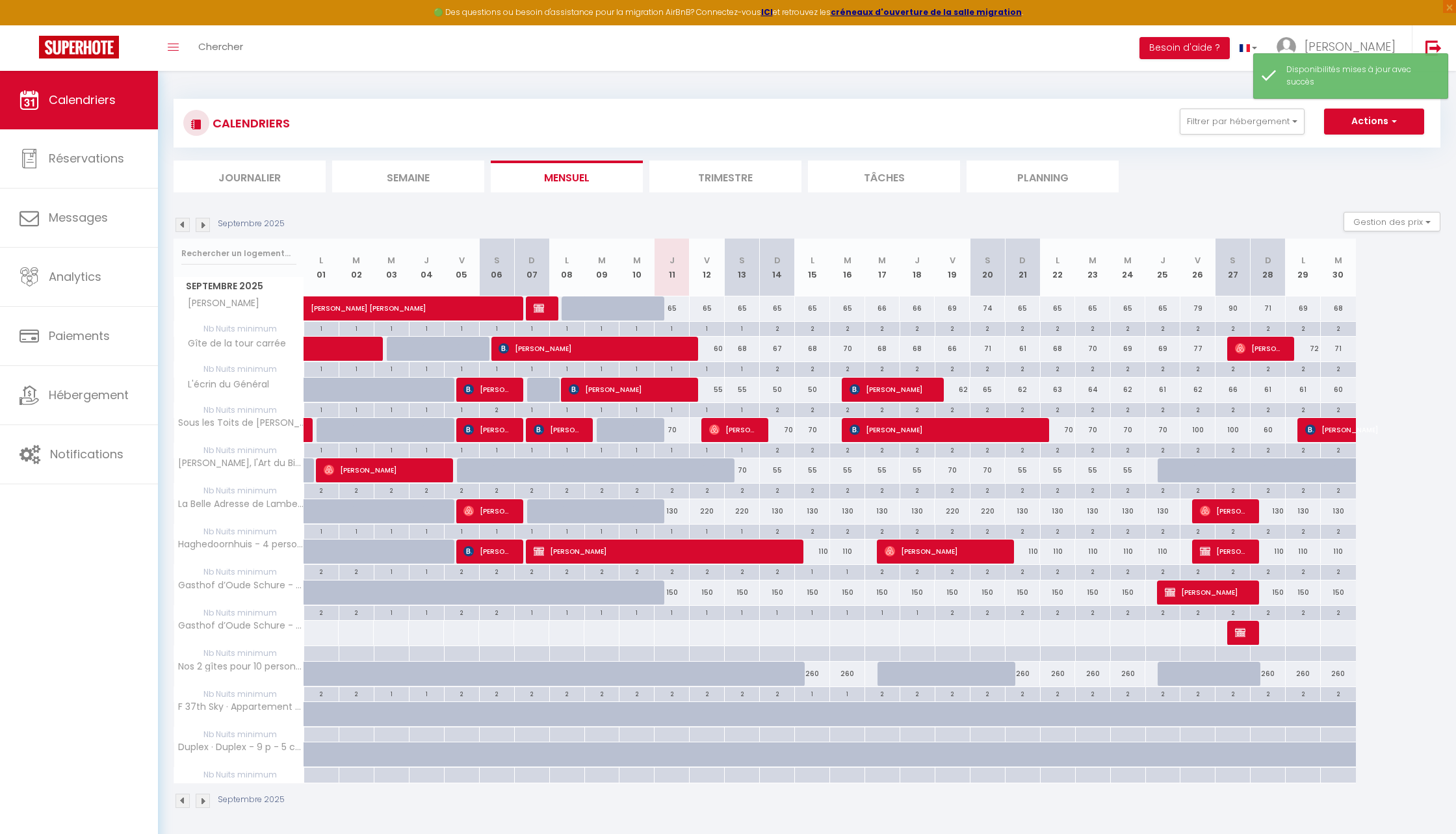
click at [681, 516] on div "130" at bounding box center [672, 511] width 35 height 24
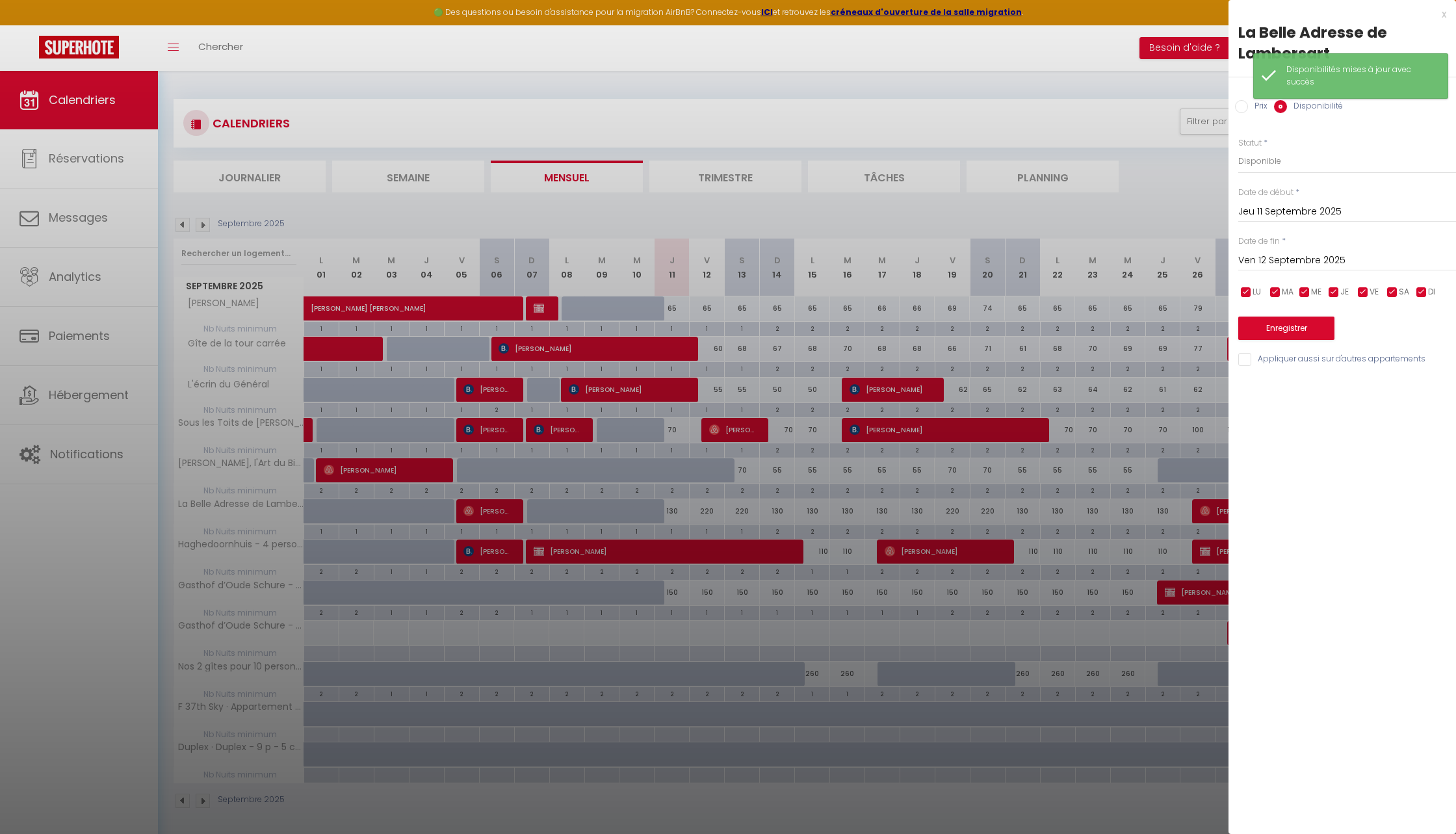
click at [1270, 258] on input "Ven 12 Septembre 2025" at bounding box center [1347, 260] width 218 height 17
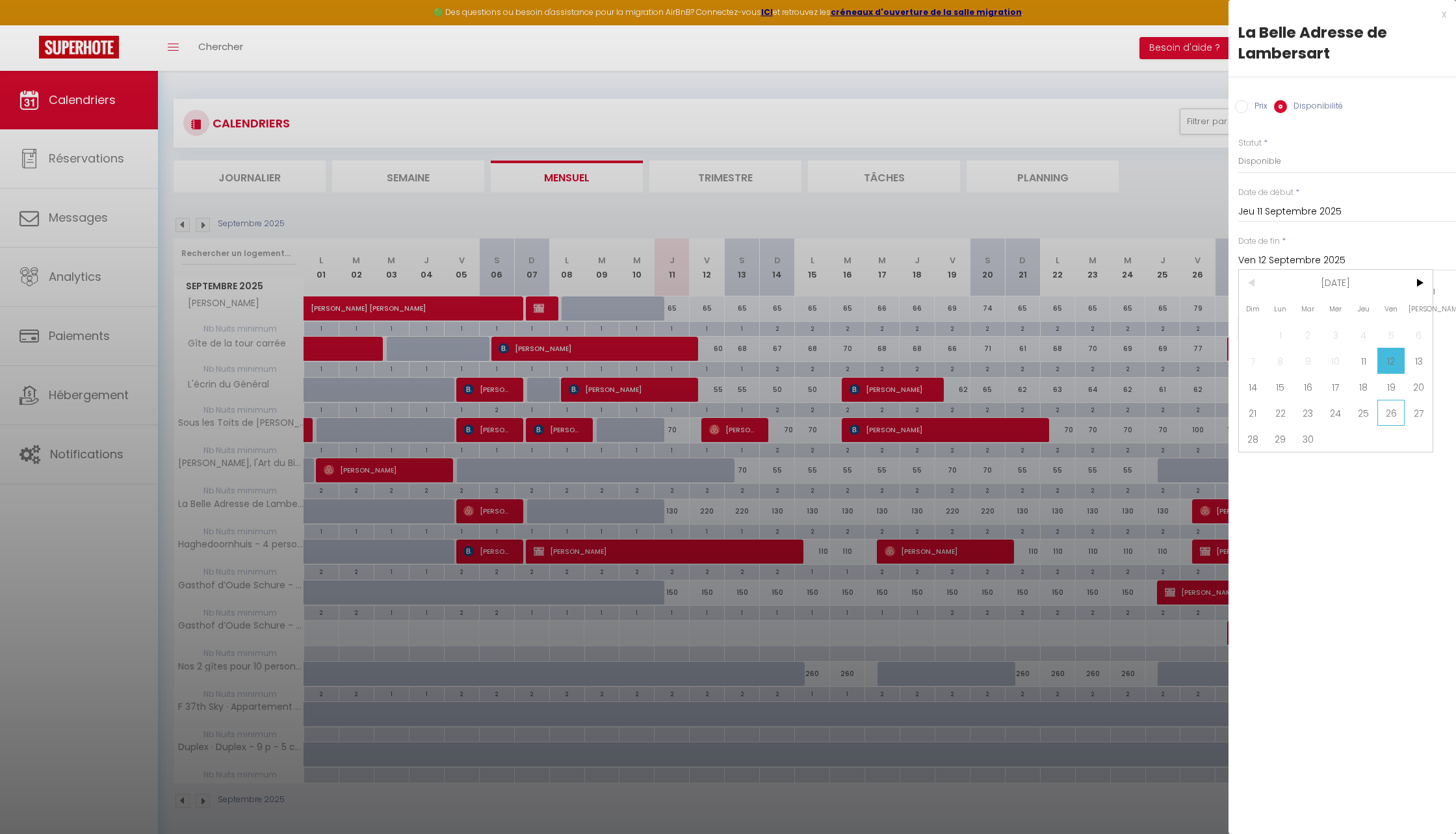
click at [1383, 411] on span "26" at bounding box center [1391, 413] width 28 height 26
click at [1282, 323] on button "Enregistrer" at bounding box center [1287, 328] width 96 height 23
